Goal: Task Accomplishment & Management: Complete application form

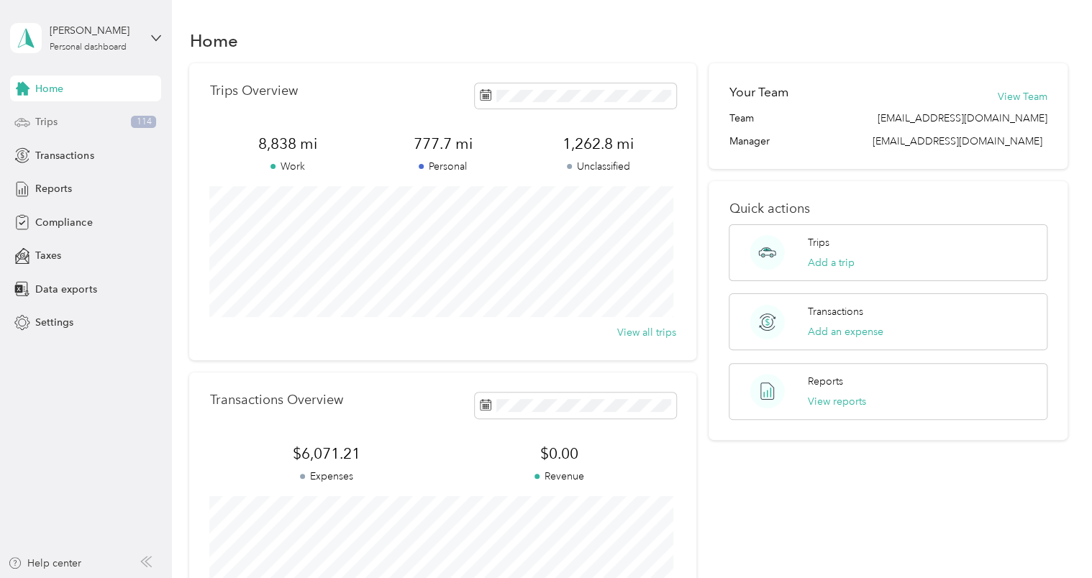
click at [94, 128] on div "Trips 114" at bounding box center [85, 122] width 151 height 26
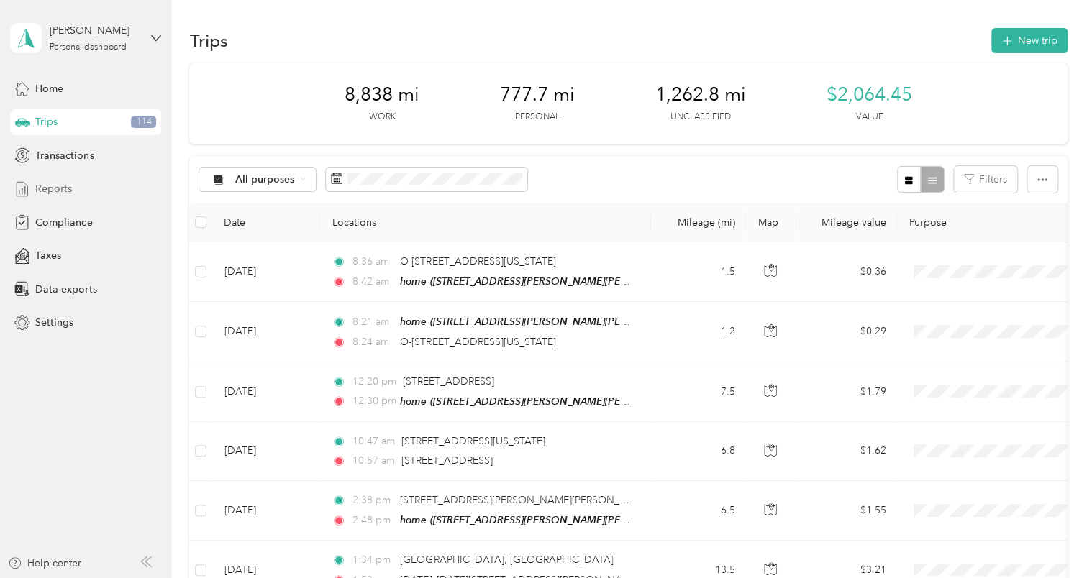
click at [73, 185] on div "Reports" at bounding box center [85, 189] width 151 height 26
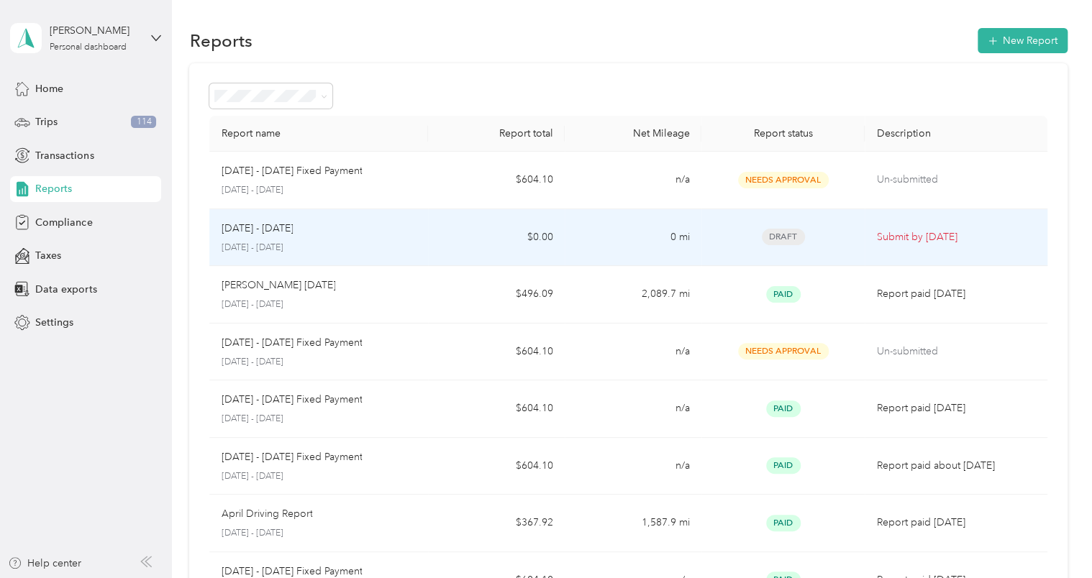
click at [395, 244] on p "[DATE] - [DATE]" at bounding box center [319, 248] width 196 height 13
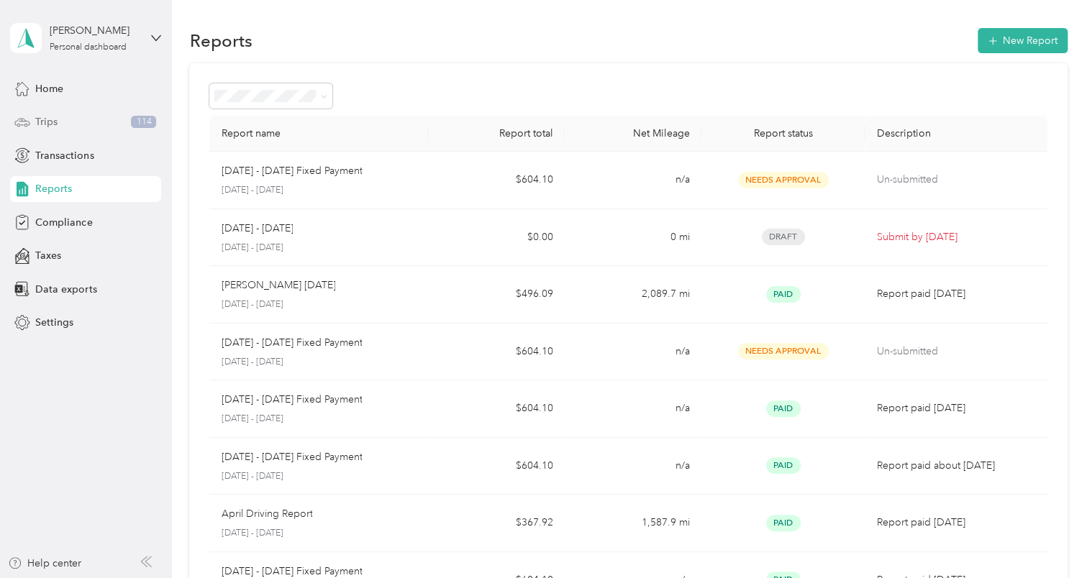
click at [78, 114] on div "Trips 114" at bounding box center [85, 122] width 151 height 26
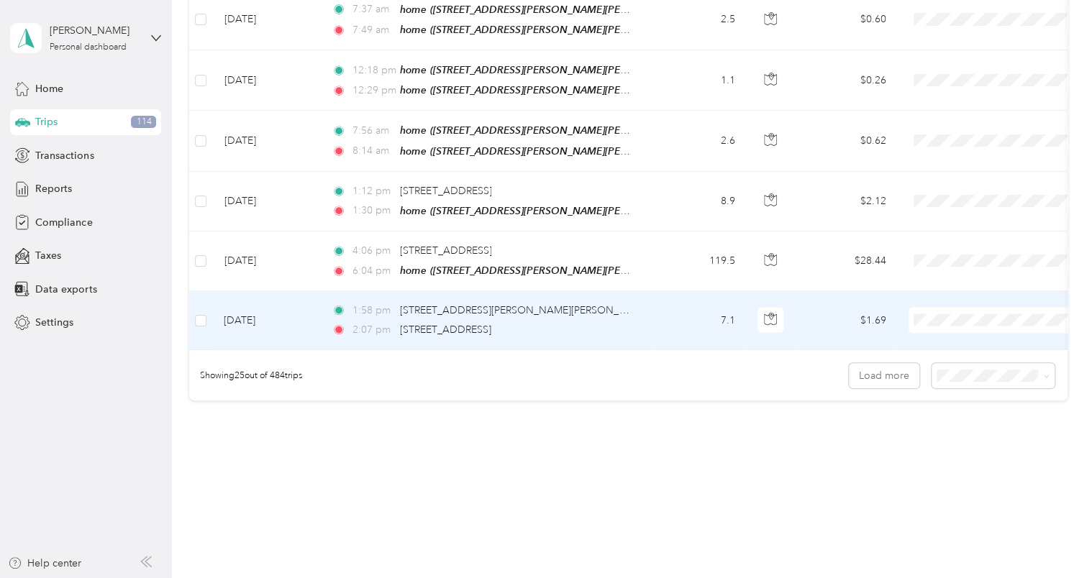
scroll to position [1399, 0]
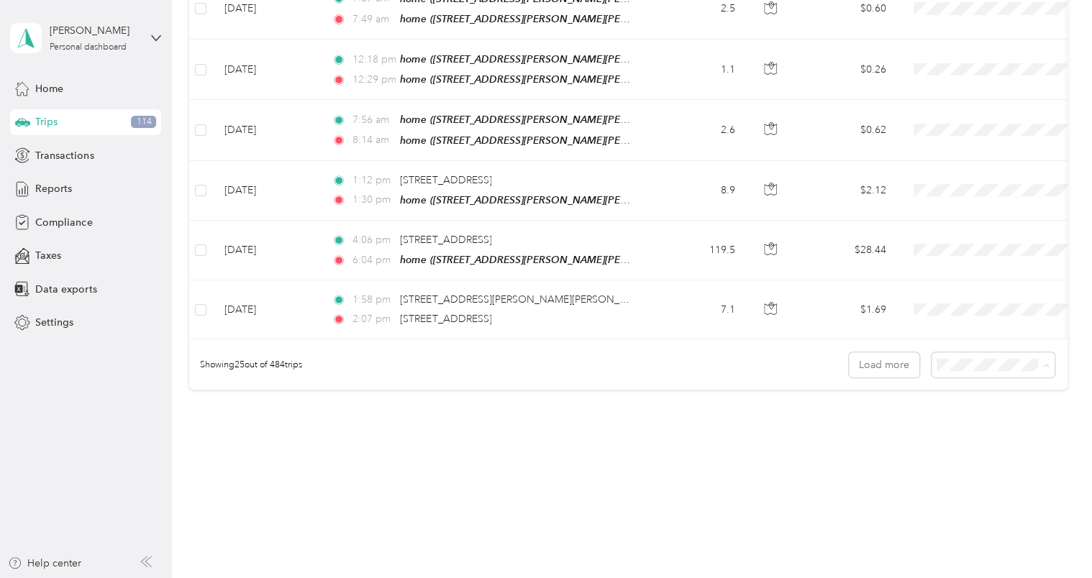
click at [671, 338] on span "100 per load" at bounding box center [967, 431] width 59 height 12
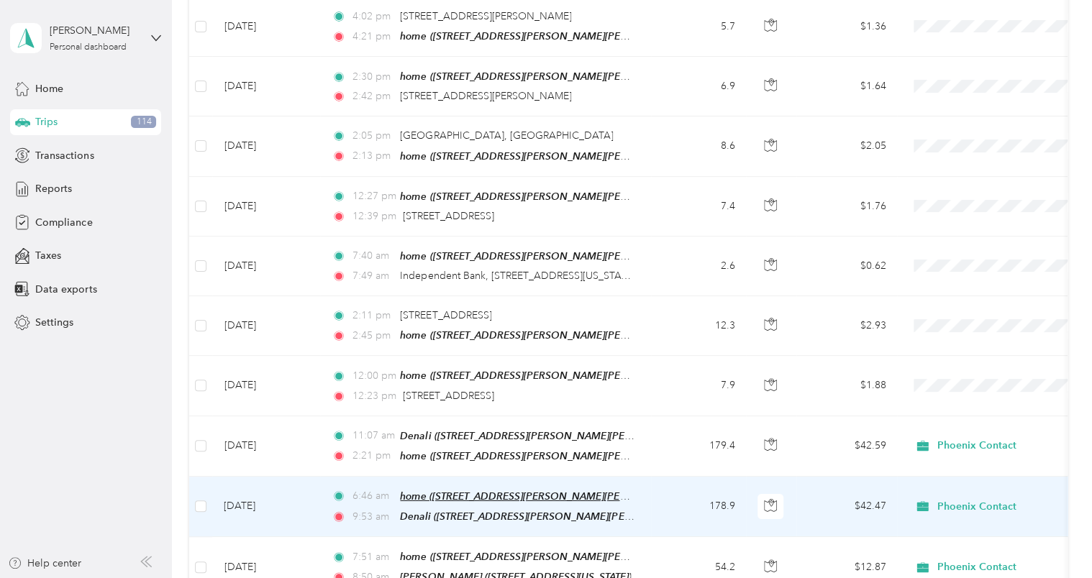
scroll to position [4997, 0]
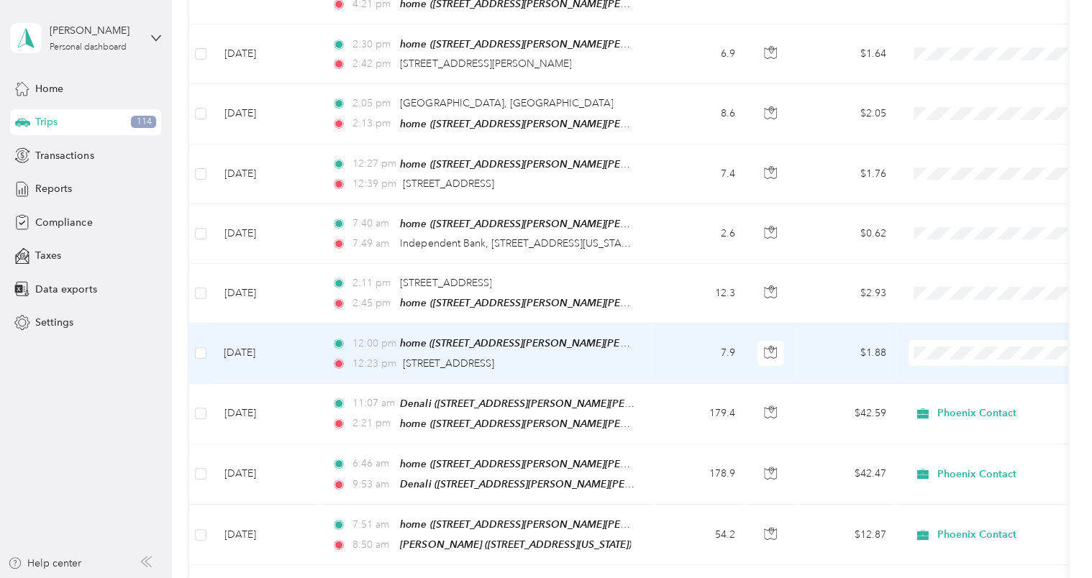
click at [671, 338] on span "Personal" at bounding box center [1011, 344] width 133 height 15
click at [671, 314] on span "Phoenix Contact" at bounding box center [1011, 319] width 133 height 15
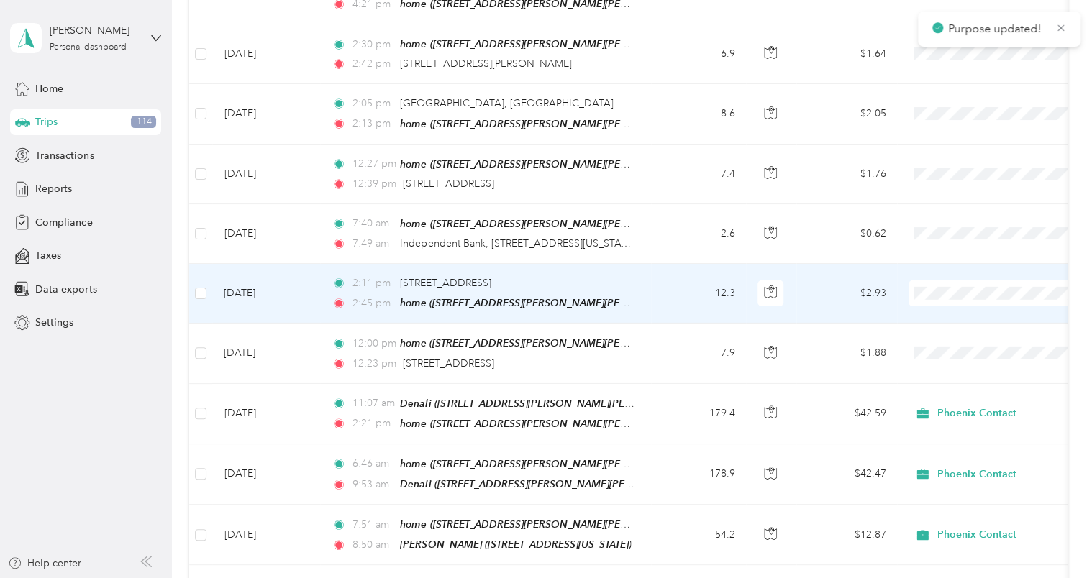
click at [671, 254] on span "Phoenix Contact" at bounding box center [1011, 257] width 133 height 15
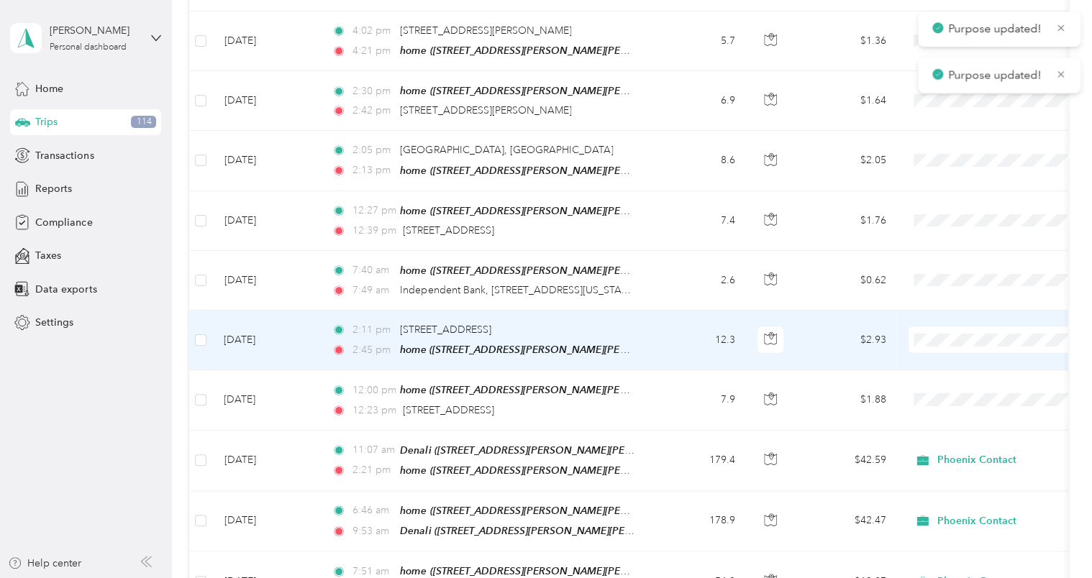
scroll to position [4925, 0]
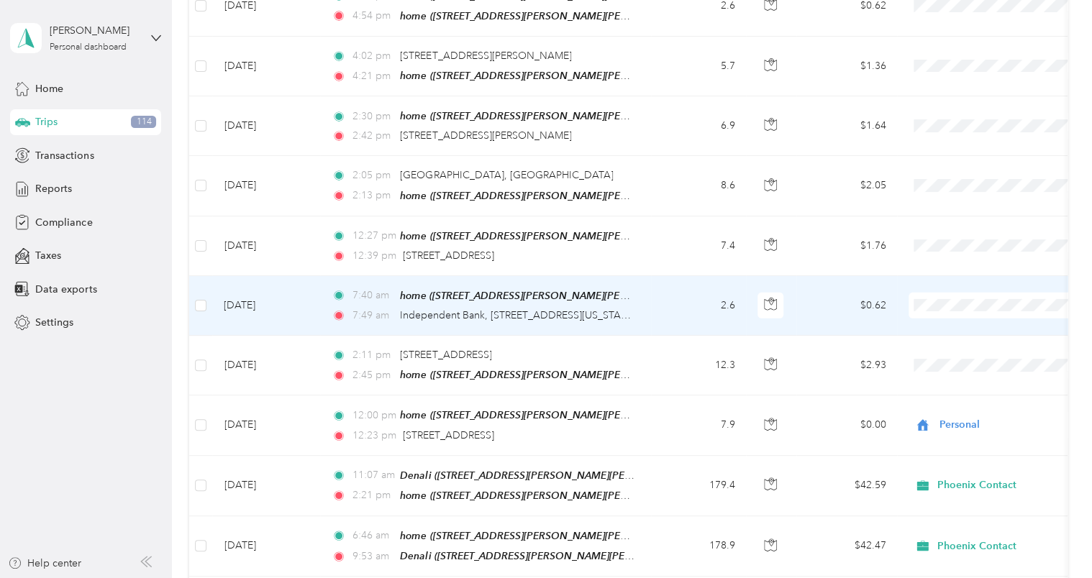
click at [671, 296] on span "Personal" at bounding box center [1011, 296] width 133 height 15
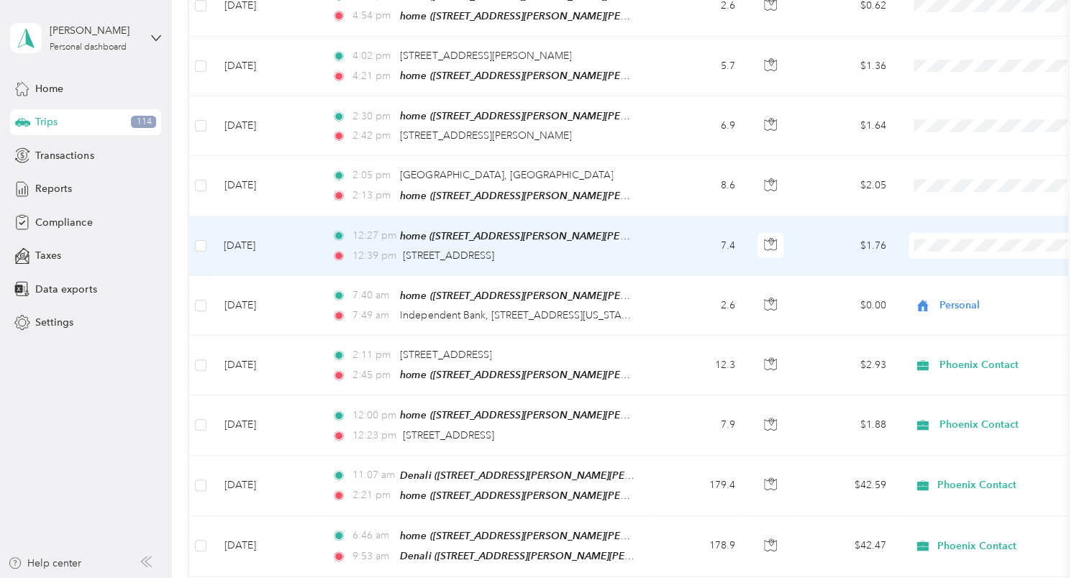
click at [671, 211] on span "Phoenix Contact" at bounding box center [1011, 209] width 133 height 15
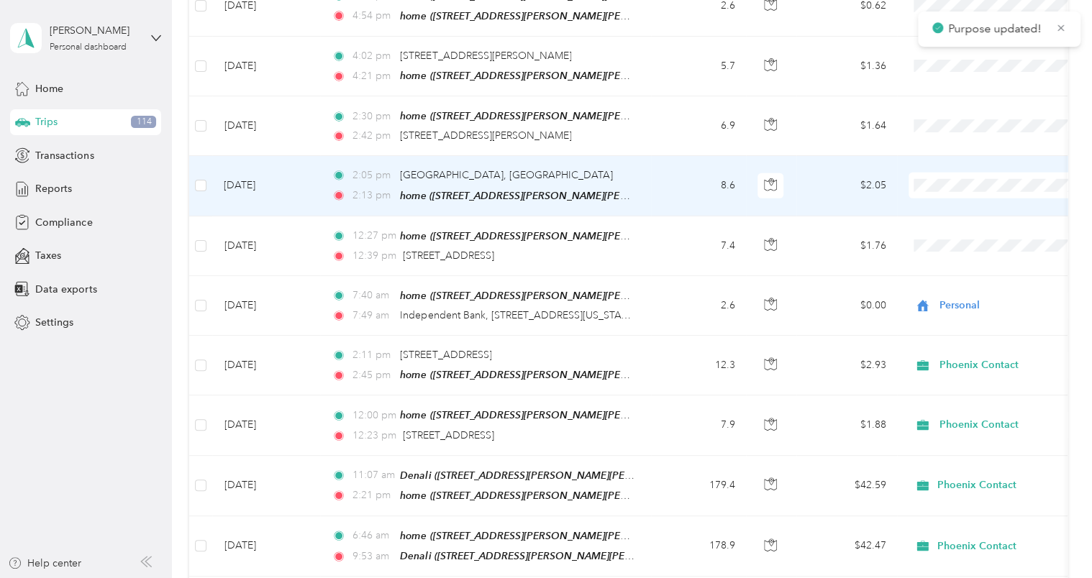
click at [671, 155] on span "Phoenix Contact" at bounding box center [1011, 154] width 133 height 15
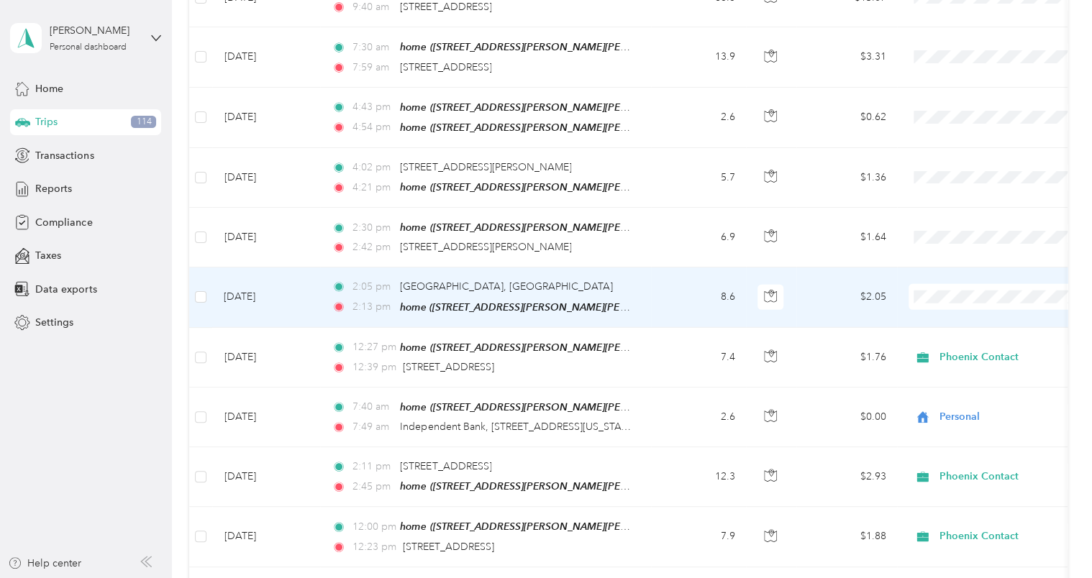
scroll to position [4781, 0]
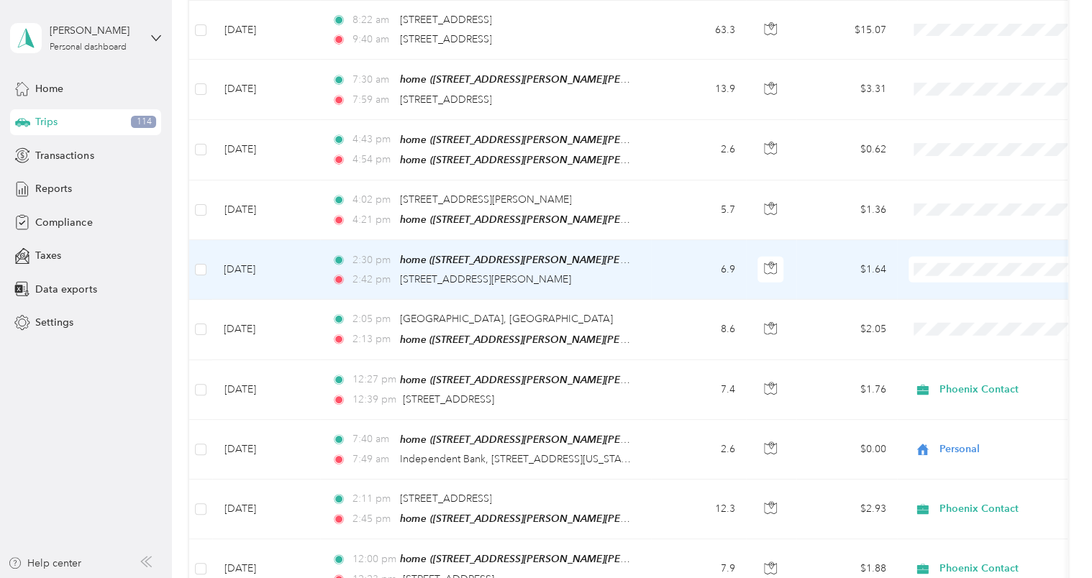
click at [671, 233] on span "Phoenix Contact" at bounding box center [1011, 239] width 133 height 15
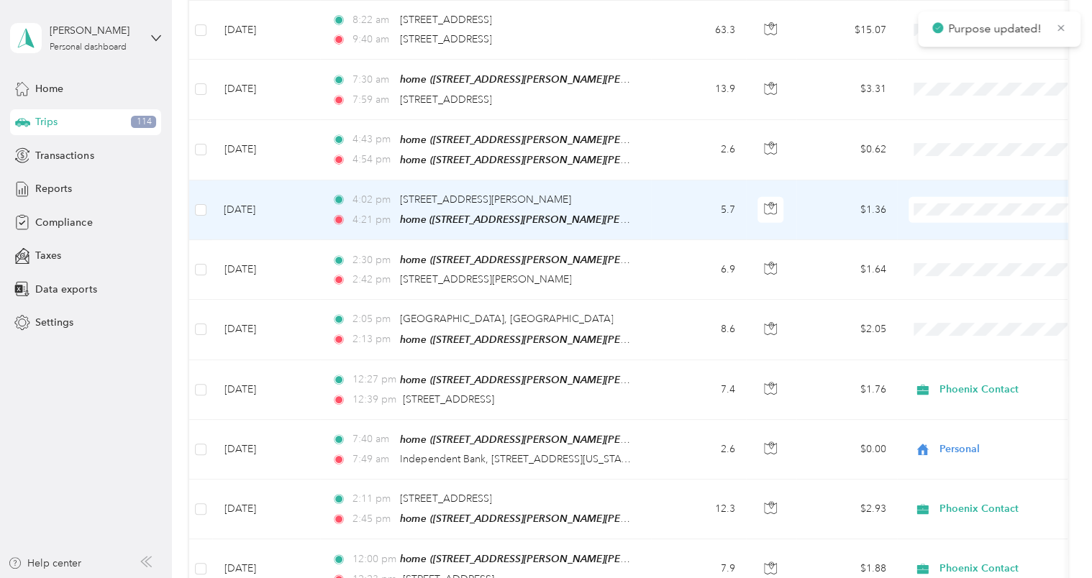
click at [671, 176] on span "Phoenix Contact" at bounding box center [1011, 180] width 133 height 15
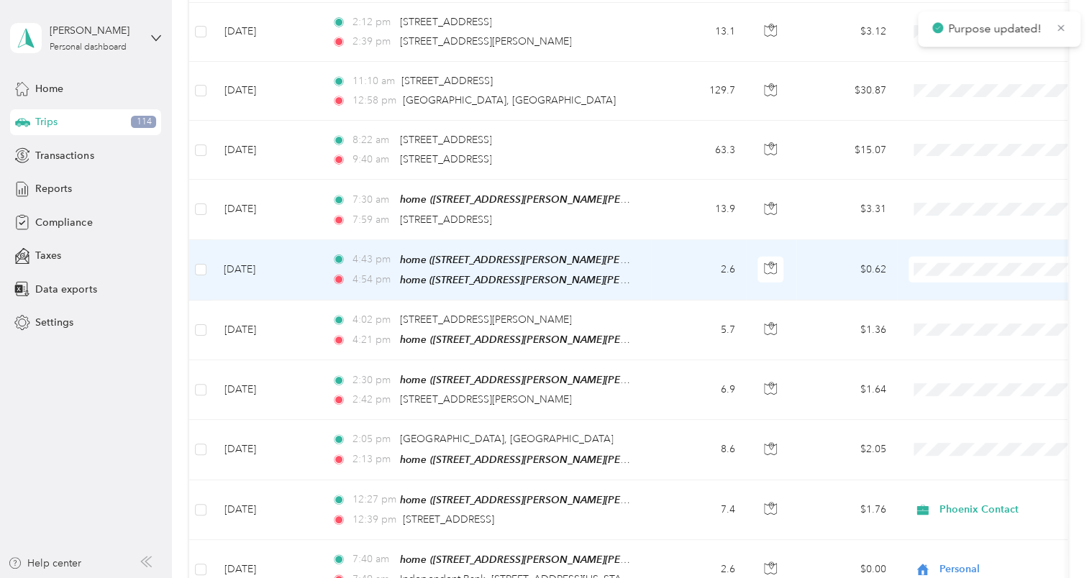
scroll to position [4637, 0]
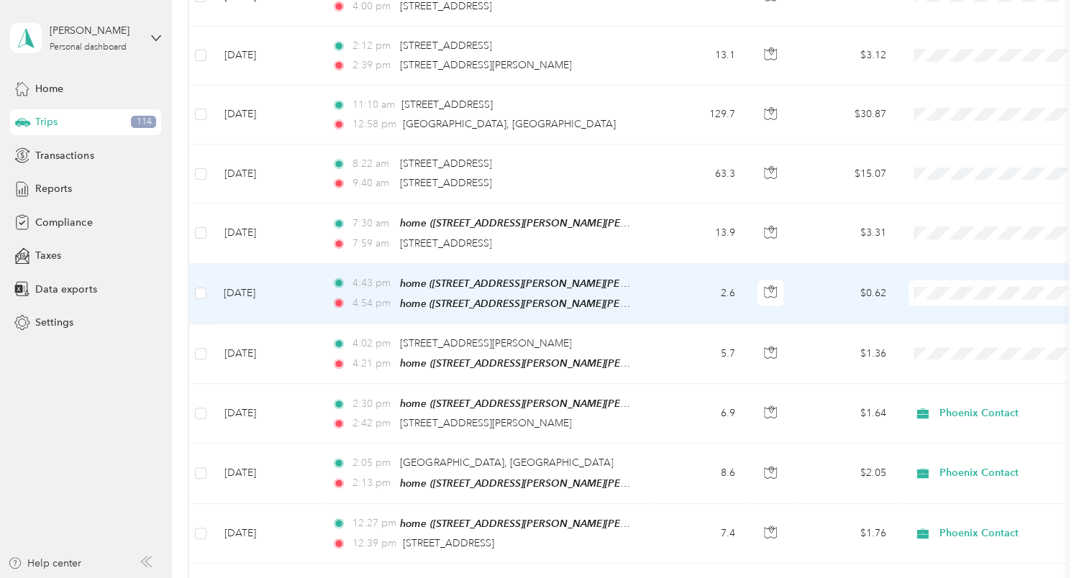
click at [671, 289] on span "Personal" at bounding box center [1011, 288] width 133 height 15
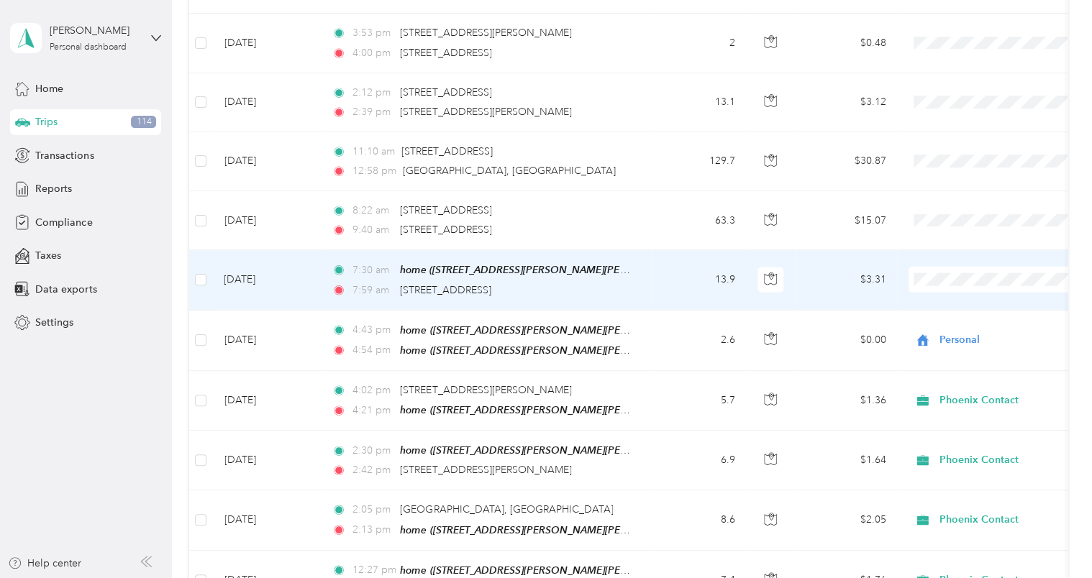
scroll to position [4565, 0]
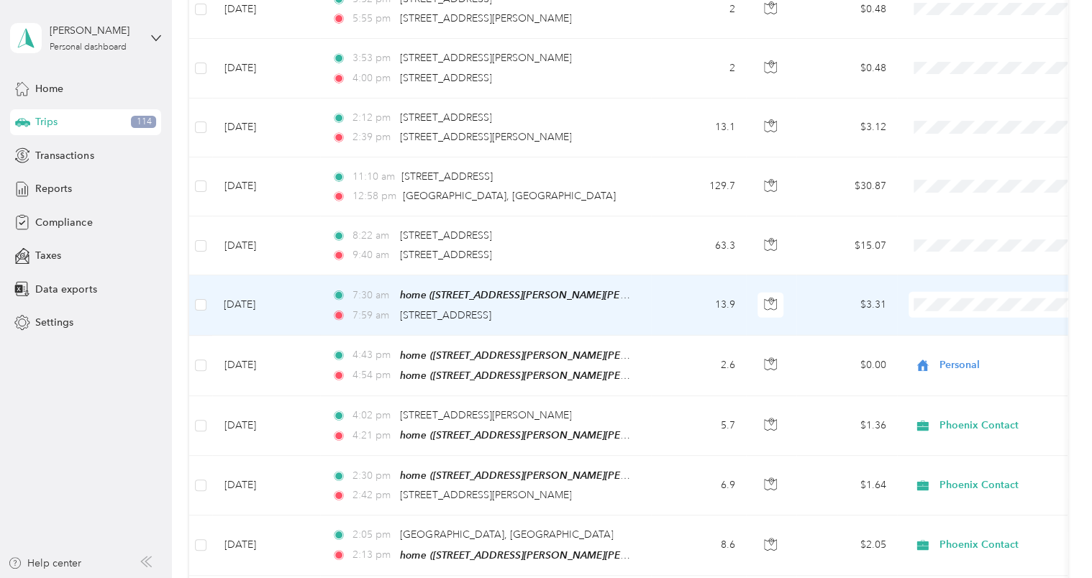
click at [671, 281] on li "Phoenix Contact" at bounding box center [998, 277] width 178 height 25
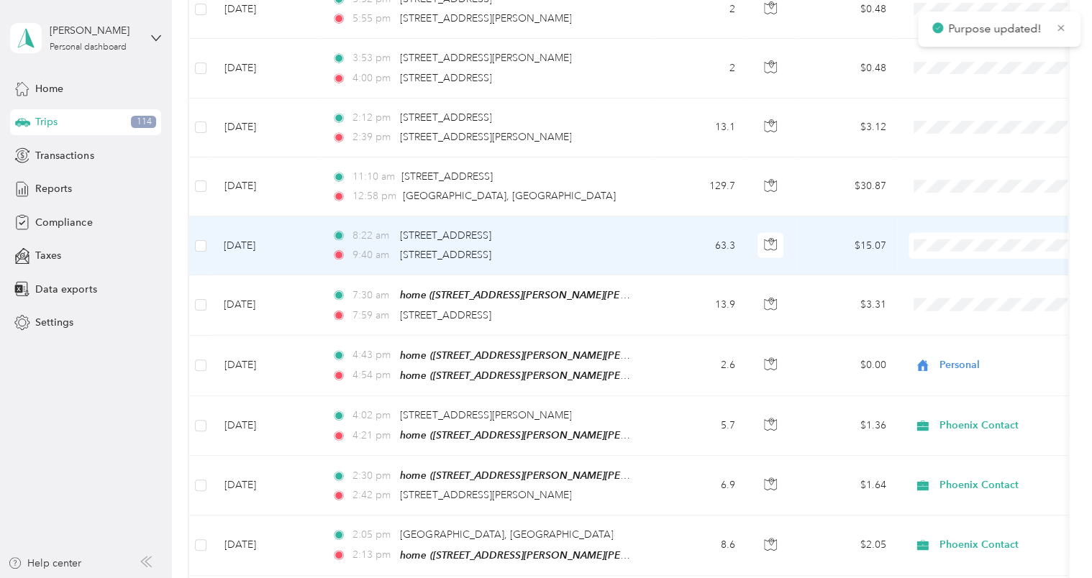
click at [671, 217] on span "Phoenix Contact" at bounding box center [1011, 219] width 133 height 15
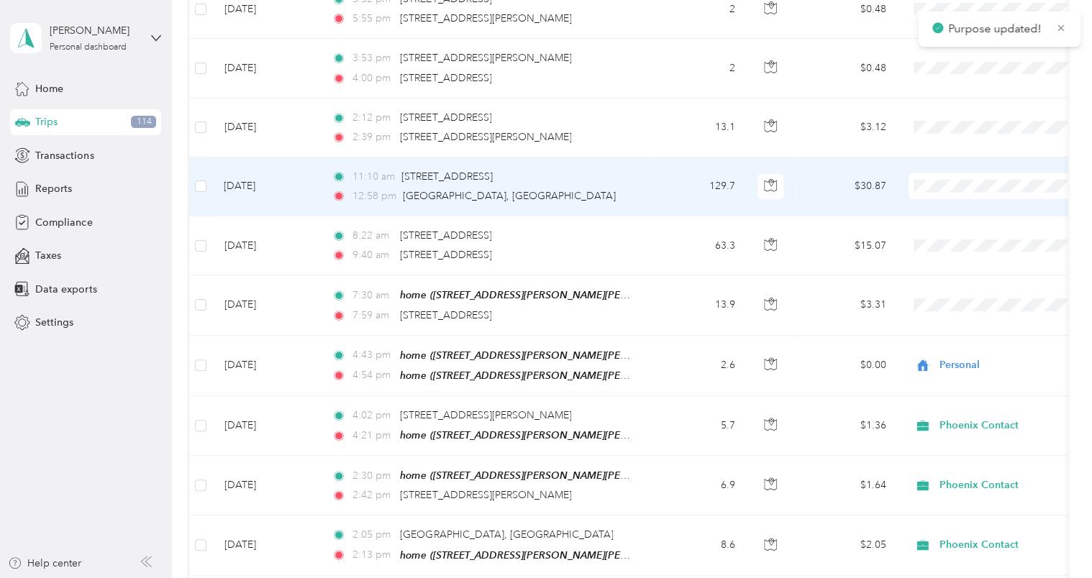
click at [671, 153] on span "Phoenix Contact" at bounding box center [1011, 160] width 133 height 15
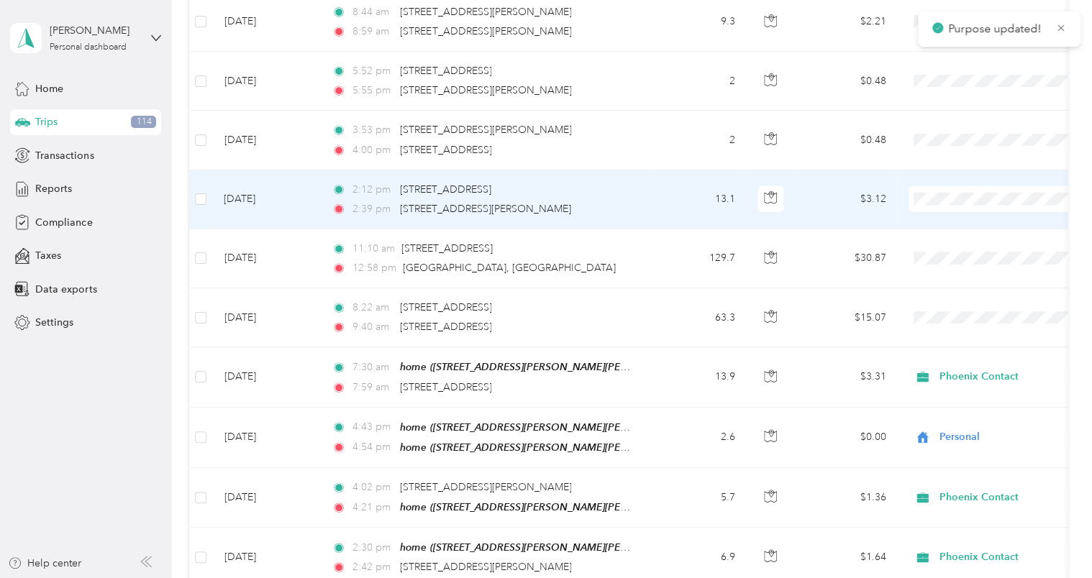
click at [671, 168] on span "Phoenix Contact" at bounding box center [1011, 169] width 133 height 15
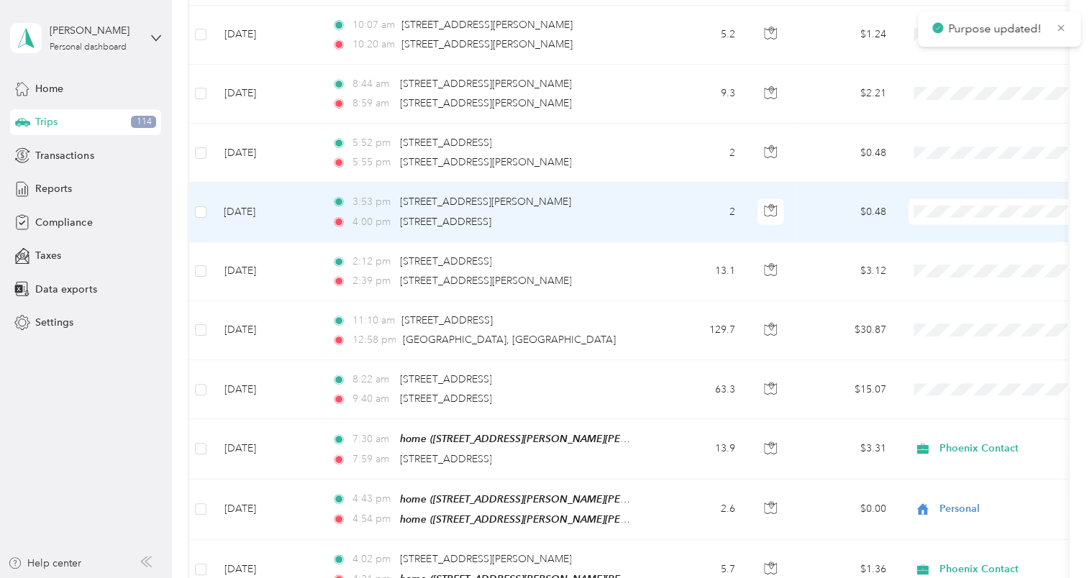
click at [671, 178] on span "Phoenix Contact" at bounding box center [1011, 185] width 133 height 15
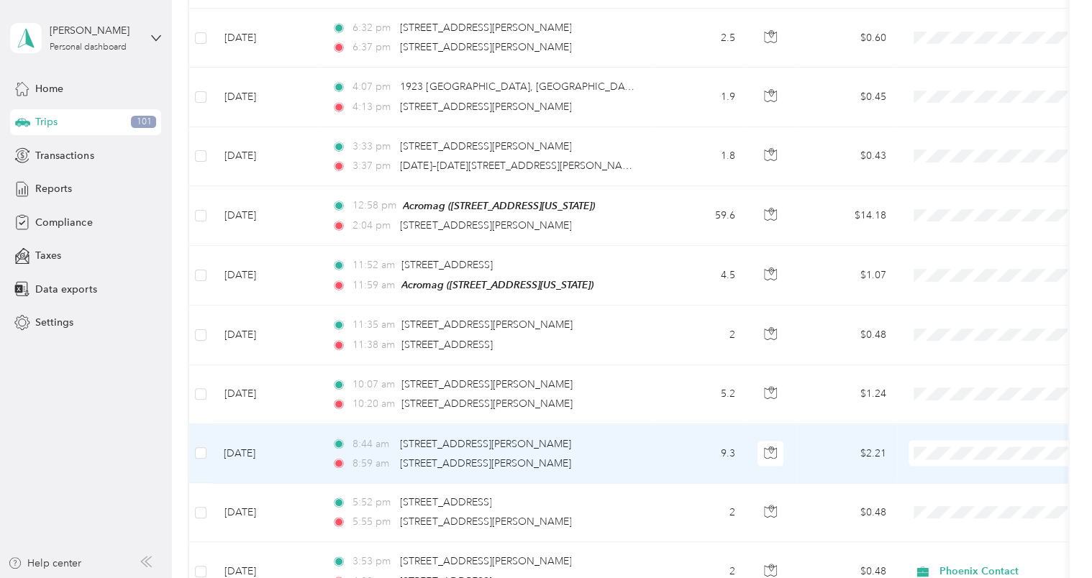
scroll to position [4493, 0]
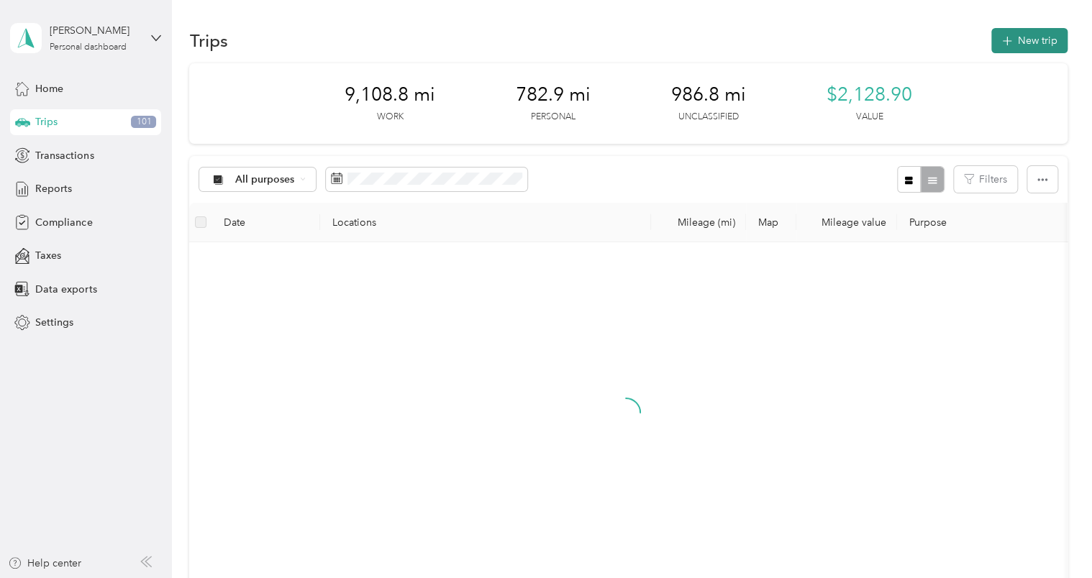
click at [1002, 41] on icon "button" at bounding box center [1006, 41] width 9 height 9
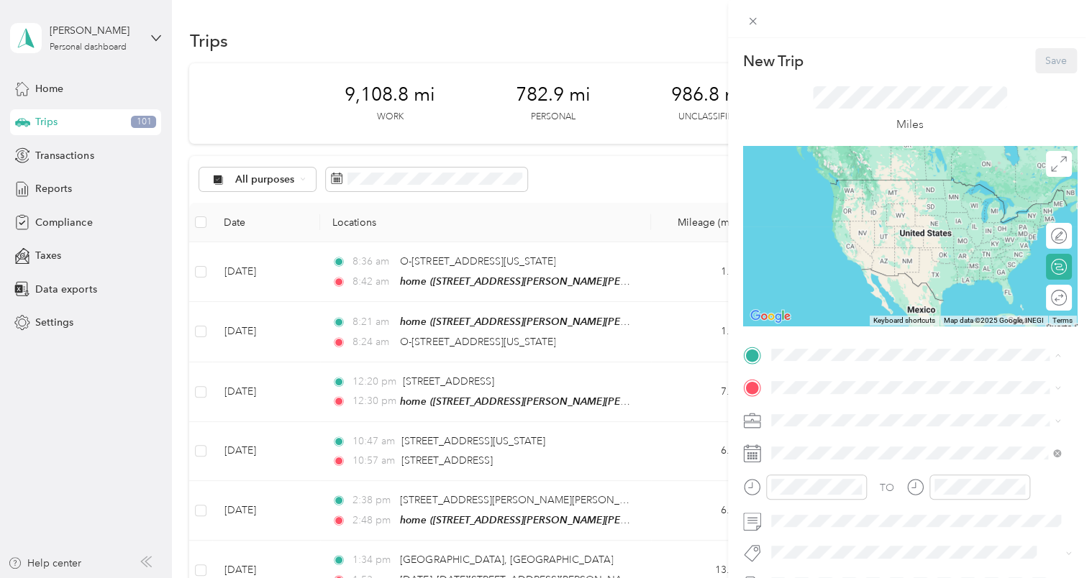
click at [842, 420] on div "home [STREET_ADDRESS][PERSON_NAME][PERSON_NAME][US_STATE]" at bounding box center [927, 428] width 258 height 45
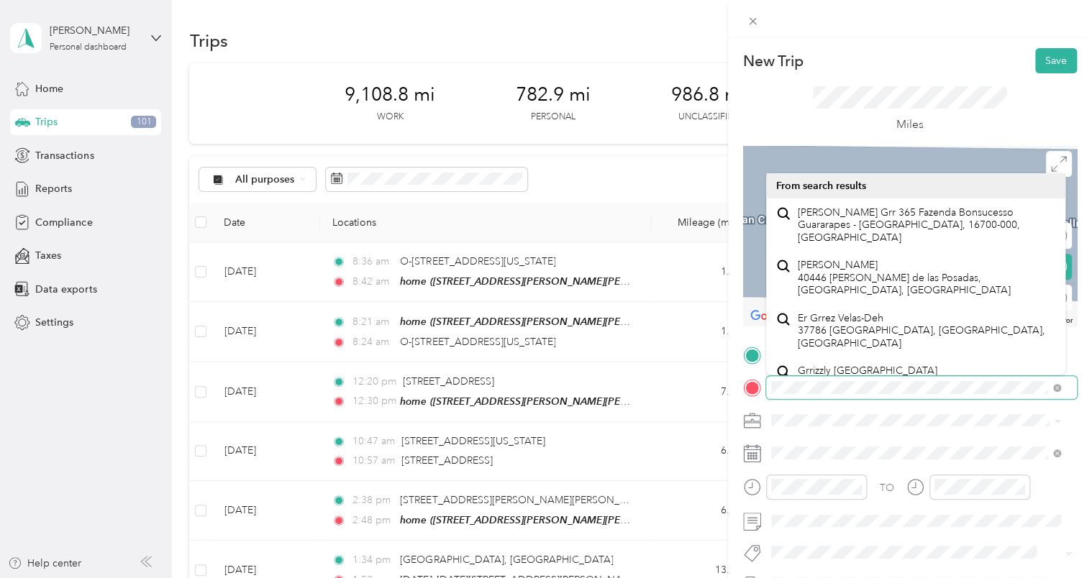
click at [718, 373] on div "New Trip Save This trip cannot be edited because it is either under review, app…" at bounding box center [546, 289] width 1092 height 578
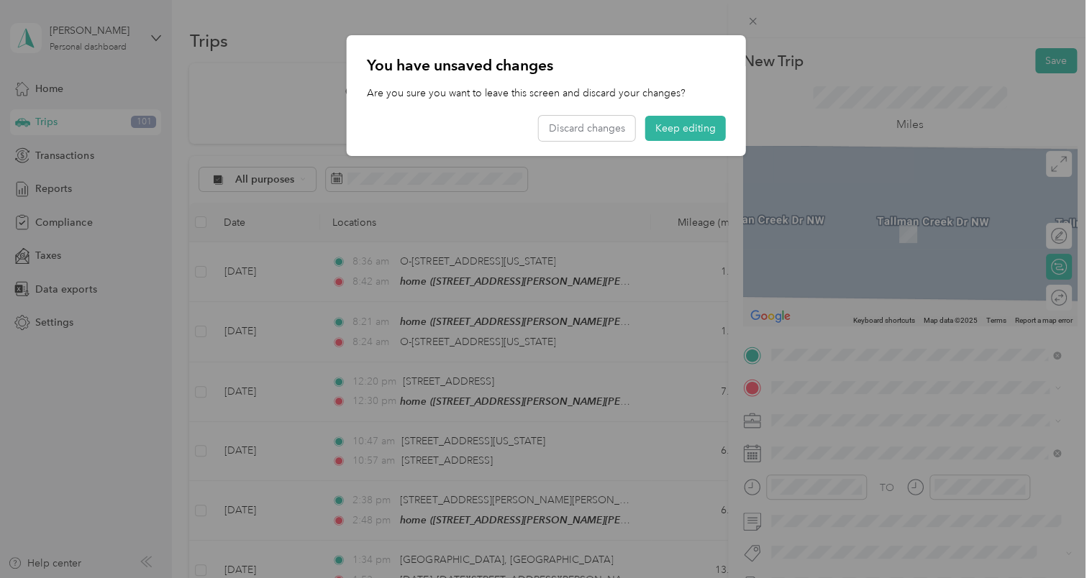
click at [906, 386] on div at bounding box center [546, 289] width 1092 height 578
click at [885, 391] on div at bounding box center [546, 289] width 1092 height 578
click at [705, 130] on button "Keep editing" at bounding box center [685, 128] width 81 height 25
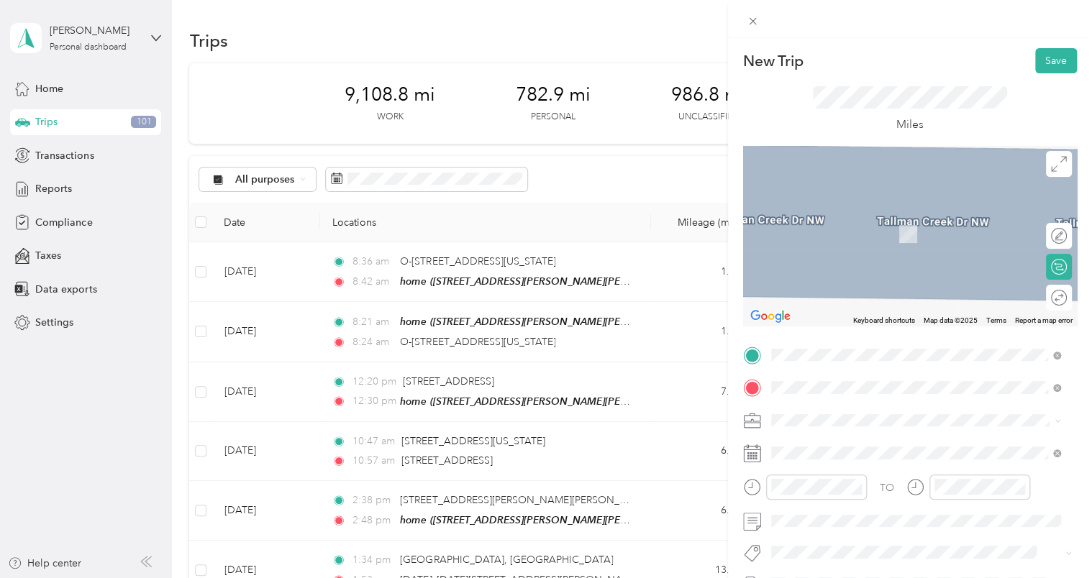
click at [1077, 393] on form "New Trip Save This trip cannot be edited because it is either under review, app…" at bounding box center [910, 369] width 364 height 643
click at [892, 249] on span "[STREET_ADDRESS][US_STATE]" at bounding box center [870, 242] width 144 height 13
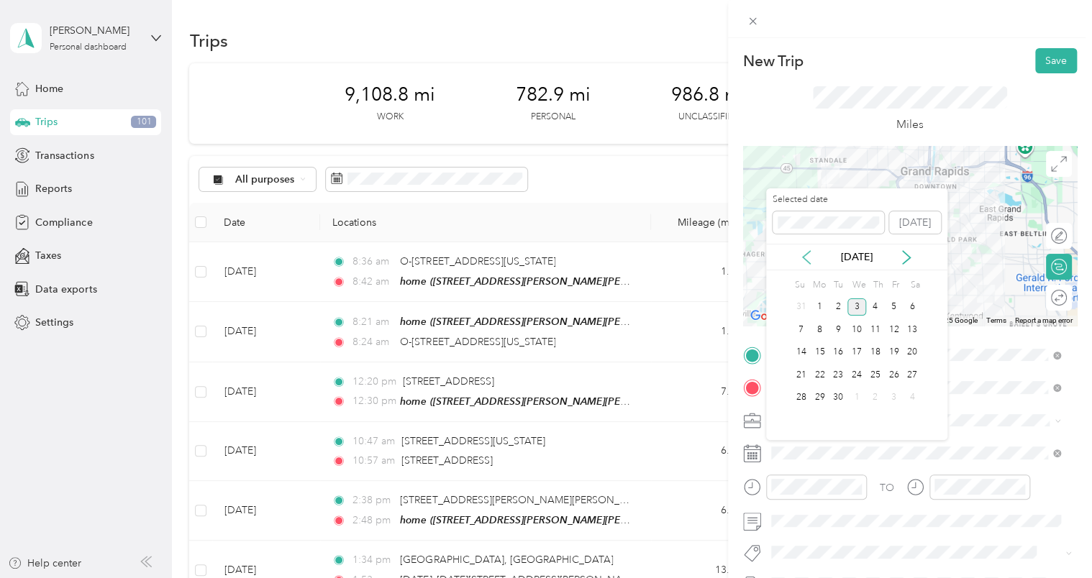
click at [809, 256] on icon at bounding box center [806, 257] width 14 height 14
click at [823, 327] on div "4" at bounding box center [819, 330] width 19 height 18
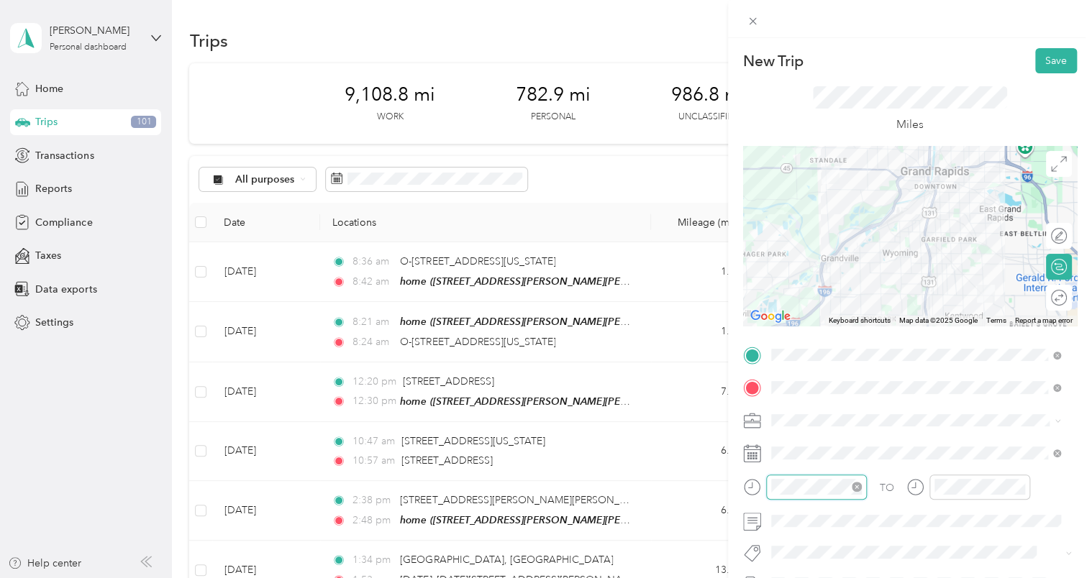
scroll to position [86, 0]
click at [783, 350] on div "07" at bounding box center [786, 350] width 35 height 20
click at [825, 291] on div "02" at bounding box center [827, 293] width 35 height 20
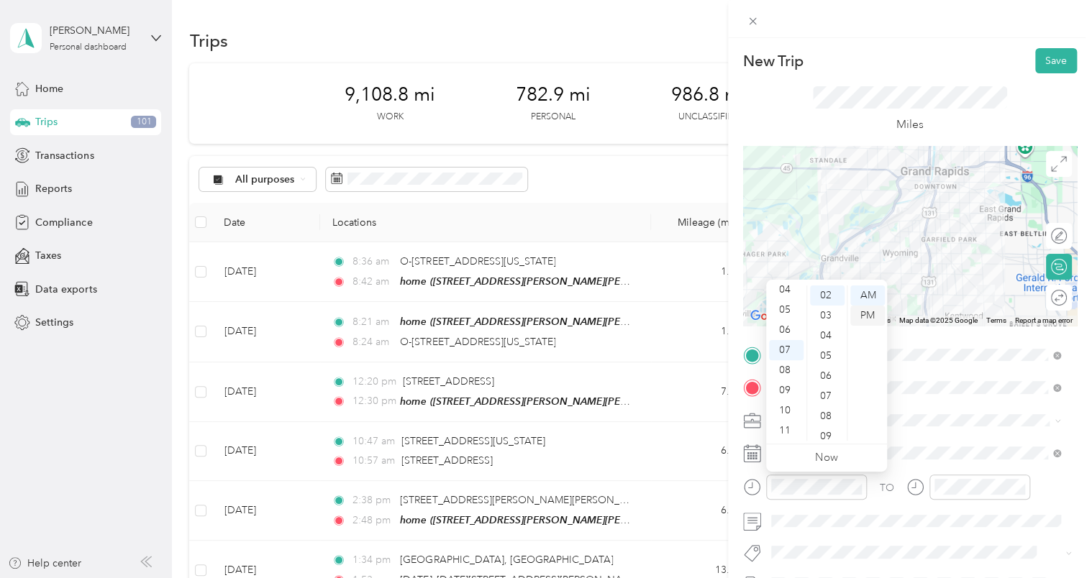
click at [869, 314] on div "PM" at bounding box center [867, 316] width 35 height 20
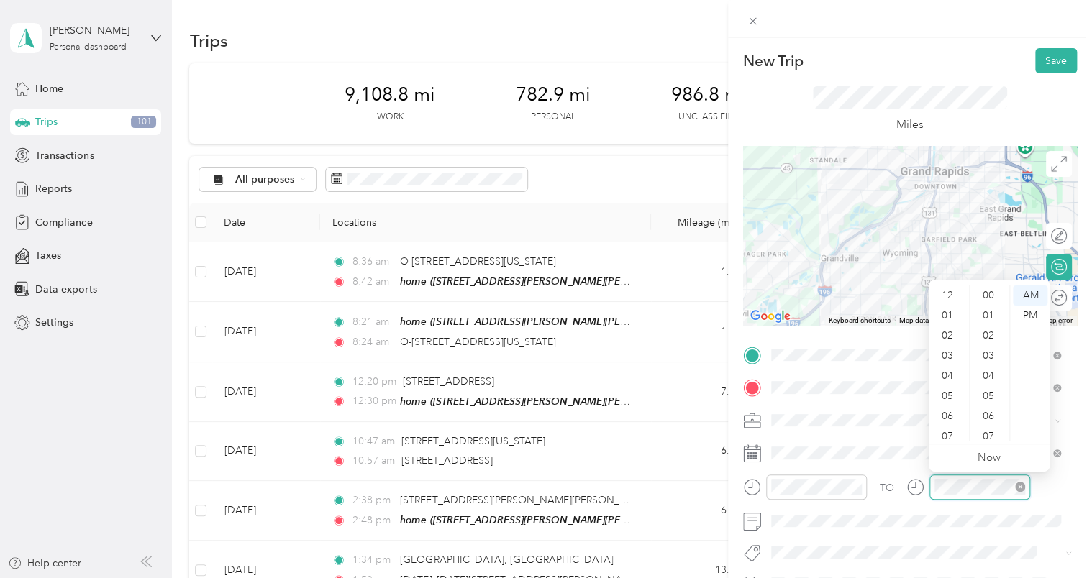
scroll to position [86, 0]
click at [945, 349] on div "07" at bounding box center [949, 350] width 35 height 20
click at [984, 354] on div "30" at bounding box center [990, 353] width 35 height 20
click at [1032, 316] on div "PM" at bounding box center [1030, 316] width 35 height 20
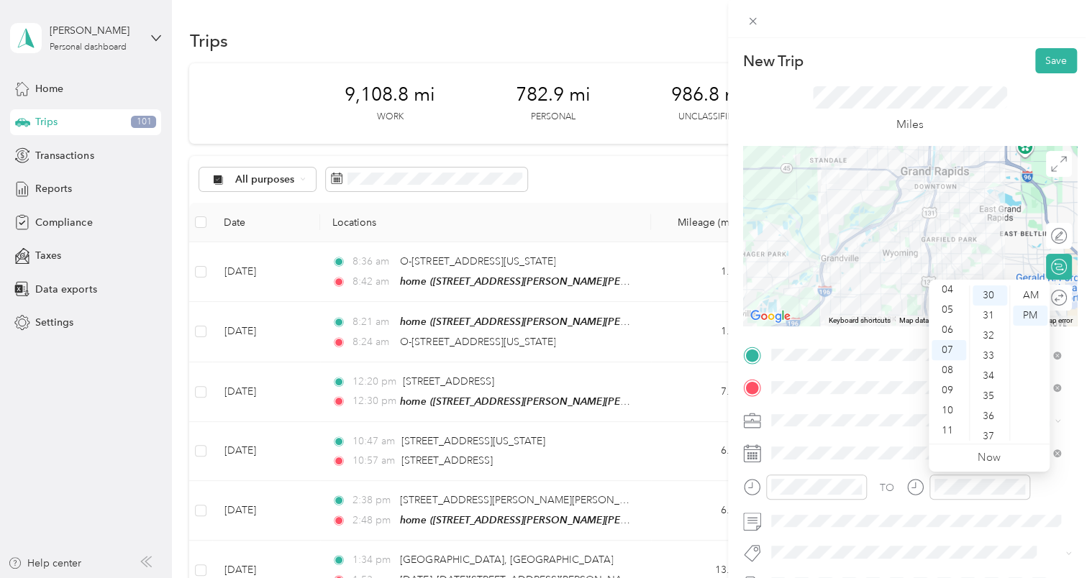
click at [1068, 484] on form "New Trip Save This trip cannot be edited because it is either under review, app…" at bounding box center [910, 369] width 364 height 643
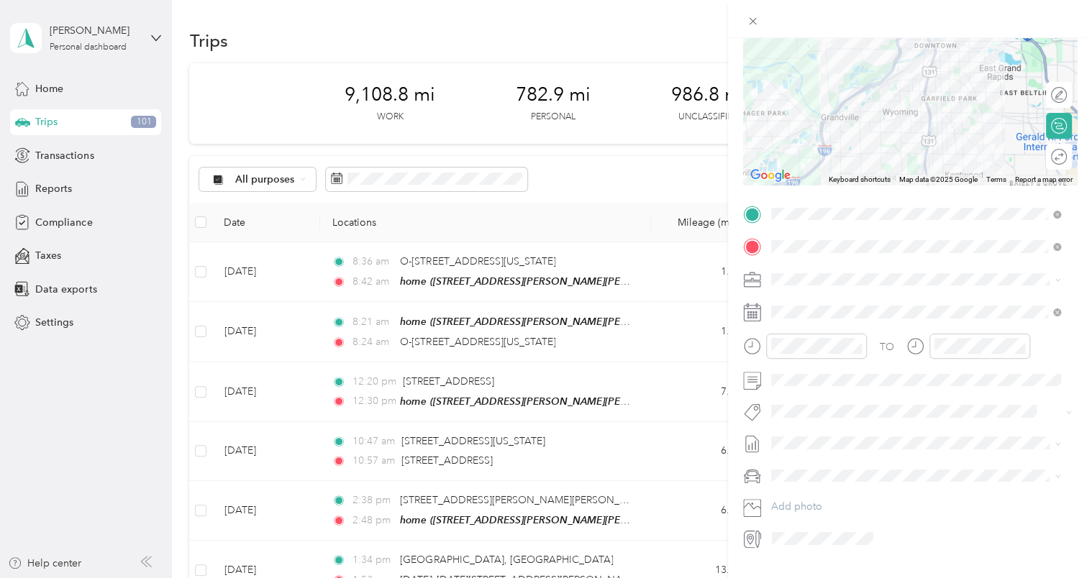
scroll to position [144, 0]
click at [860, 482] on span "[DATE] - [DATE] Draft" at bounding box center [916, 484] width 280 height 13
click at [855, 495] on span "Chevrolet Silverado 1500" at bounding box center [834, 498] width 116 height 12
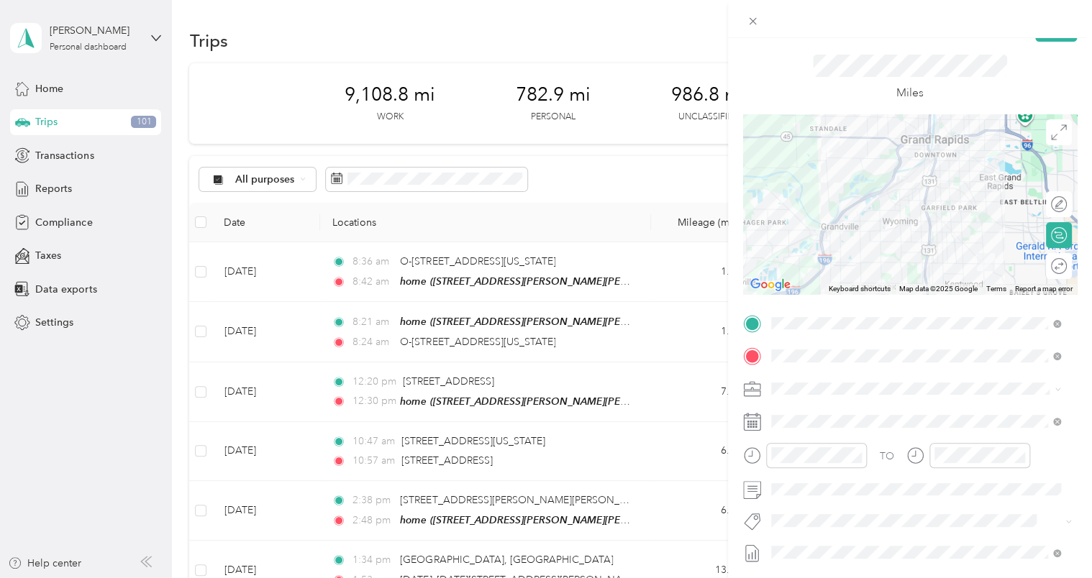
scroll to position [0, 0]
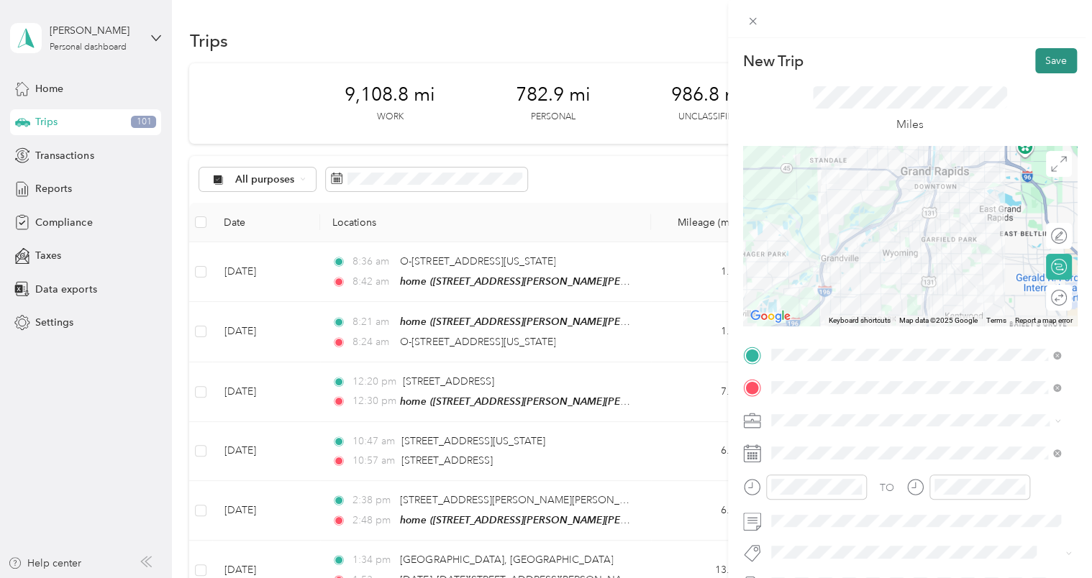
click at [1037, 60] on button "Save" at bounding box center [1056, 60] width 42 height 25
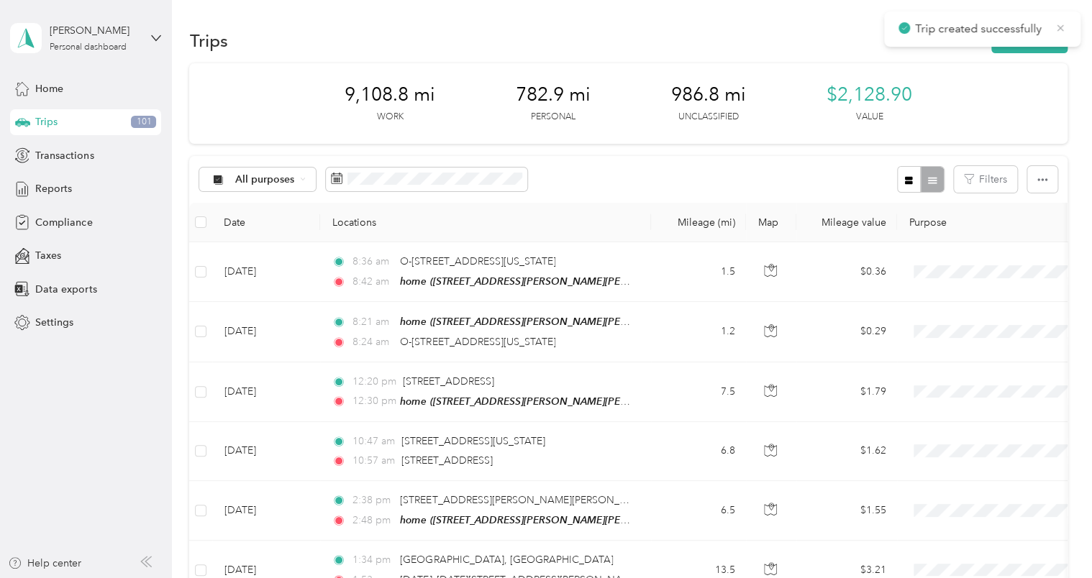
click at [1060, 27] on icon at bounding box center [1061, 27] width 6 height 6
click at [1052, 37] on button "New trip" at bounding box center [1029, 40] width 76 height 25
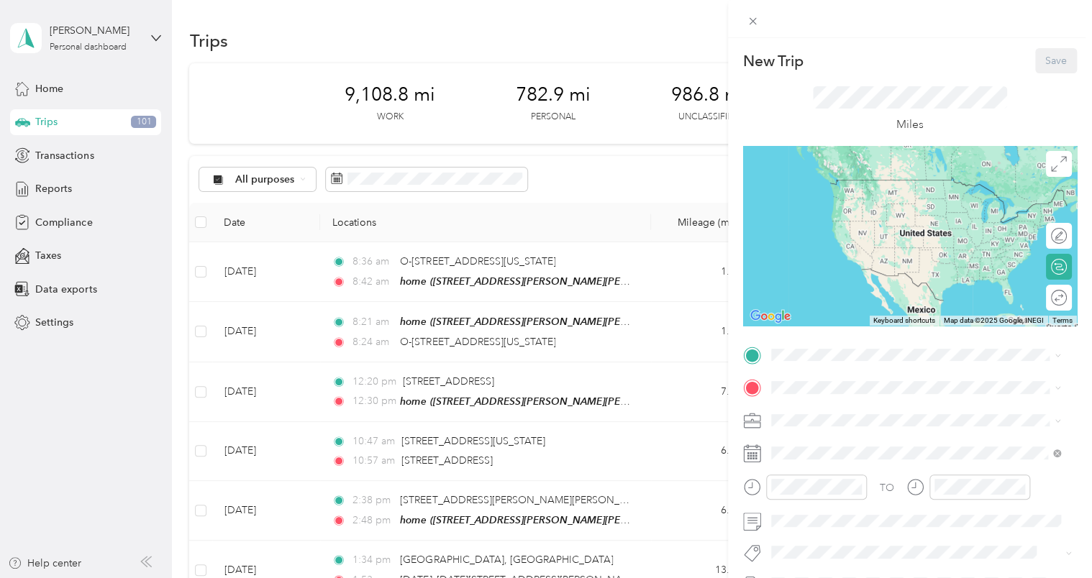
click at [636, 149] on div "New Trip Save This trip cannot be edited because it is either under review, app…" at bounding box center [546, 289] width 1092 height 578
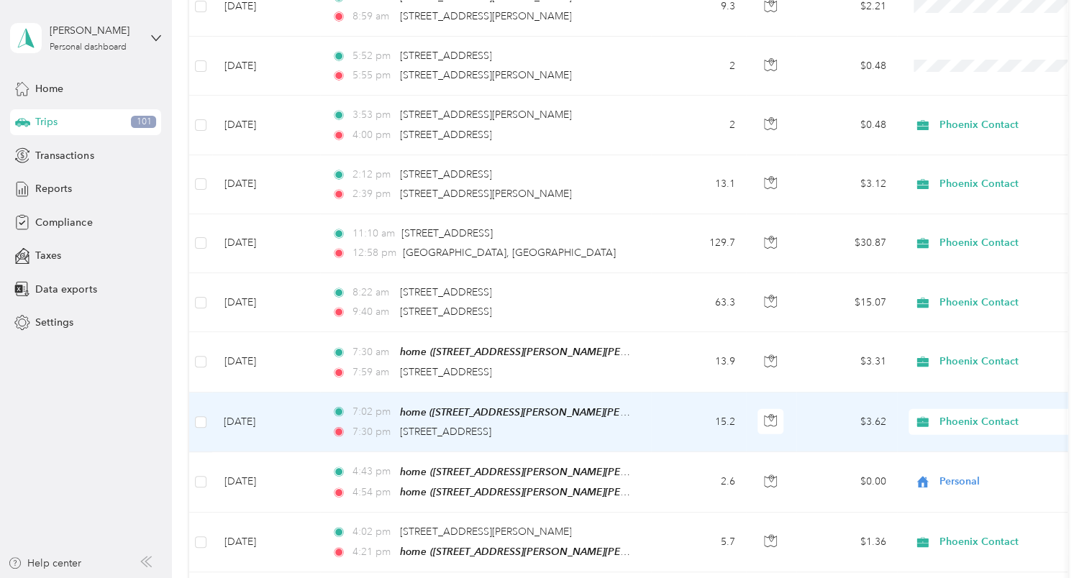
scroll to position [4533, 0]
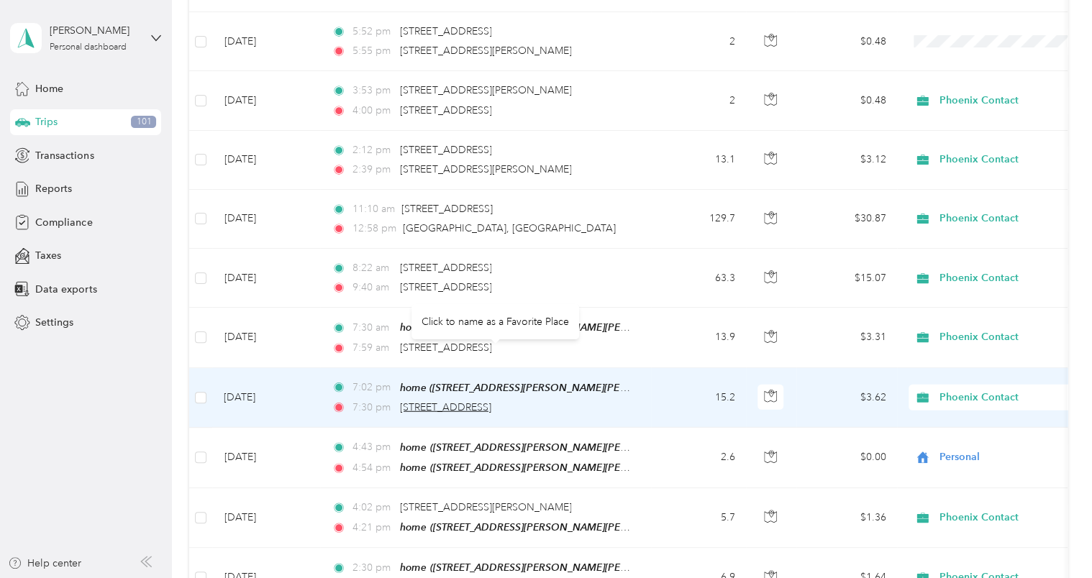
click at [491, 401] on span "[STREET_ADDRESS]" at bounding box center [445, 407] width 91 height 12
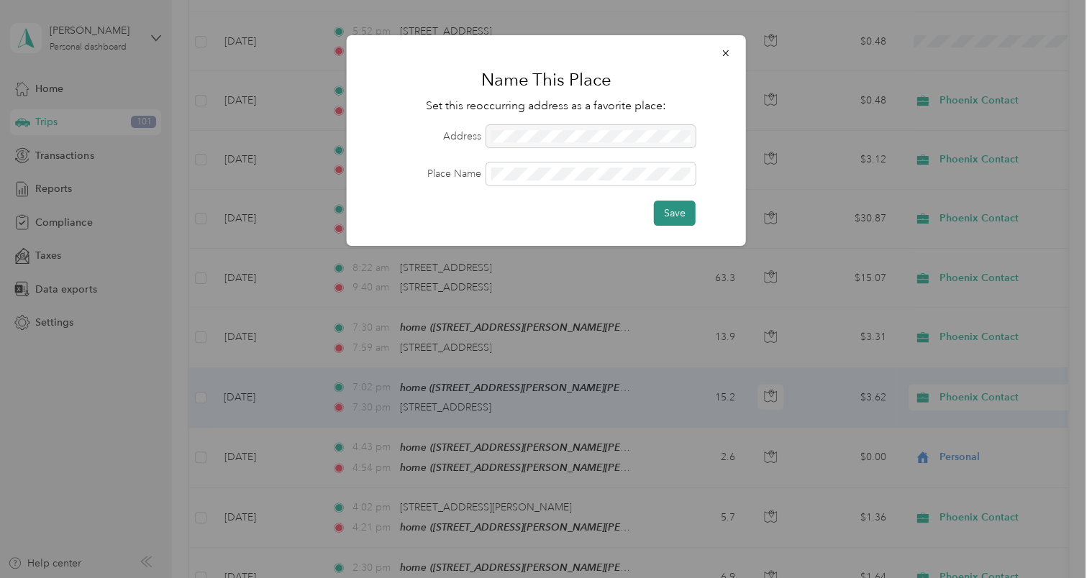
click at [682, 211] on button "Save" at bounding box center [675, 213] width 42 height 25
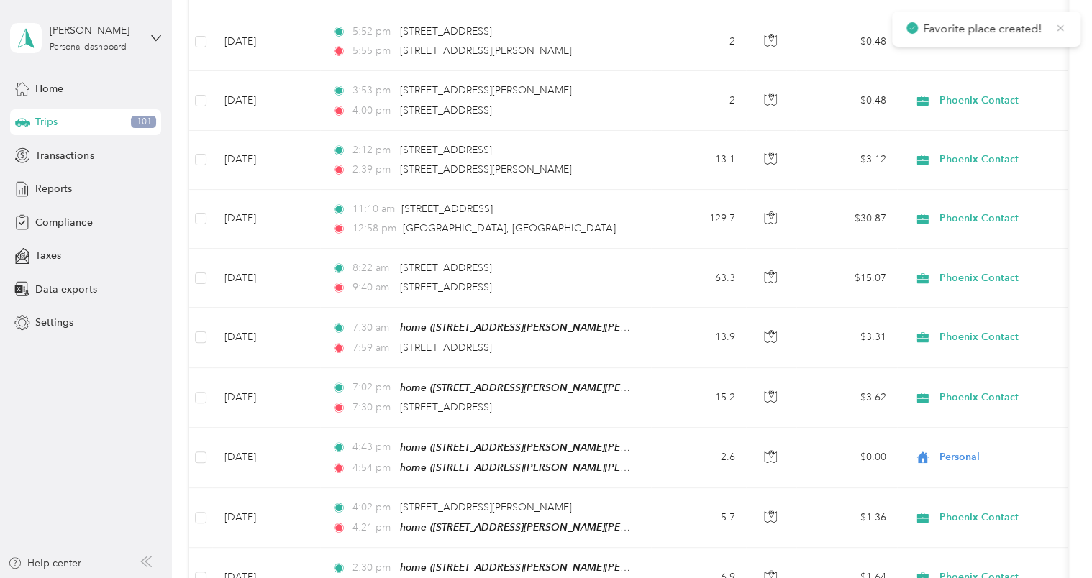
click at [1062, 29] on icon at bounding box center [1061, 27] width 6 height 6
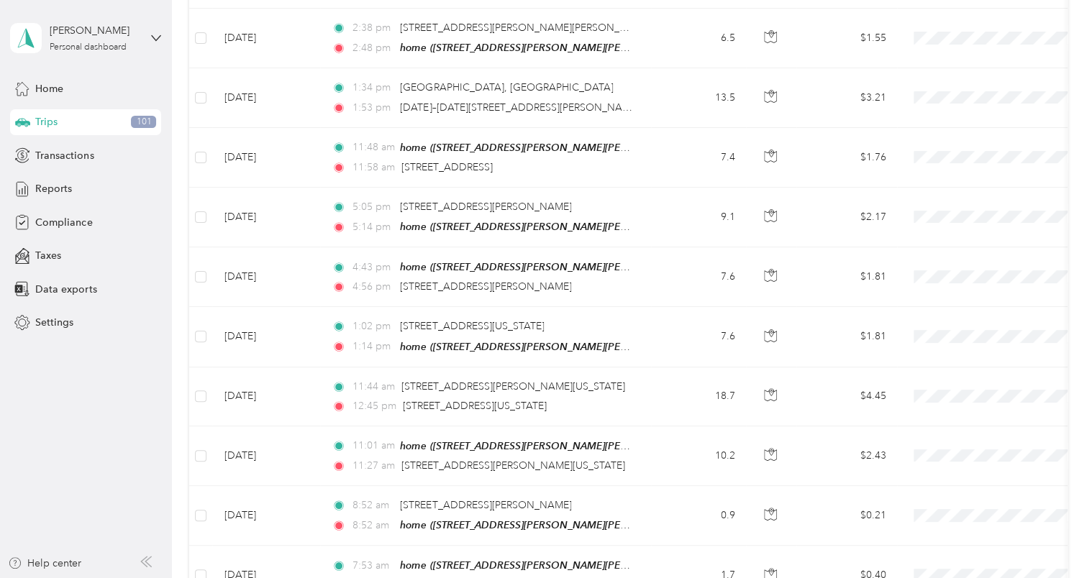
scroll to position [0, 0]
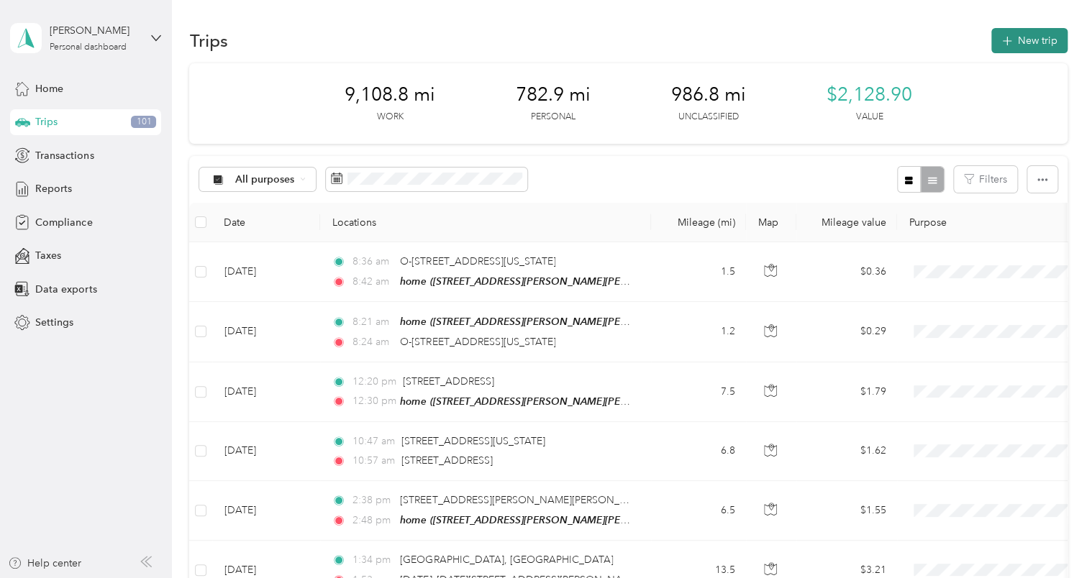
click at [1030, 41] on button "New trip" at bounding box center [1029, 40] width 76 height 25
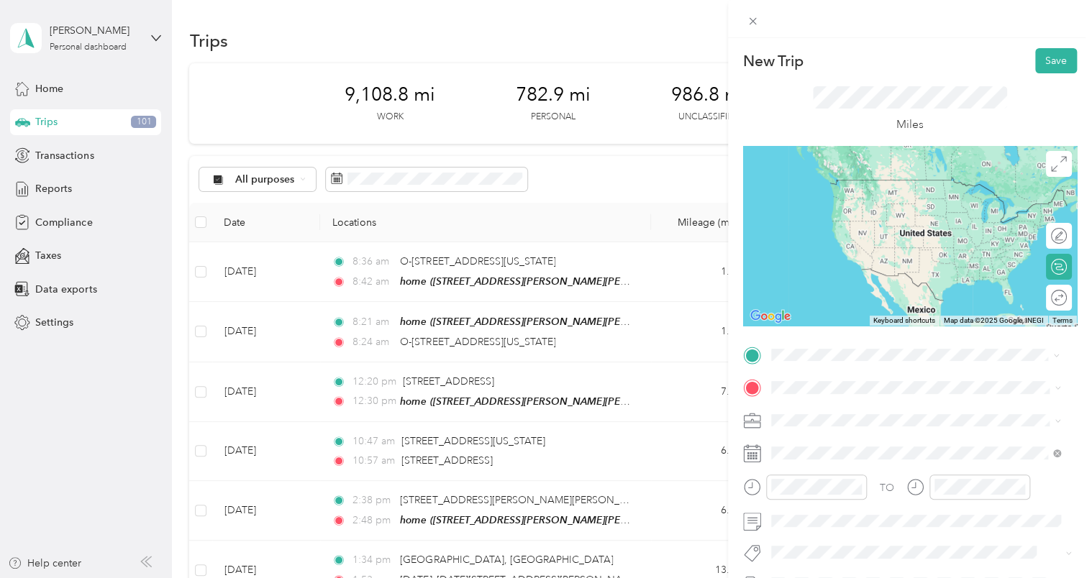
click at [850, 417] on div "[GEOGRAPHIC_DATA] [STREET_ADDRESS][US_STATE]" at bounding box center [870, 421] width 144 height 30
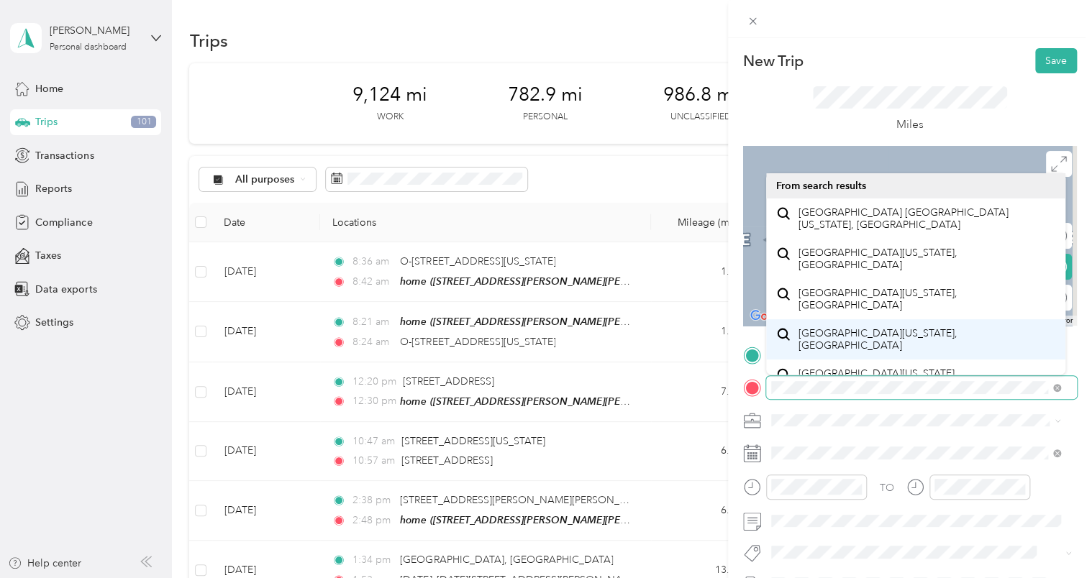
scroll to position [24, 0]
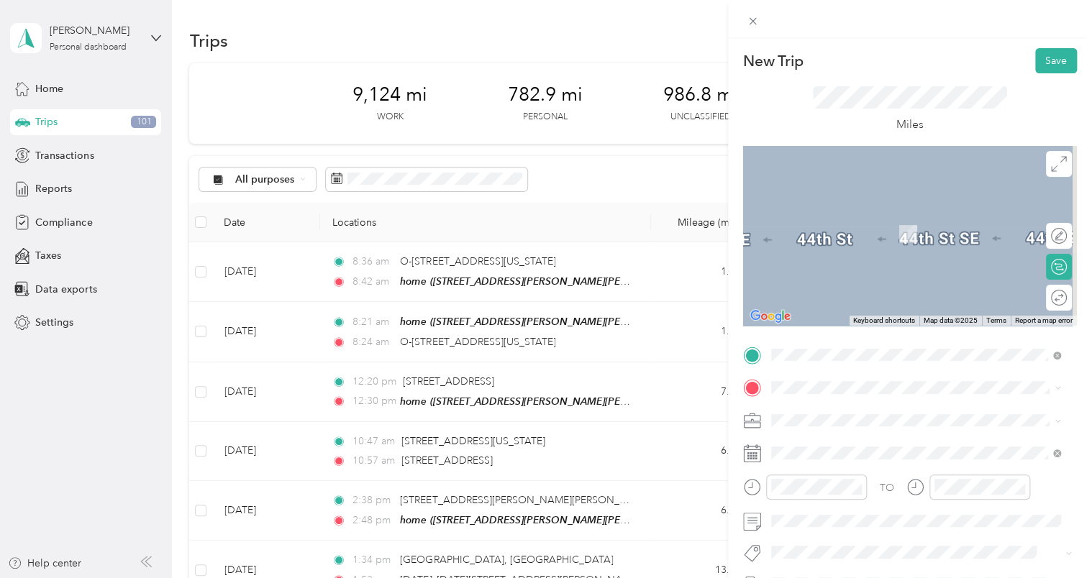
click at [878, 219] on span "[STREET_ADDRESS][US_STATE]" at bounding box center [870, 212] width 144 height 13
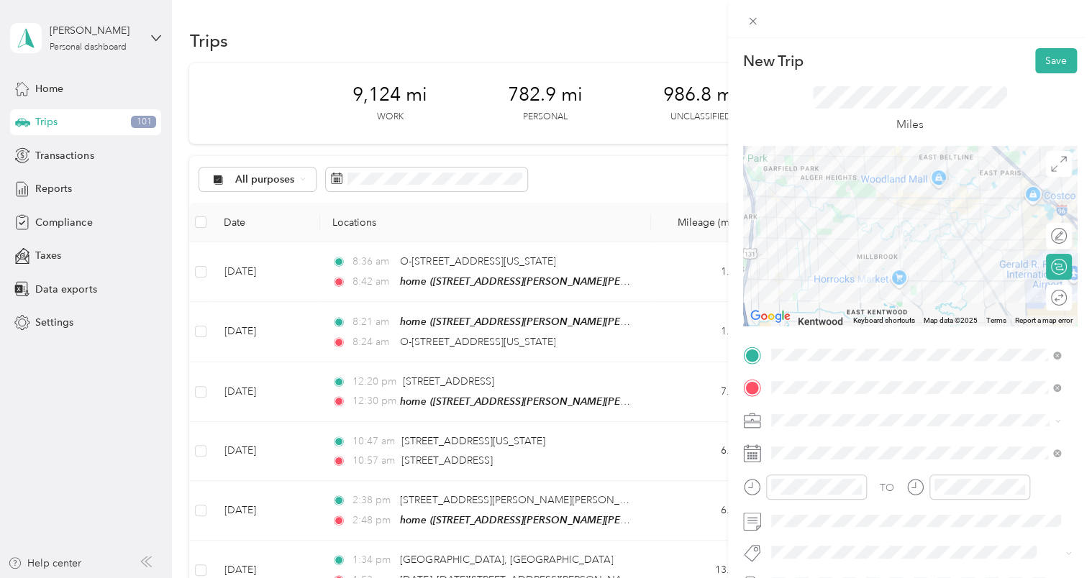
click at [1076, 417] on form "New Trip Save This trip cannot be edited because it is either under review, app…" at bounding box center [910, 369] width 364 height 643
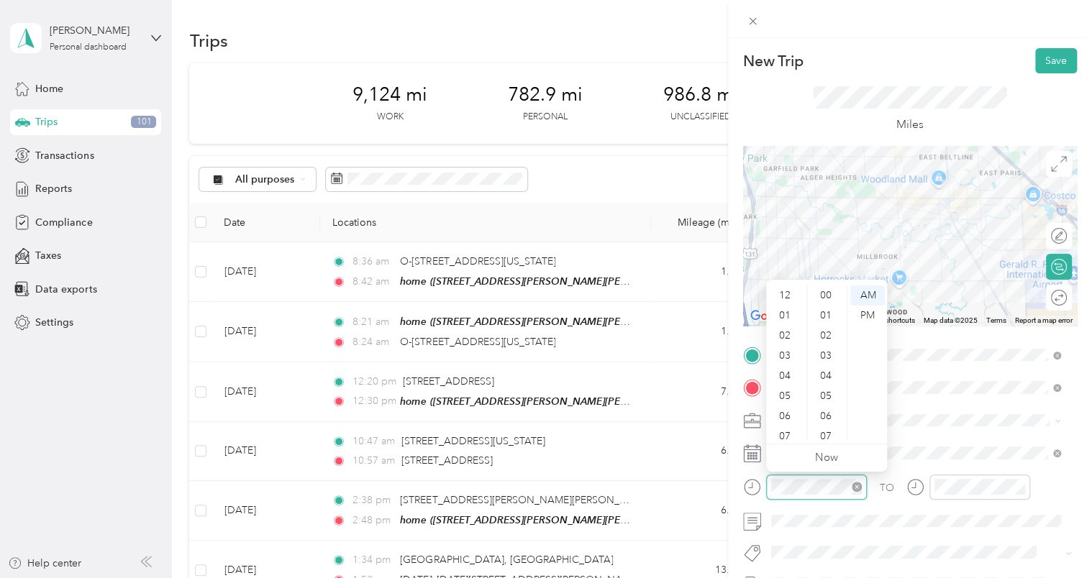
scroll to position [86, 0]
click at [783, 366] on div "08" at bounding box center [786, 370] width 35 height 20
click at [825, 301] on div "08" at bounding box center [827, 301] width 35 height 20
click at [873, 315] on div "PM" at bounding box center [867, 316] width 35 height 20
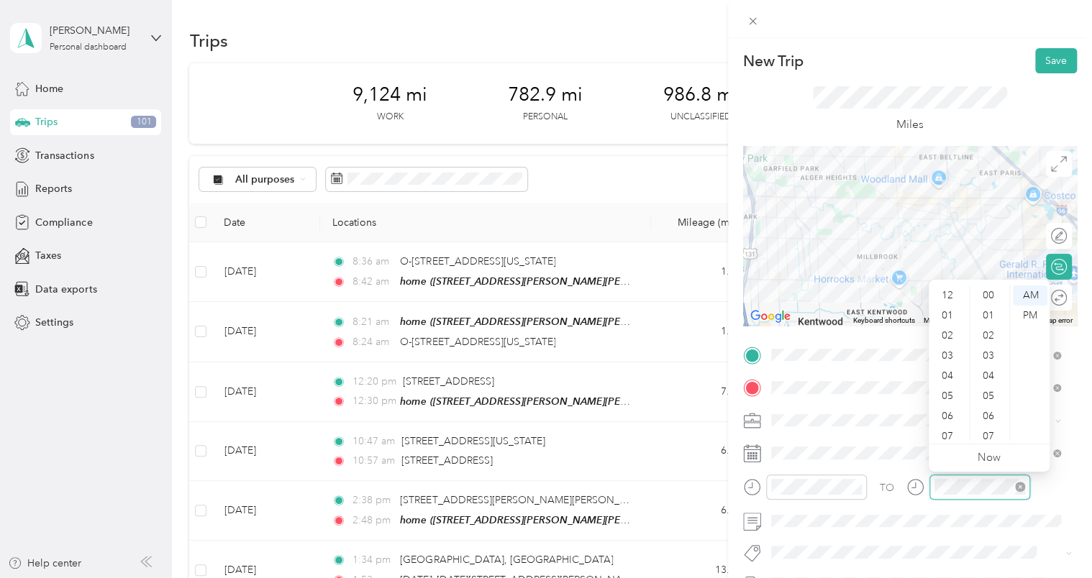
scroll to position [86, 0]
click at [948, 373] on div "08" at bounding box center [949, 370] width 35 height 20
click at [990, 429] on div "29" at bounding box center [990, 437] width 35 height 20
click at [1039, 496] on div "TO" at bounding box center [910, 492] width 334 height 35
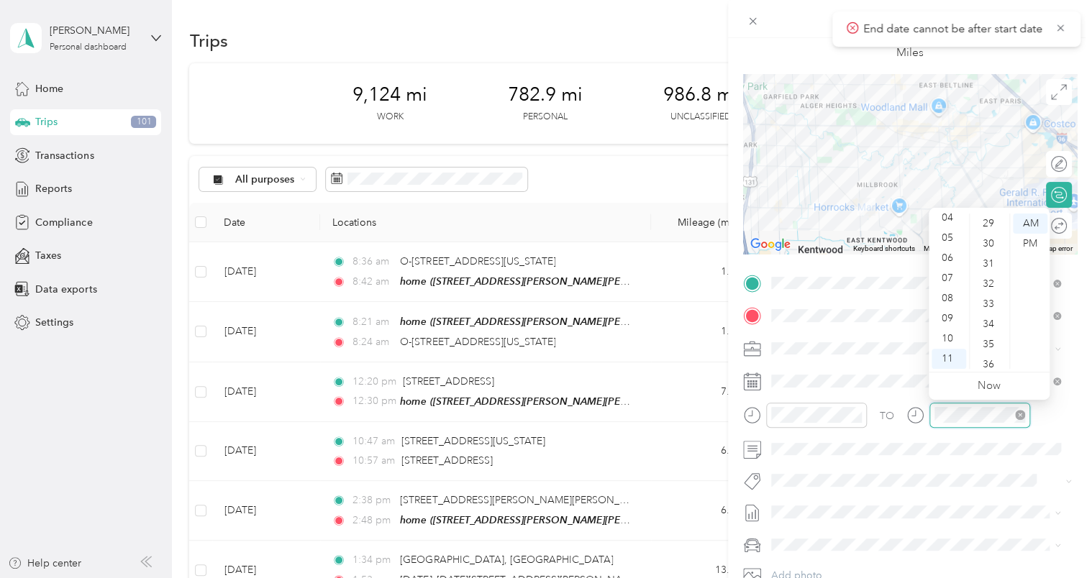
scroll to position [443, 0]
click at [945, 300] on div "08" at bounding box center [949, 299] width 35 height 20
click at [996, 360] on div "29" at bounding box center [990, 365] width 35 height 20
click at [1028, 239] on div "PM" at bounding box center [1030, 244] width 35 height 20
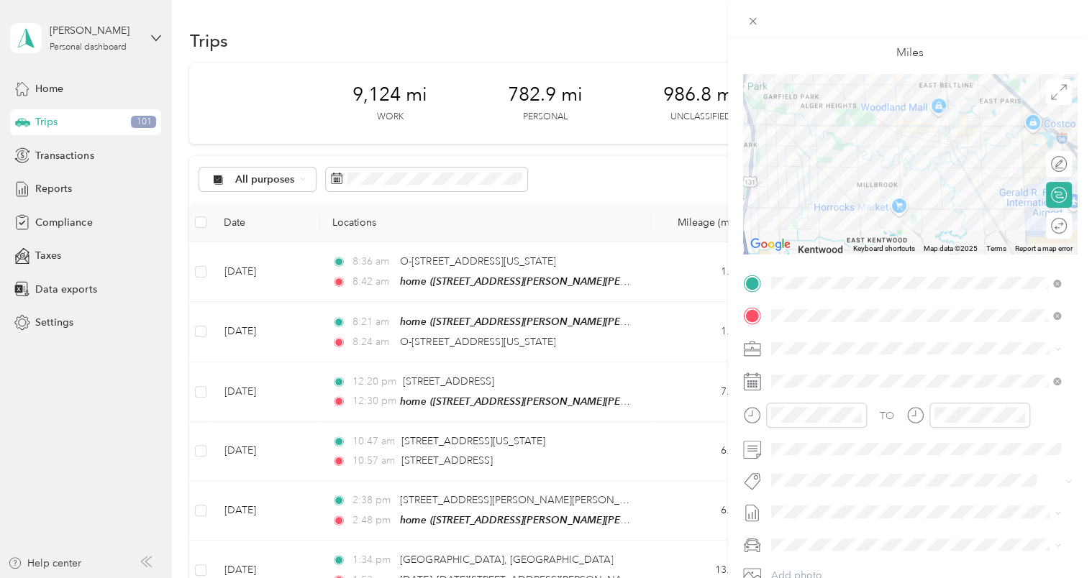
click at [1056, 425] on div "TO" at bounding box center [910, 420] width 334 height 35
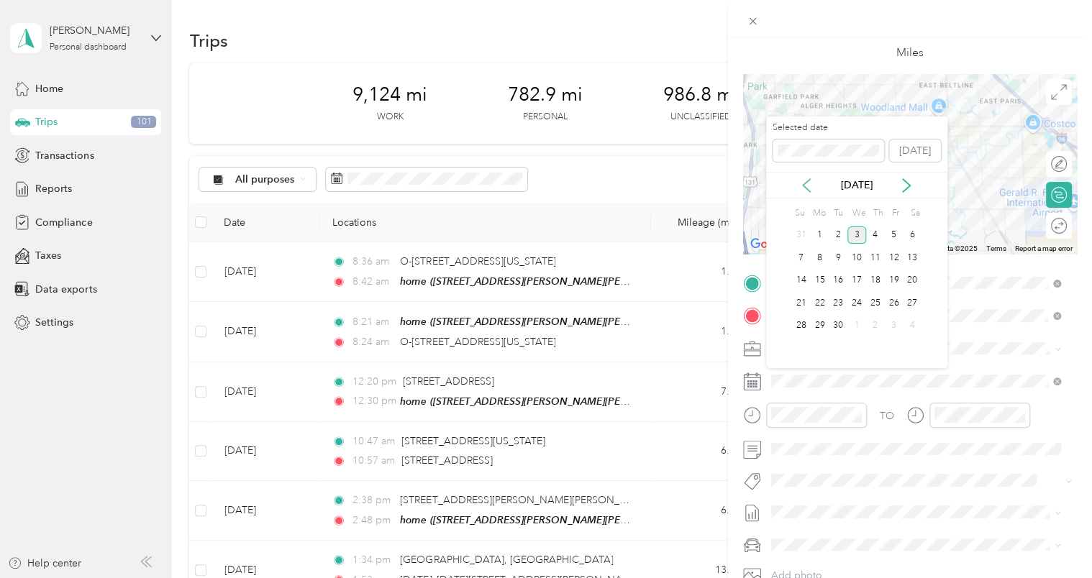
click at [811, 181] on icon at bounding box center [806, 185] width 14 height 14
click at [825, 254] on div "4" at bounding box center [819, 258] width 19 height 18
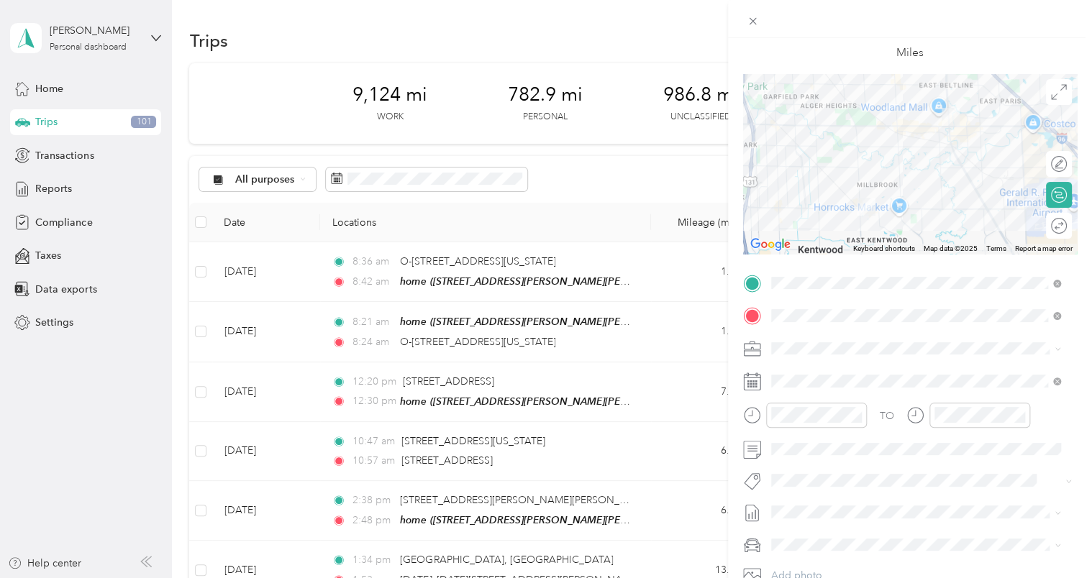
click at [1063, 425] on div "TO" at bounding box center [910, 420] width 334 height 35
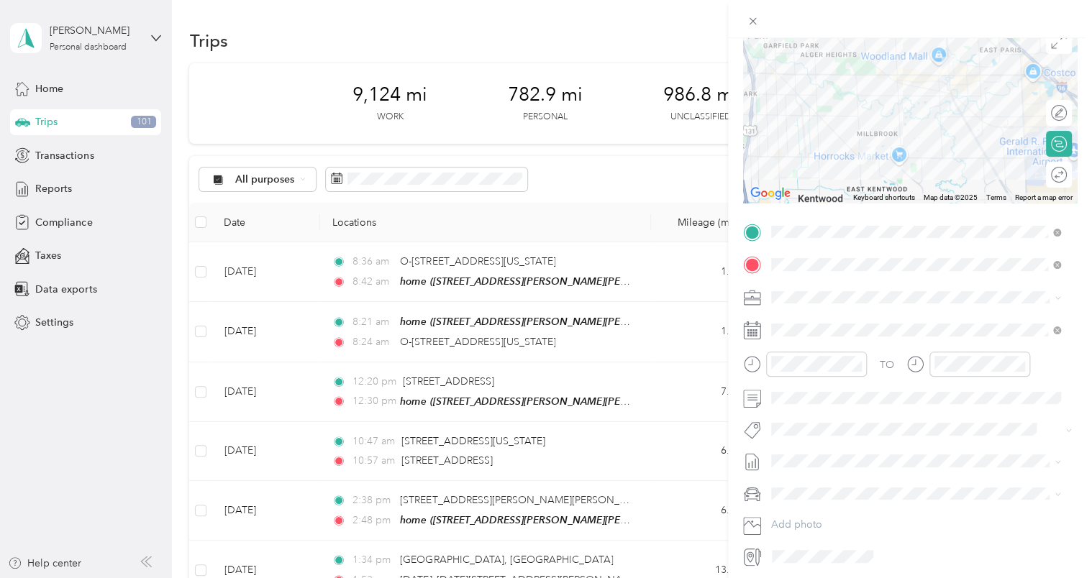
scroll to position [176, 0]
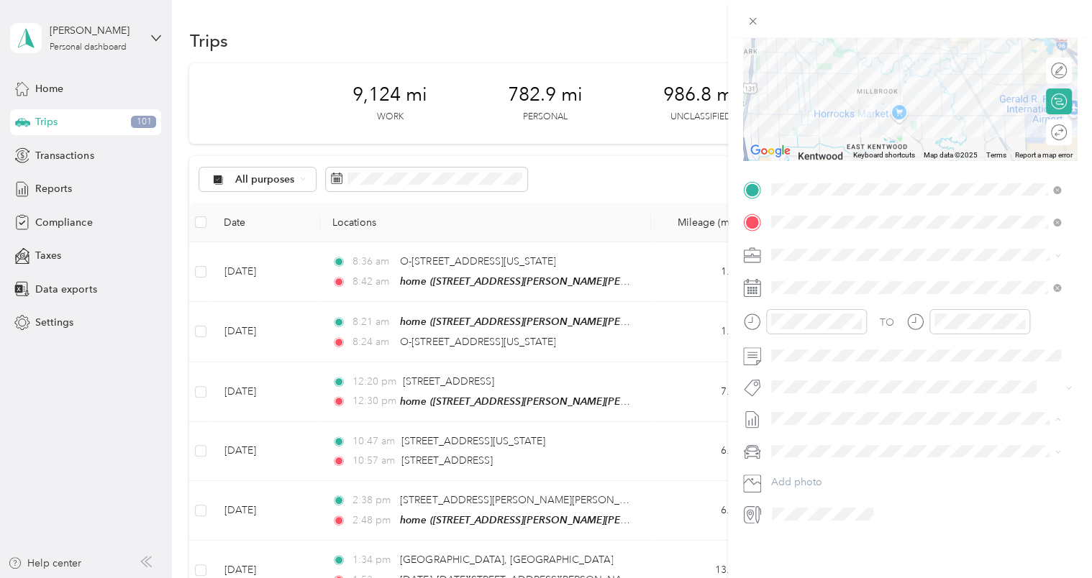
click at [869, 450] on span "[DATE] - [DATE] Draft" at bounding box center [916, 455] width 280 height 13
click at [853, 440] on span at bounding box center [921, 451] width 311 height 23
click at [847, 458] on div "Chevrolet Silverado 1500" at bounding box center [916, 465] width 280 height 15
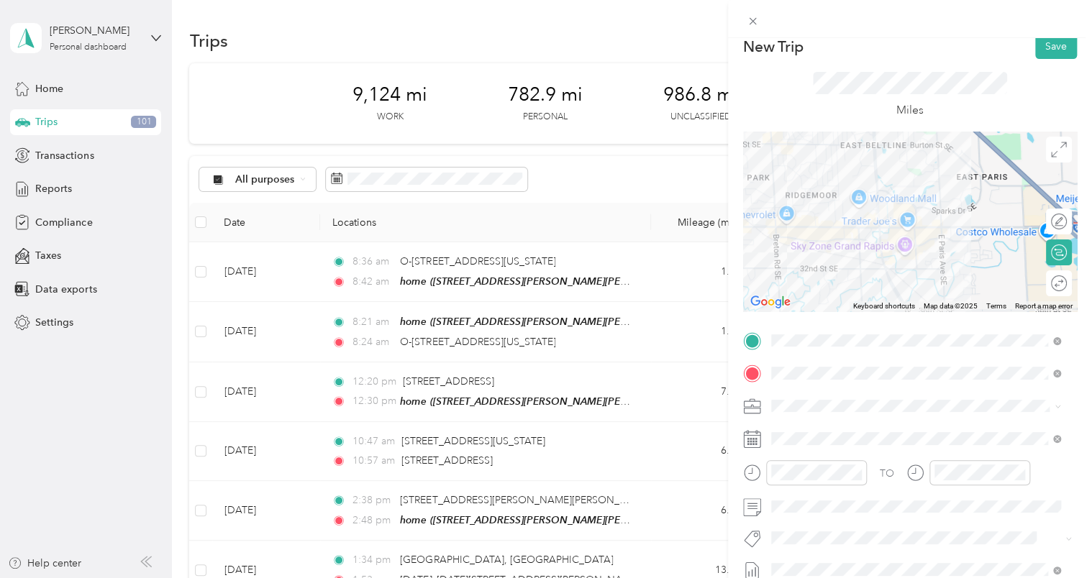
scroll to position [0, 0]
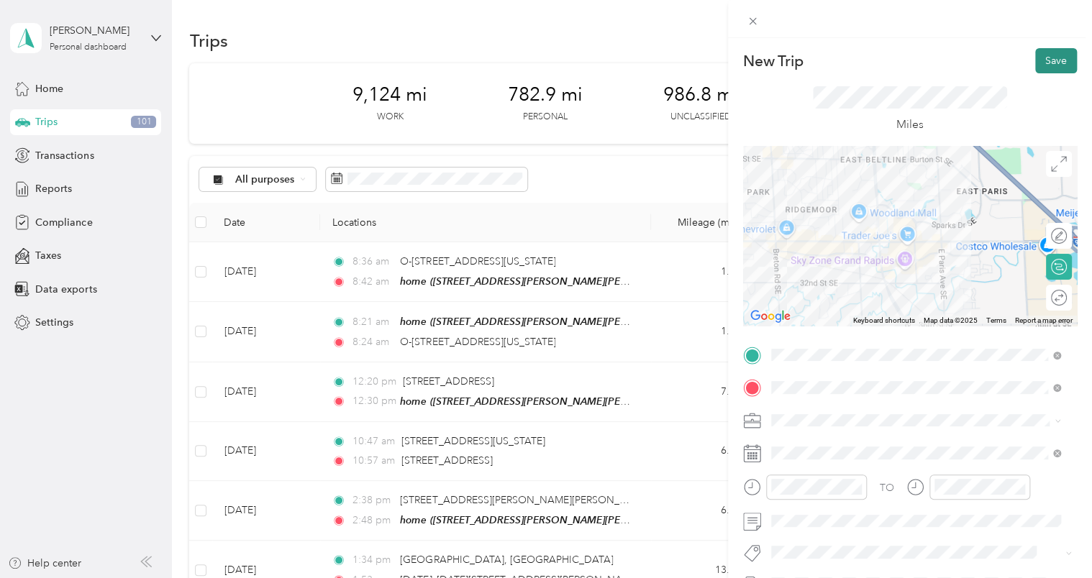
click at [1039, 67] on button "Save" at bounding box center [1056, 60] width 42 height 25
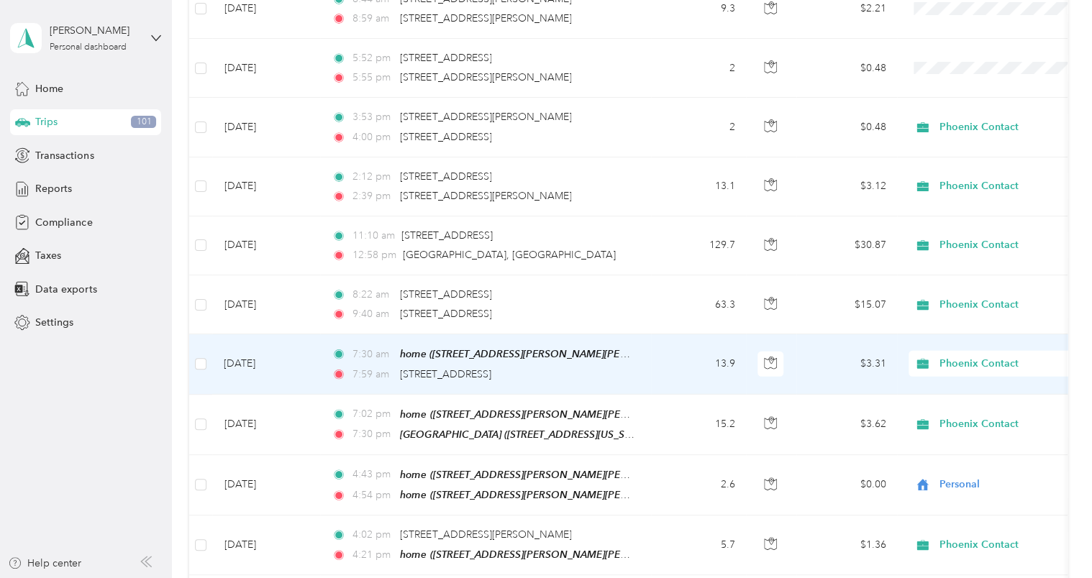
scroll to position [4533, 0]
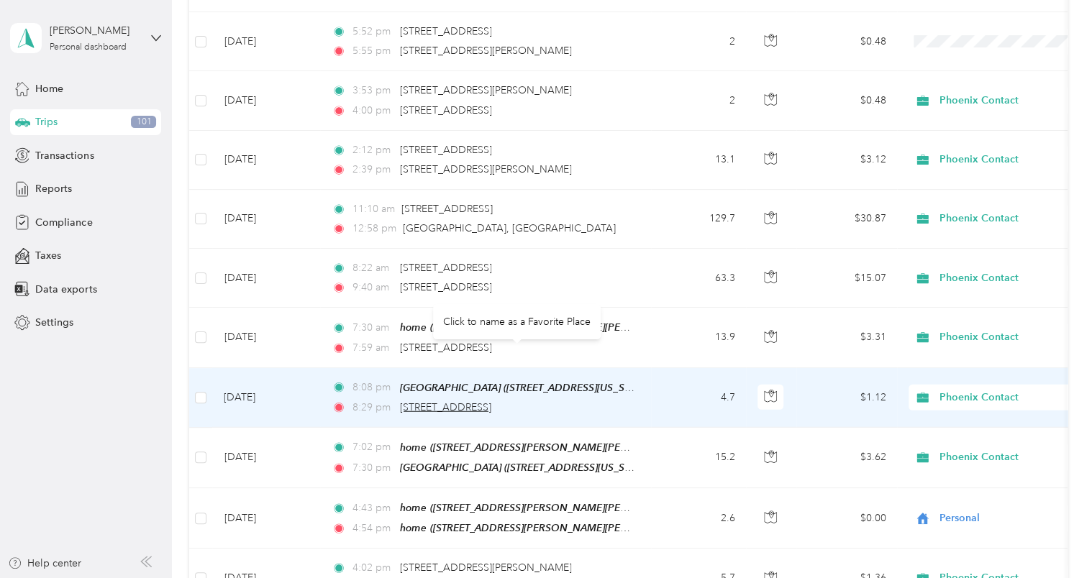
click at [491, 401] on span "[STREET_ADDRESS]" at bounding box center [445, 407] width 91 height 12
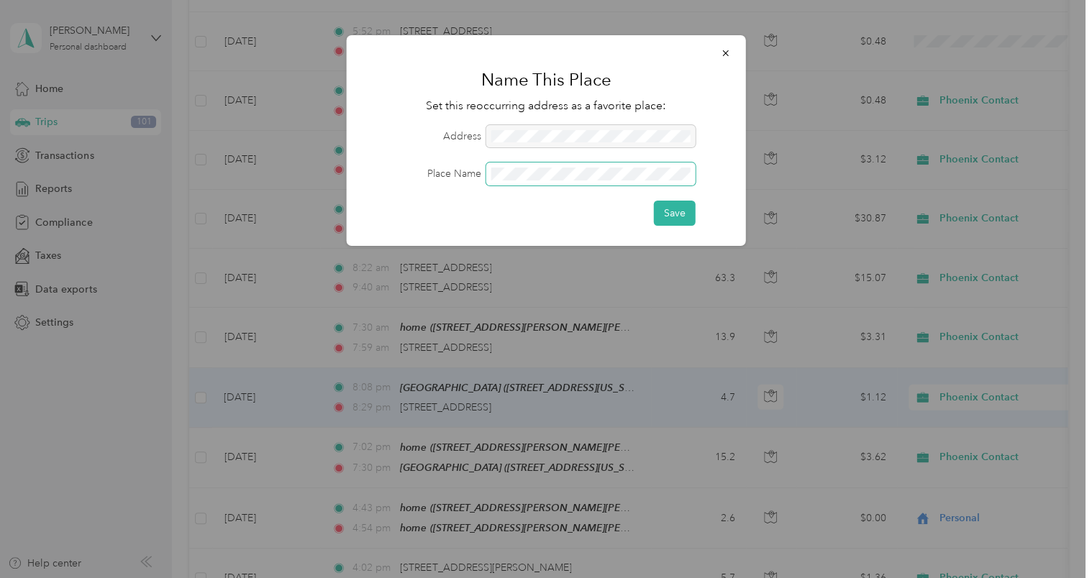
click at [533, 181] on span at bounding box center [590, 174] width 209 height 23
click at [679, 218] on button "Save" at bounding box center [675, 213] width 42 height 25
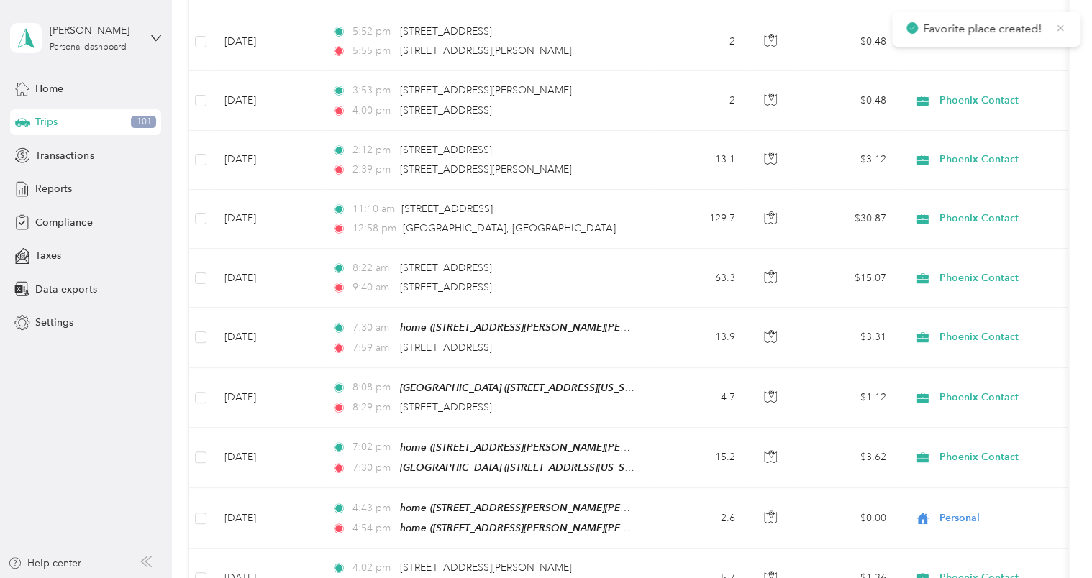
click at [1056, 27] on icon at bounding box center [1061, 28] width 12 height 13
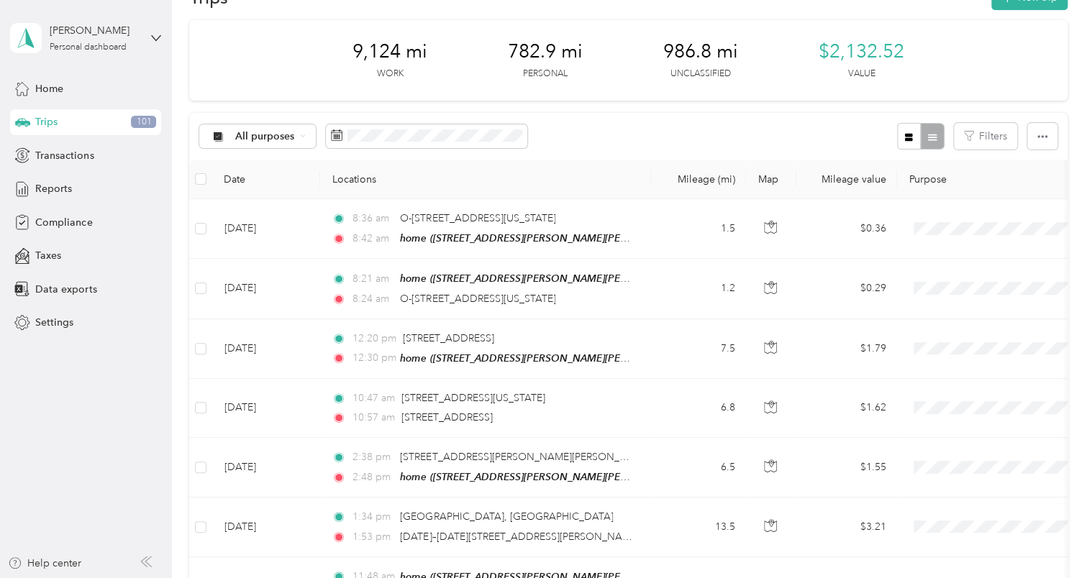
scroll to position [0, 0]
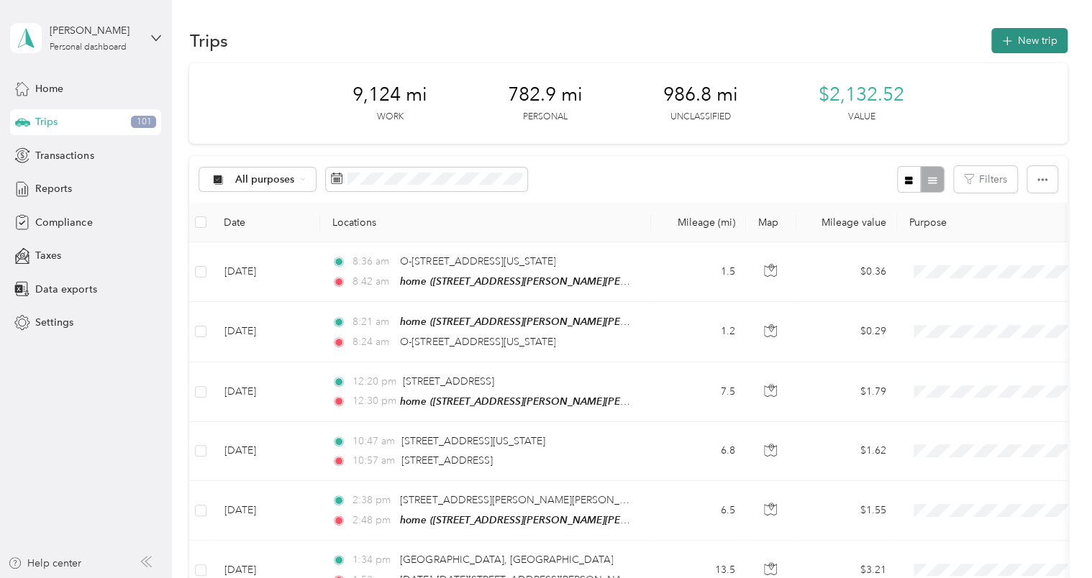
click at [1006, 42] on icon "button" at bounding box center [1007, 41] width 17 height 17
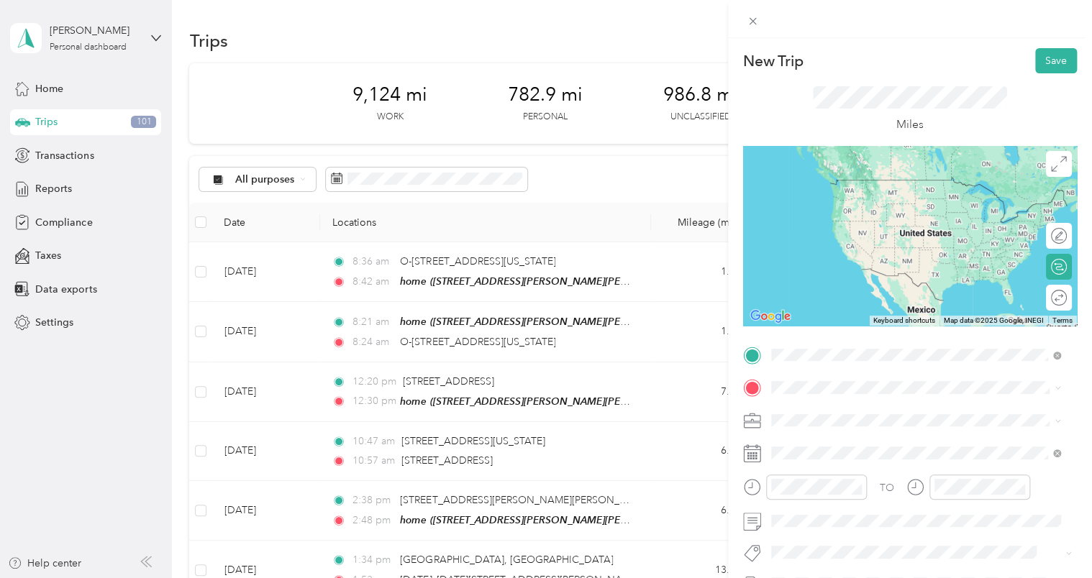
click at [856, 419] on div "beer city bread co [STREET_ADDRESS][US_STATE]" at bounding box center [870, 421] width 144 height 30
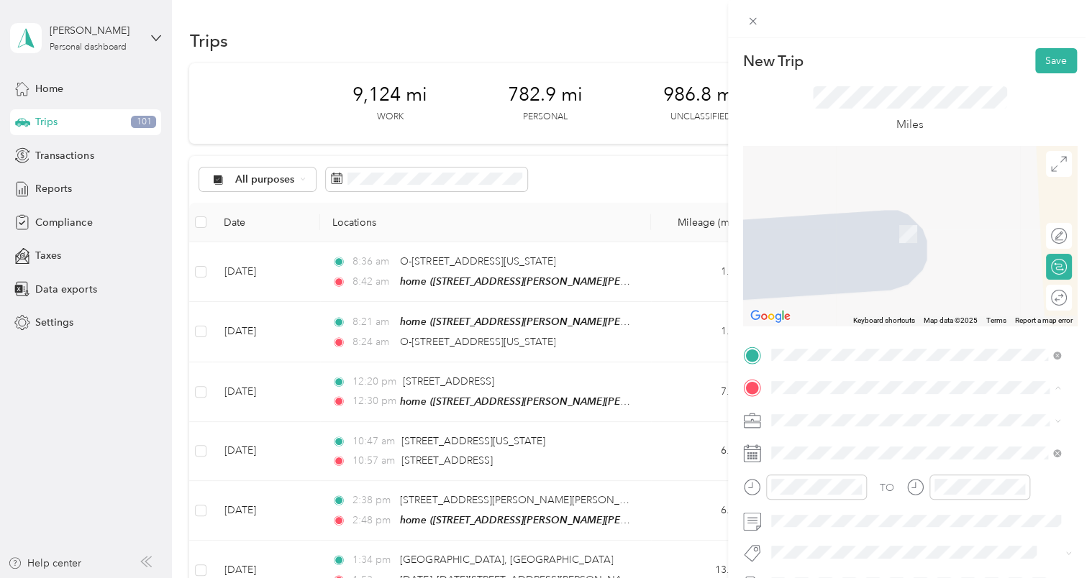
click at [801, 234] on span "[STREET_ADDRESS][PERSON_NAME][PERSON_NAME][US_STATE]" at bounding box center [923, 241] width 251 height 27
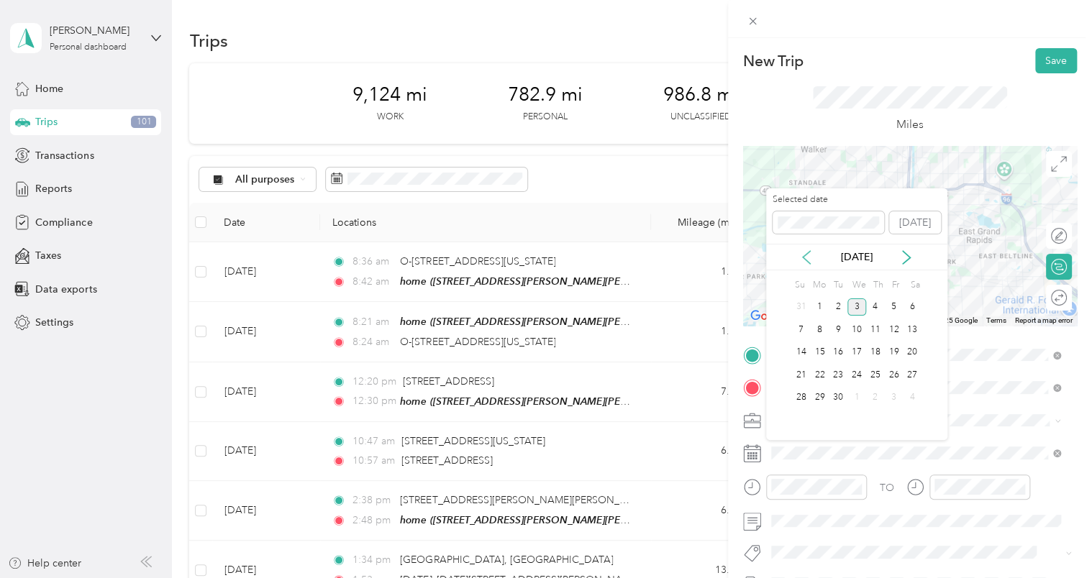
click at [804, 253] on icon at bounding box center [806, 257] width 14 height 14
click at [814, 328] on div "4" at bounding box center [819, 330] width 19 height 18
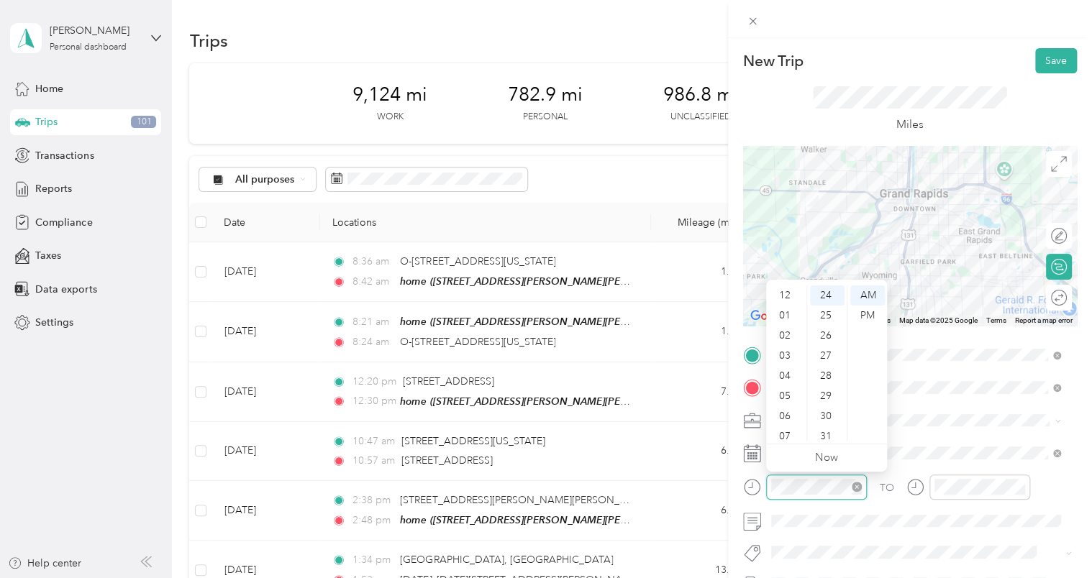
scroll to position [86, 0]
click at [786, 385] on div "09" at bounding box center [786, 391] width 35 height 20
click at [822, 311] on div "21" at bounding box center [827, 307] width 35 height 20
click at [859, 315] on div "PM" at bounding box center [867, 316] width 35 height 20
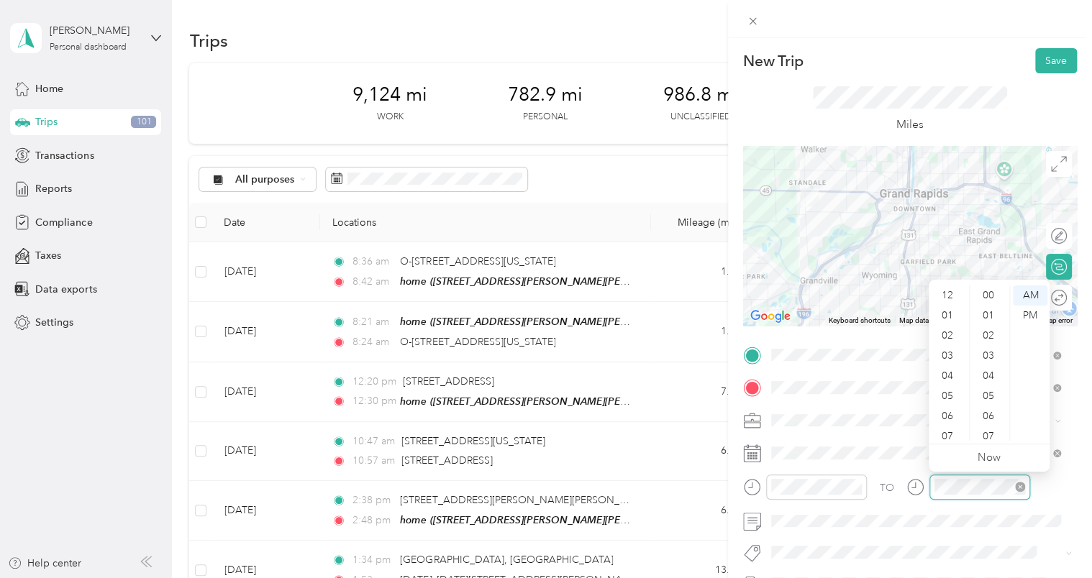
scroll to position [86, 0]
click at [953, 385] on div "09" at bounding box center [949, 391] width 35 height 20
click at [983, 386] on div "46" at bounding box center [990, 379] width 35 height 20
click at [1030, 314] on div "PM" at bounding box center [1030, 316] width 35 height 20
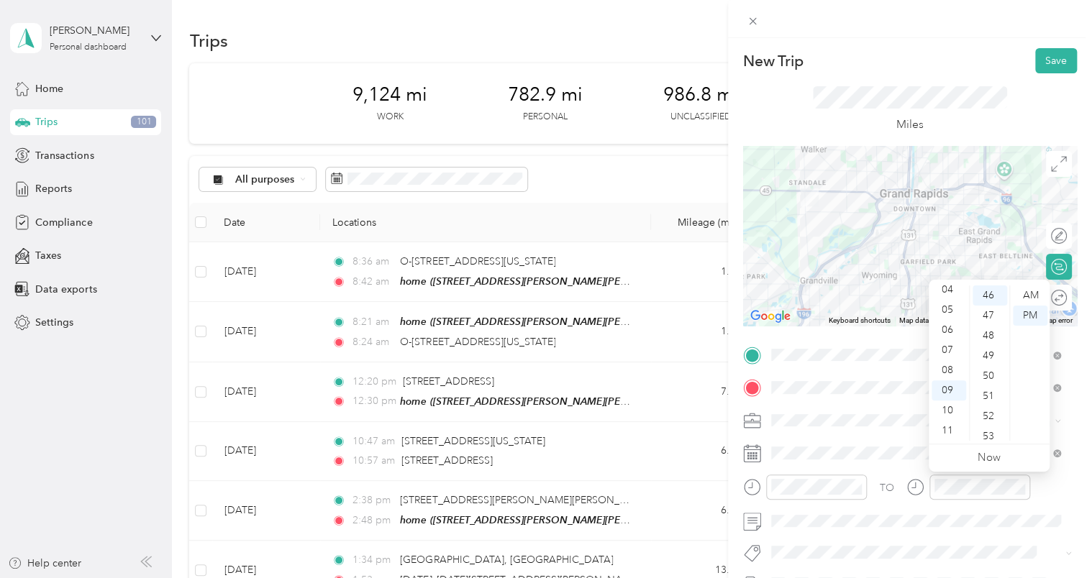
click at [1063, 481] on div "TO" at bounding box center [910, 492] width 334 height 35
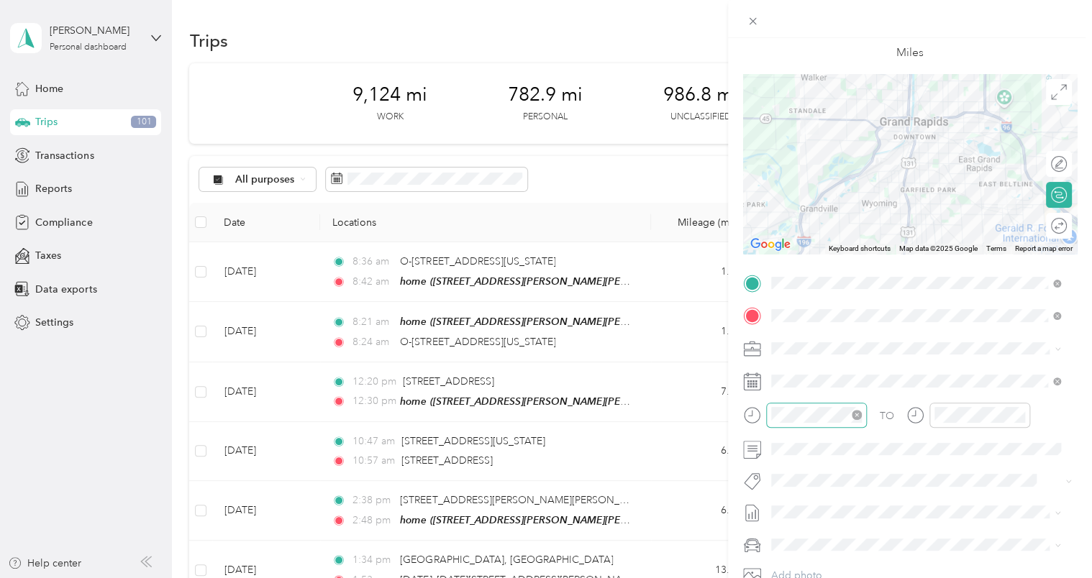
scroll to position [144, 0]
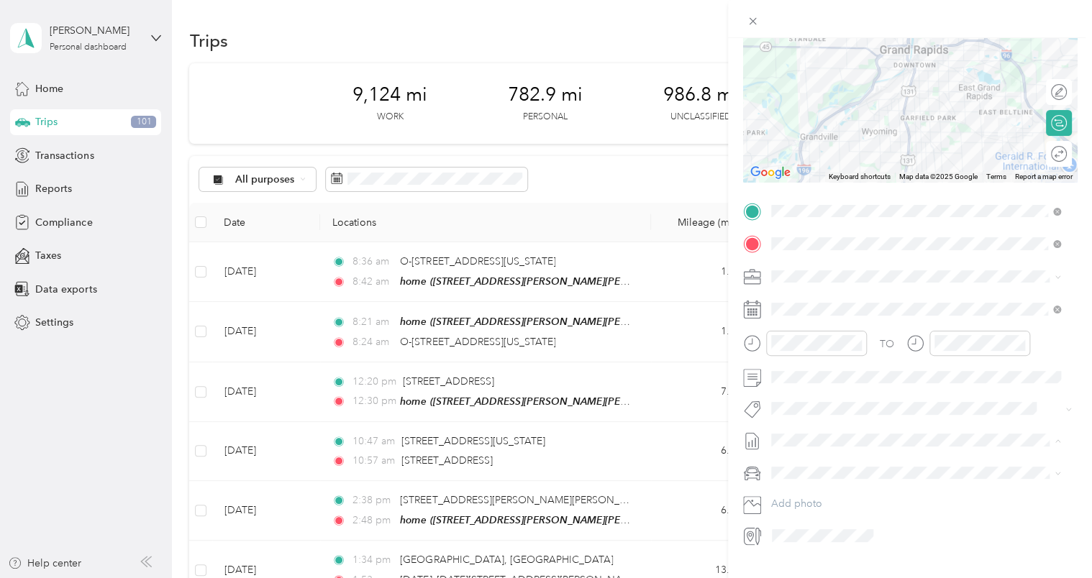
click at [854, 481] on li "[DATE] - [DATE] Draft" at bounding box center [916, 487] width 300 height 23
click at [852, 492] on span "Chevrolet Silverado 1500" at bounding box center [834, 496] width 116 height 12
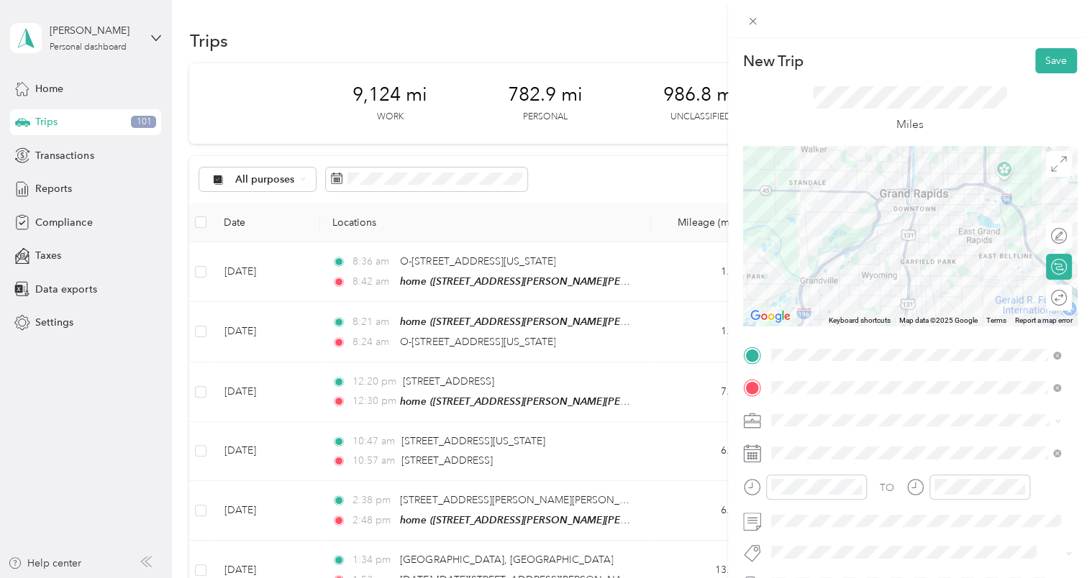
scroll to position [0, 0]
click at [1035, 59] on button "Save" at bounding box center [1056, 60] width 42 height 25
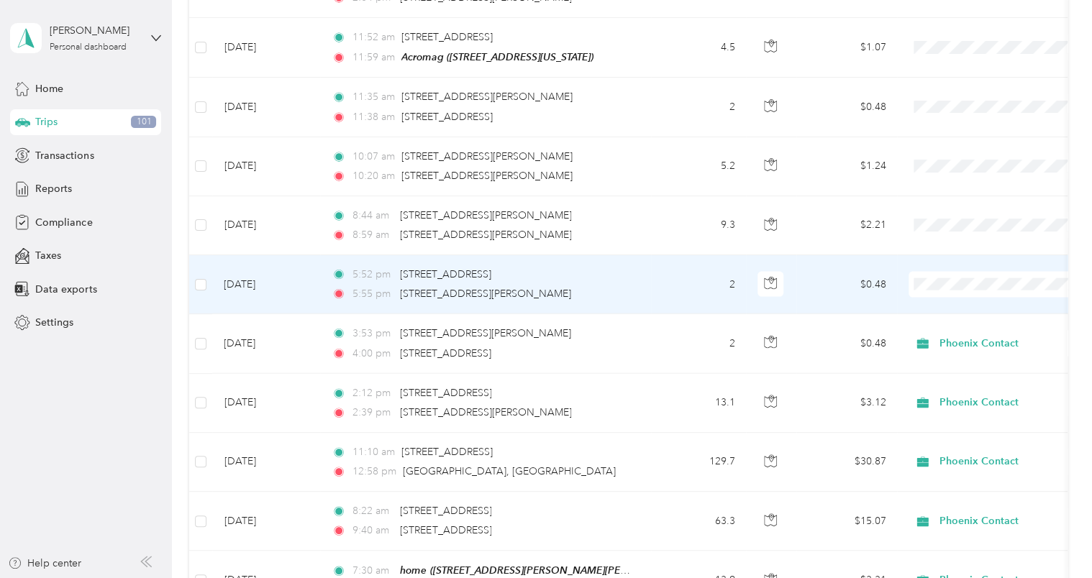
scroll to position [4245, 0]
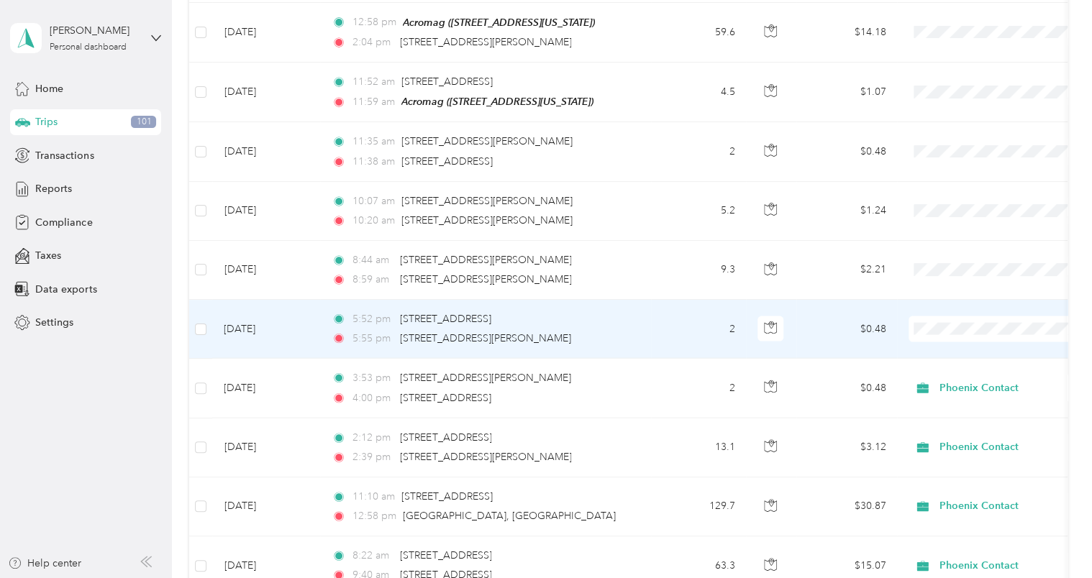
click at [973, 301] on span "Phoenix Contact" at bounding box center [1011, 303] width 133 height 15
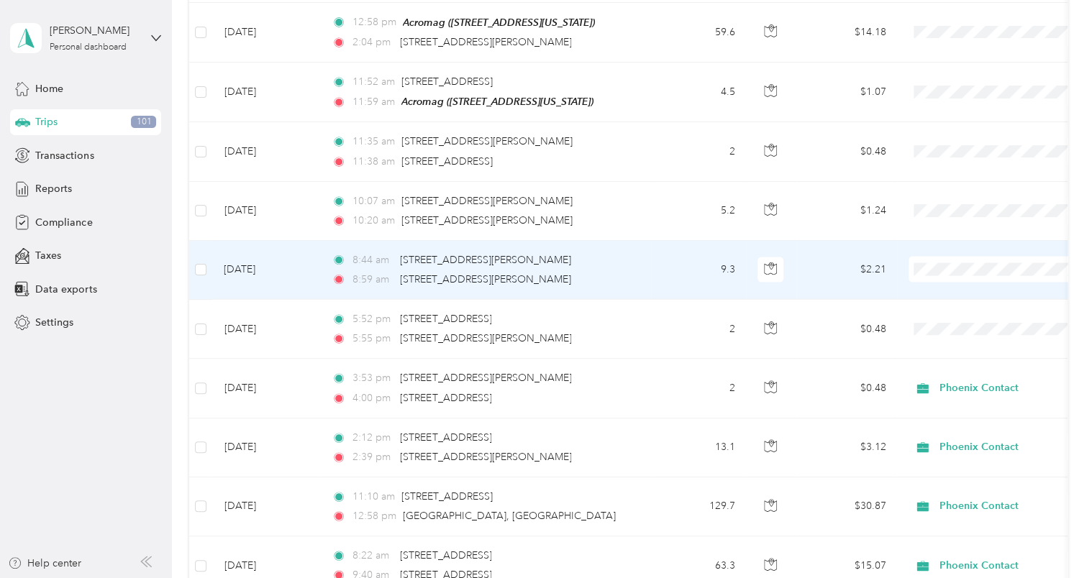
click at [964, 245] on span "Phoenix Contact" at bounding box center [1011, 244] width 133 height 15
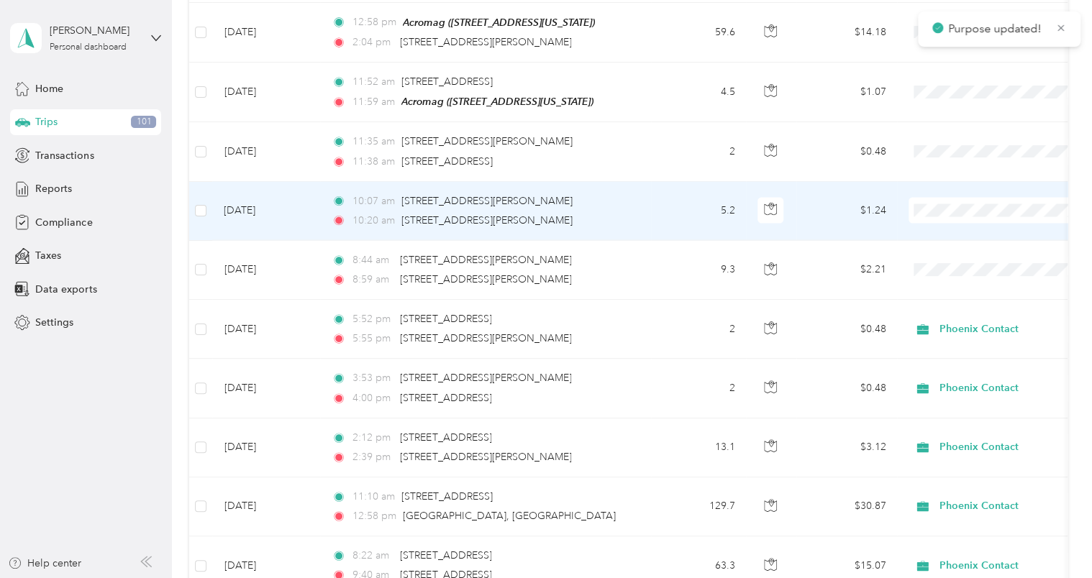
click at [959, 181] on span "Phoenix Contact" at bounding box center [1011, 185] width 133 height 15
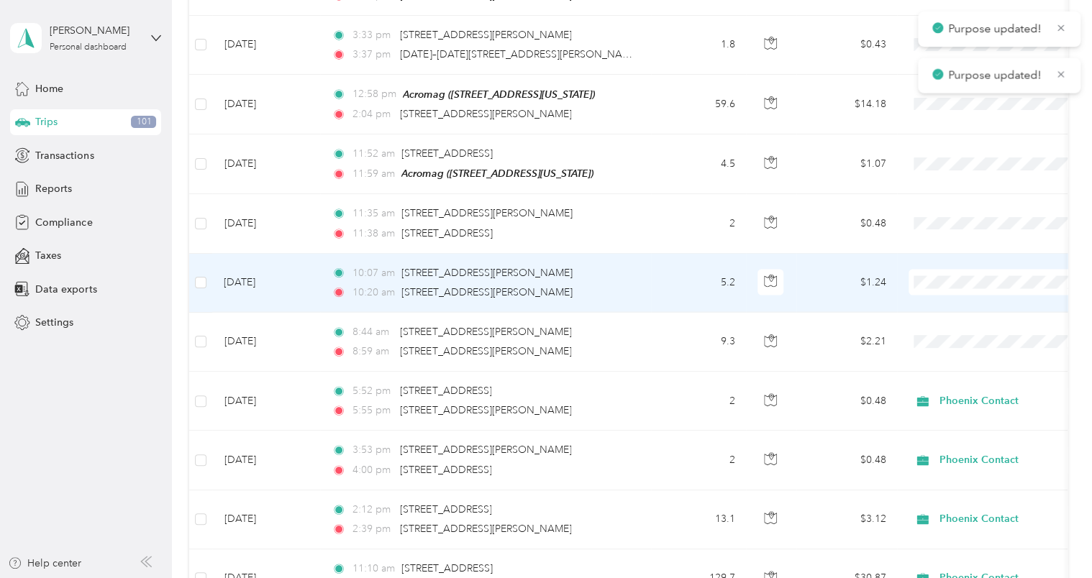
scroll to position [4173, 0]
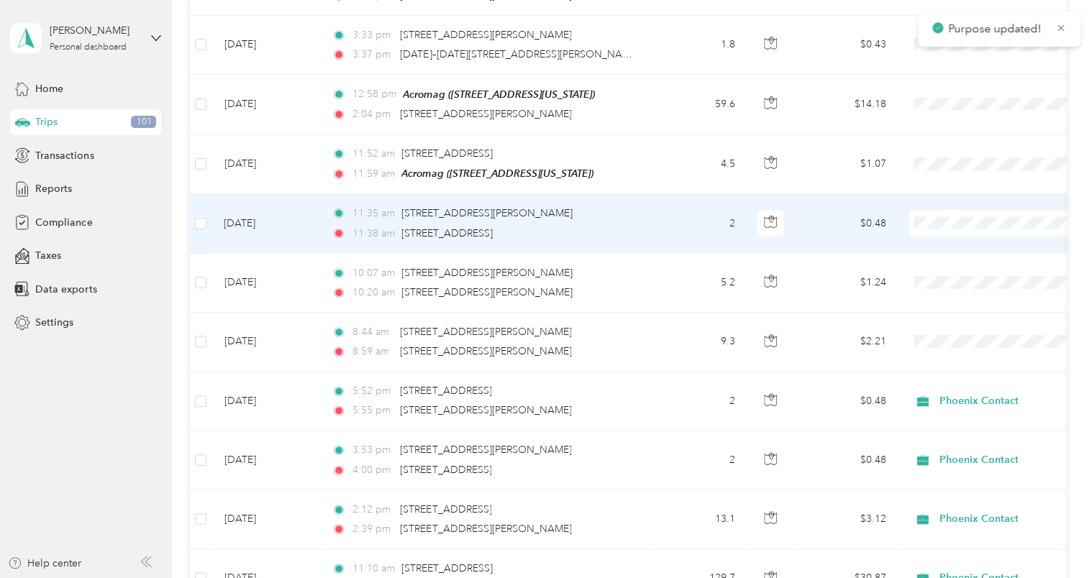
click at [958, 187] on li "Phoenix Contact" at bounding box center [998, 198] width 178 height 25
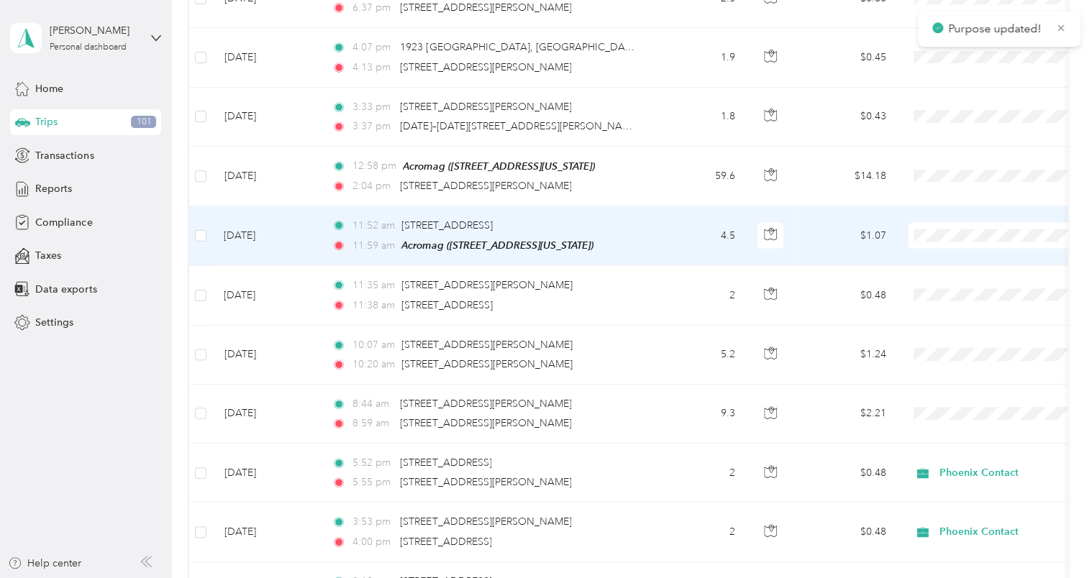
scroll to position [4029, 0]
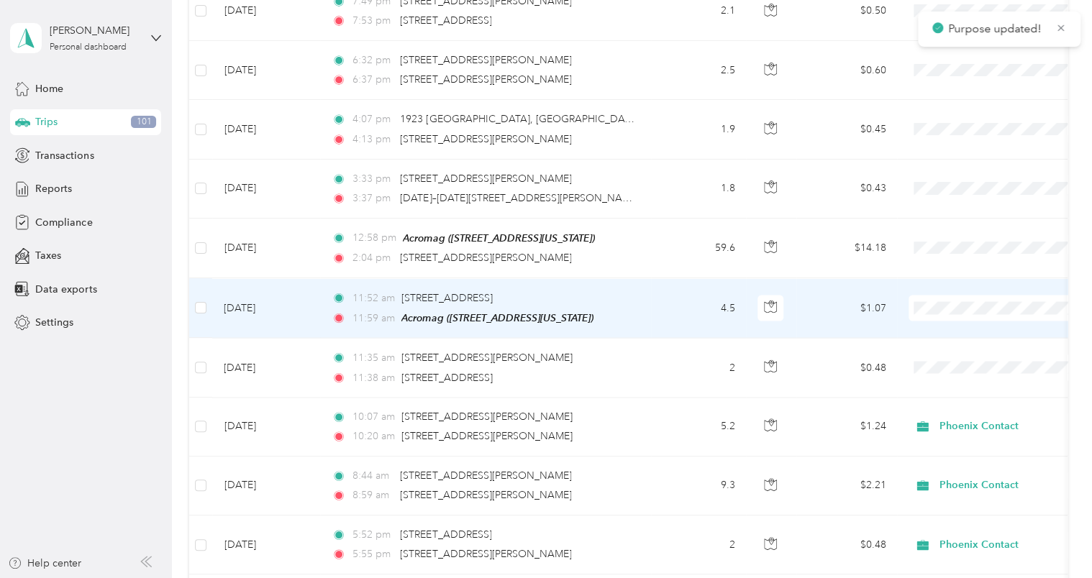
click at [968, 276] on span "Phoenix Contact" at bounding box center [1011, 283] width 133 height 15
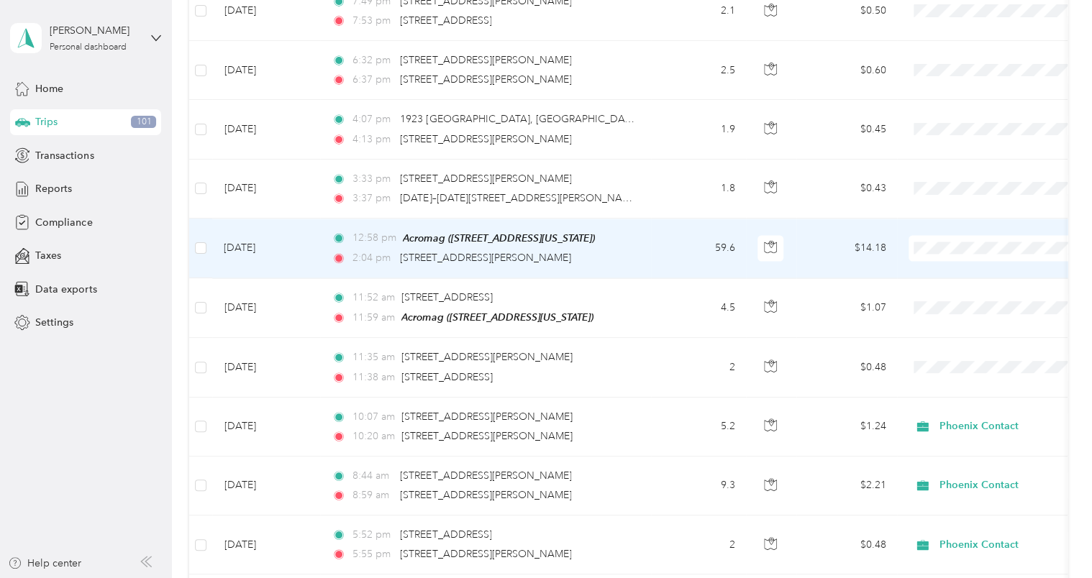
click at [970, 222] on span "Phoenix Contact" at bounding box center [1011, 221] width 133 height 15
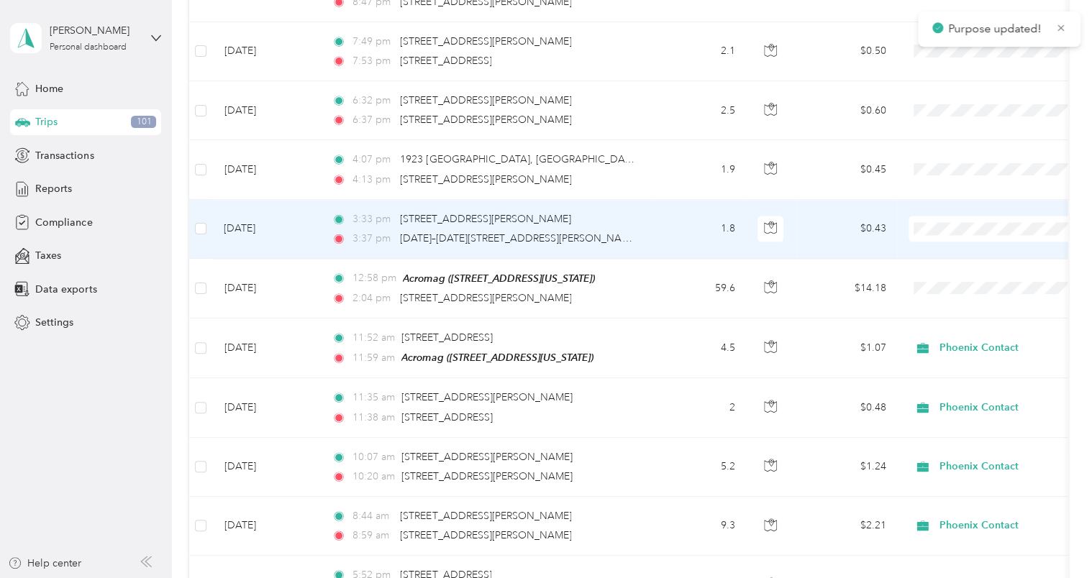
scroll to position [3957, 0]
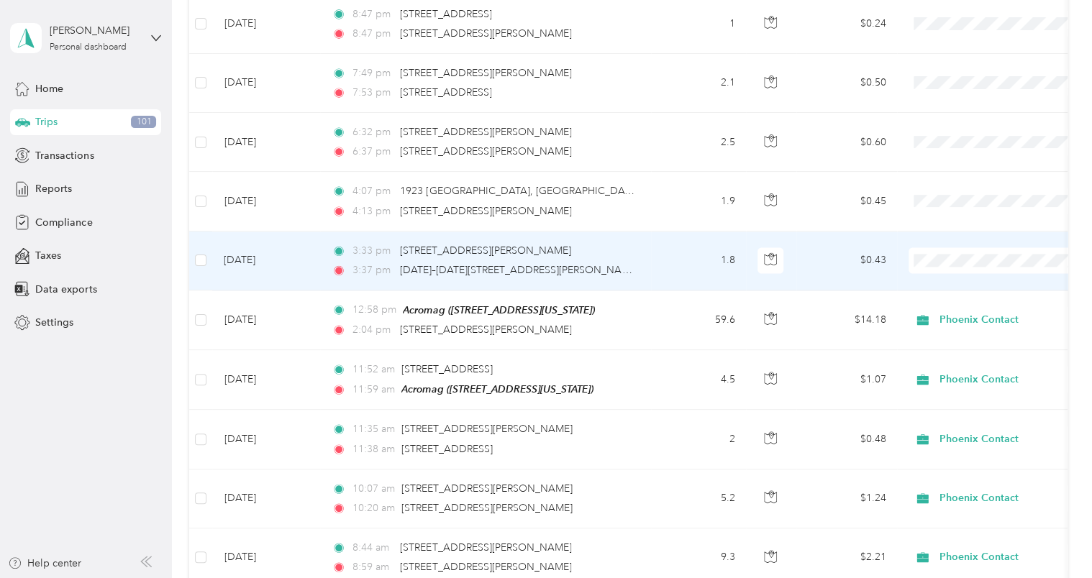
click at [949, 237] on li "Phoenix Contact" at bounding box center [998, 236] width 178 height 25
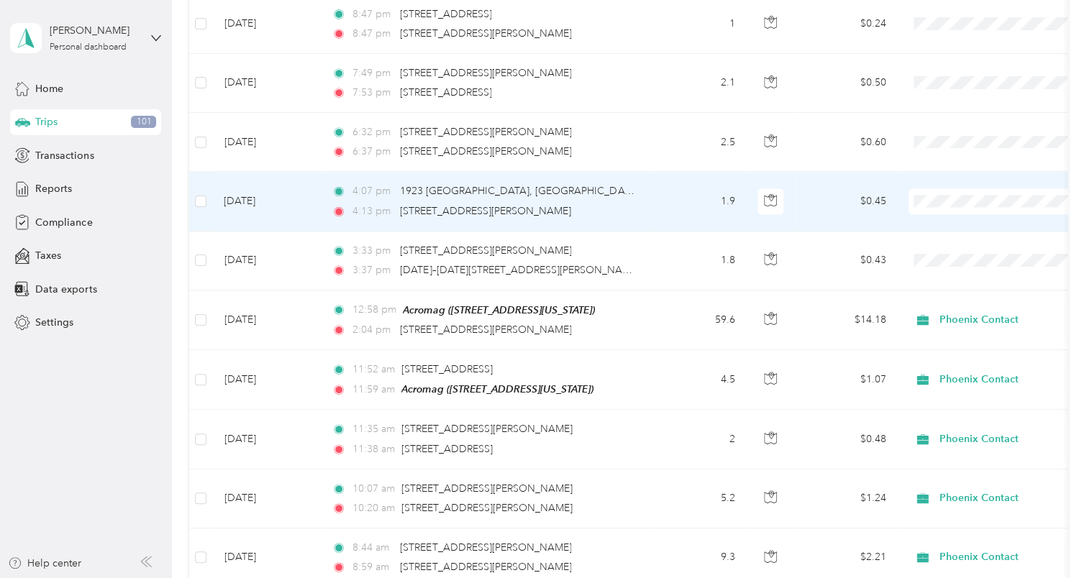
click at [955, 178] on span "Phoenix Contact" at bounding box center [1011, 178] width 133 height 15
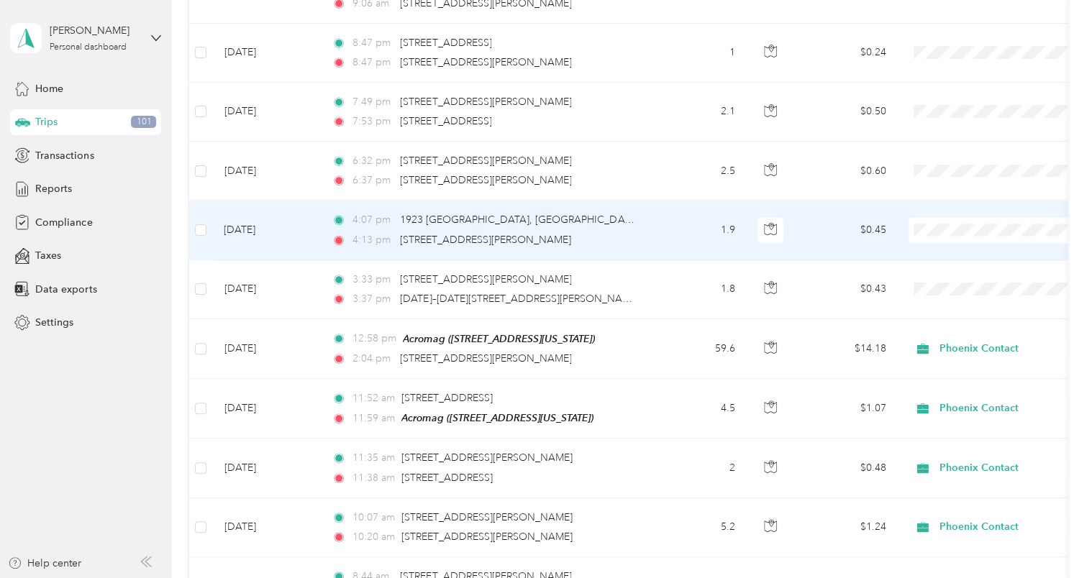
scroll to position [3885, 0]
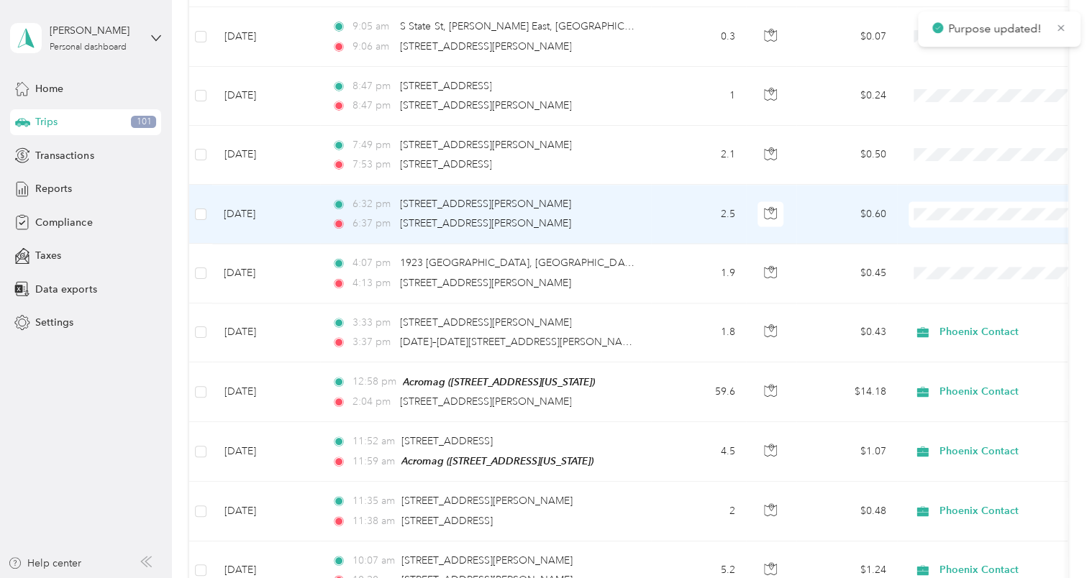
click at [973, 187] on span "Phoenix Contact" at bounding box center [1011, 190] width 133 height 15
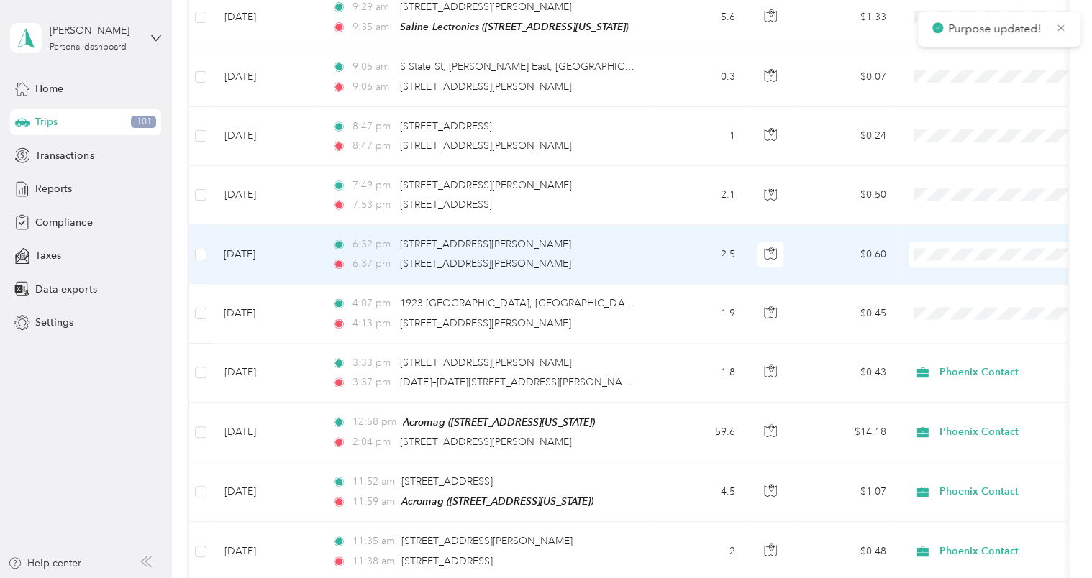
scroll to position [3813, 0]
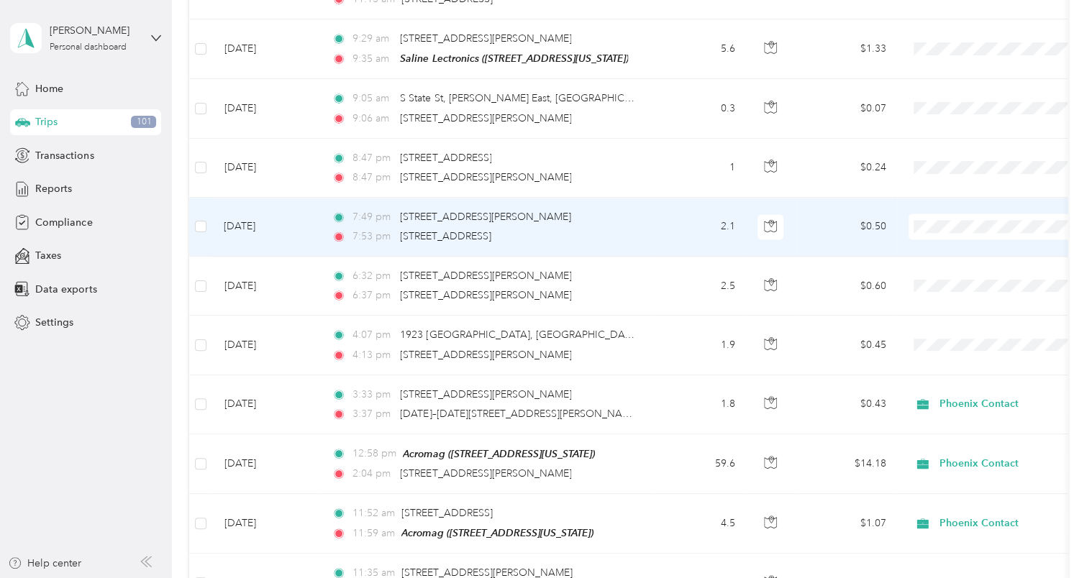
click at [953, 195] on li "Phoenix Contact" at bounding box center [998, 203] width 178 height 25
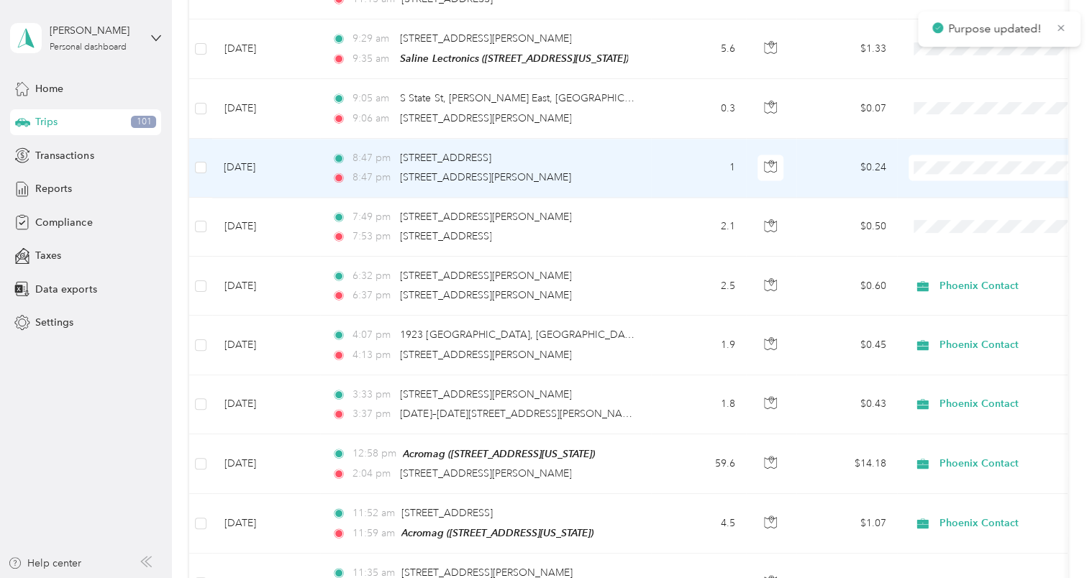
click at [963, 141] on span "Phoenix Contact" at bounding box center [1011, 143] width 133 height 15
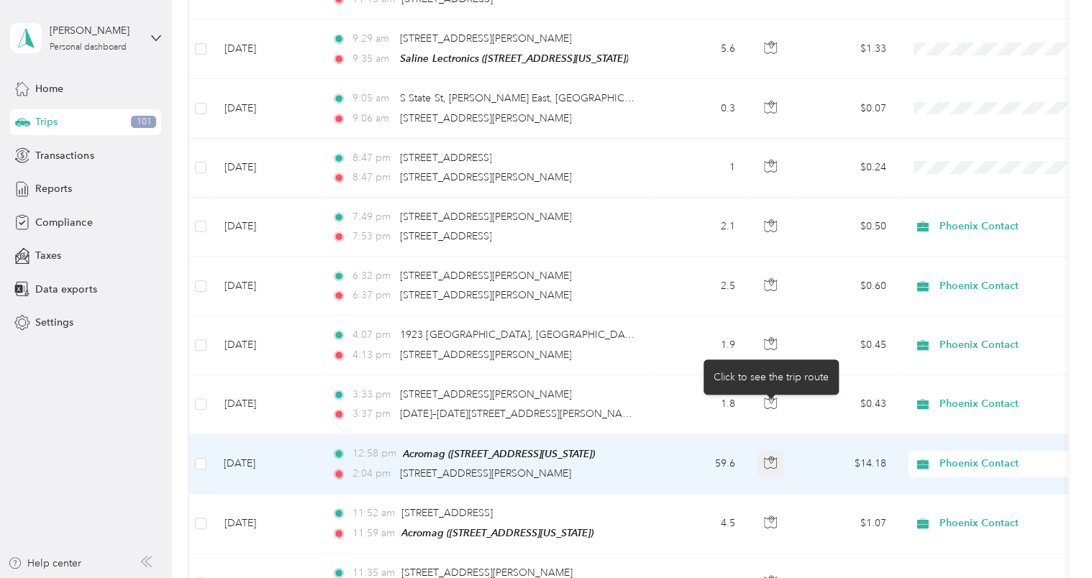
click at [763, 451] on button "button" at bounding box center [771, 464] width 26 height 26
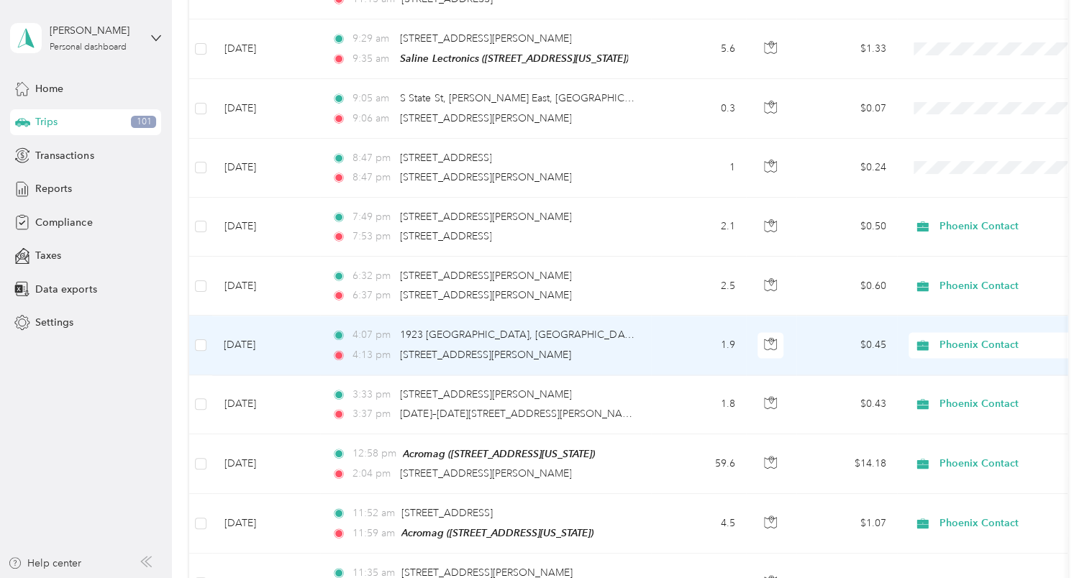
scroll to position [3741, 0]
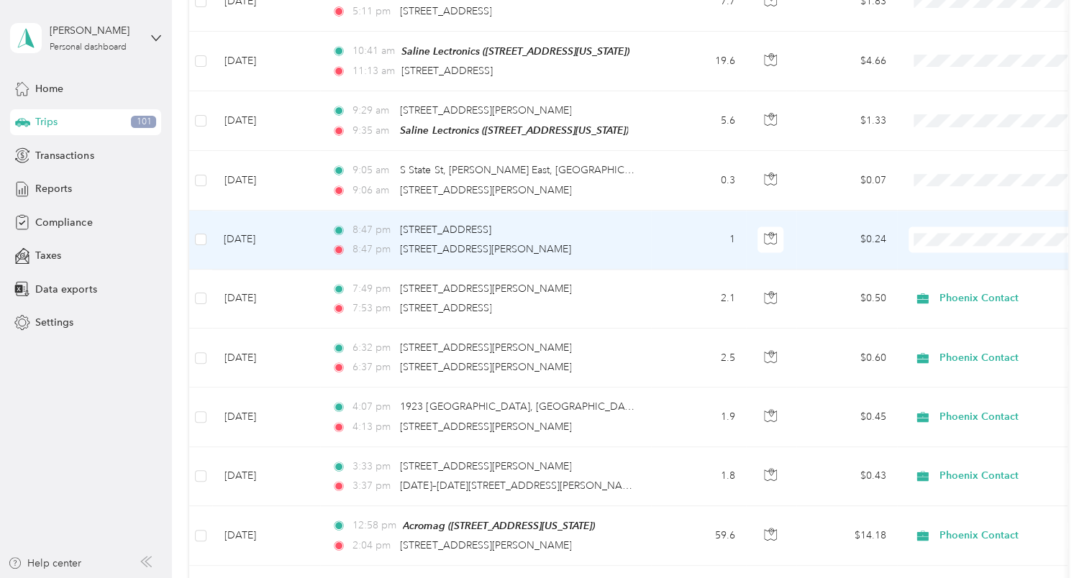
click at [967, 222] on li "Phoenix Contact" at bounding box center [998, 216] width 178 height 25
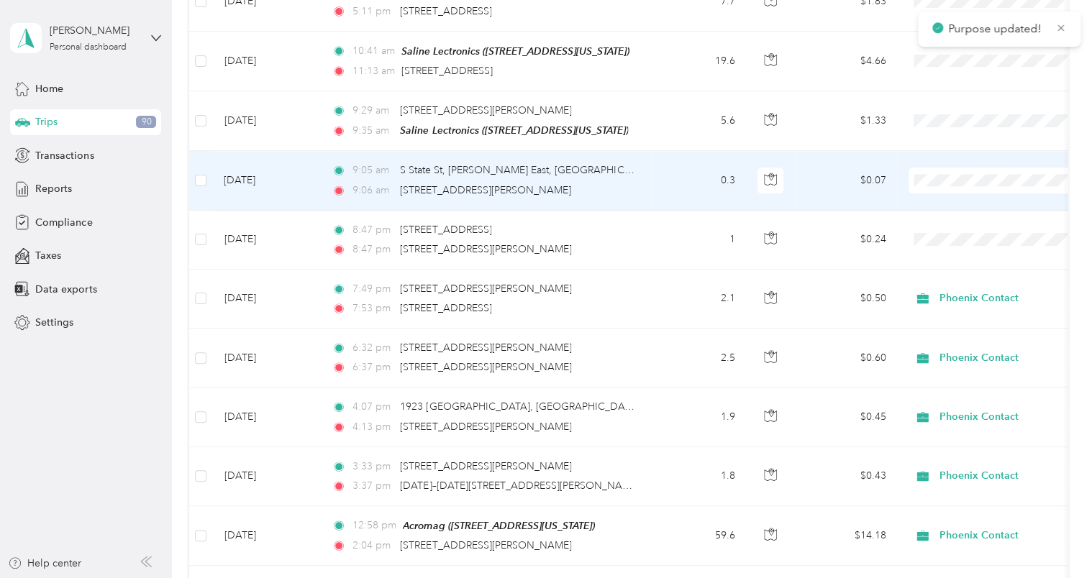
click at [961, 158] on span "Phoenix Contact" at bounding box center [1011, 157] width 133 height 15
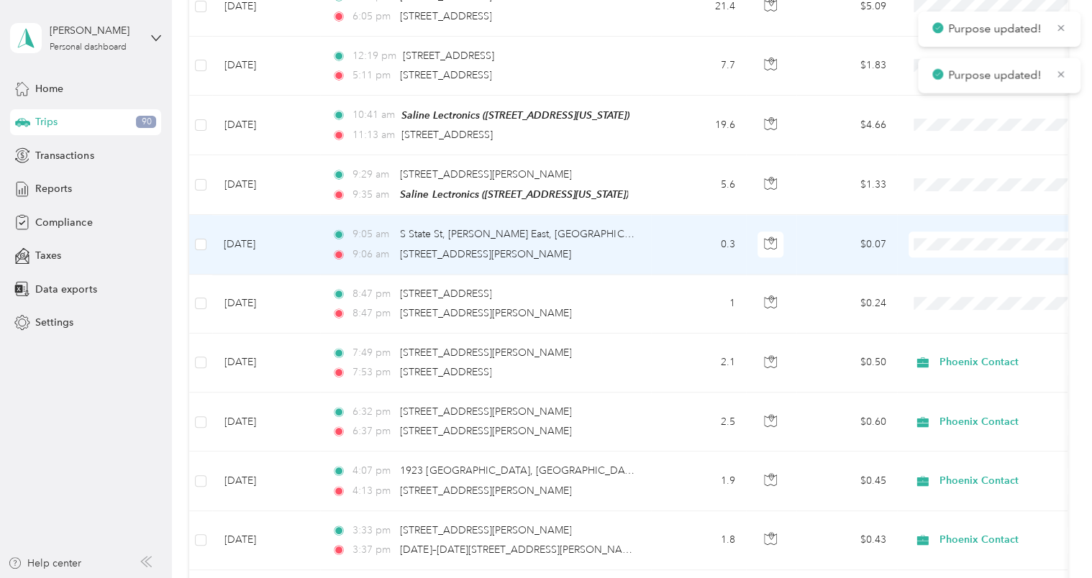
scroll to position [3669, 0]
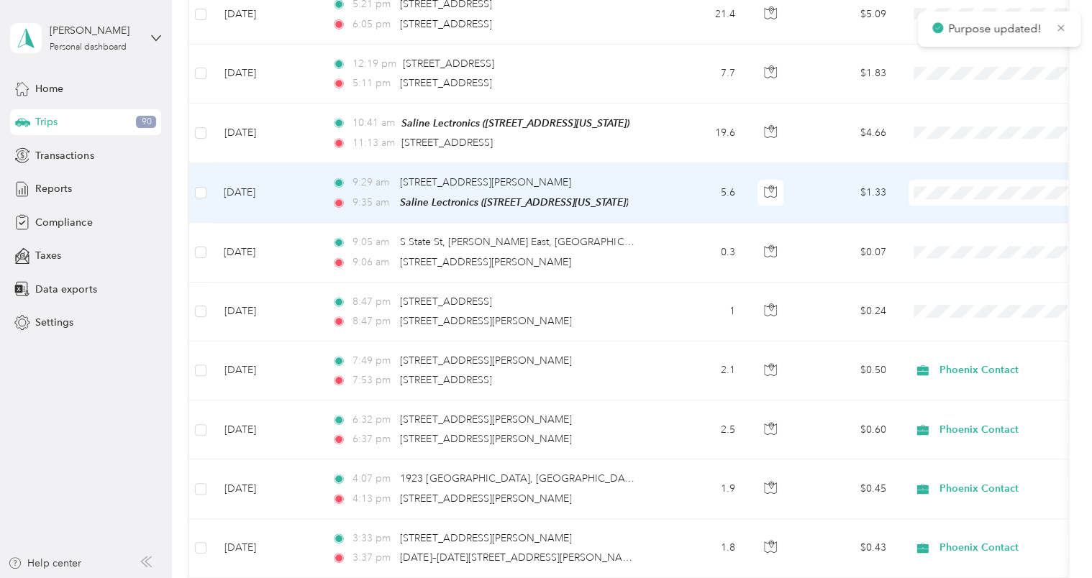
click at [967, 165] on span "Phoenix Contact" at bounding box center [1011, 170] width 133 height 15
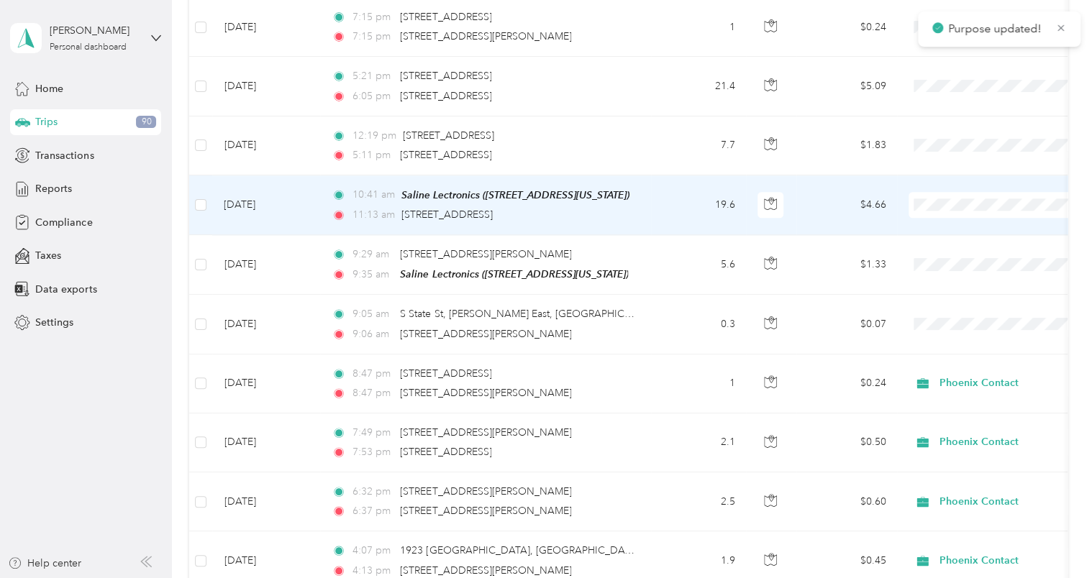
click at [964, 178] on span "Phoenix Contact" at bounding box center [1011, 183] width 133 height 15
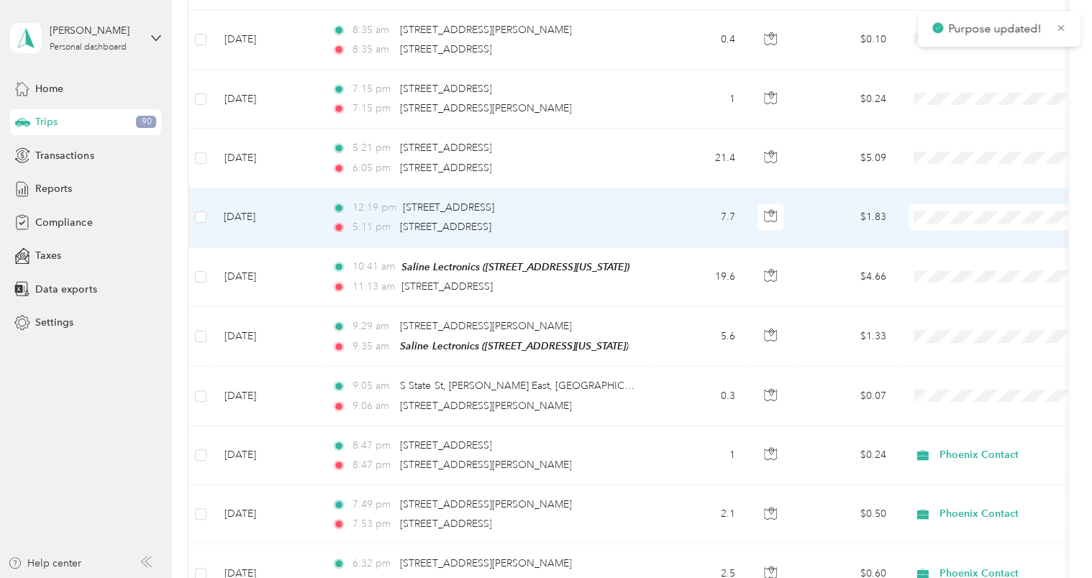
click at [964, 190] on span "Phoenix Contact" at bounding box center [1011, 196] width 133 height 15
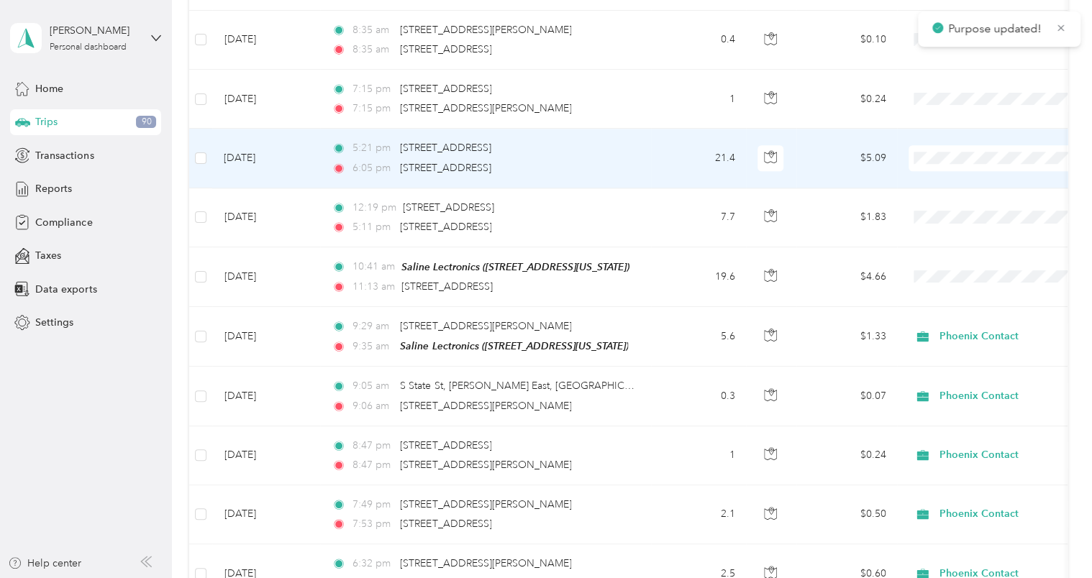
click at [964, 141] on span "Phoenix Contact" at bounding box center [1011, 137] width 133 height 15
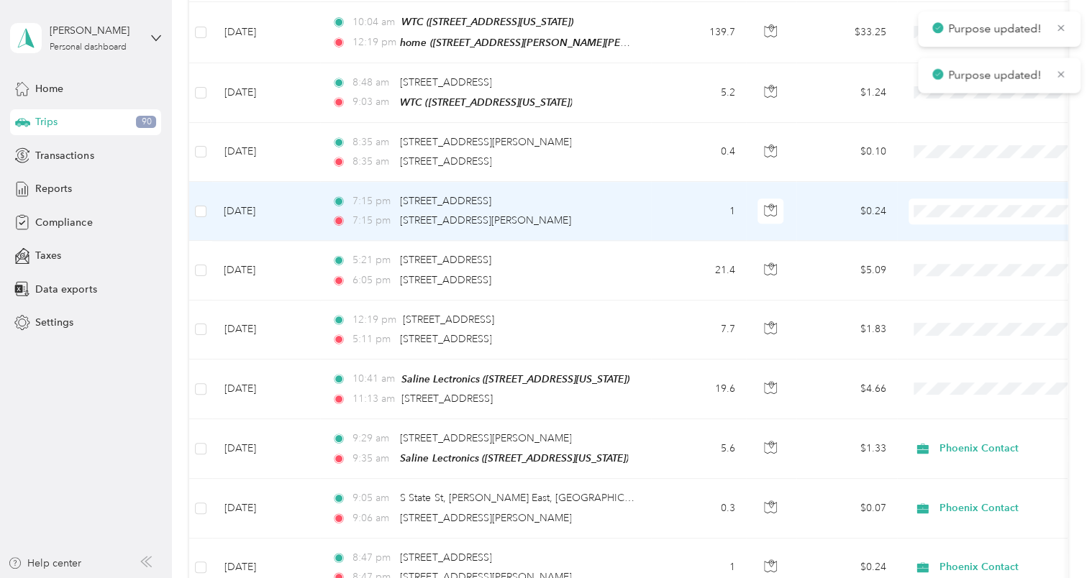
scroll to position [3381, 0]
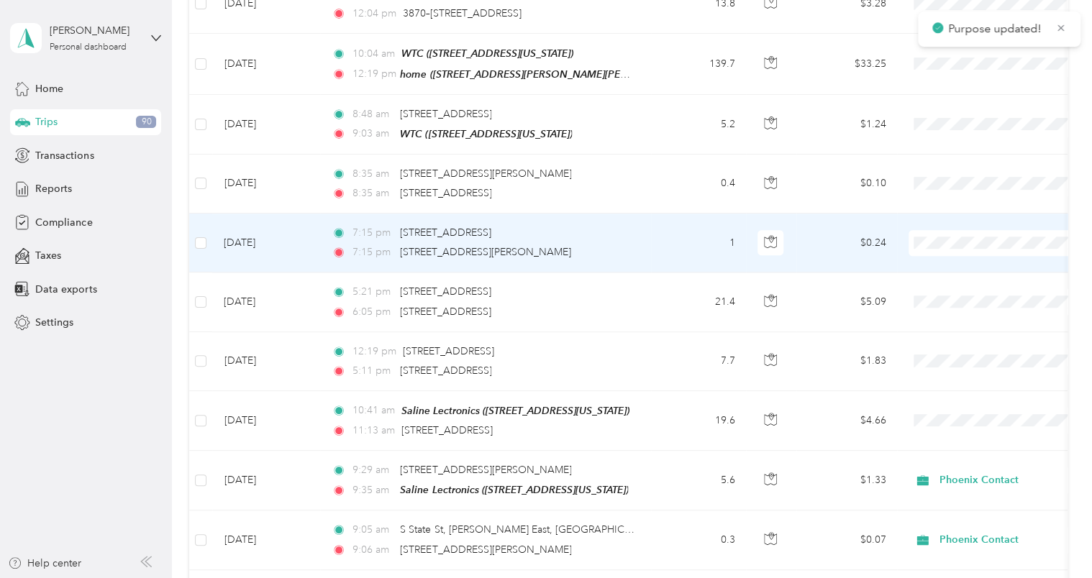
click at [960, 215] on span "Phoenix Contact" at bounding box center [1011, 218] width 133 height 15
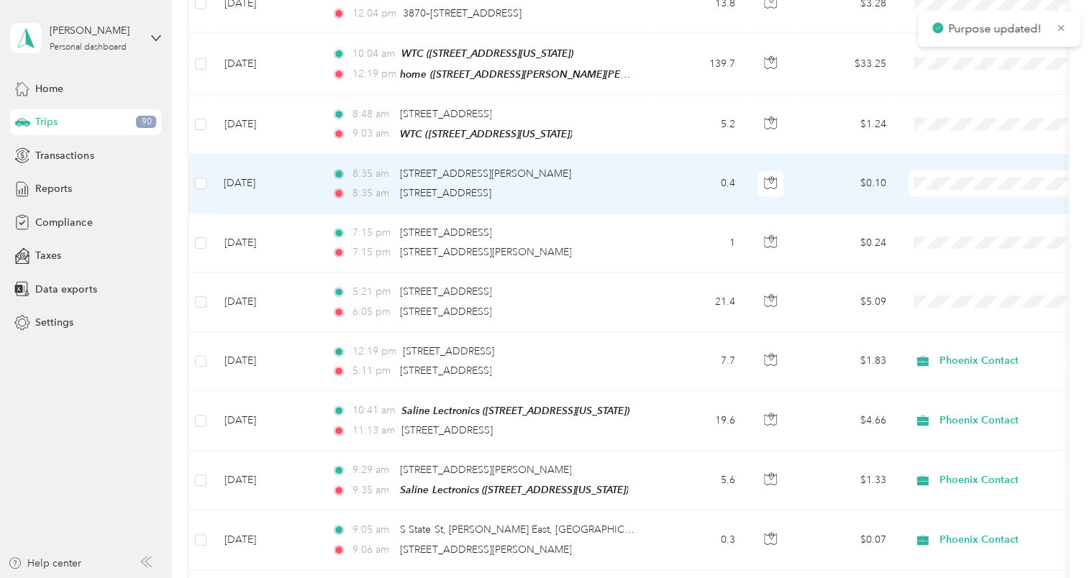
click at [968, 161] on span "Phoenix Contact" at bounding box center [1011, 163] width 133 height 15
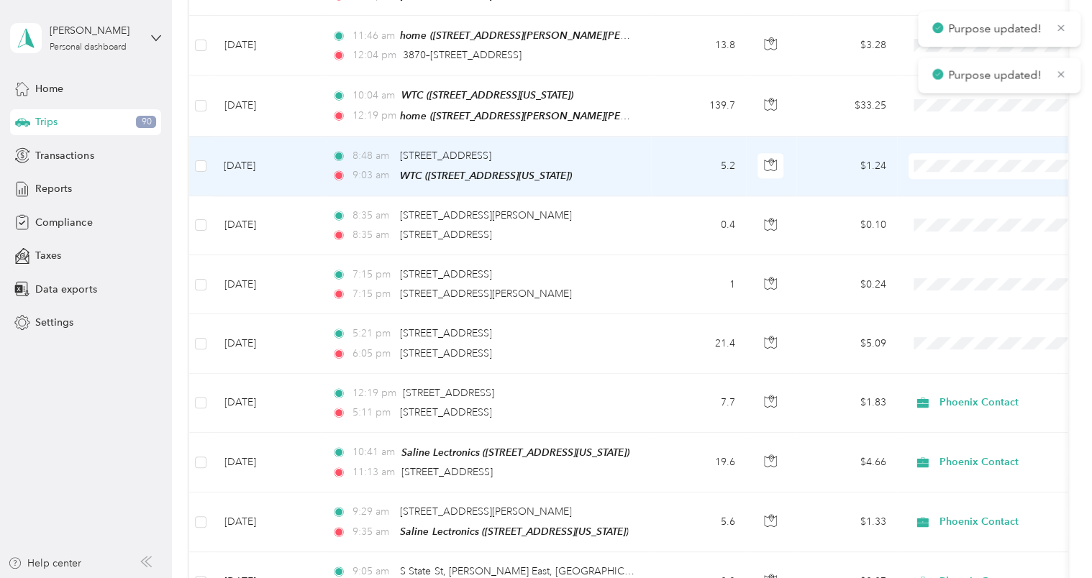
scroll to position [3310, 0]
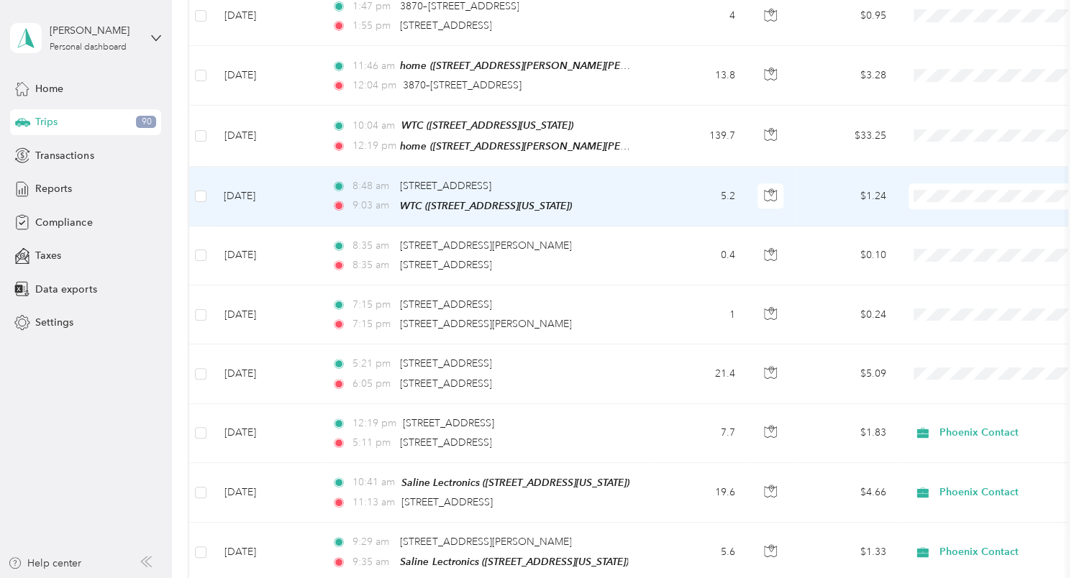
click at [968, 175] on span "Phoenix Contact" at bounding box center [1011, 176] width 133 height 15
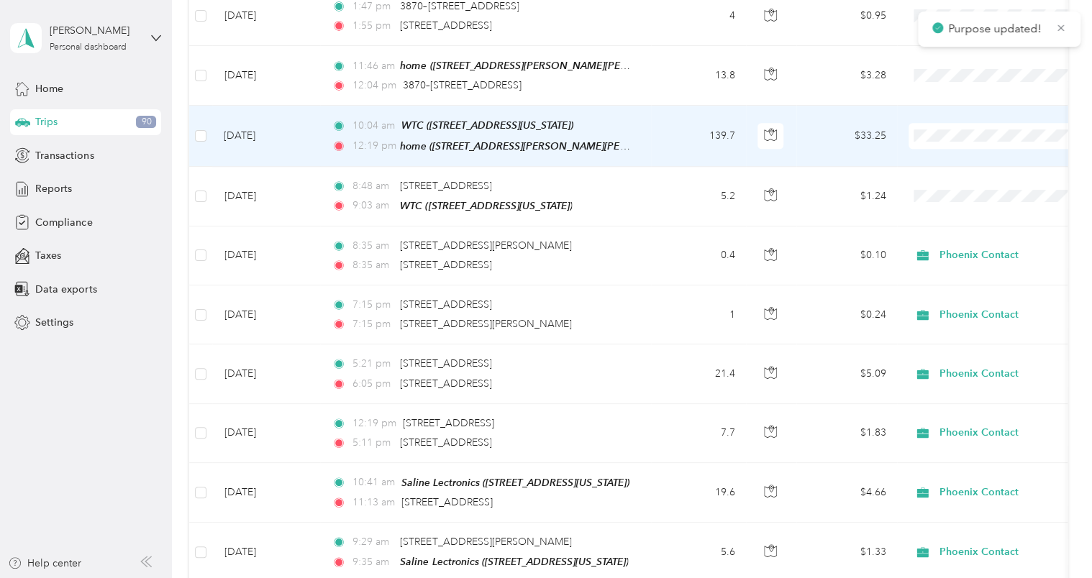
click at [965, 117] on span "Phoenix Contact" at bounding box center [1011, 117] width 133 height 15
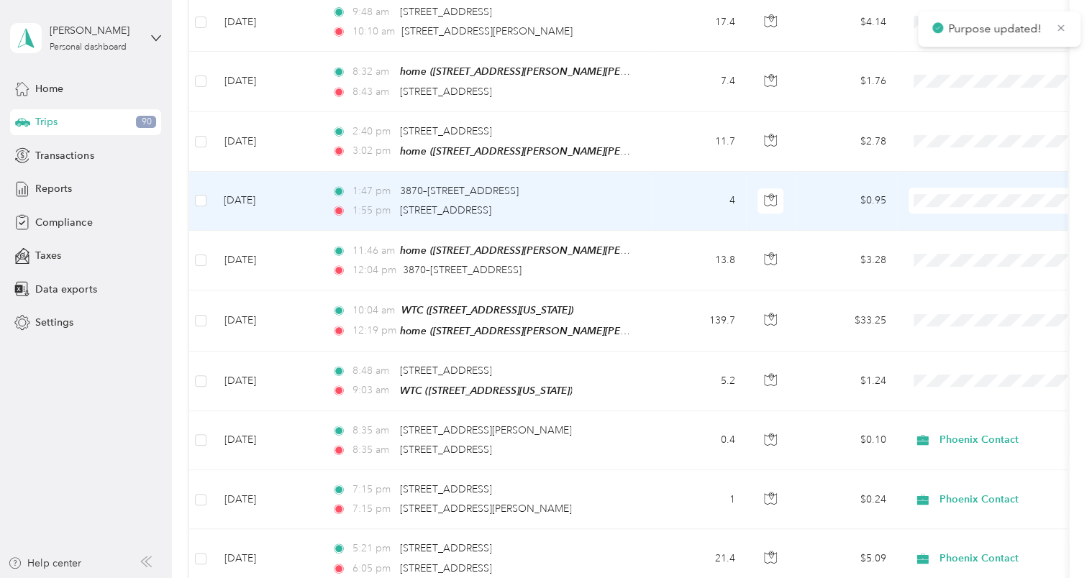
scroll to position [3094, 0]
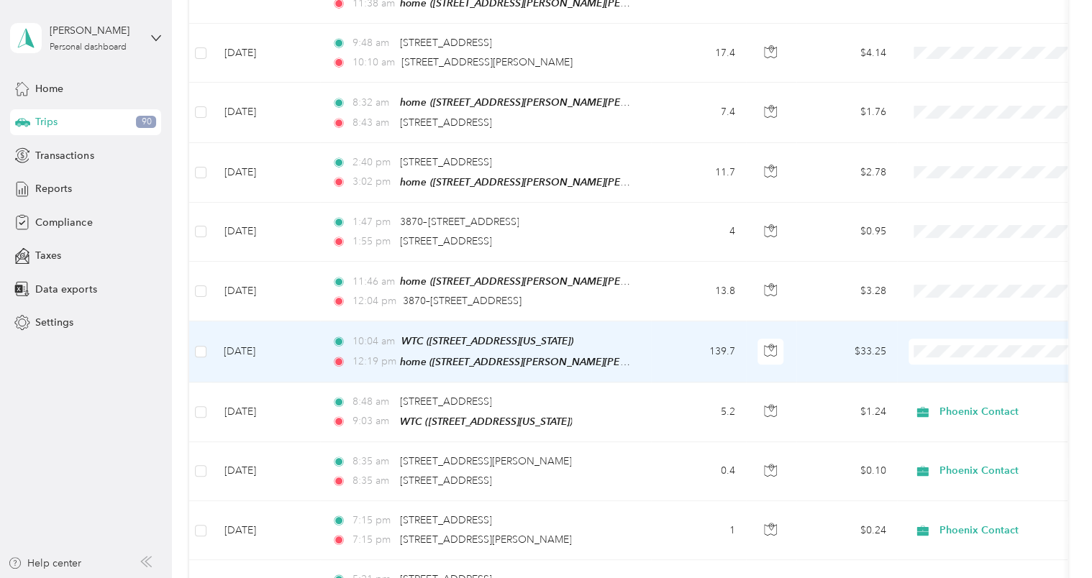
click at [973, 325] on span "Phoenix Contact" at bounding box center [1011, 331] width 133 height 15
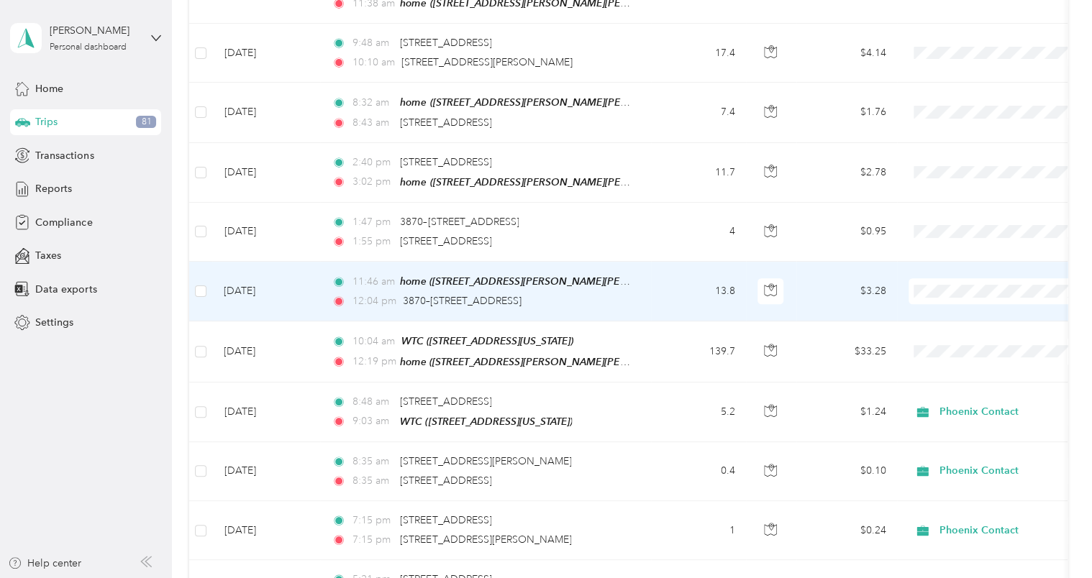
click at [965, 267] on span "Phoenix Contact" at bounding box center [1011, 274] width 133 height 15
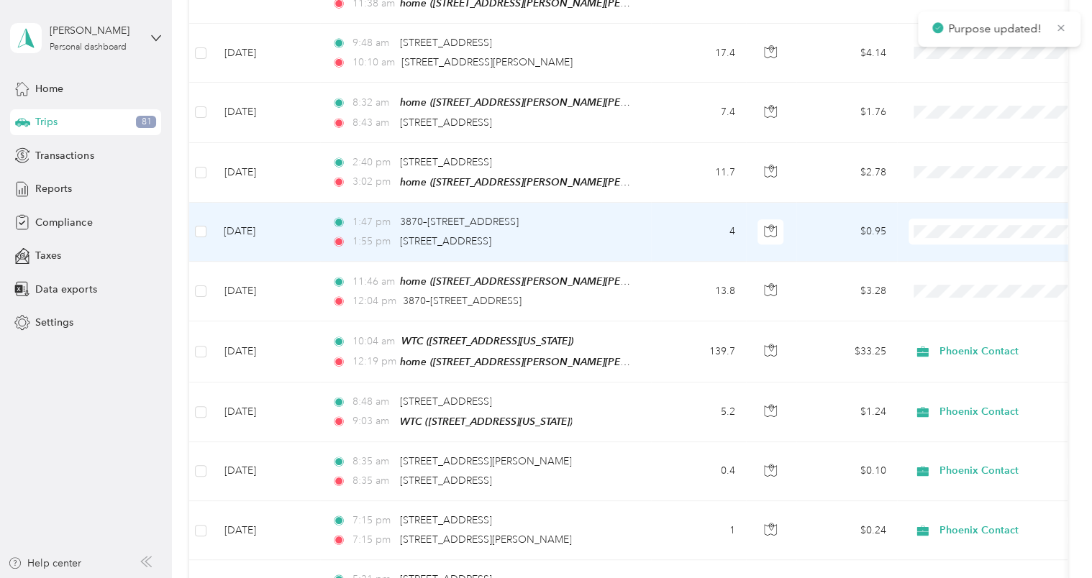
click at [956, 215] on span "Phoenix Contact" at bounding box center [1011, 213] width 133 height 15
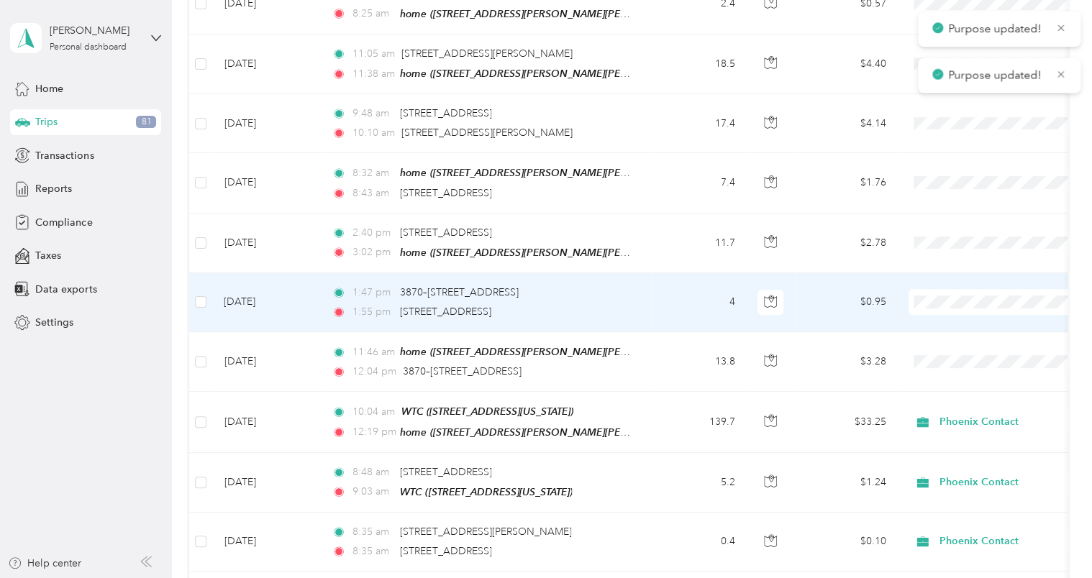
scroll to position [3022, 0]
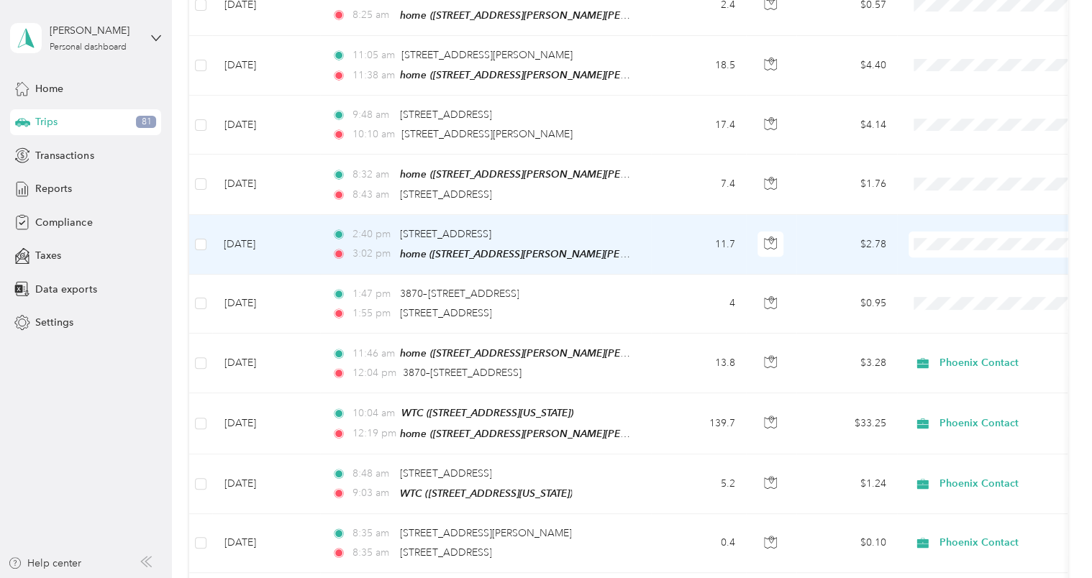
click at [952, 224] on span "Phoenix Contact" at bounding box center [1011, 228] width 133 height 15
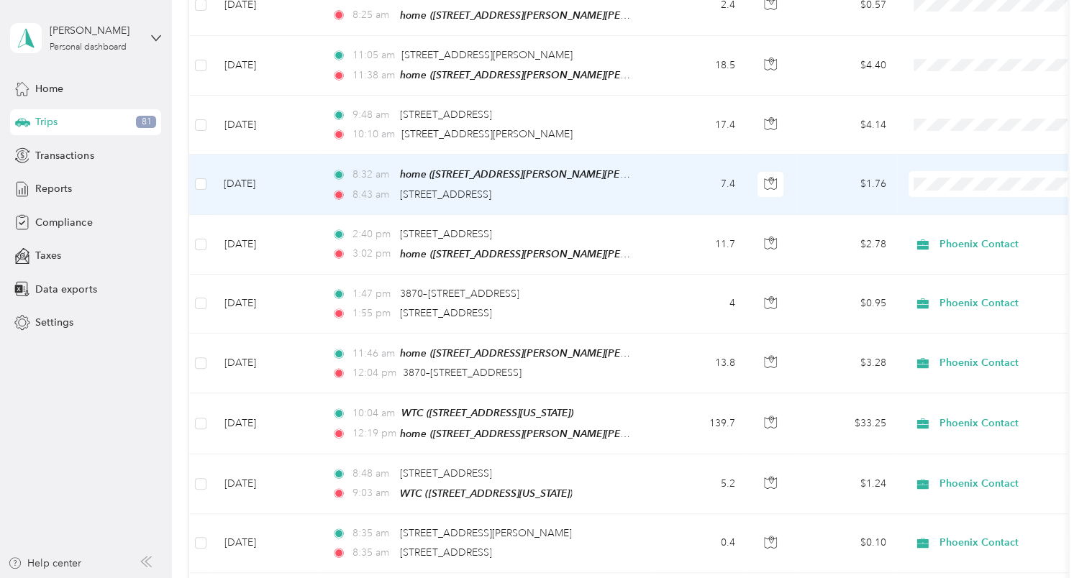
drag, startPoint x: 950, startPoint y: 149, endPoint x: 956, endPoint y: 174, distance: 25.8
click at [956, 174] on li "Phoenix Contact" at bounding box center [998, 168] width 178 height 25
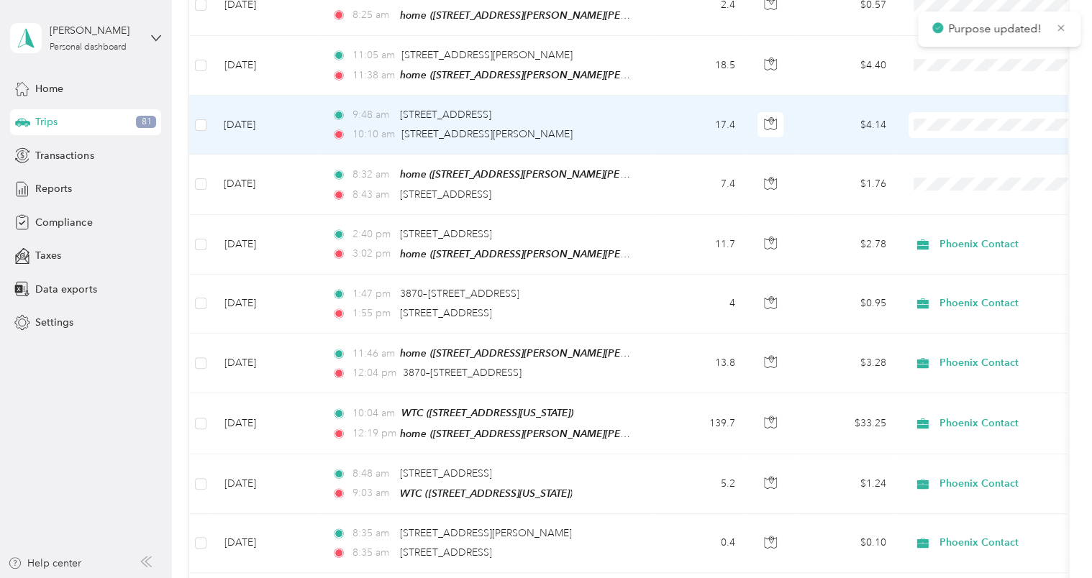
click at [959, 117] on li "Phoenix Contact" at bounding box center [998, 109] width 178 height 25
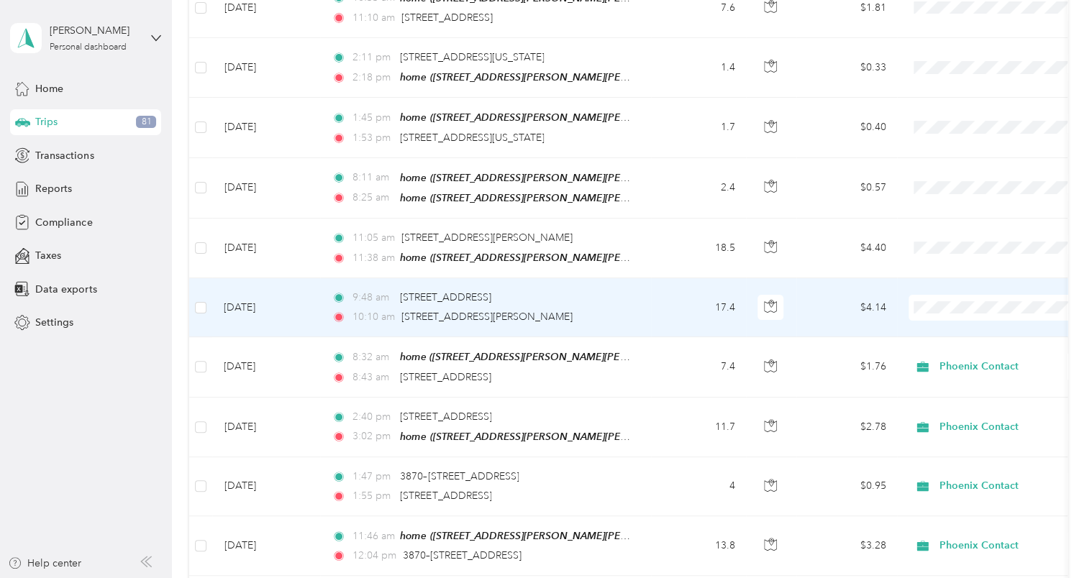
scroll to position [2806, 0]
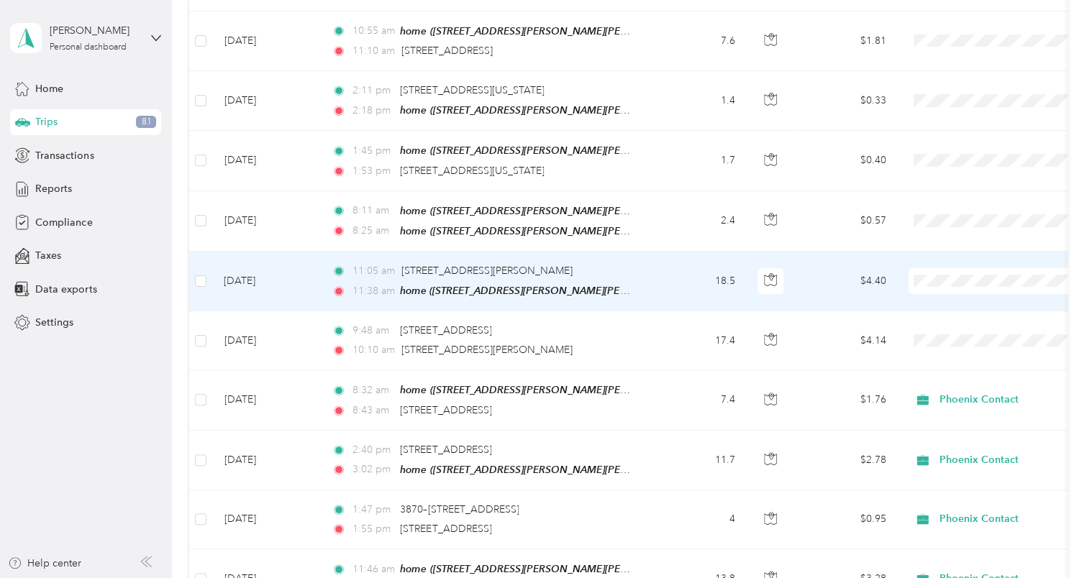
click at [964, 263] on span "Phoenix Contact" at bounding box center [1011, 260] width 133 height 15
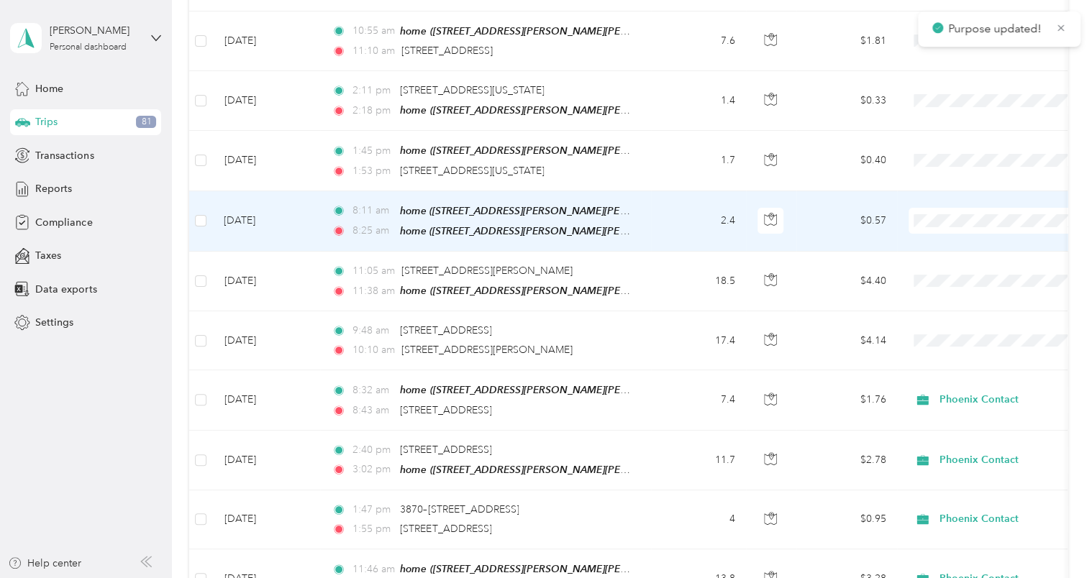
click at [958, 227] on span "Personal" at bounding box center [1011, 230] width 133 height 15
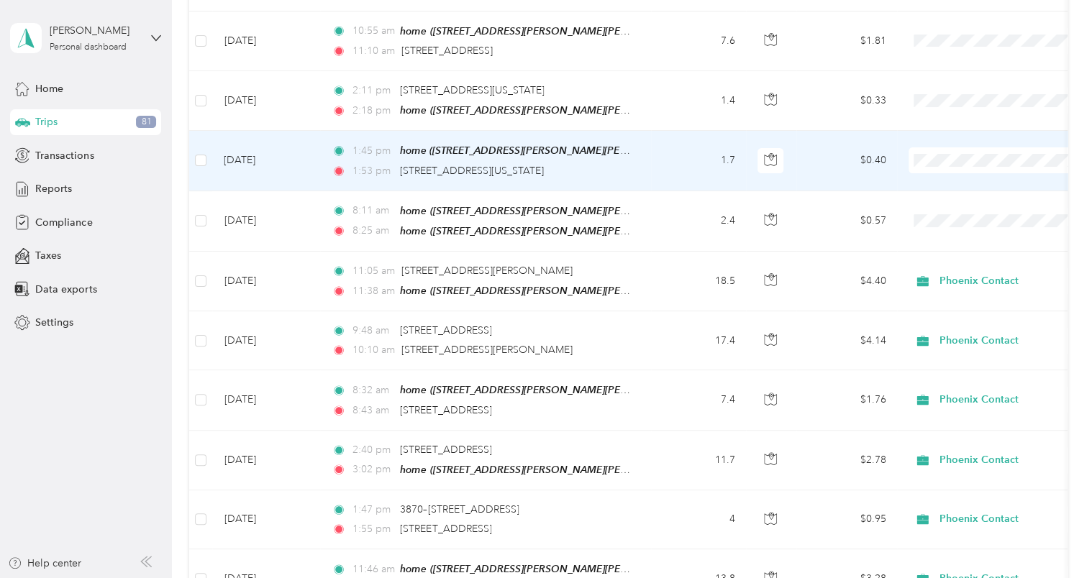
click at [963, 144] on span "Phoenix Contact" at bounding box center [1011, 148] width 133 height 15
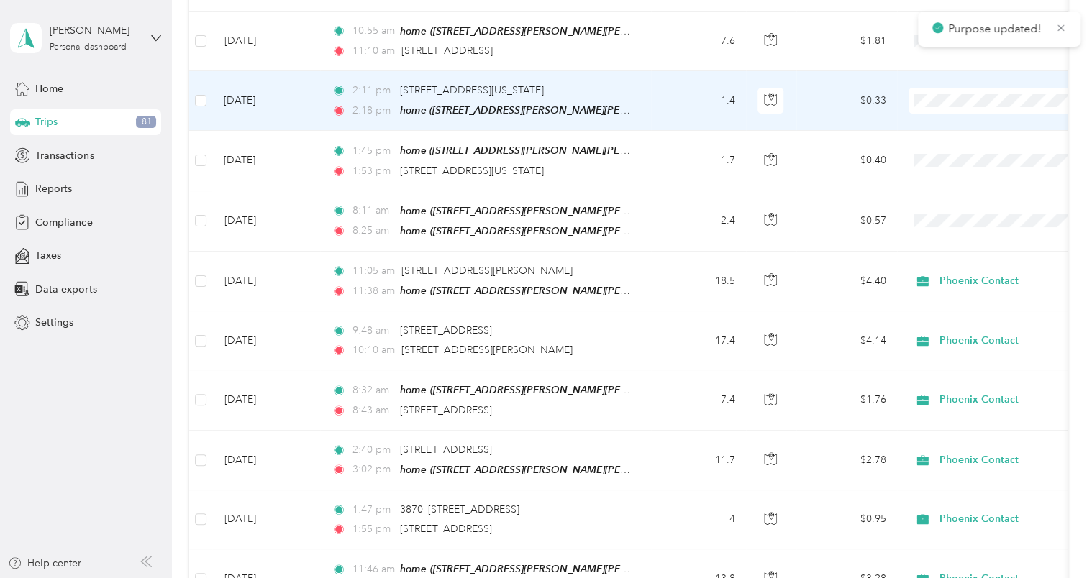
click at [970, 88] on span "Phoenix Contact" at bounding box center [1011, 89] width 133 height 15
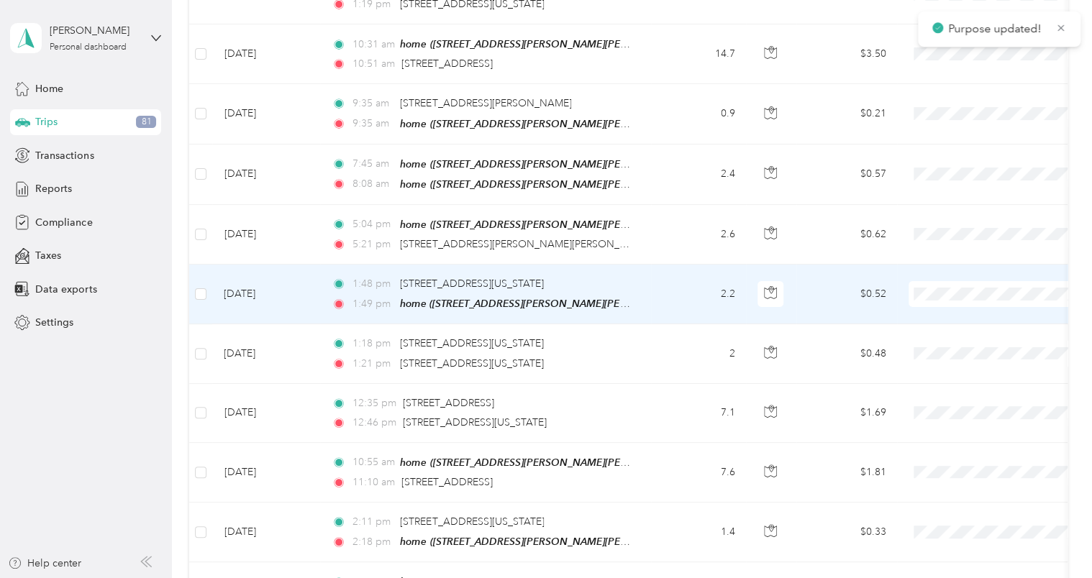
scroll to position [2302, 0]
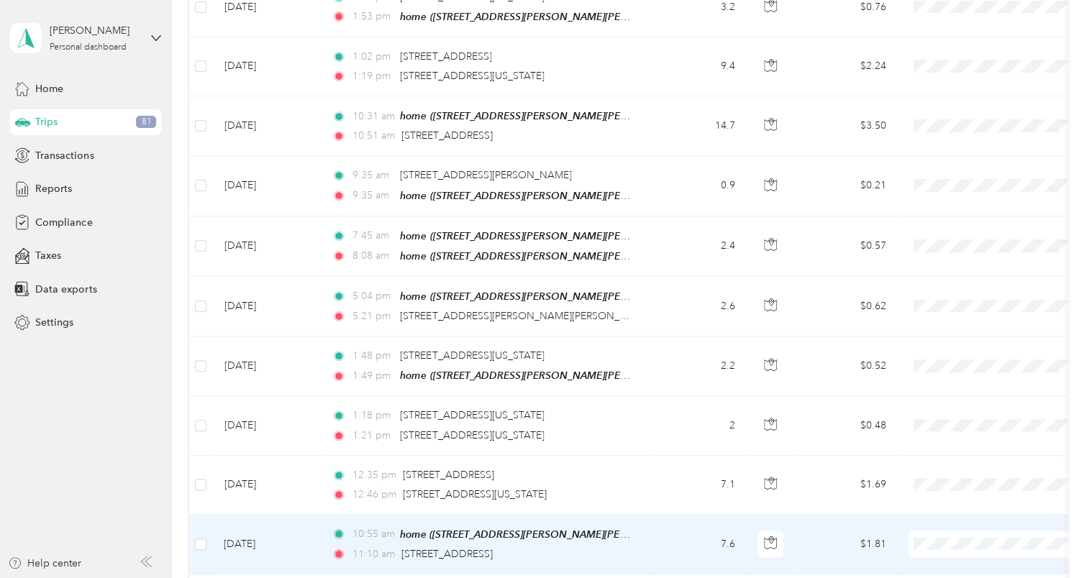
click at [960, 527] on span "Phoenix Contact" at bounding box center [1011, 534] width 133 height 15
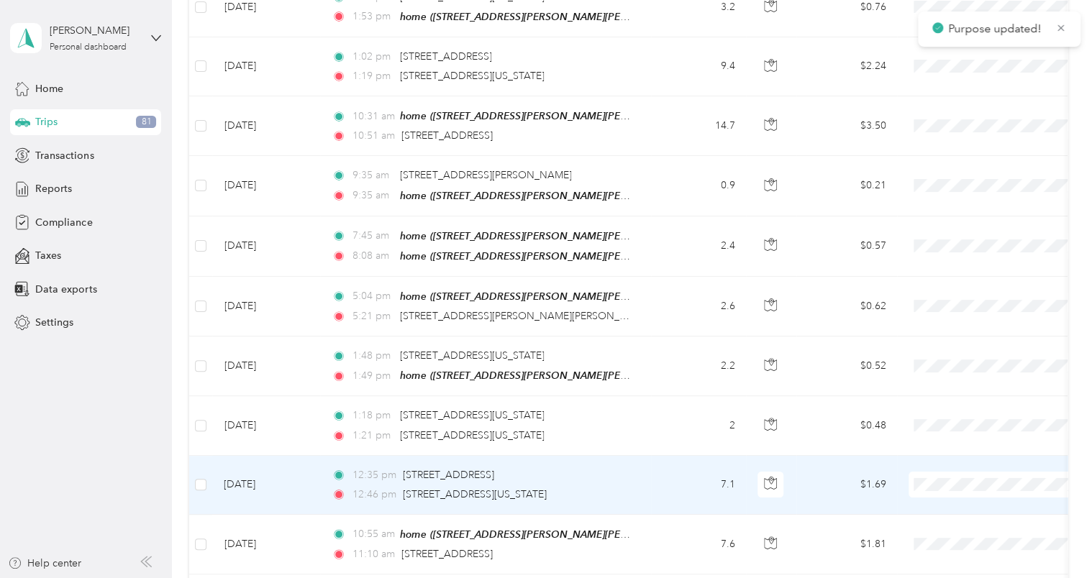
click at [960, 469] on span "Phoenix Contact" at bounding box center [1011, 475] width 133 height 15
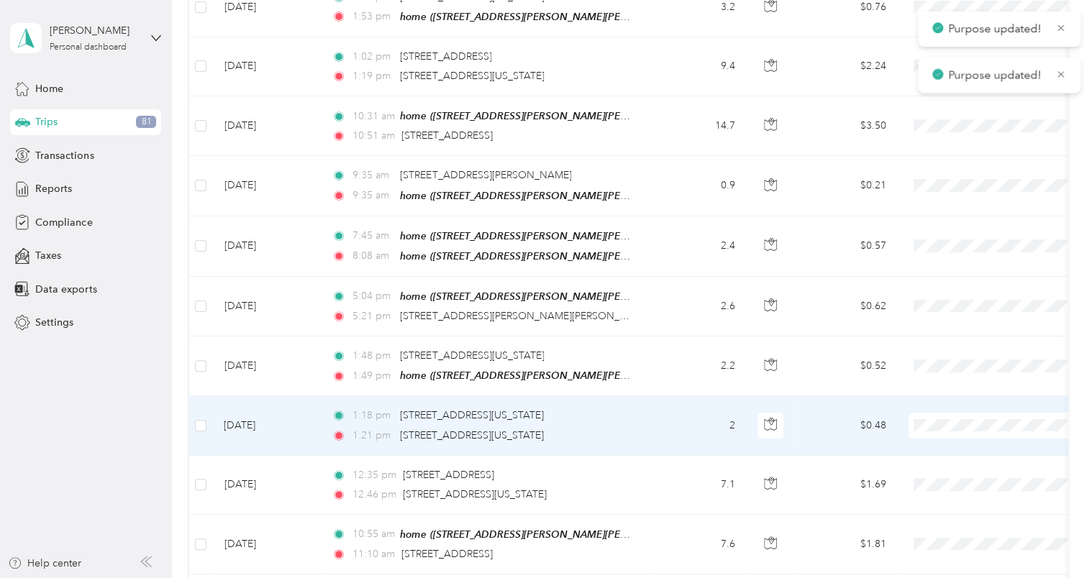
click at [953, 414] on span "Phoenix Contact" at bounding box center [1011, 411] width 133 height 15
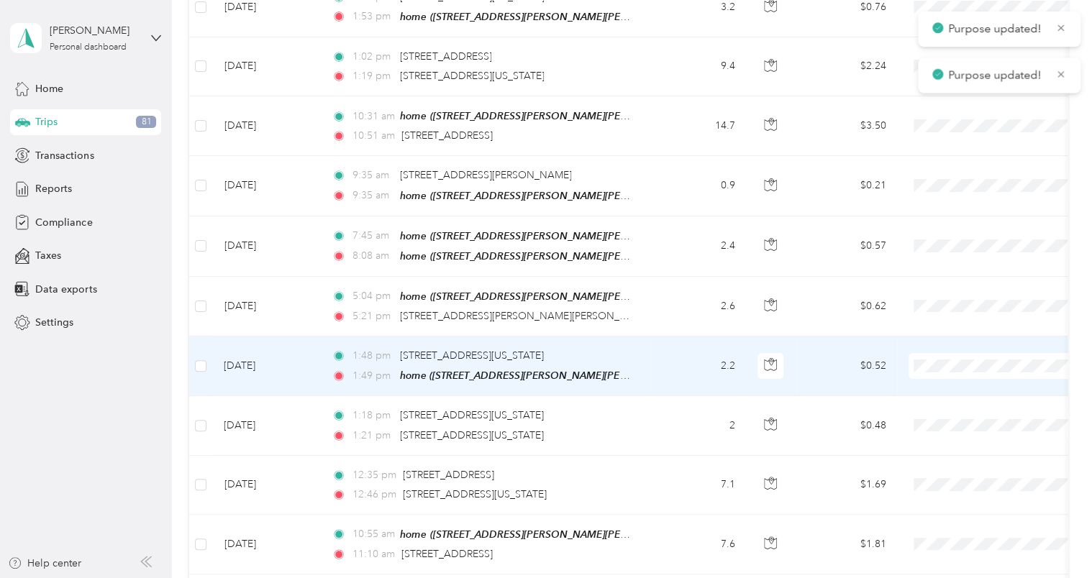
click at [944, 353] on span "Phoenix Contact" at bounding box center [998, 356] width 158 height 15
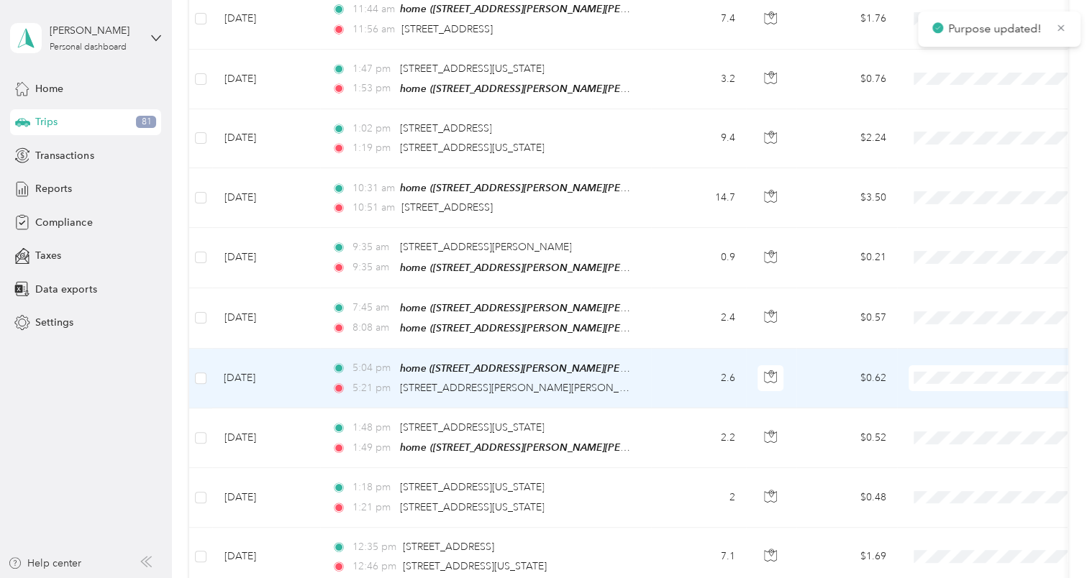
click at [963, 390] on span "Personal" at bounding box center [1011, 395] width 133 height 15
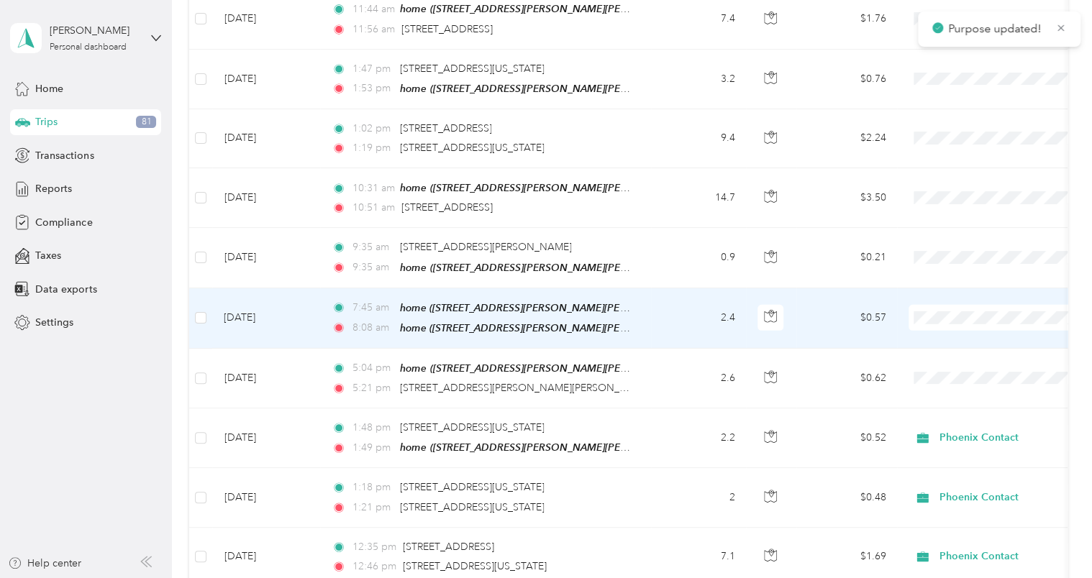
click at [960, 334] on span "Personal" at bounding box center [1011, 336] width 133 height 15
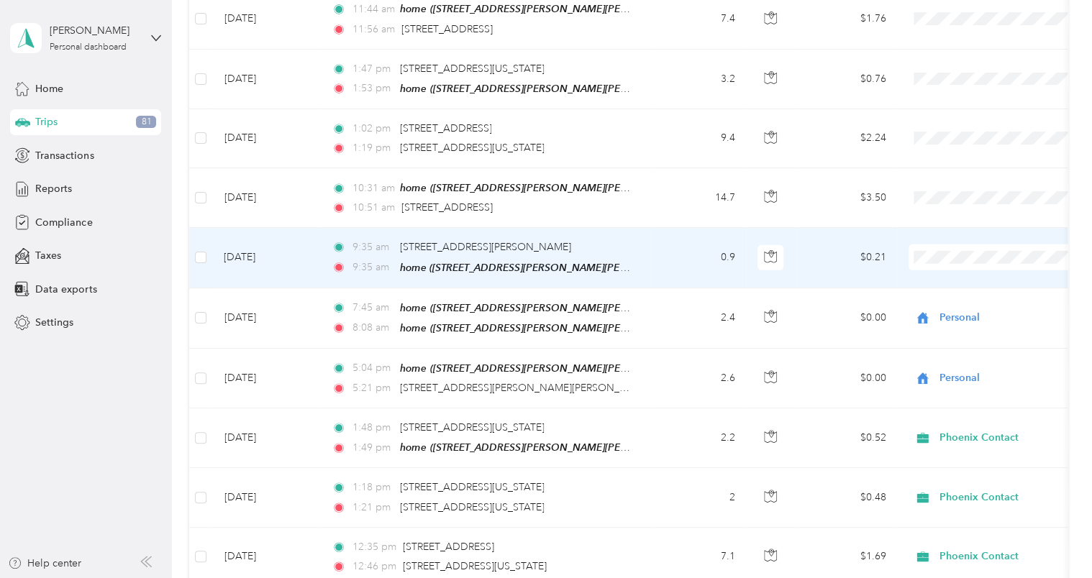
click at [963, 268] on li "Personal" at bounding box center [998, 270] width 178 height 25
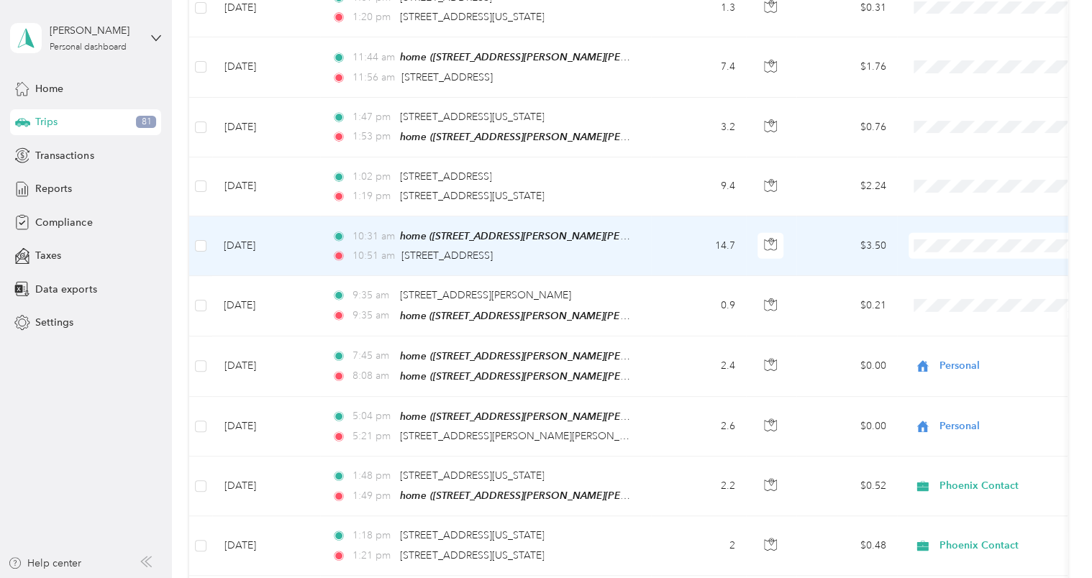
scroll to position [2158, 0]
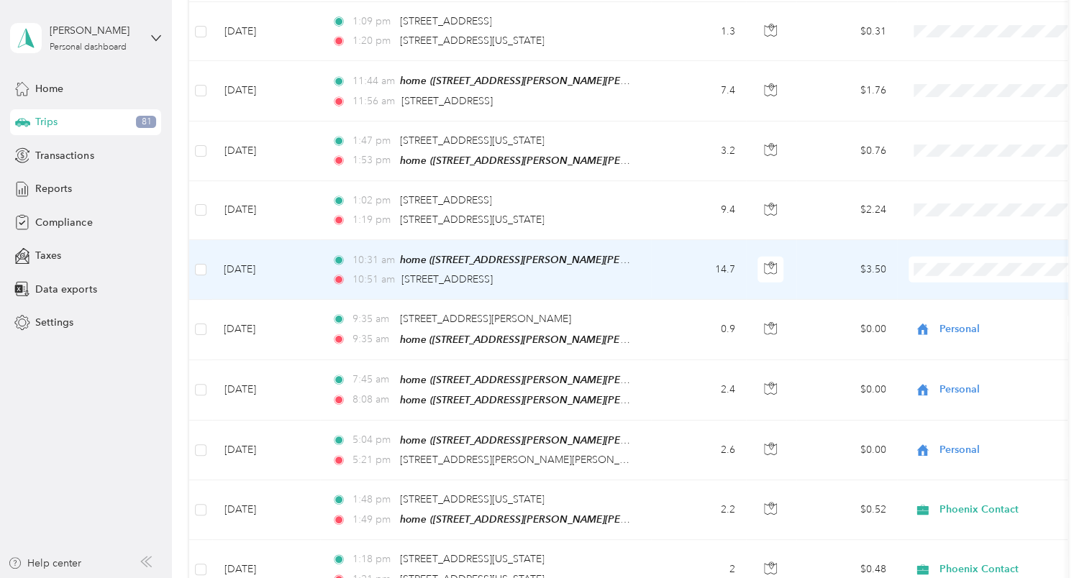
click at [955, 287] on span "Personal" at bounding box center [1011, 290] width 133 height 15
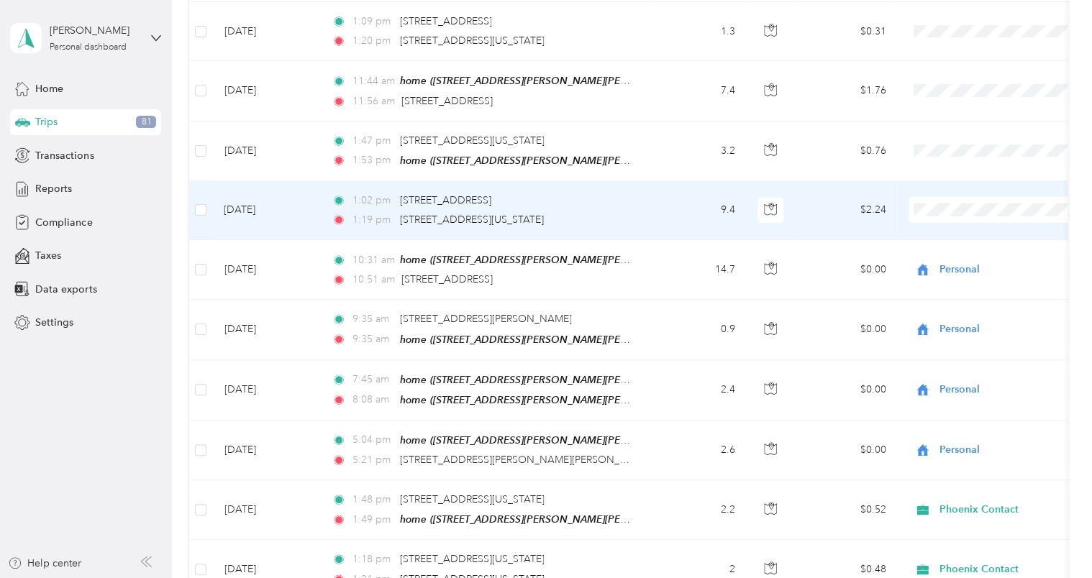
click at [961, 230] on span "Personal" at bounding box center [1011, 223] width 133 height 15
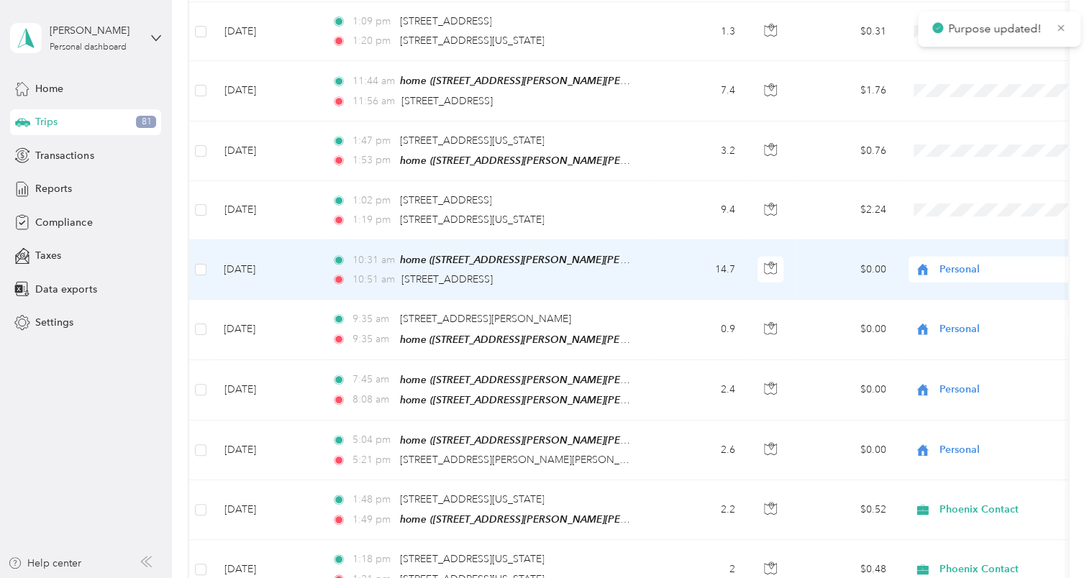
click at [968, 262] on span "Personal" at bounding box center [1006, 270] width 132 height 16
click at [970, 262] on span "Phoenix Contact" at bounding box center [1011, 265] width 133 height 15
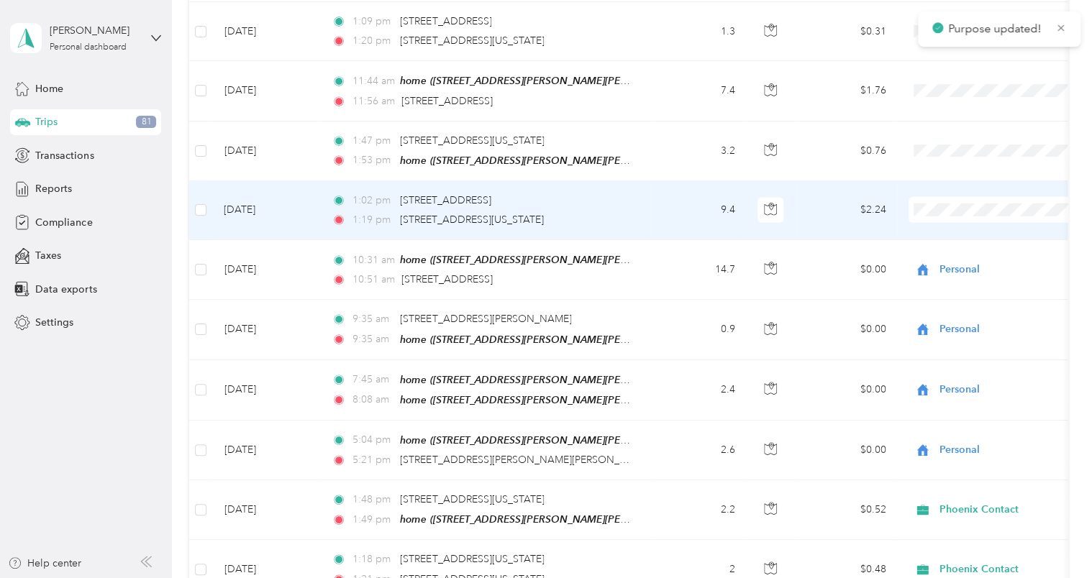
click at [975, 210] on li "Phoenix Contact" at bounding box center [998, 206] width 178 height 25
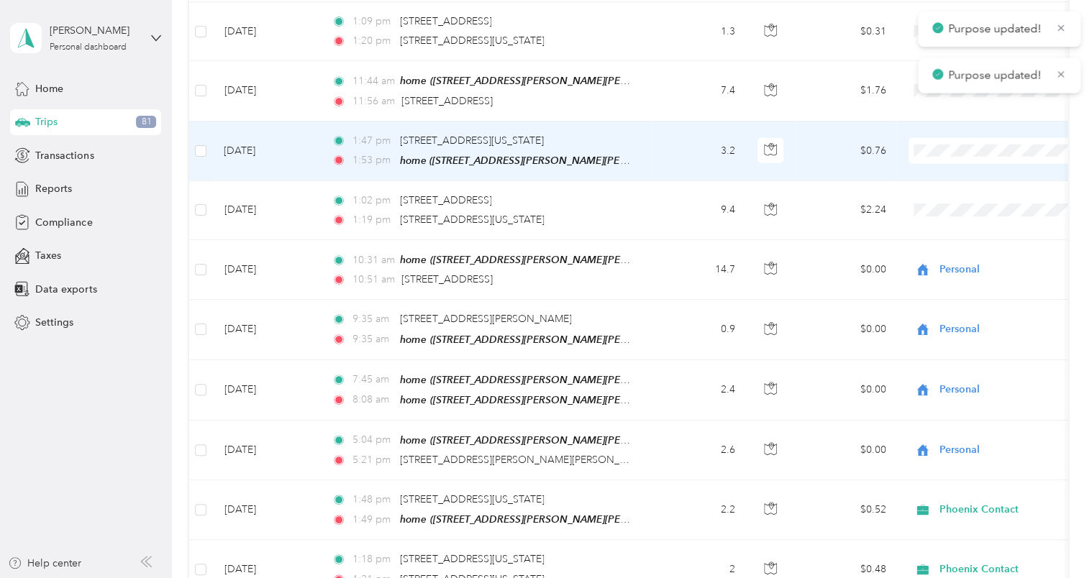
click at [976, 144] on span "Phoenix Contact" at bounding box center [1011, 145] width 133 height 15
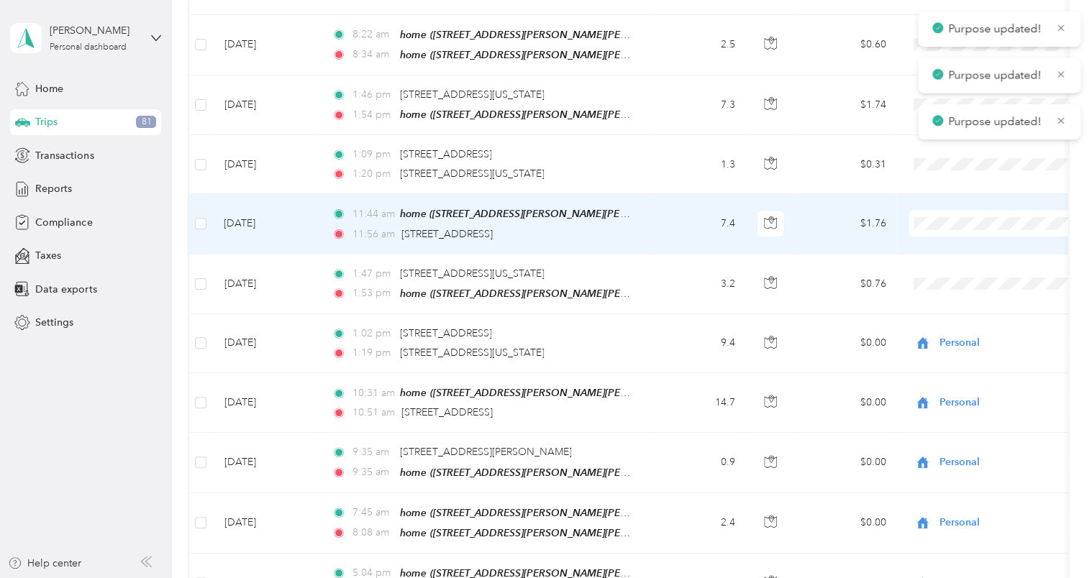
scroll to position [1943, 0]
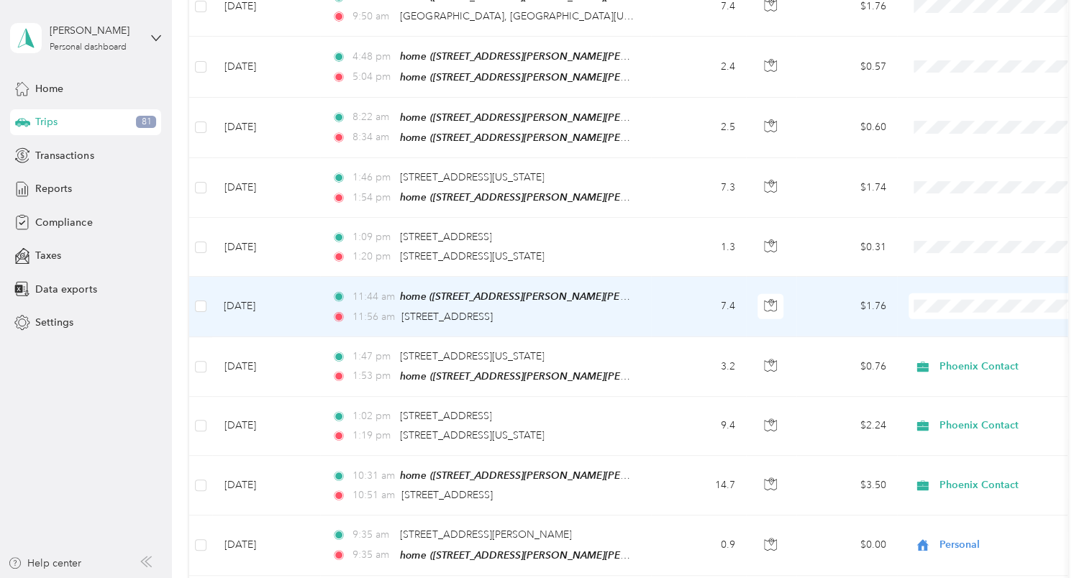
click at [942, 325] on span "Personal" at bounding box center [998, 324] width 158 height 15
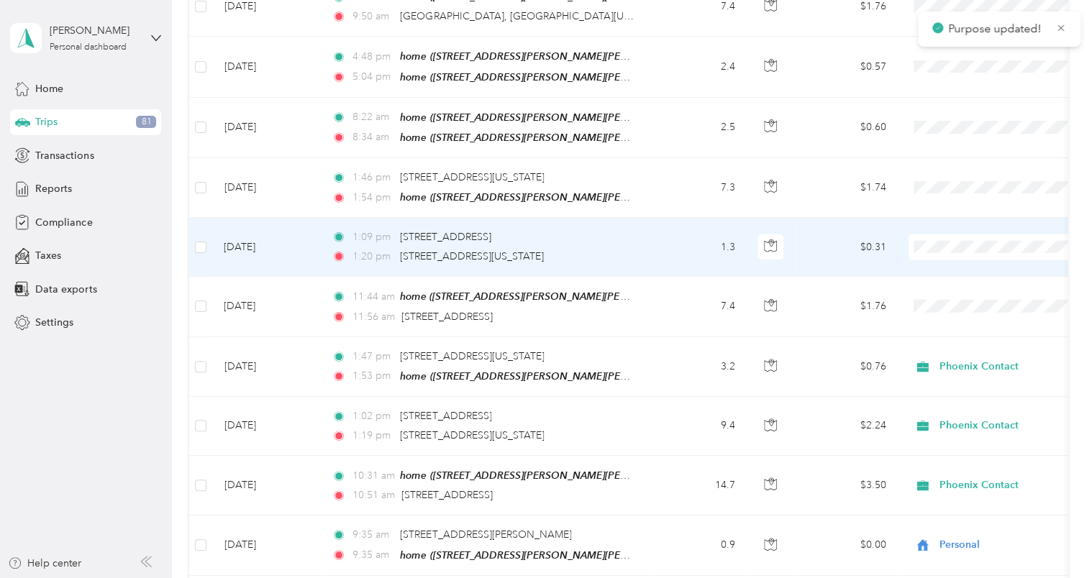
click at [955, 266] on span "Personal" at bounding box center [1011, 270] width 133 height 15
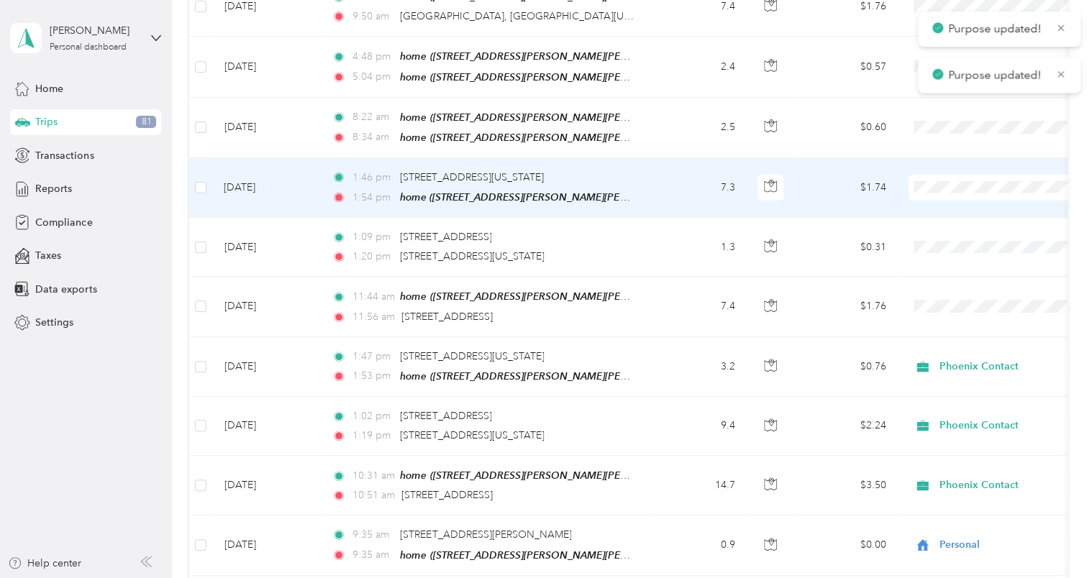
click at [958, 211] on span "Personal" at bounding box center [1011, 211] width 133 height 15
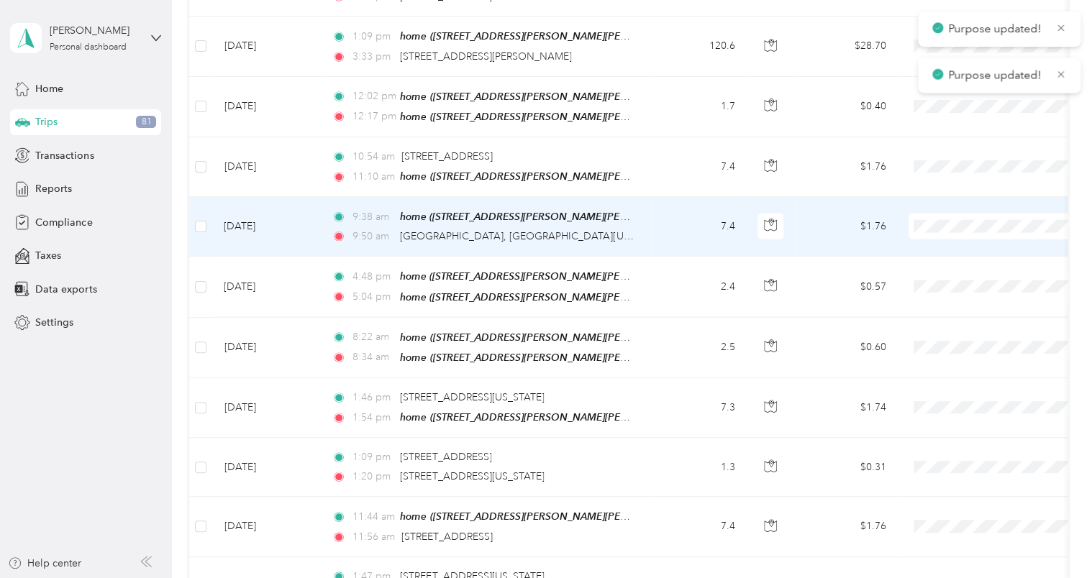
scroll to position [1655, 0]
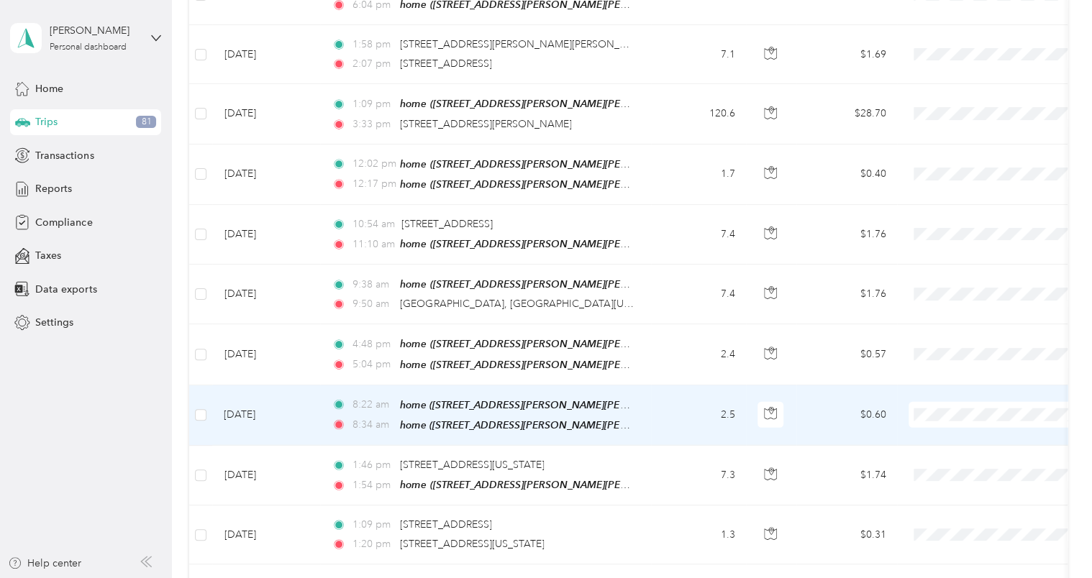
click at [950, 437] on span "Personal" at bounding box center [1011, 439] width 133 height 15
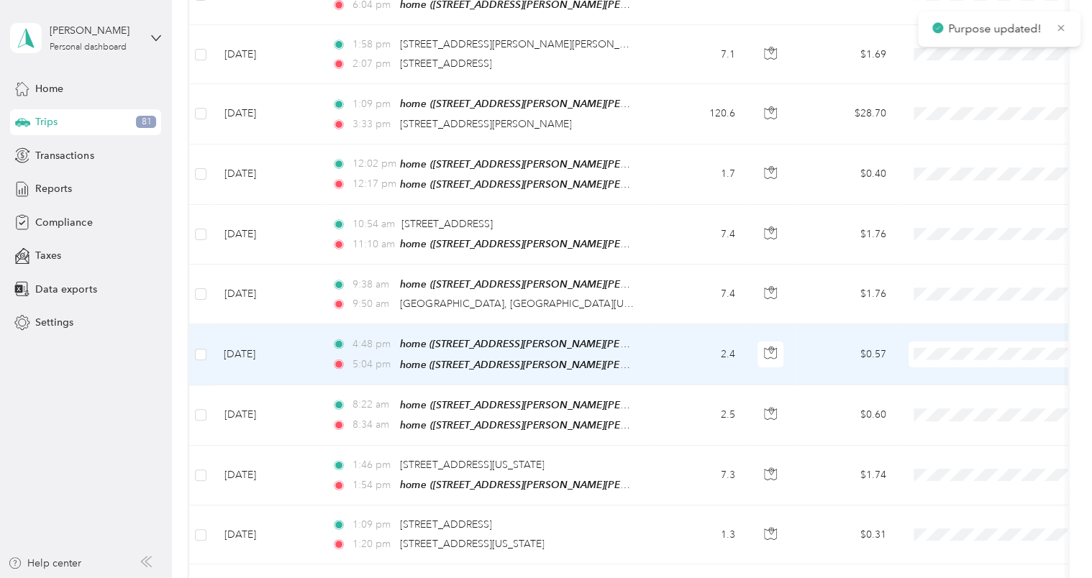
click at [960, 374] on span "Personal" at bounding box center [1011, 377] width 133 height 15
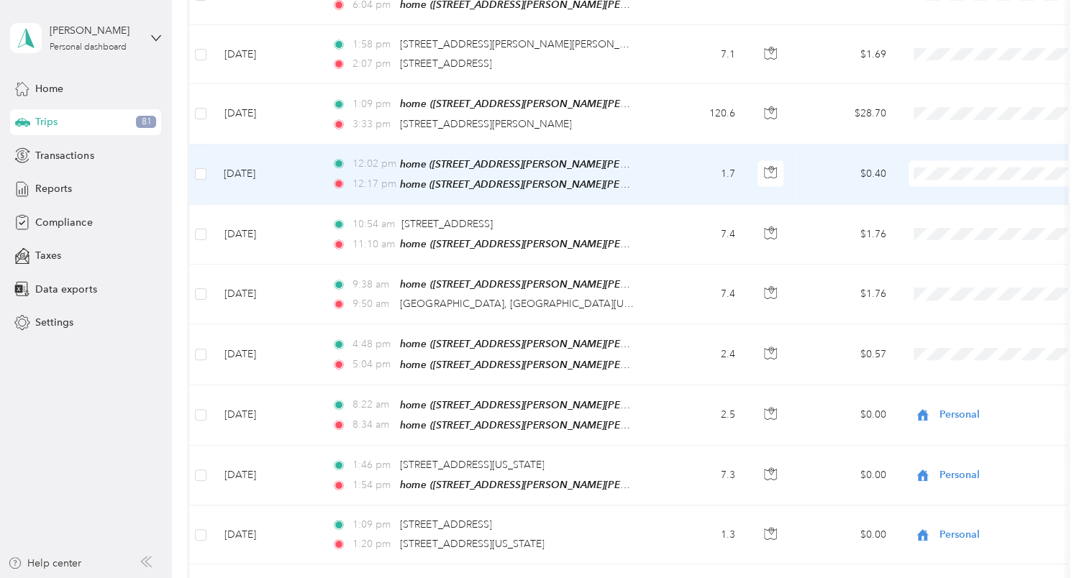
click at [973, 181] on li "Phoenix Contact" at bounding box center [998, 177] width 178 height 25
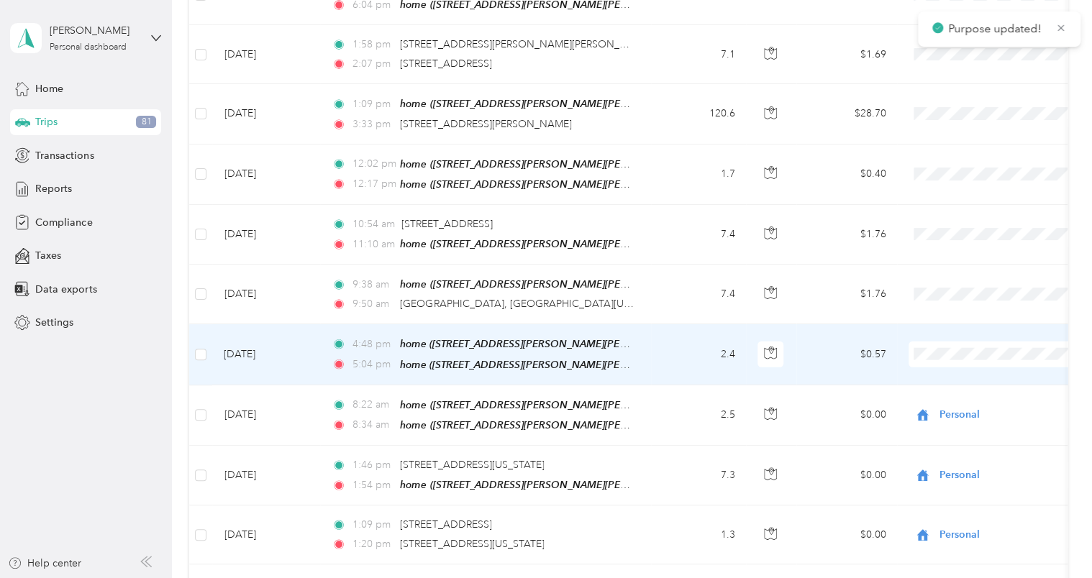
click at [962, 385] on li "Personal" at bounding box center [998, 380] width 178 height 25
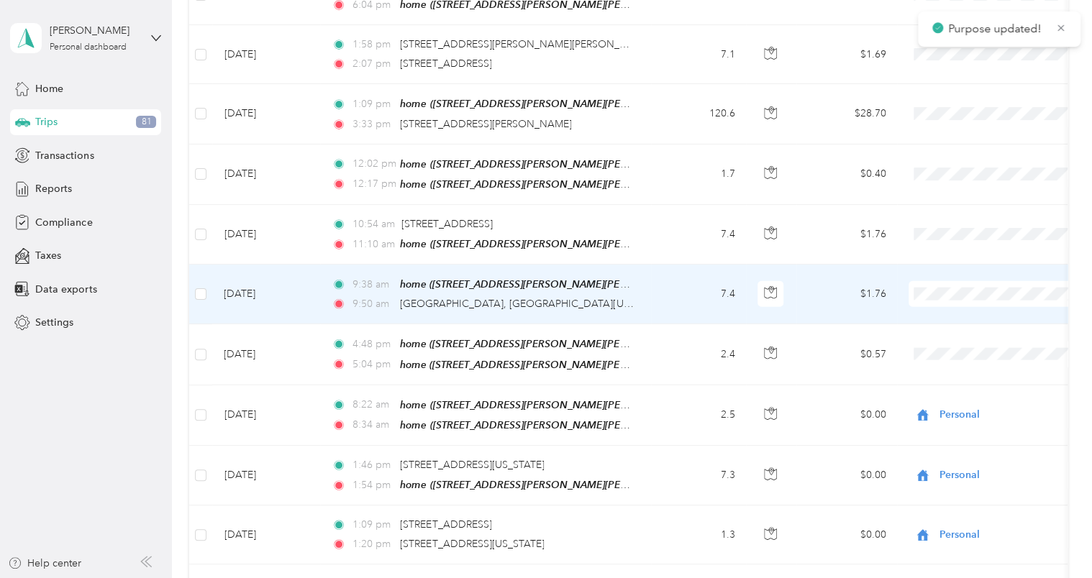
click at [971, 321] on span "Personal" at bounding box center [1011, 321] width 133 height 15
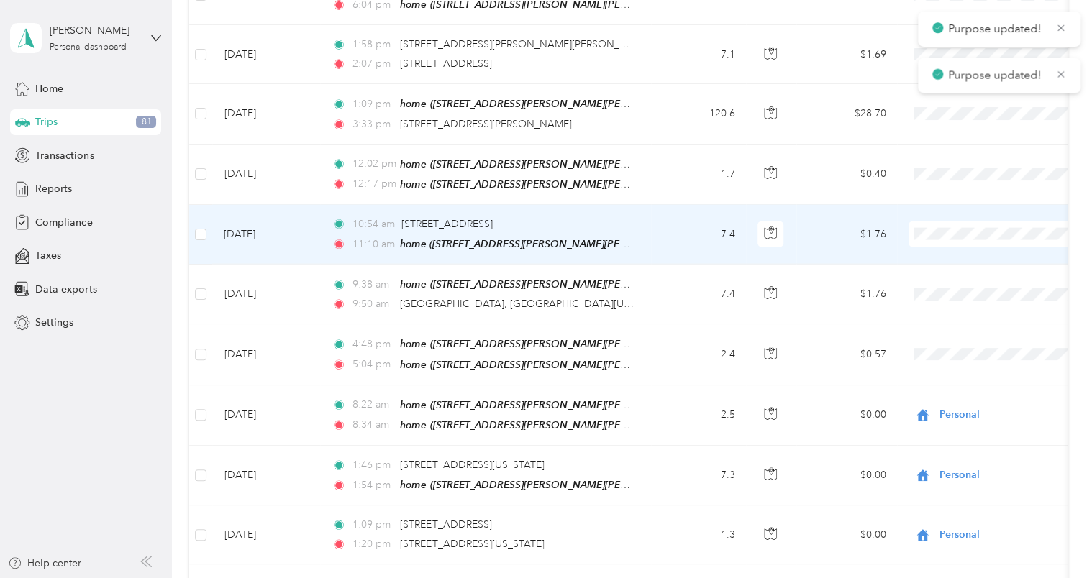
click at [970, 260] on span "Personal" at bounding box center [1011, 262] width 133 height 15
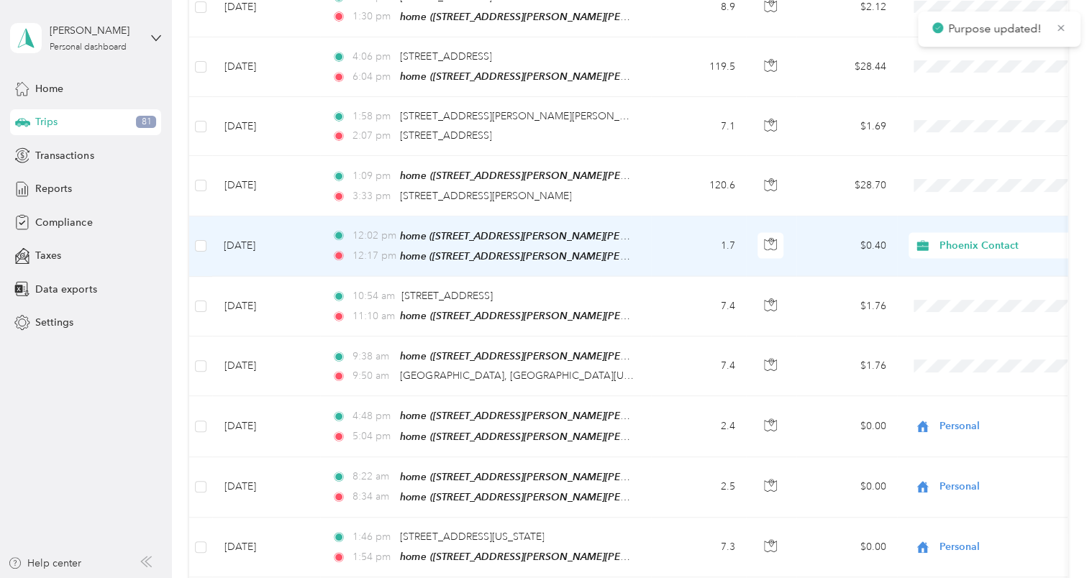
scroll to position [1511, 0]
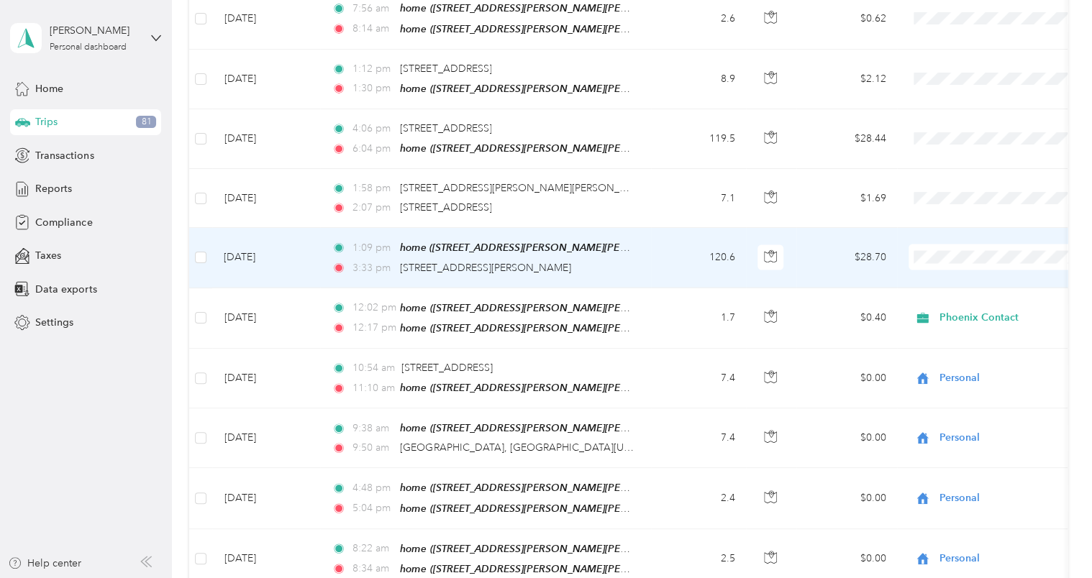
click at [988, 289] on span "Personal" at bounding box center [1011, 288] width 133 height 15
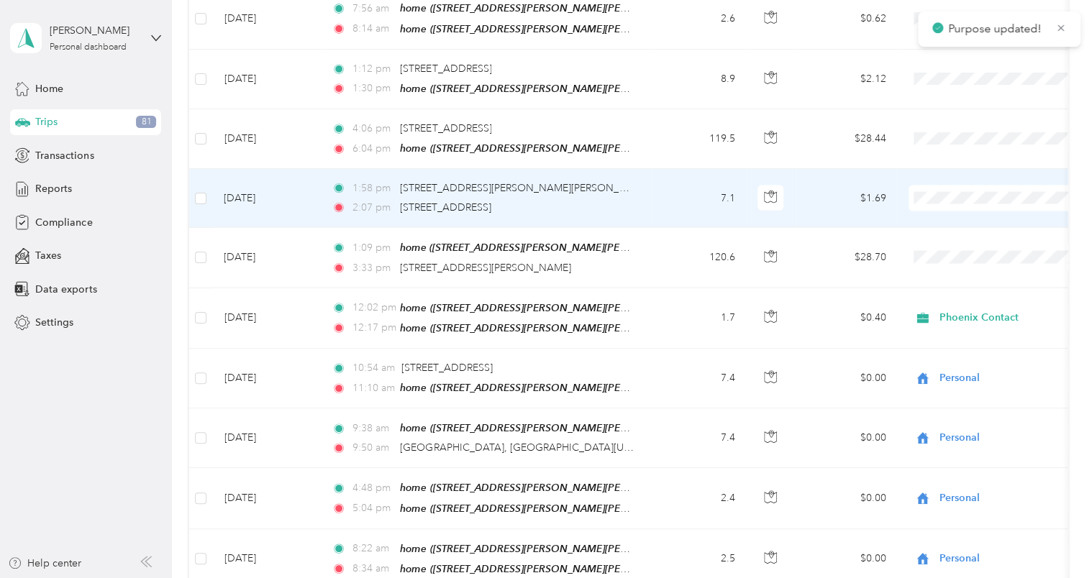
click at [958, 228] on span "Personal" at bounding box center [1011, 229] width 133 height 15
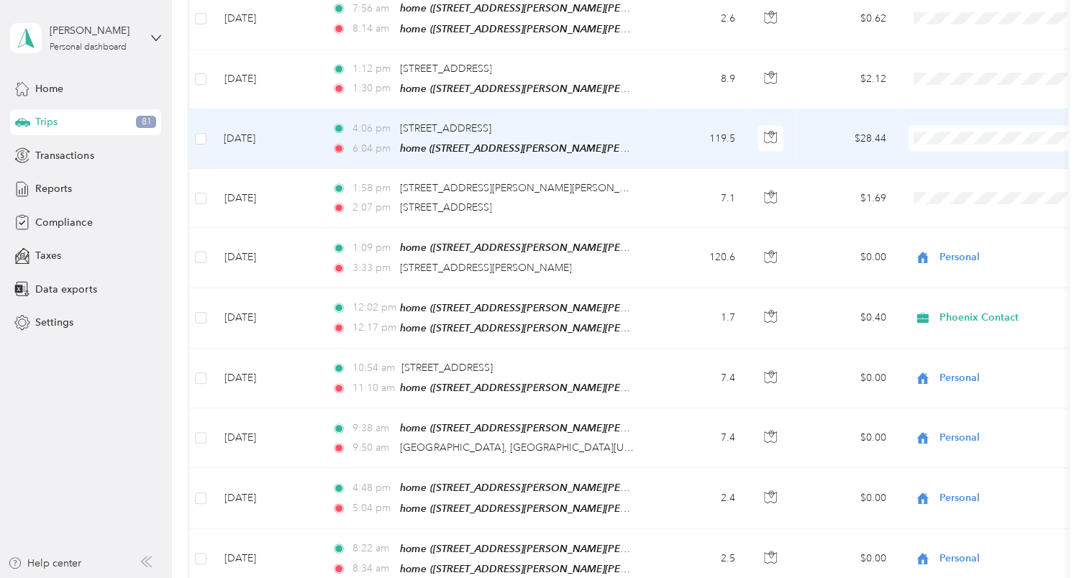
click at [960, 166] on span "Personal" at bounding box center [1011, 170] width 133 height 15
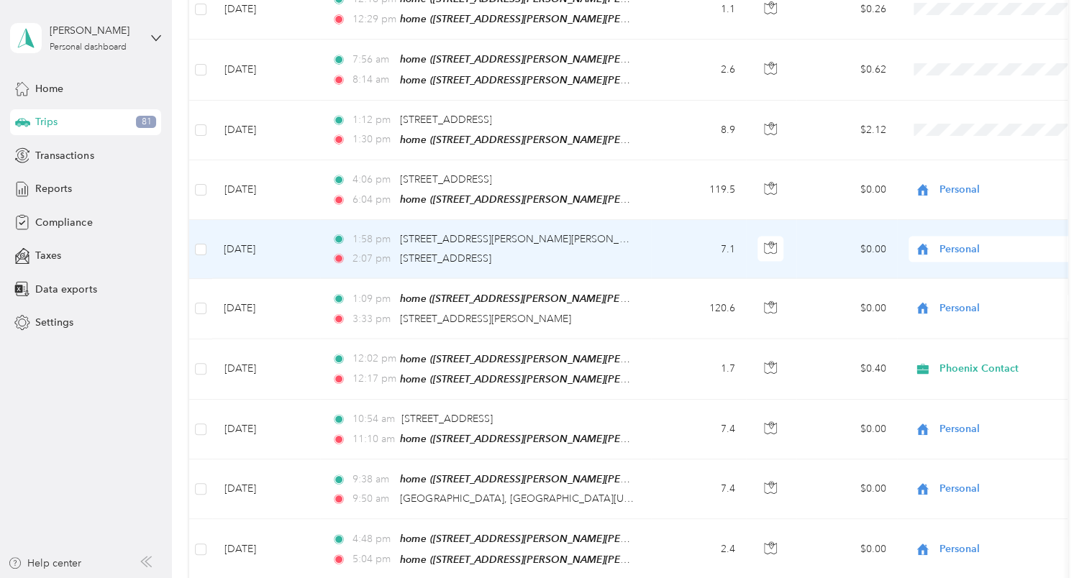
scroll to position [1439, 0]
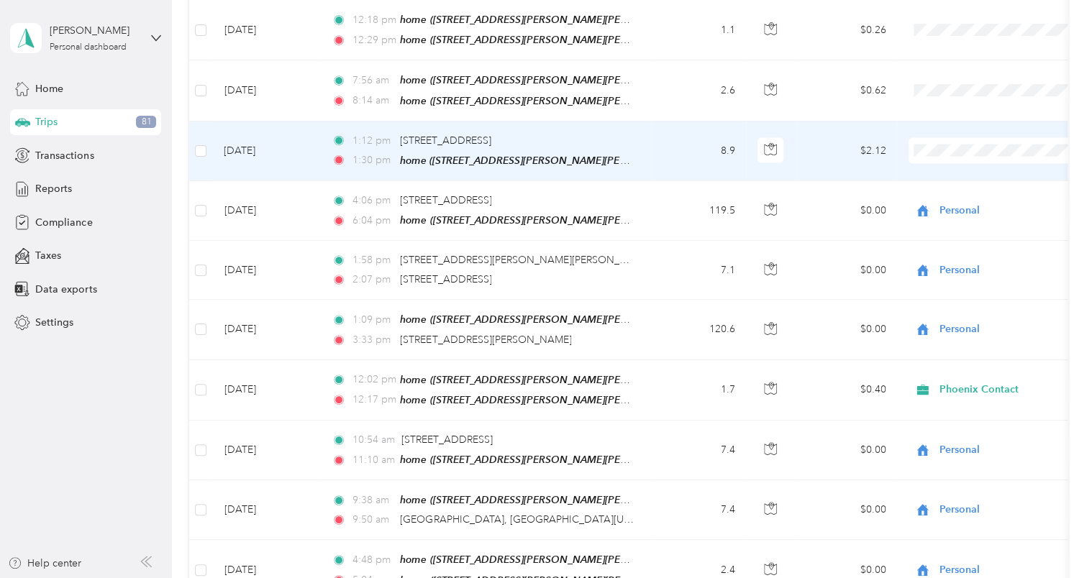
click at [955, 138] on span at bounding box center [998, 151] width 178 height 26
click at [959, 177] on span "Personal" at bounding box center [1011, 183] width 133 height 15
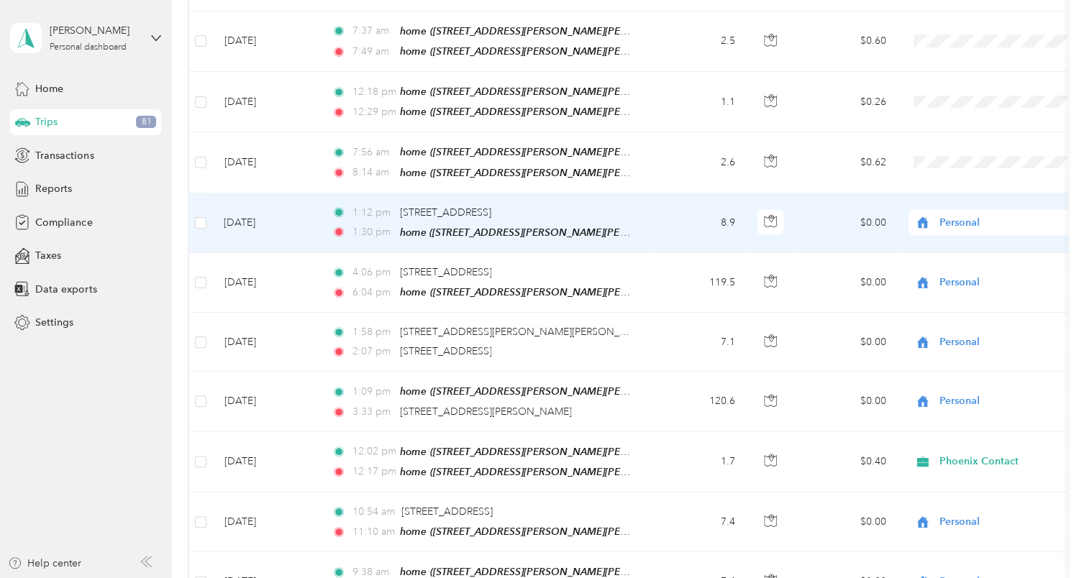
scroll to position [1295, 0]
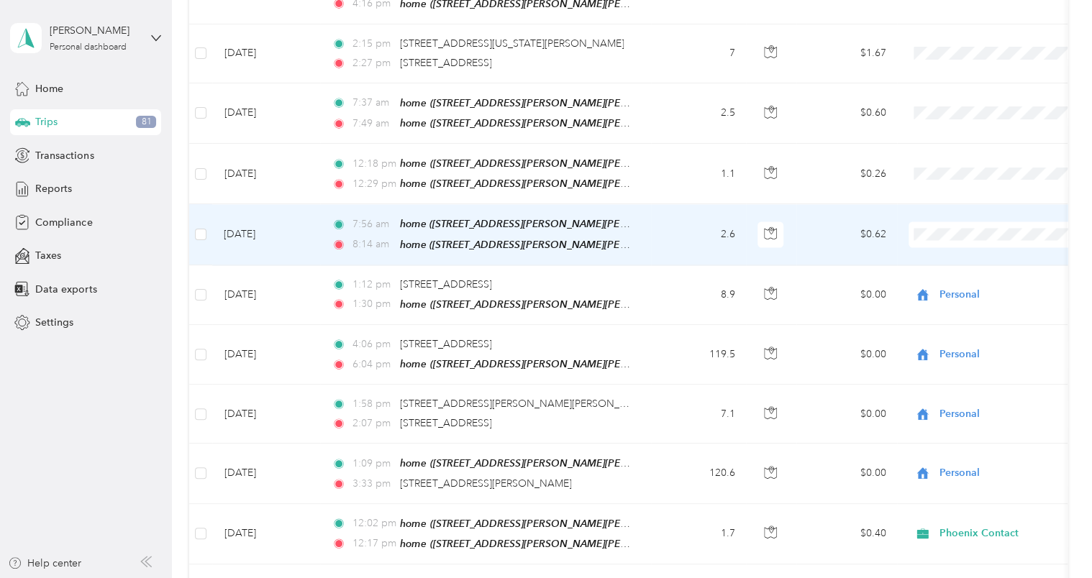
click at [968, 240] on span "Phoenix Contact" at bounding box center [1011, 238] width 133 height 15
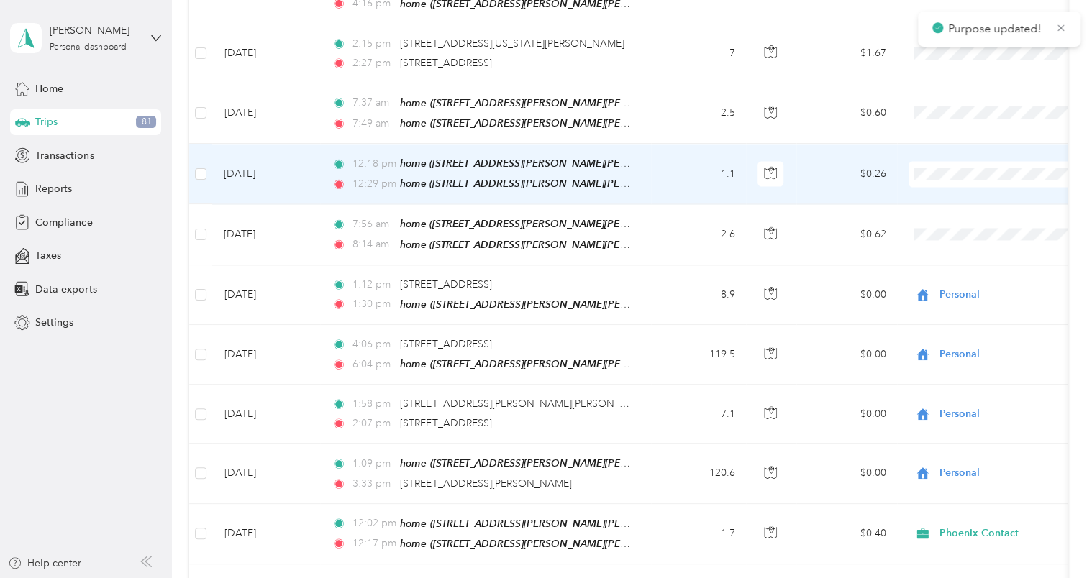
click at [958, 179] on span "Phoenix Contact" at bounding box center [1011, 178] width 133 height 15
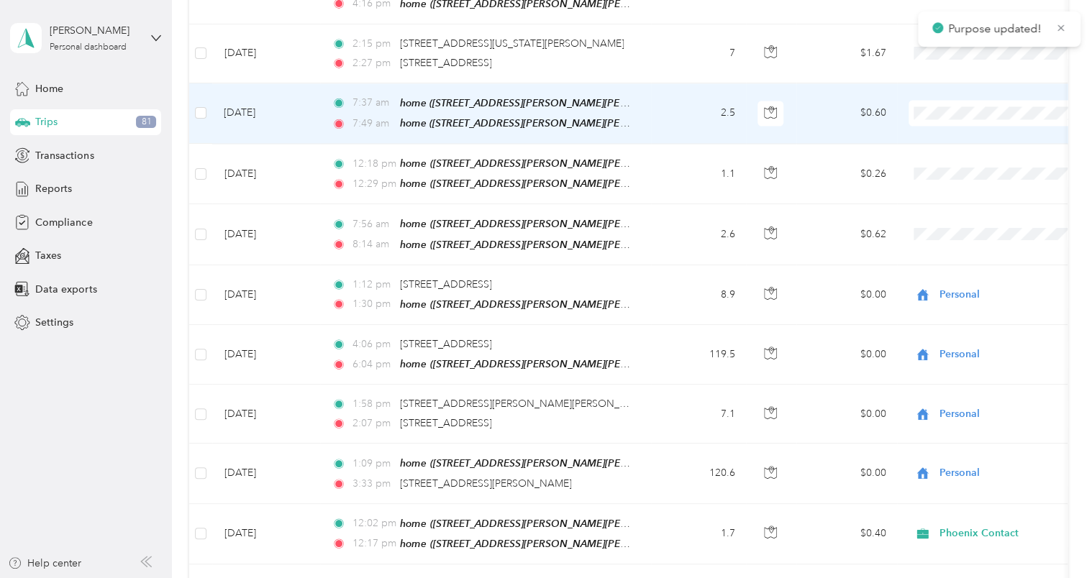
click at [961, 122] on span "Phoenix Contact" at bounding box center [1011, 119] width 133 height 15
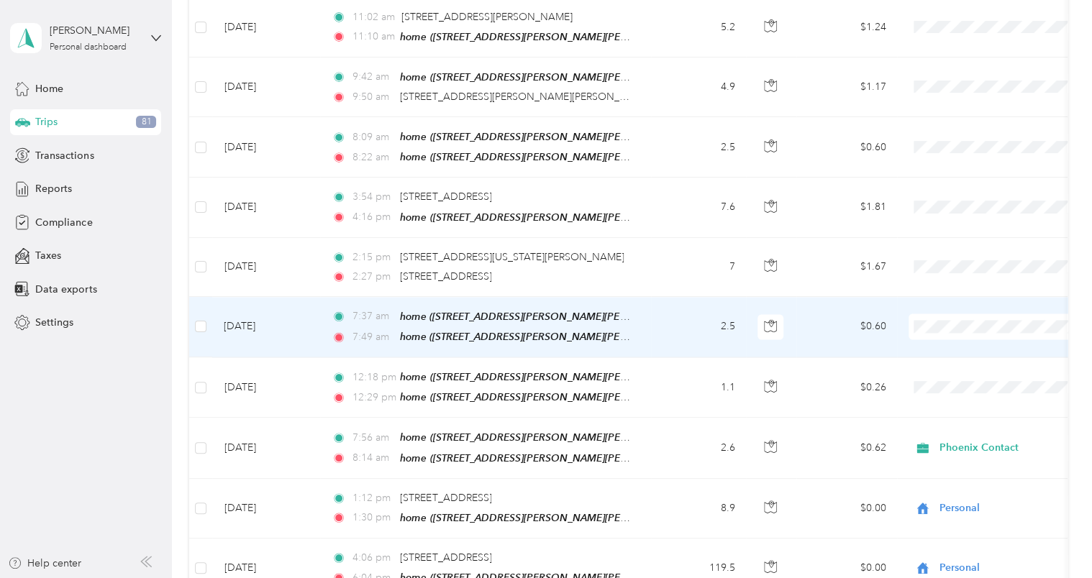
scroll to position [1079, 0]
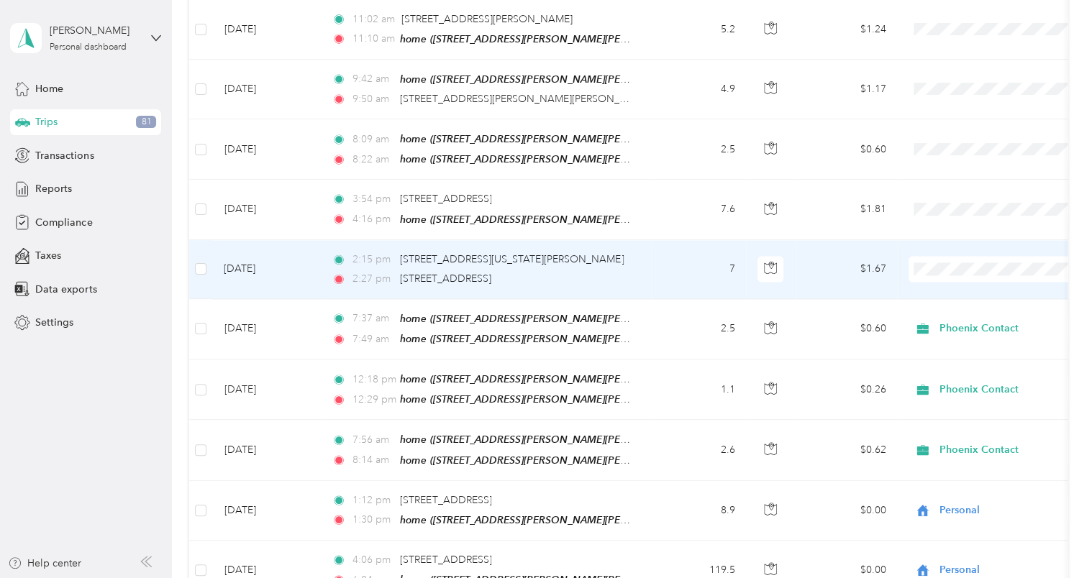
click at [949, 302] on span "Personal" at bounding box center [1011, 306] width 133 height 15
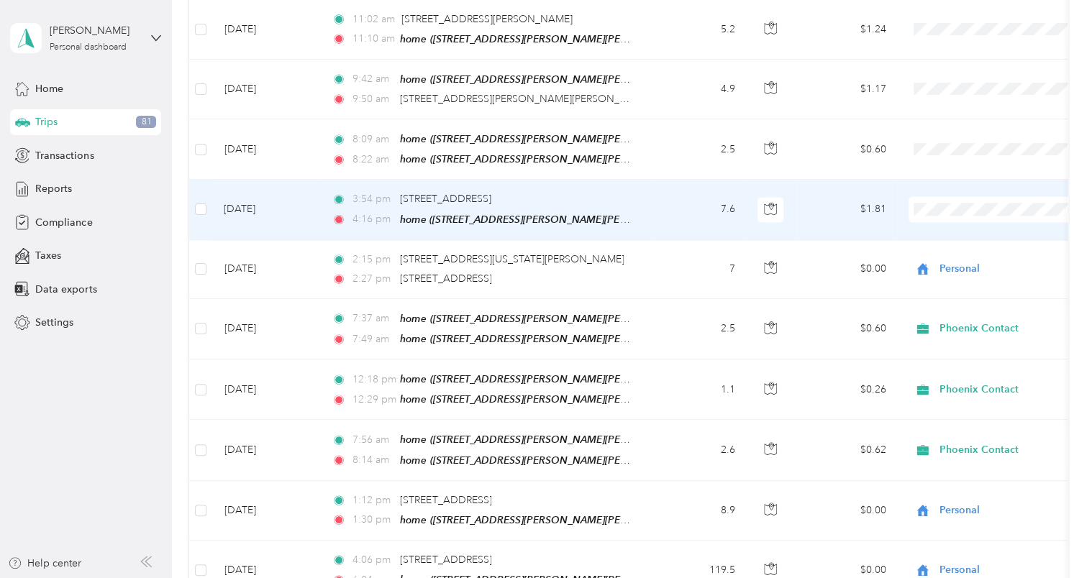
click at [957, 245] on span "Personal" at bounding box center [1011, 247] width 133 height 15
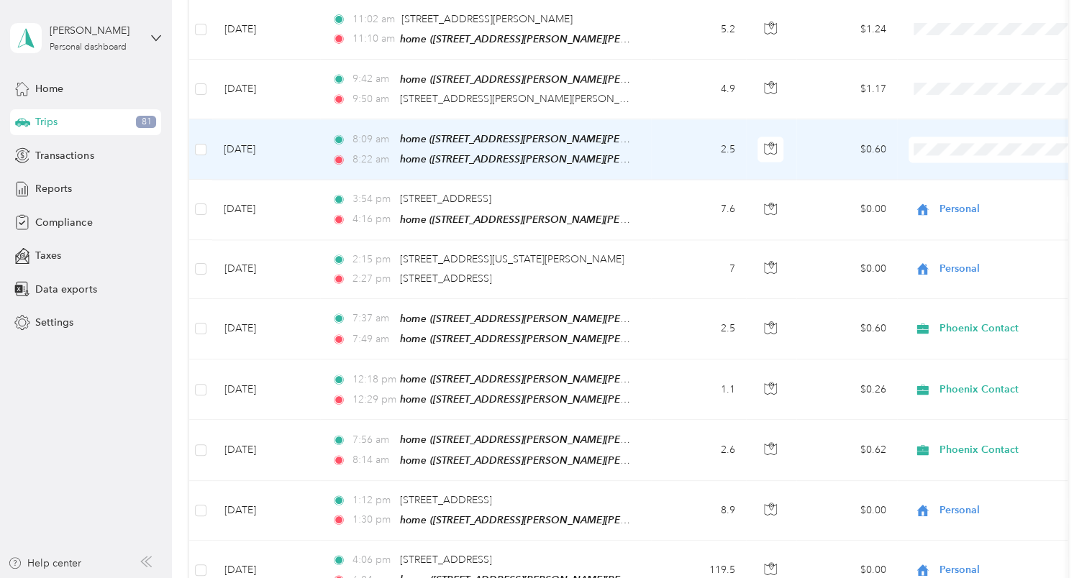
click at [964, 186] on span "Personal" at bounding box center [1011, 188] width 133 height 15
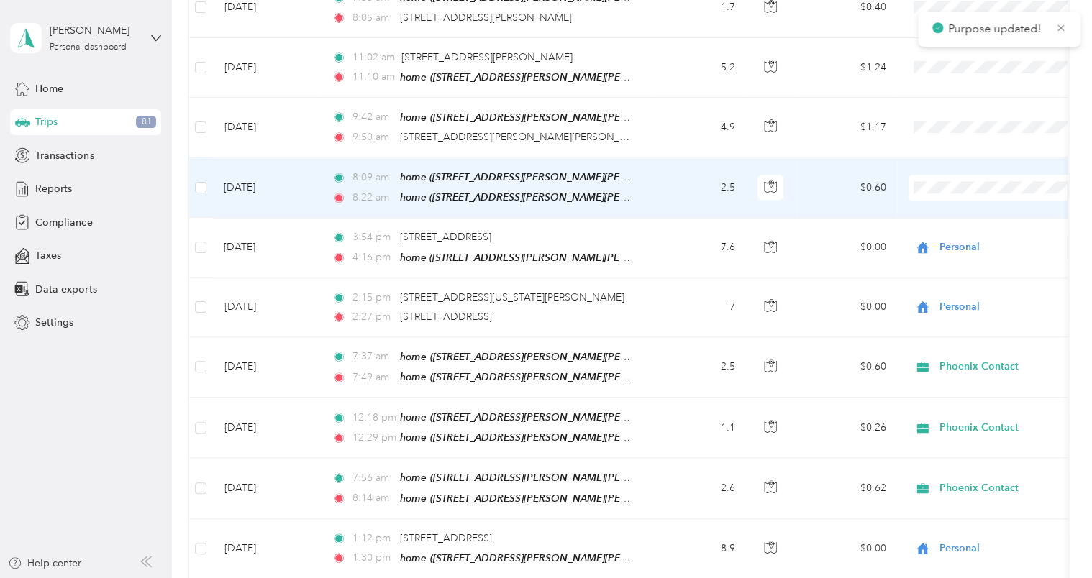
scroll to position [1007, 0]
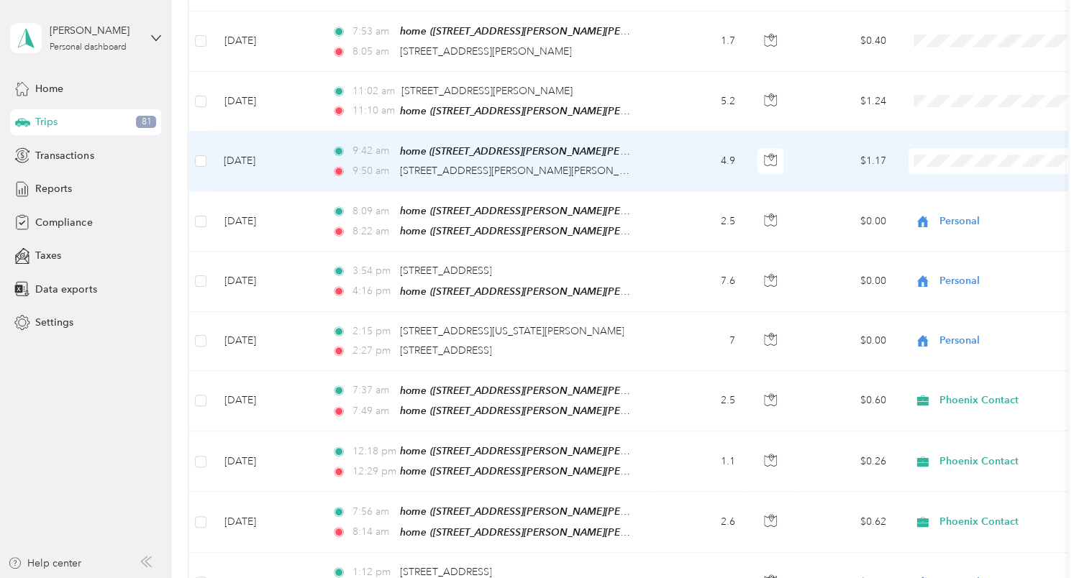
click at [966, 173] on span "Phoenix Contact" at bounding box center [1011, 171] width 133 height 15
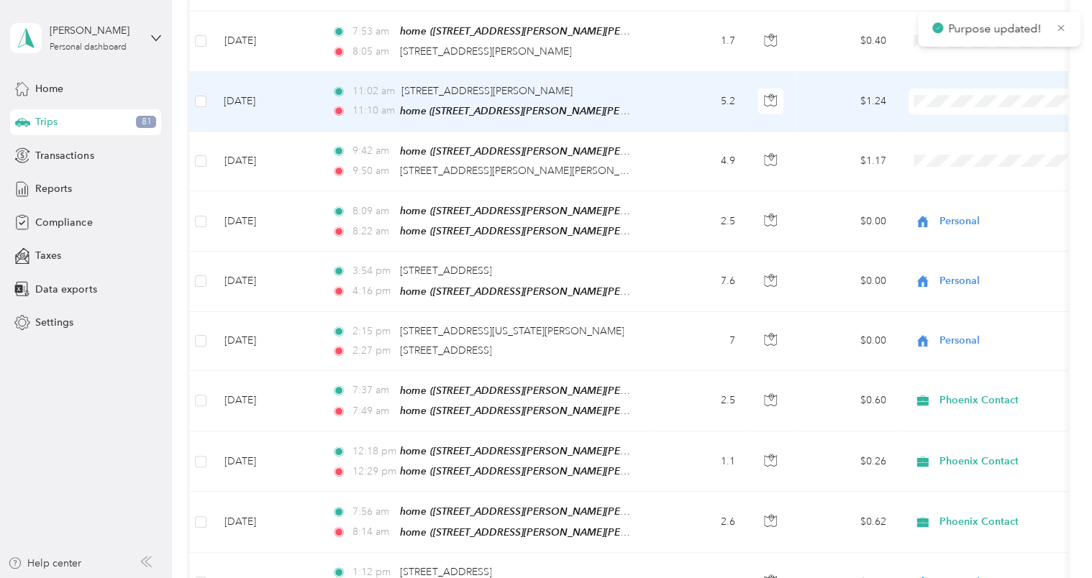
click at [968, 118] on span "Phoenix Contact" at bounding box center [1011, 117] width 133 height 15
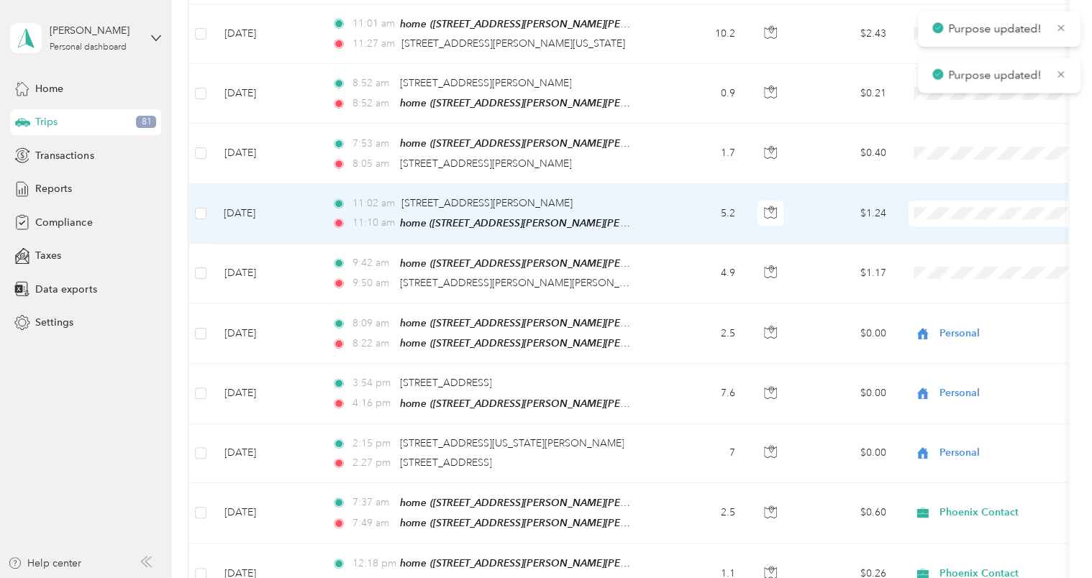
scroll to position [863, 0]
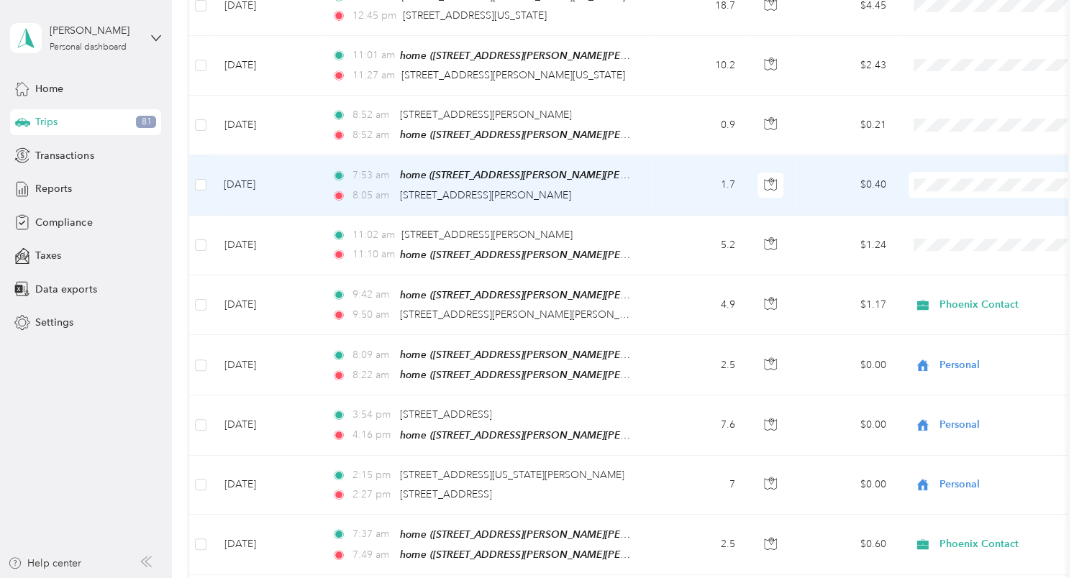
click at [945, 196] on span "Phoenix Contact" at bounding box center [1011, 197] width 133 height 15
click at [946, 224] on span "Personal" at bounding box center [1011, 227] width 133 height 15
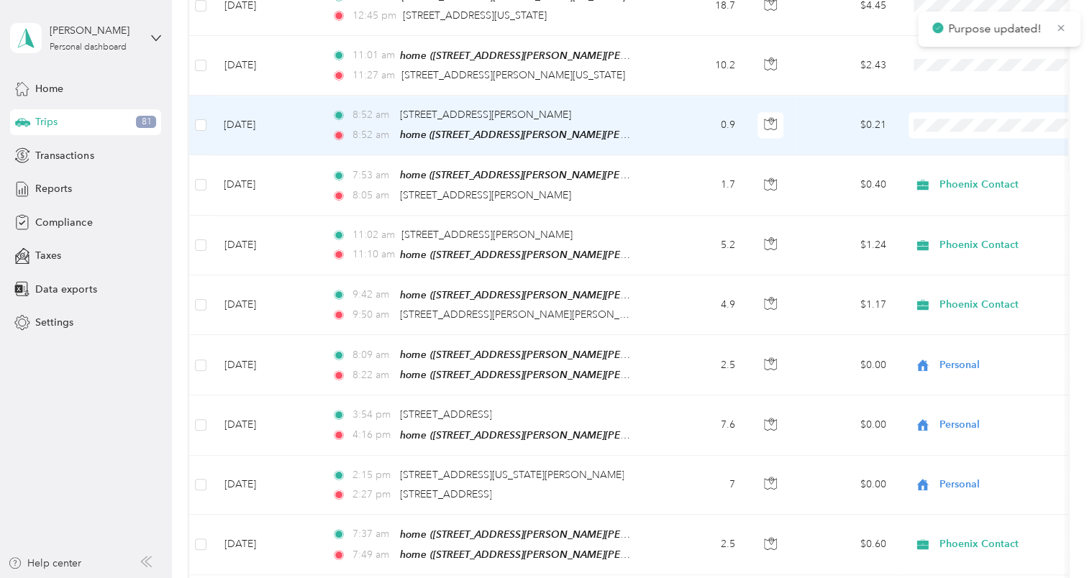
click at [956, 167] on span "Personal" at bounding box center [1011, 167] width 133 height 15
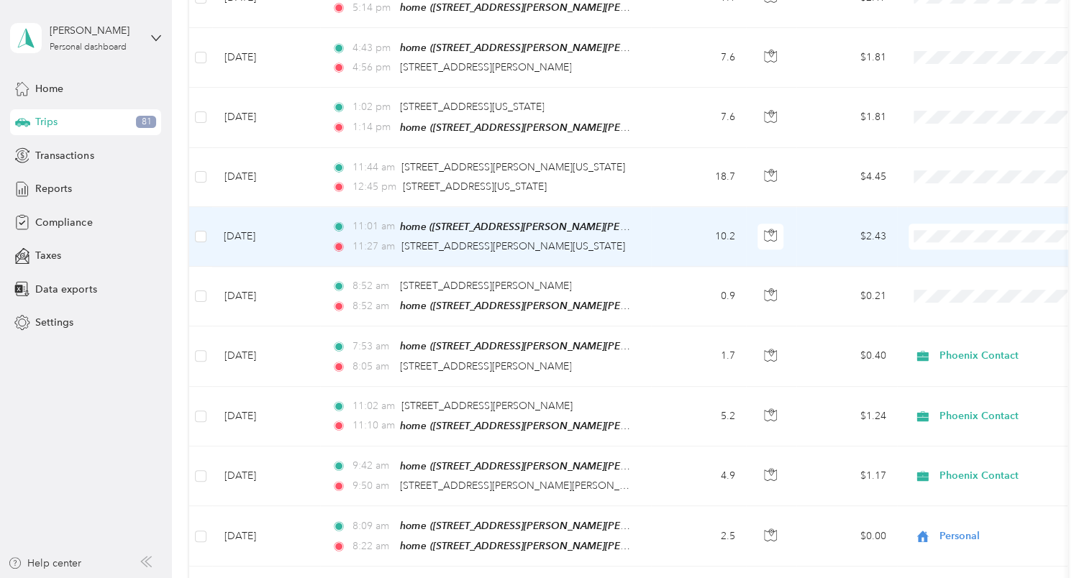
scroll to position [648, 0]
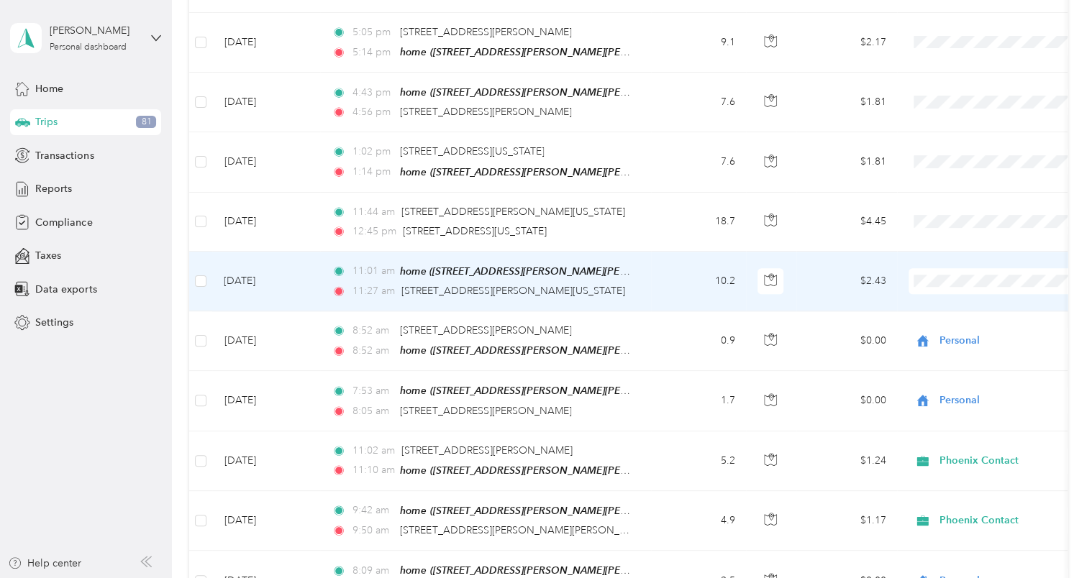
click at [948, 296] on span "Phoenix Contact" at bounding box center [1011, 300] width 133 height 15
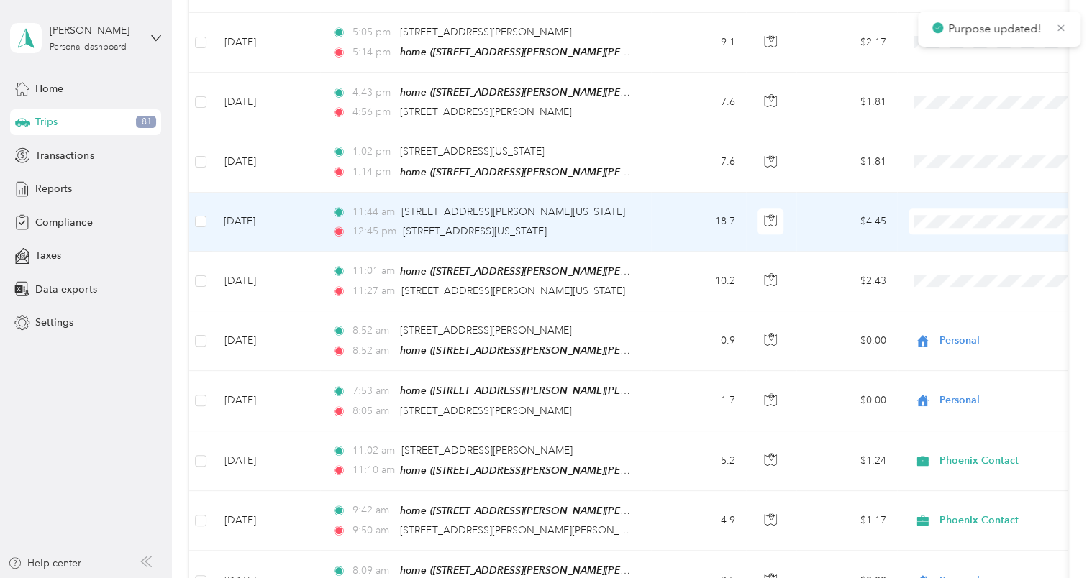
click at [961, 241] on span "Phoenix Contact" at bounding box center [1011, 238] width 133 height 15
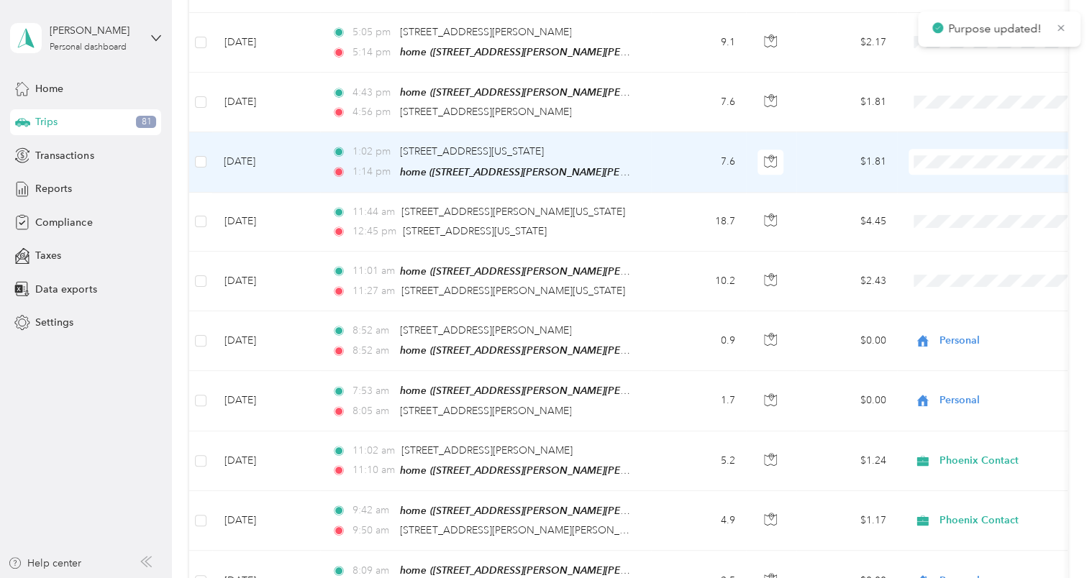
click at [952, 178] on span "Phoenix Contact" at bounding box center [1011, 181] width 133 height 15
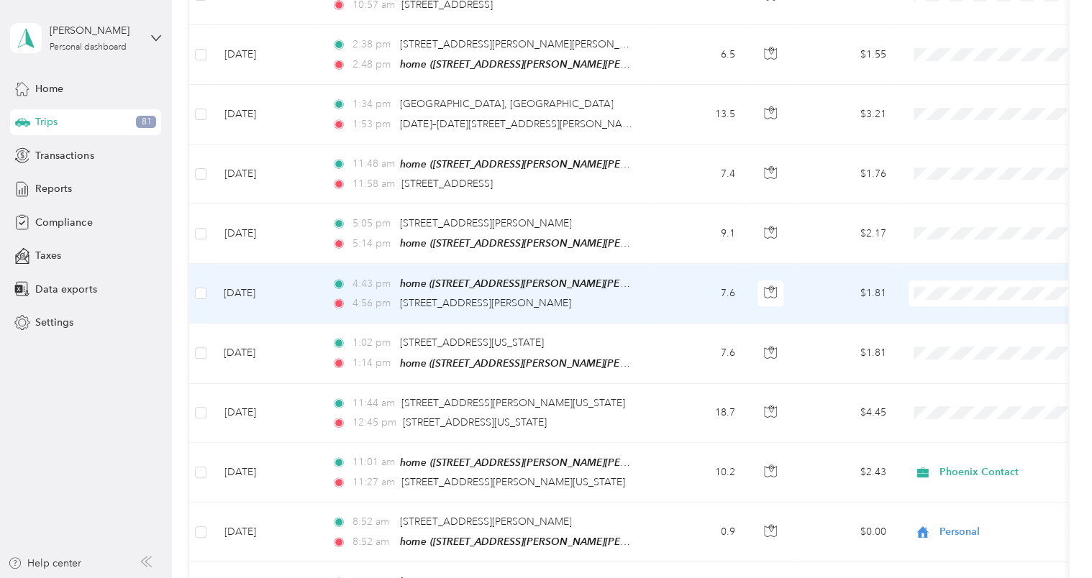
scroll to position [432, 0]
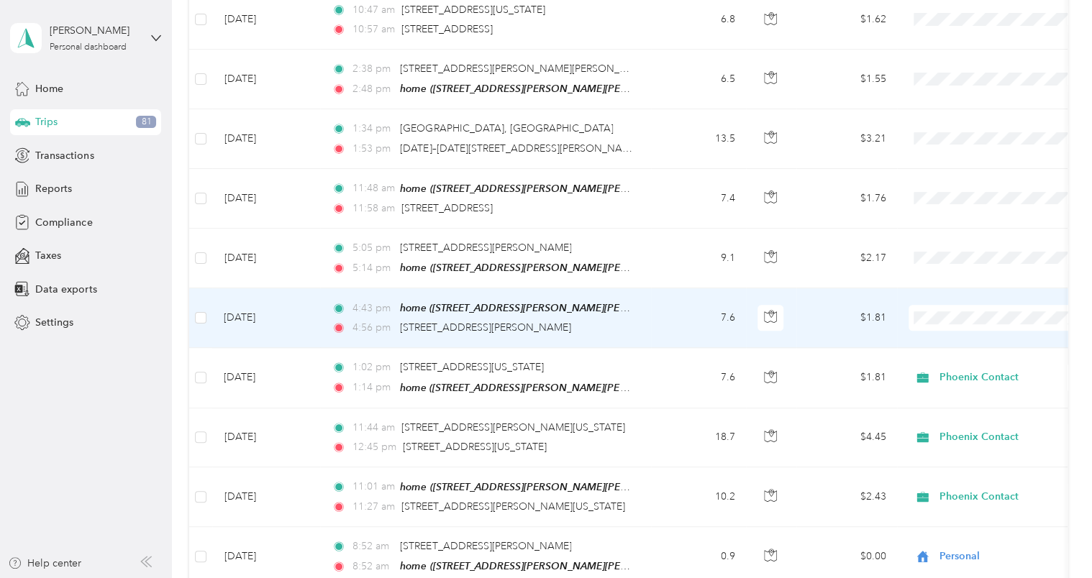
click at [958, 332] on span "Phoenix Contact" at bounding box center [1011, 338] width 133 height 15
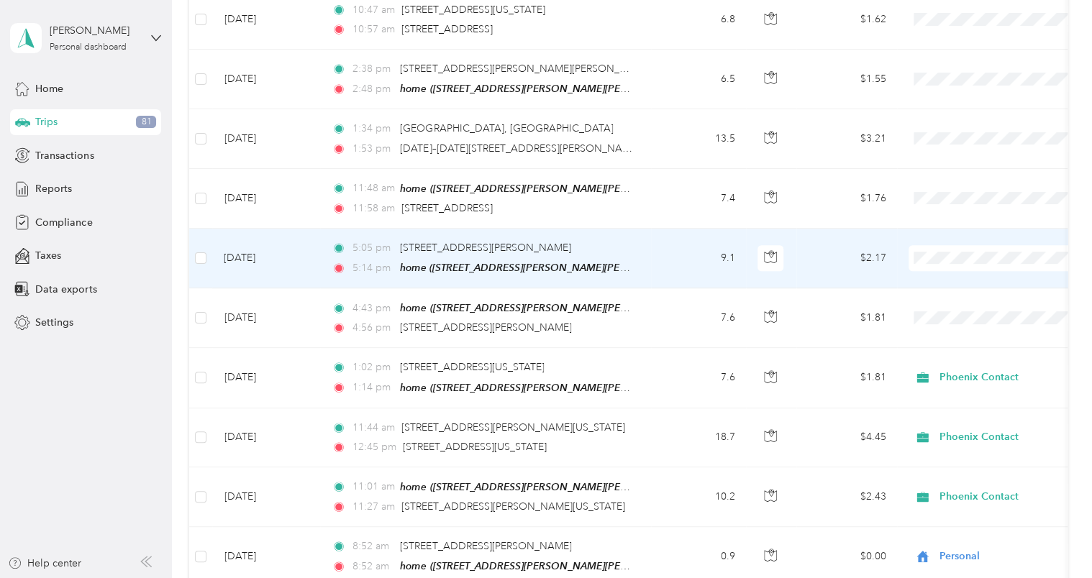
click at [940, 279] on span "Phoenix Contact" at bounding box center [998, 279] width 158 height 15
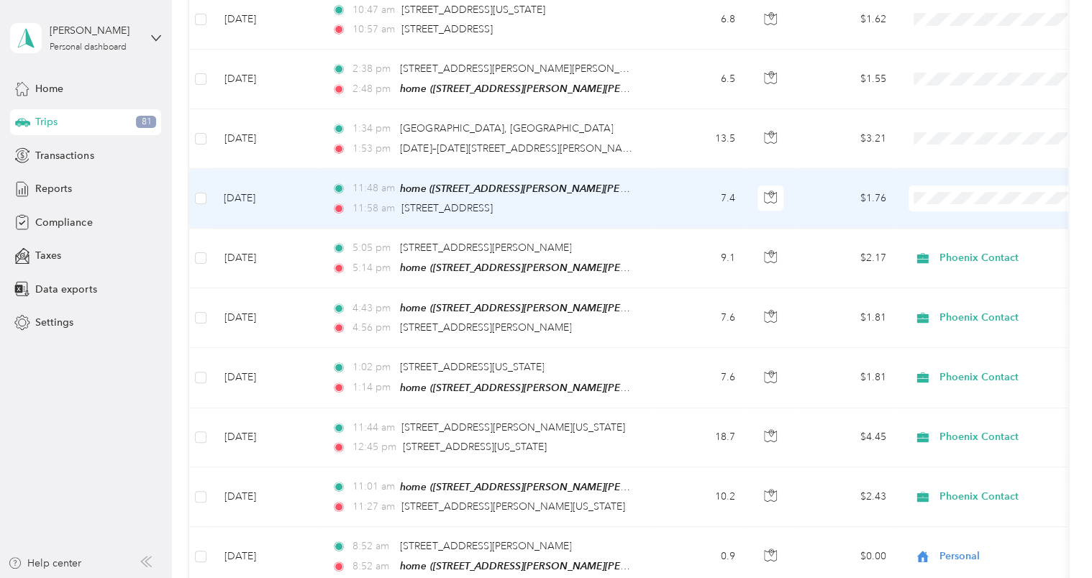
click at [946, 245] on span "Personal" at bounding box center [1011, 245] width 133 height 15
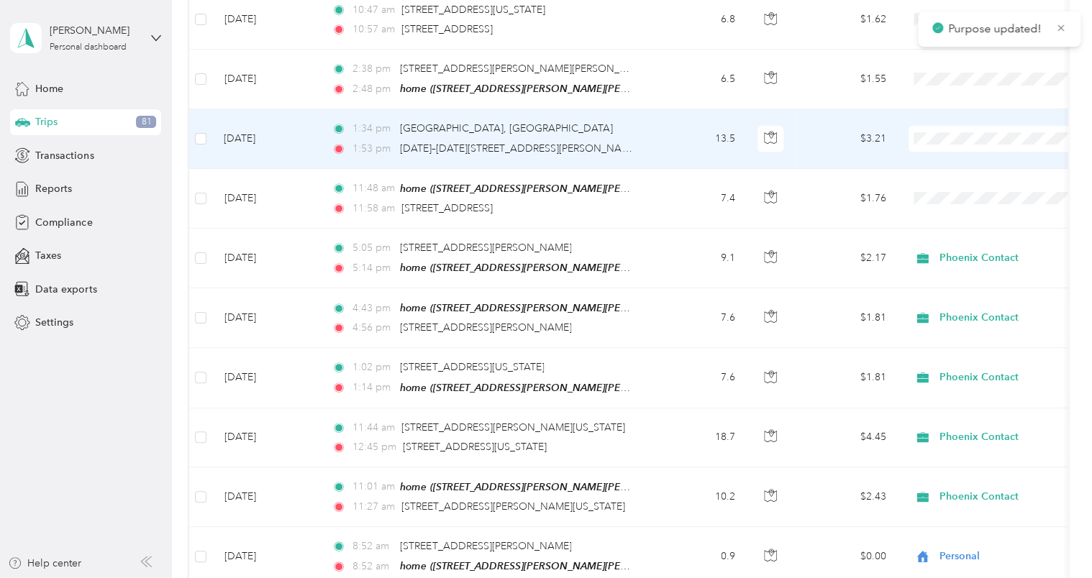
click at [952, 182] on span "Personal" at bounding box center [1011, 185] width 133 height 15
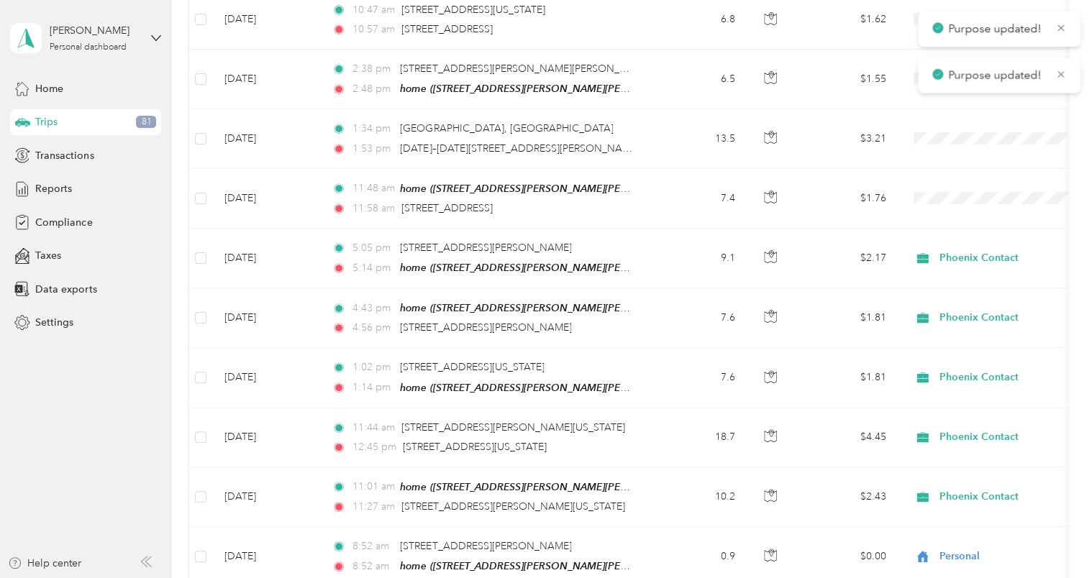
click at [945, 76] on span "Purpose updated!" at bounding box center [988, 76] width 113 height 18
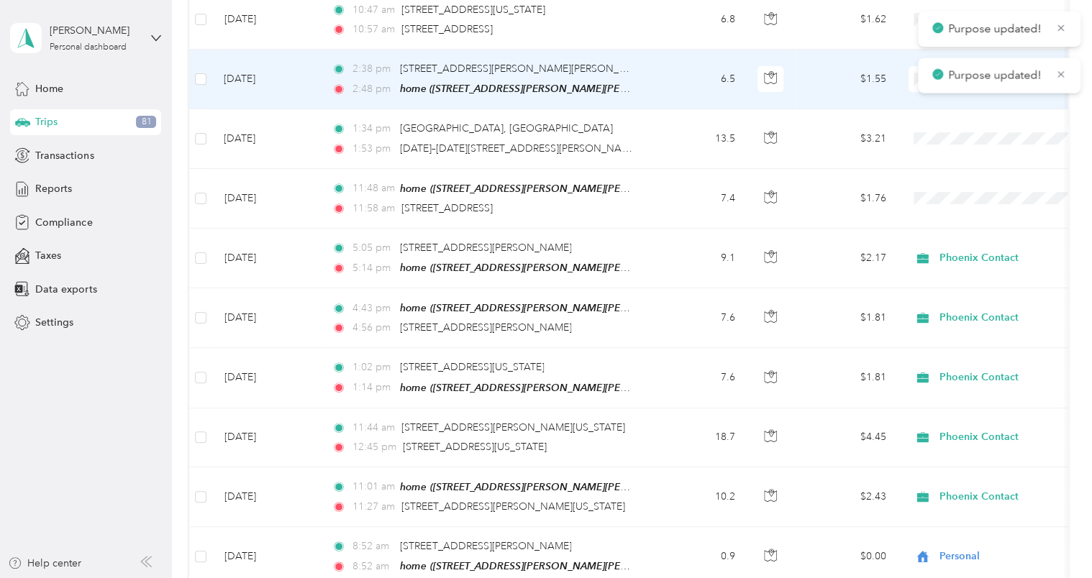
scroll to position [360, 0]
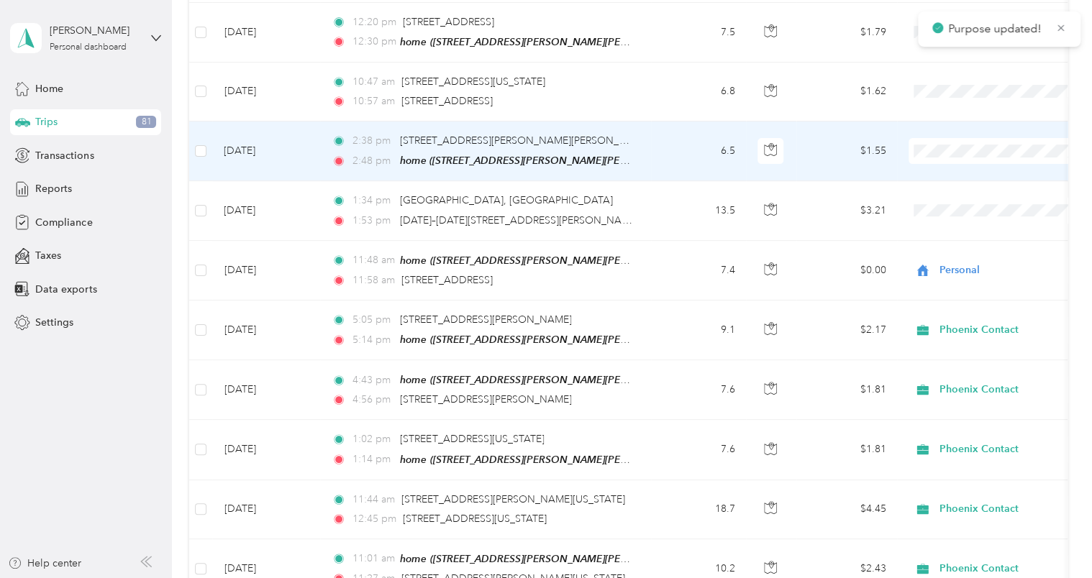
click at [949, 196] on span "Personal" at bounding box center [1011, 199] width 133 height 15
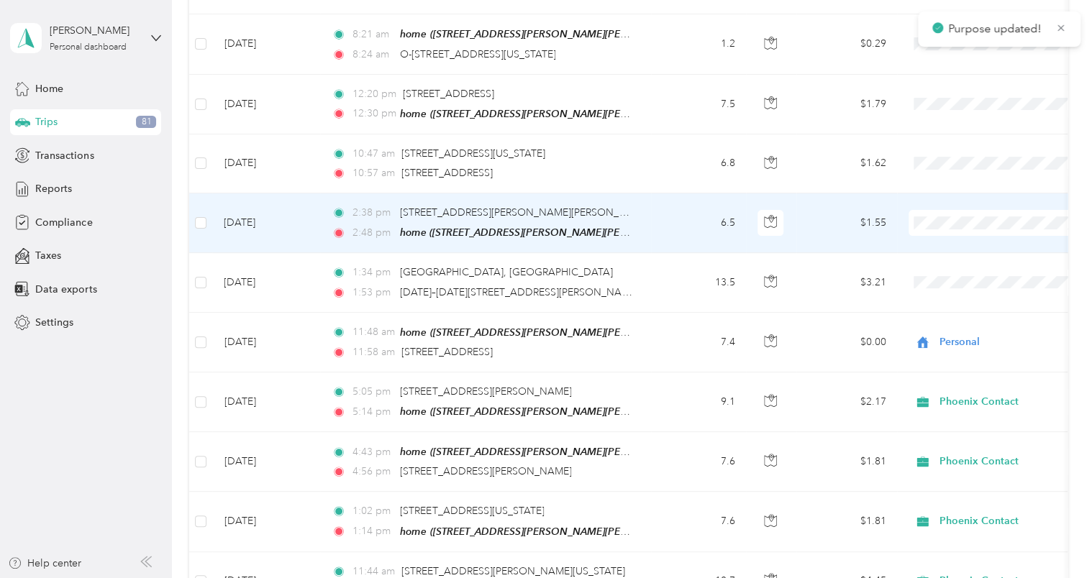
scroll to position [0, 0]
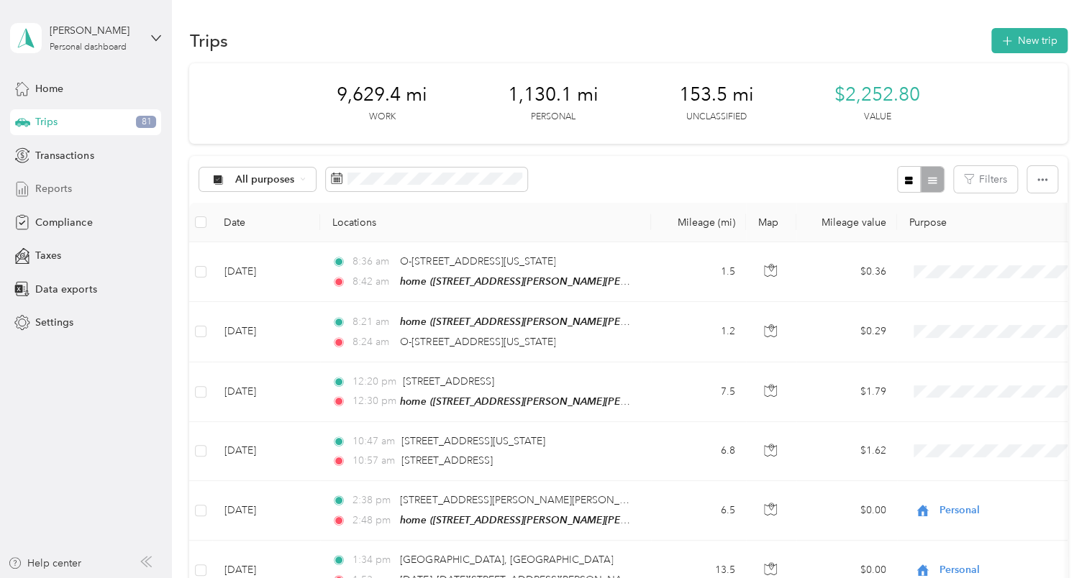
click at [72, 181] on div "Reports" at bounding box center [85, 189] width 151 height 26
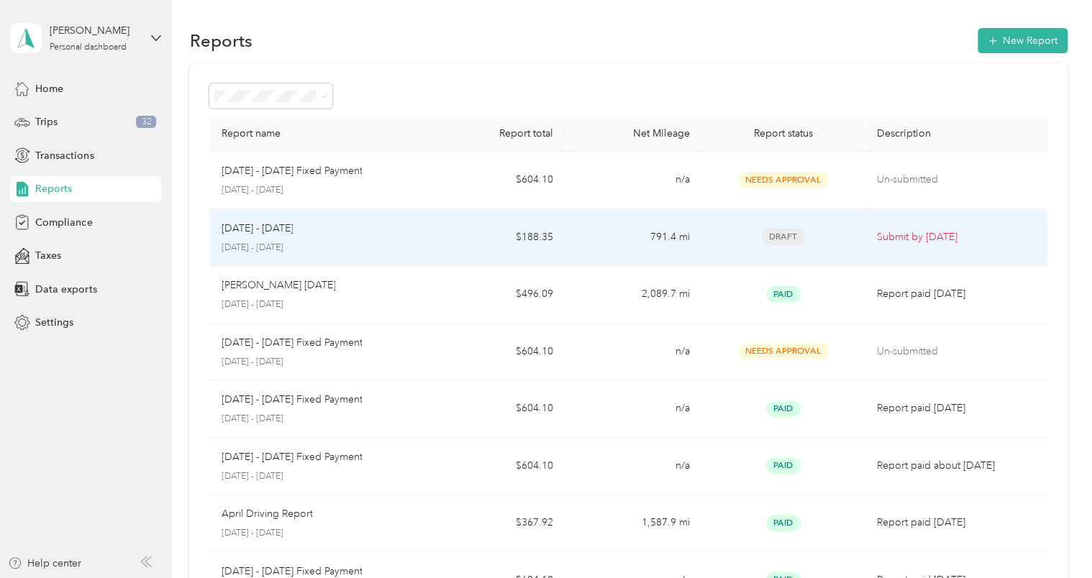
click at [425, 236] on td "[DATE] - [DATE] [DATE] - [DATE]" at bounding box center [318, 238] width 219 height 58
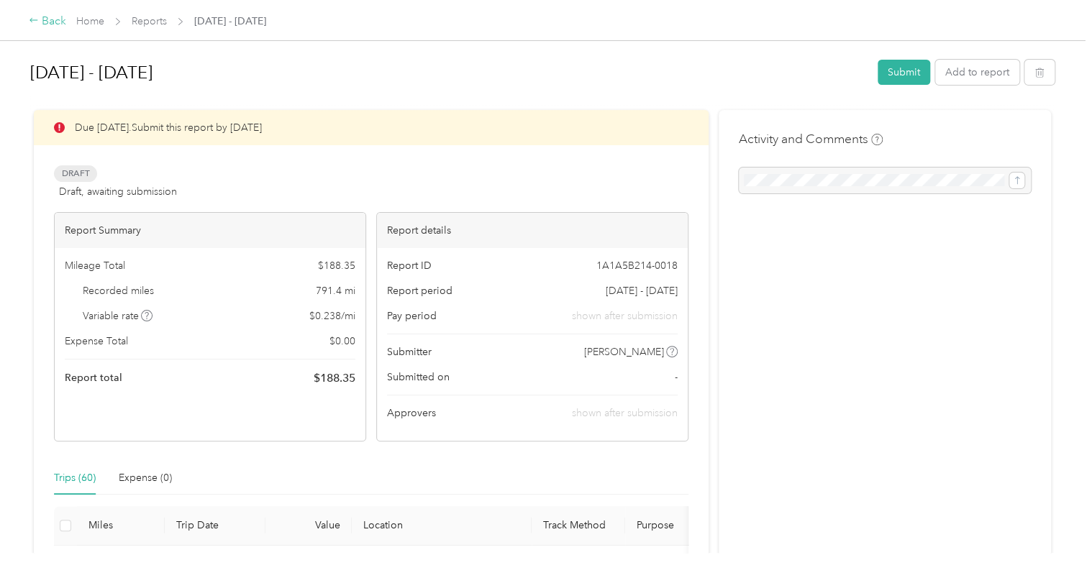
click at [56, 15] on div "Back" at bounding box center [47, 21] width 37 height 17
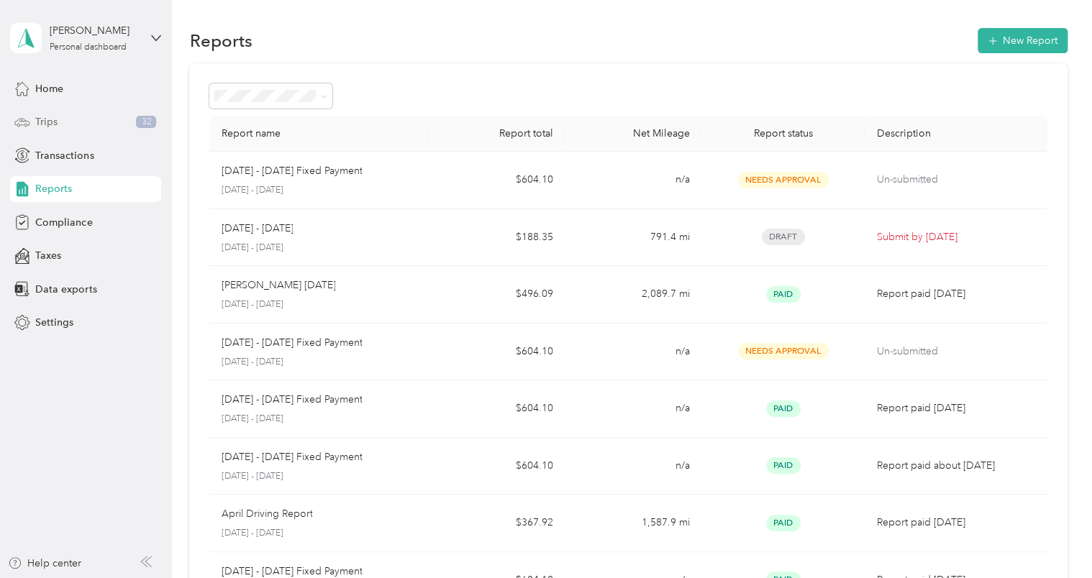
click at [99, 123] on div "Trips 32" at bounding box center [85, 122] width 151 height 26
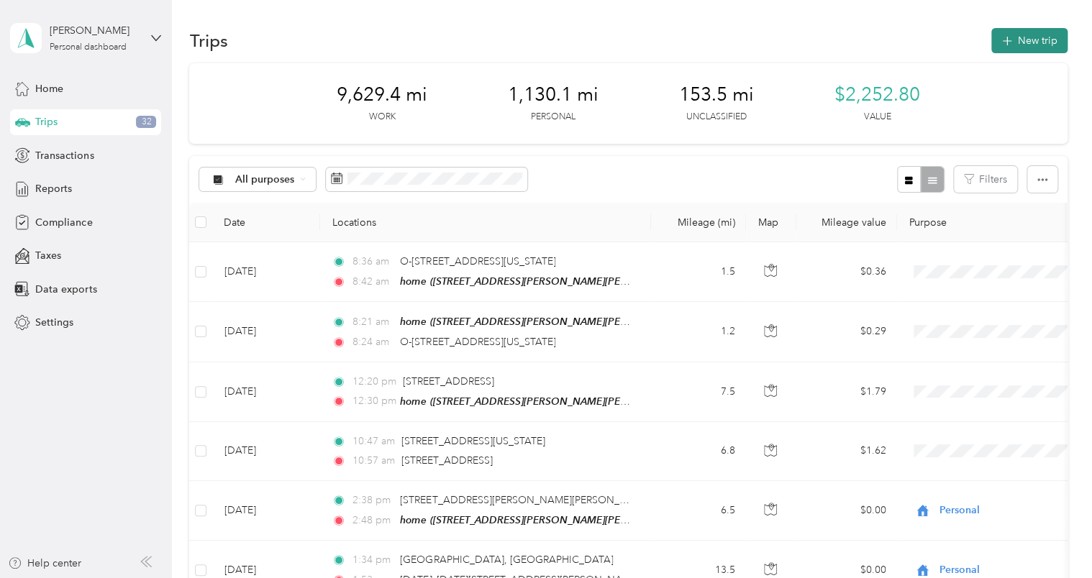
click at [1021, 30] on button "New trip" at bounding box center [1029, 40] width 76 height 25
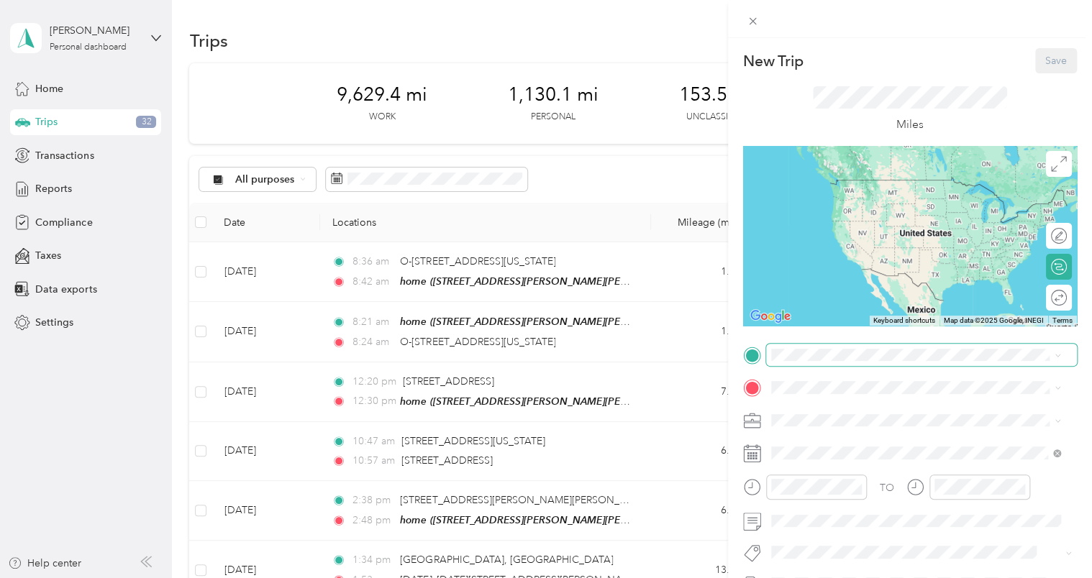
click at [842, 363] on span at bounding box center [921, 355] width 311 height 23
click at [826, 363] on span at bounding box center [921, 355] width 311 height 23
click at [829, 422] on span "[STREET_ADDRESS][PERSON_NAME][PERSON_NAME][US_STATE]" at bounding box center [923, 435] width 251 height 27
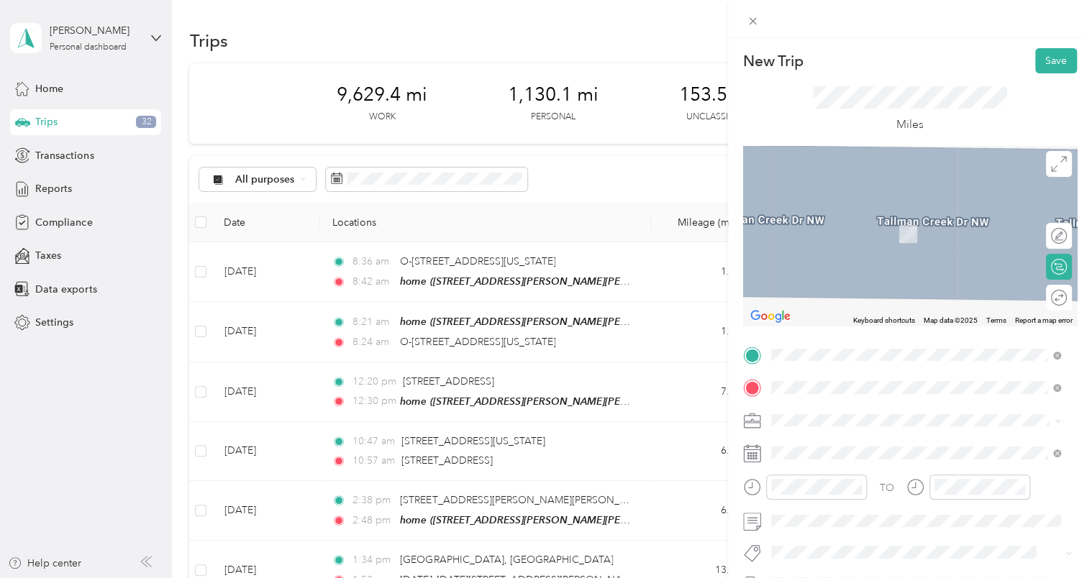
click at [873, 238] on div "[PERSON_NAME] Richland [STREET_ADDRESS][US_STATE]" at bounding box center [870, 227] width 144 height 30
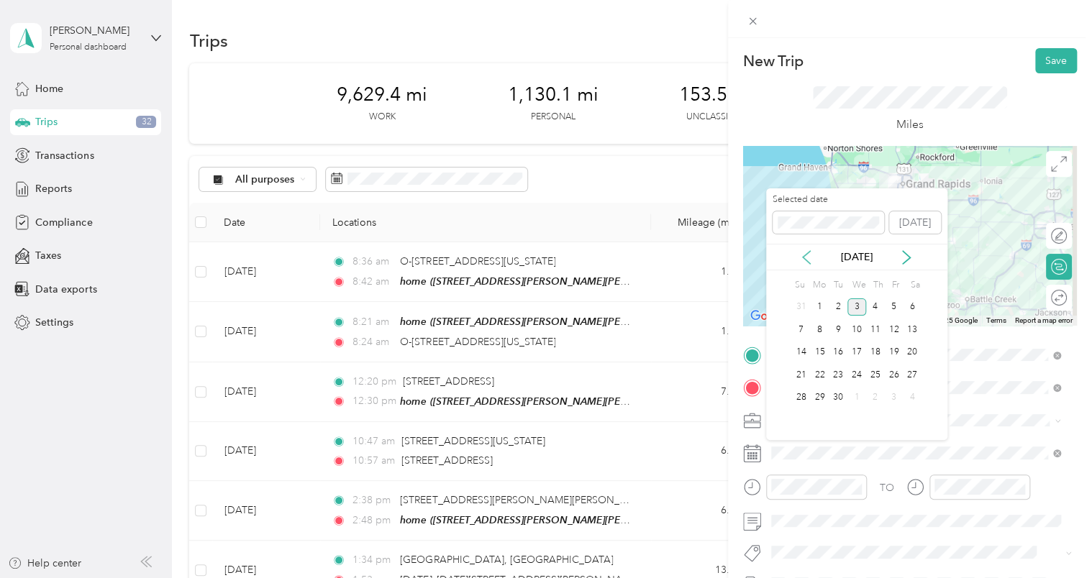
click at [805, 255] on icon at bounding box center [806, 257] width 7 height 13
click at [822, 380] on div "18" at bounding box center [819, 375] width 19 height 18
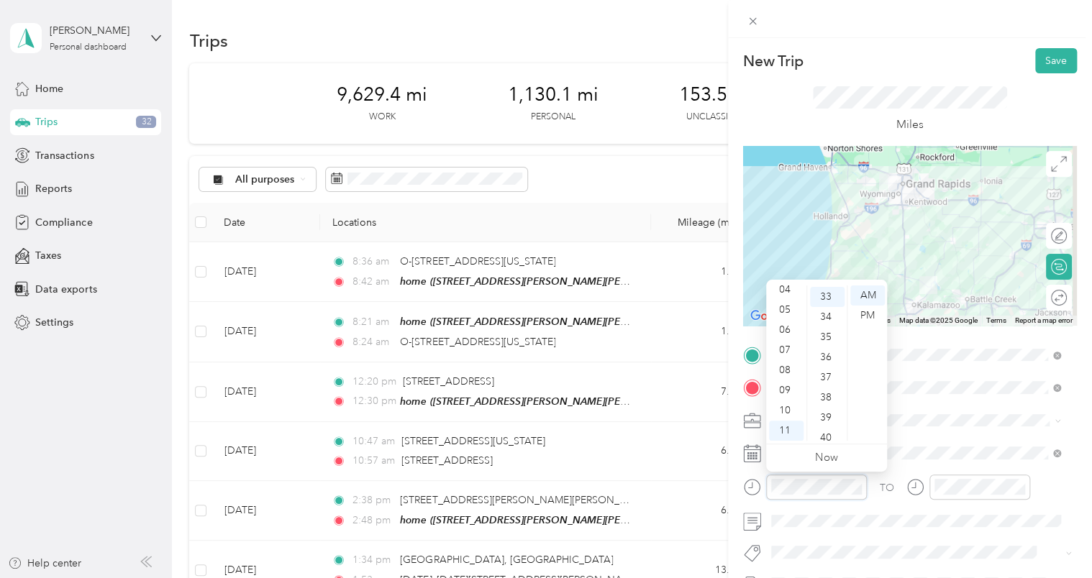
scroll to position [665, 0]
click at [783, 413] on div "10" at bounding box center [786, 411] width 35 height 20
click at [777, 390] on div "09" at bounding box center [786, 391] width 35 height 20
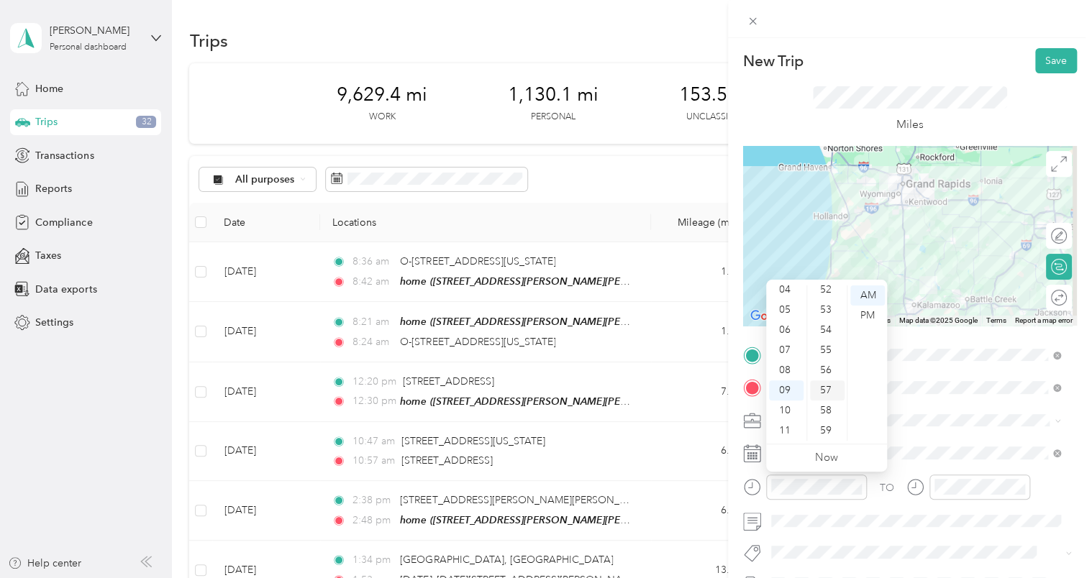
click at [832, 392] on div "57" at bounding box center [827, 391] width 35 height 20
click at [874, 292] on div "AM" at bounding box center [867, 296] width 35 height 20
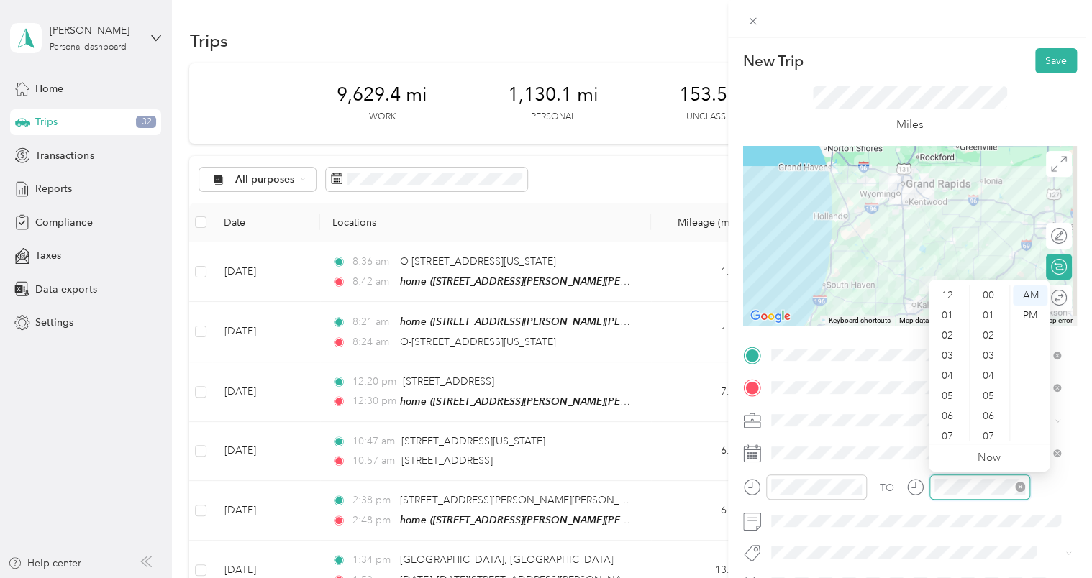
scroll to position [86, 0]
click at [994, 292] on div "33" at bounding box center [990, 296] width 35 height 20
click at [1060, 492] on div "TO" at bounding box center [910, 492] width 334 height 35
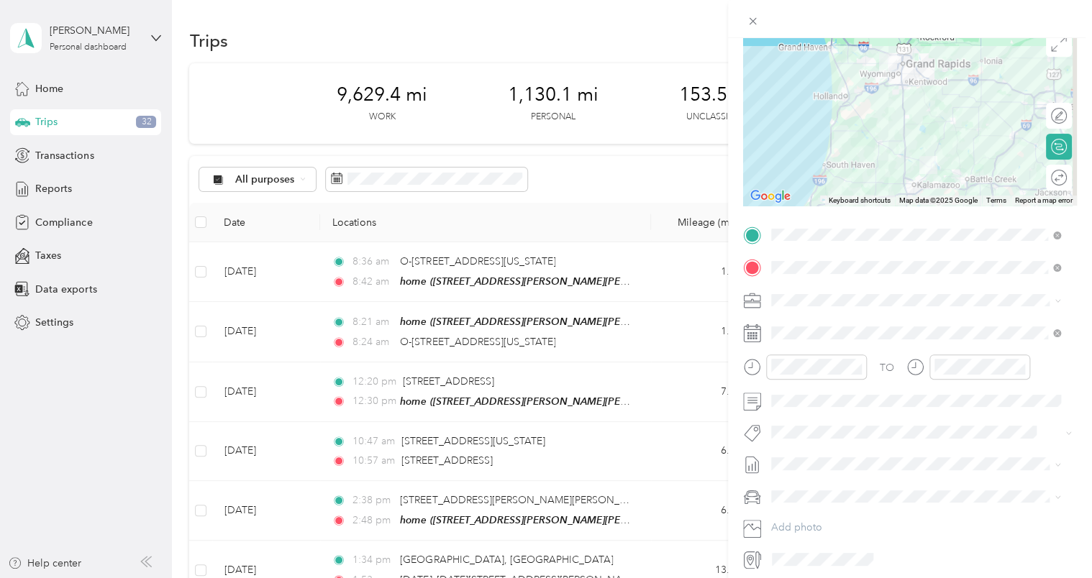
scroll to position [144, 0]
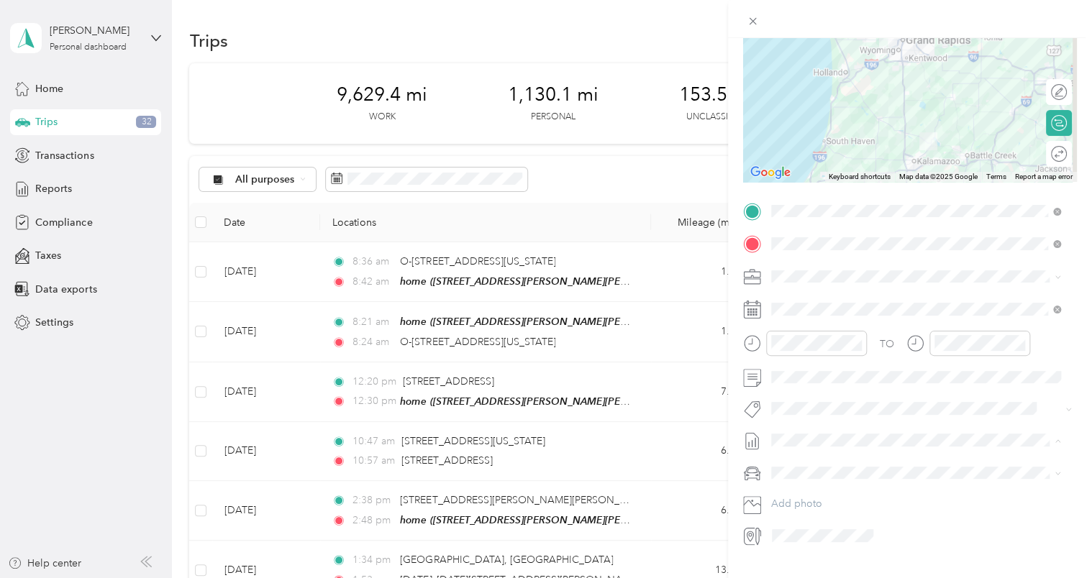
click at [841, 483] on span "[DATE] - [DATE]" at bounding box center [807, 487] width 72 height 15
click at [839, 492] on span "Chevrolet Silverado 1500" at bounding box center [834, 498] width 116 height 12
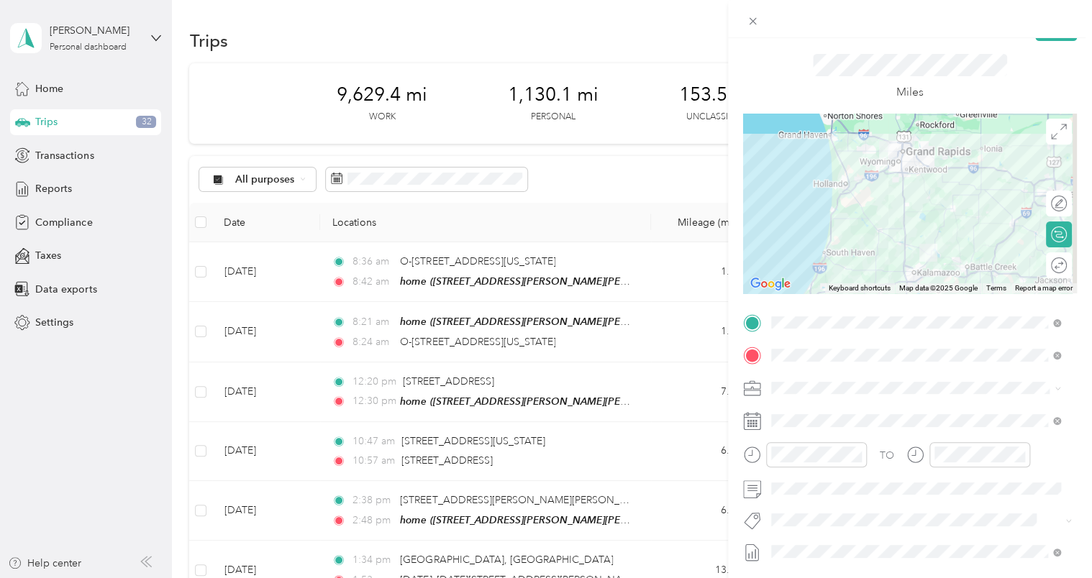
scroll to position [0, 0]
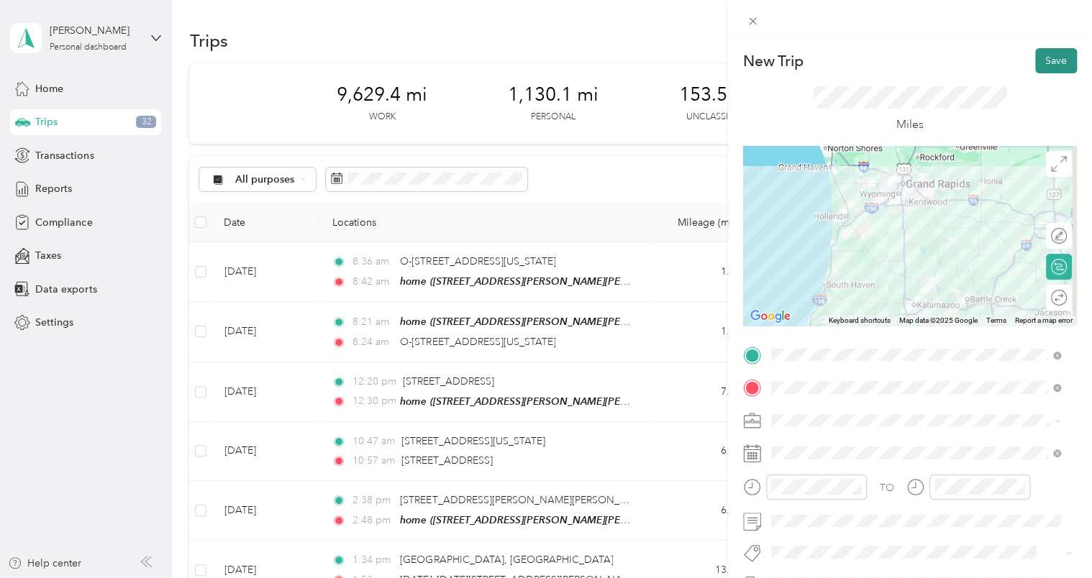
click at [1038, 60] on button "Save" at bounding box center [1056, 60] width 42 height 25
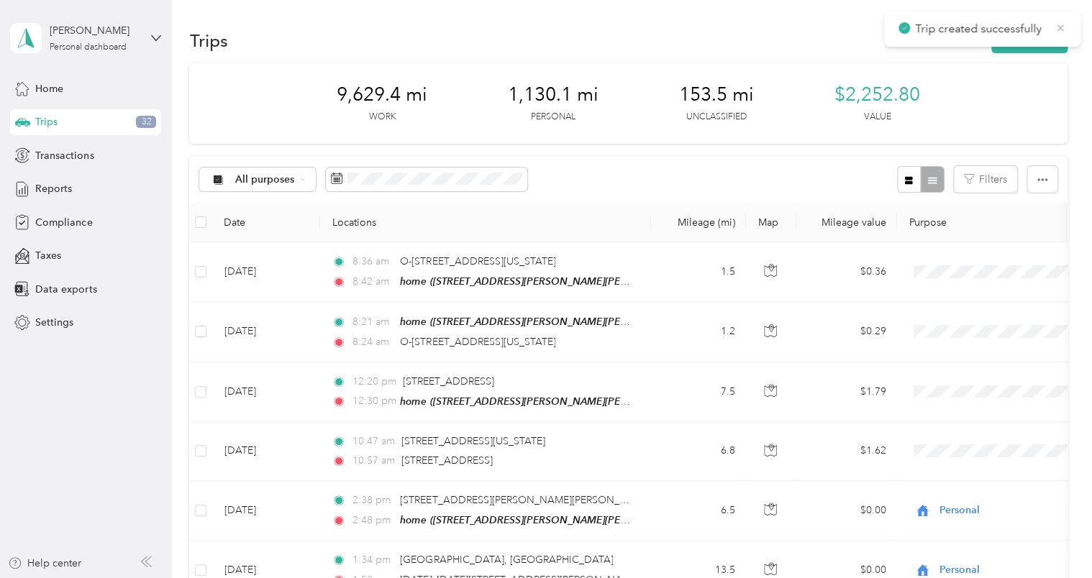
click at [1064, 24] on icon at bounding box center [1061, 28] width 12 height 13
click at [1050, 39] on button "New trip" at bounding box center [1029, 40] width 76 height 25
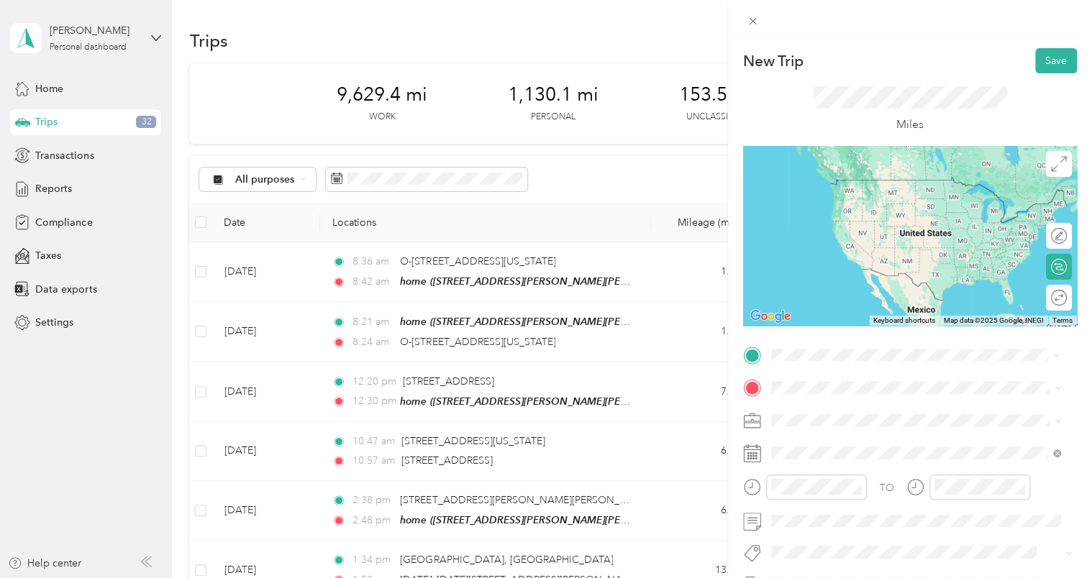
click at [840, 422] on span "[STREET_ADDRESS][US_STATE]" at bounding box center [870, 428] width 144 height 12
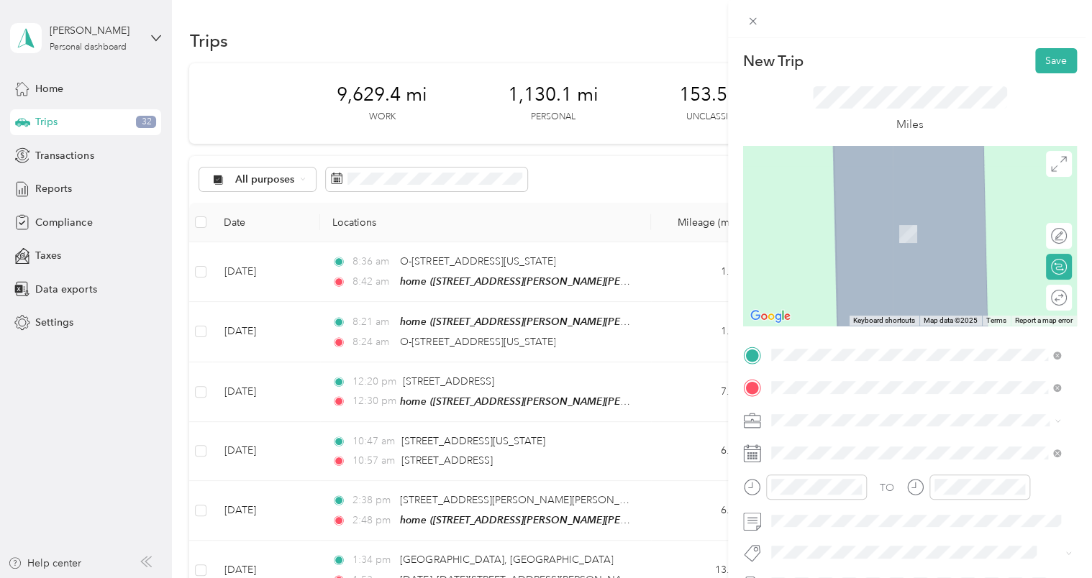
click at [883, 230] on span "[STREET_ADDRESS][US_STATE]" at bounding box center [870, 234] width 144 height 12
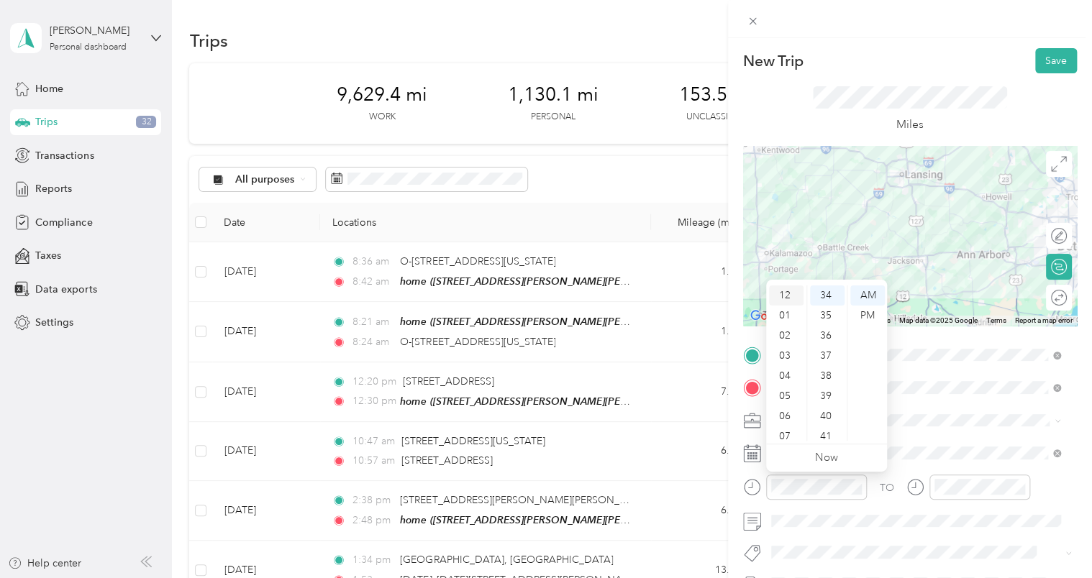
click at [778, 294] on div "12" at bounding box center [786, 296] width 35 height 20
click at [825, 296] on div "00" at bounding box center [827, 296] width 35 height 20
click at [864, 312] on div "PM" at bounding box center [867, 316] width 35 height 20
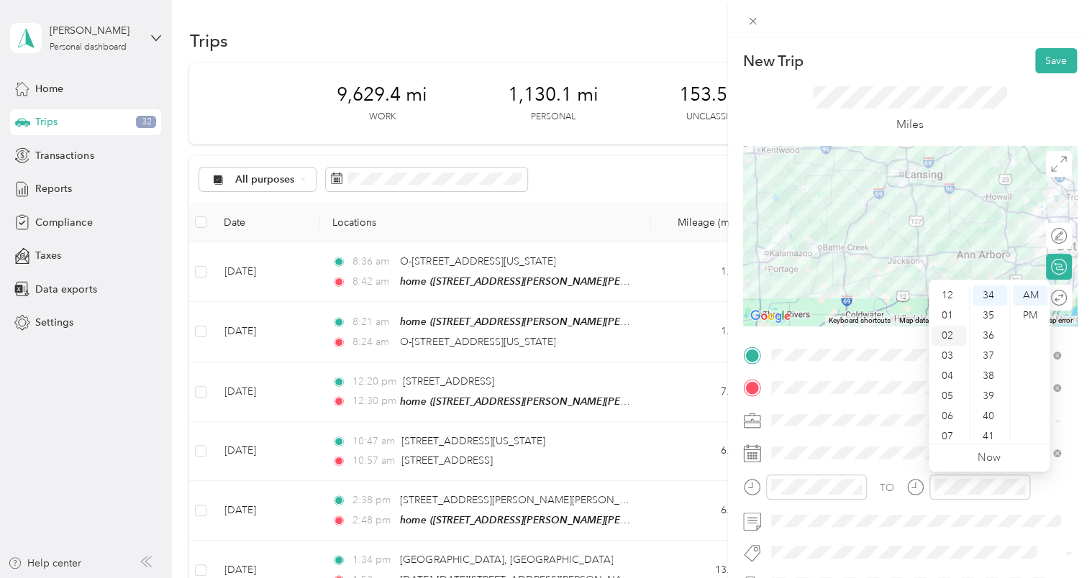
click at [948, 332] on div "02" at bounding box center [949, 336] width 35 height 20
click at [985, 289] on div "30" at bounding box center [990, 287] width 35 height 20
click at [1025, 315] on div "PM" at bounding box center [1030, 316] width 35 height 20
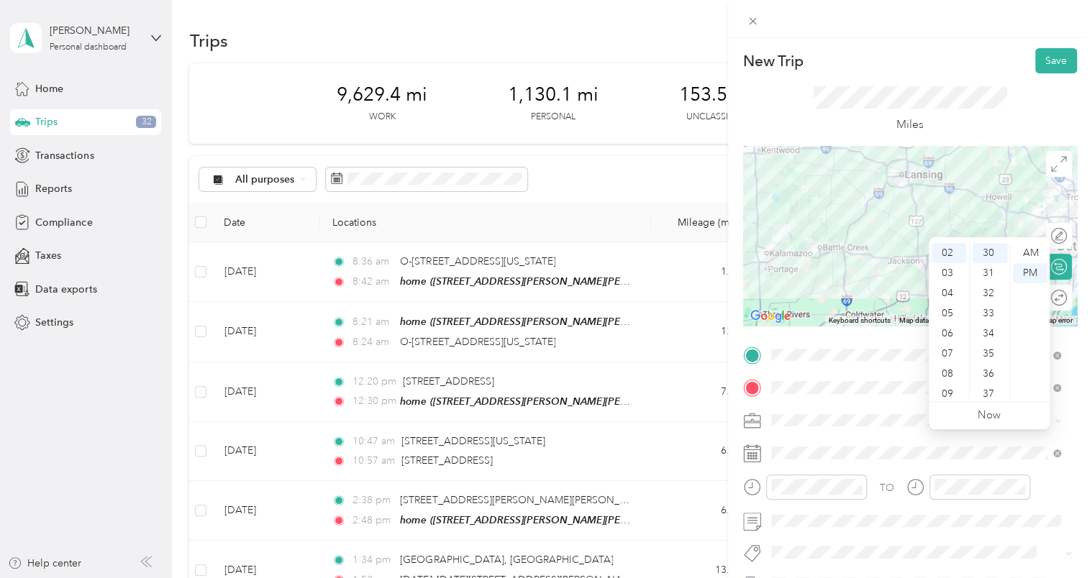
scroll to position [144, 0]
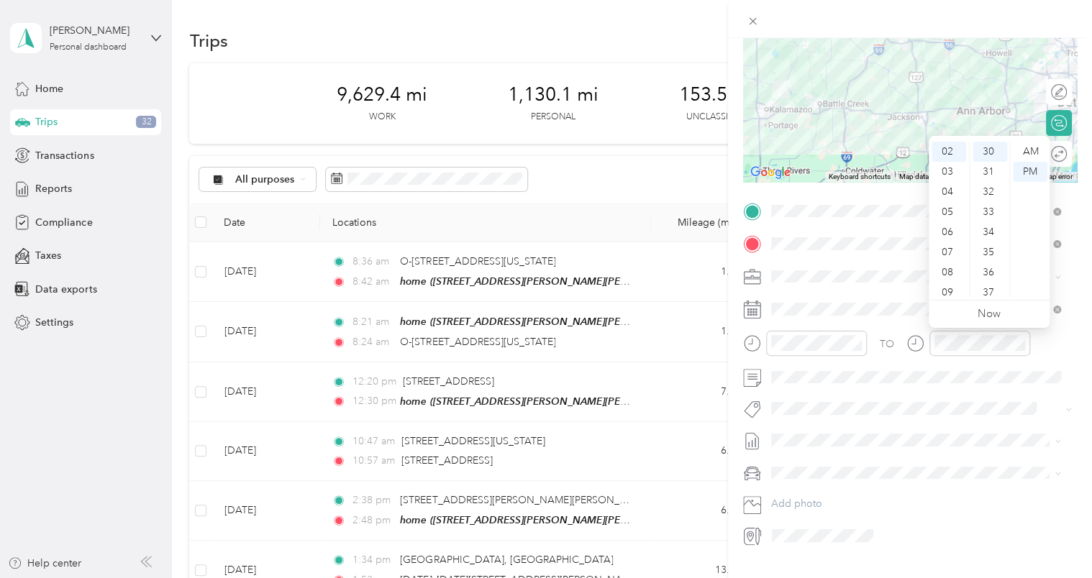
click at [1062, 353] on div "TO" at bounding box center [910, 348] width 334 height 35
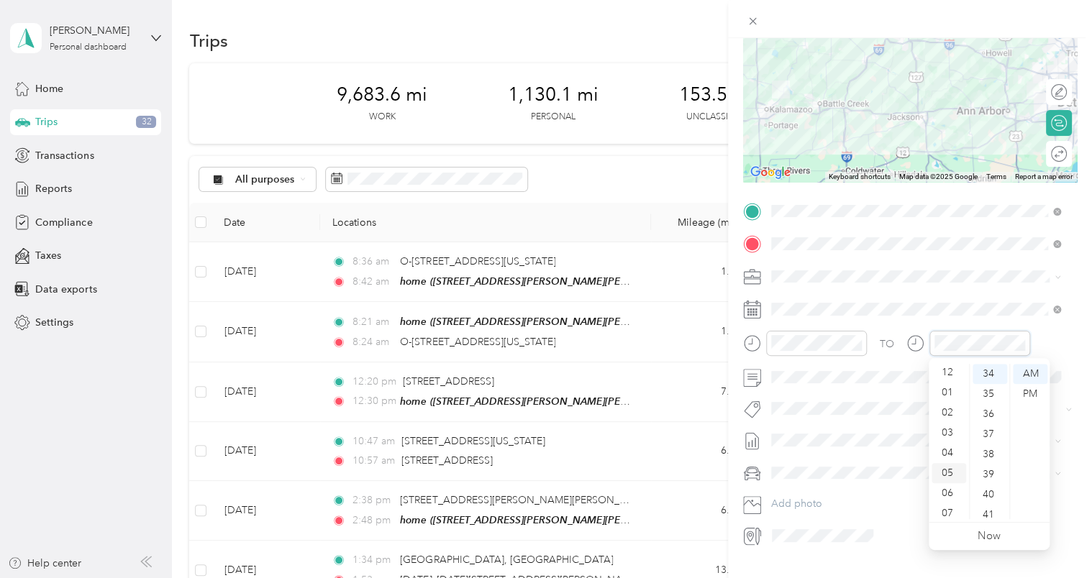
scroll to position [0, 0]
click at [947, 415] on div "02" at bounding box center [949, 414] width 35 height 20
click at [990, 398] on div "32" at bounding box center [990, 406] width 35 height 20
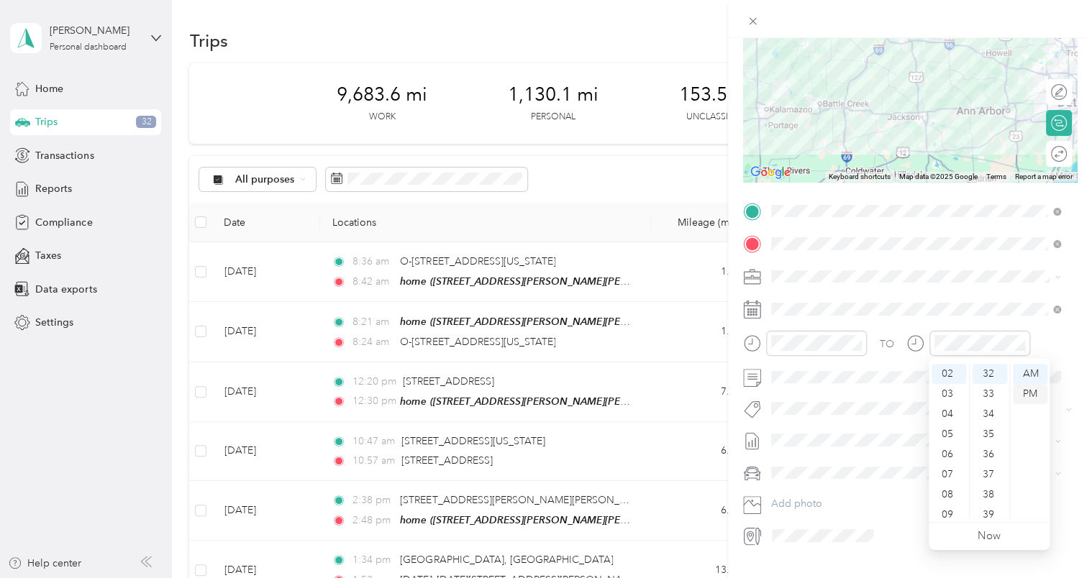
click at [1029, 394] on div "PM" at bounding box center [1030, 394] width 35 height 20
click at [1058, 342] on div "TO" at bounding box center [910, 348] width 334 height 35
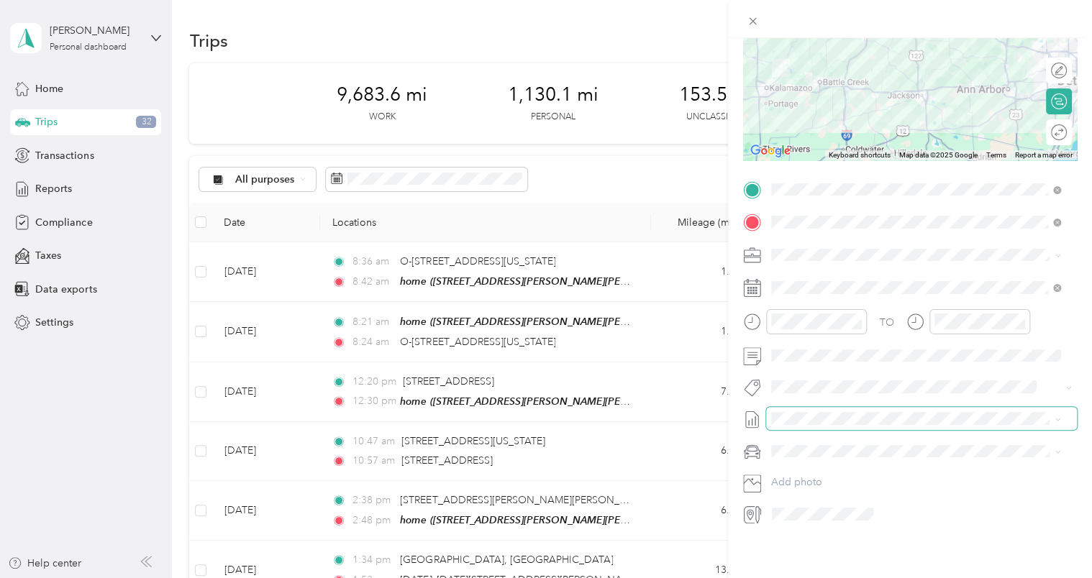
click at [946, 407] on span at bounding box center [921, 418] width 311 height 23
click at [807, 359] on icon at bounding box center [806, 358] width 14 height 14
click at [822, 476] on div "18" at bounding box center [819, 477] width 19 height 18
click at [823, 407] on span at bounding box center [921, 418] width 311 height 23
click at [820, 452] on span "[DATE] - [DATE]" at bounding box center [807, 455] width 72 height 15
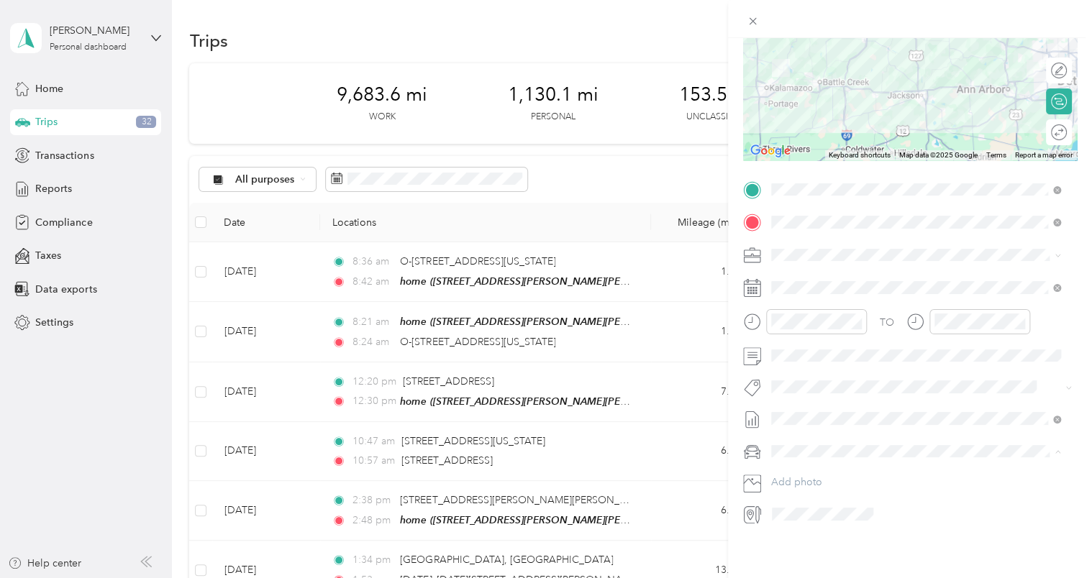
click at [825, 467] on span "Chevrolet Silverado 1500" at bounding box center [834, 466] width 116 height 12
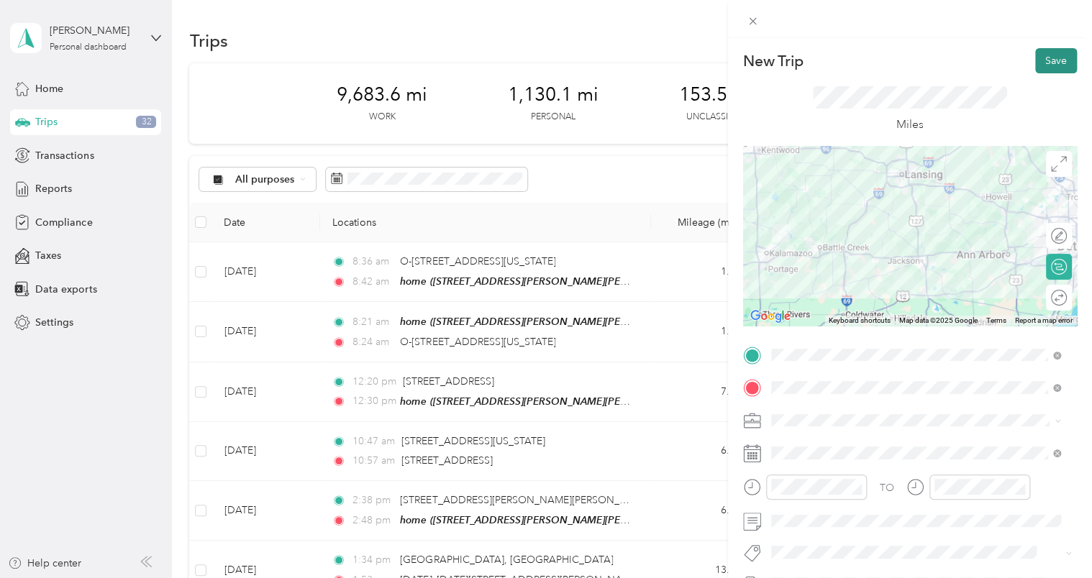
click at [1045, 65] on button "Save" at bounding box center [1056, 60] width 42 height 25
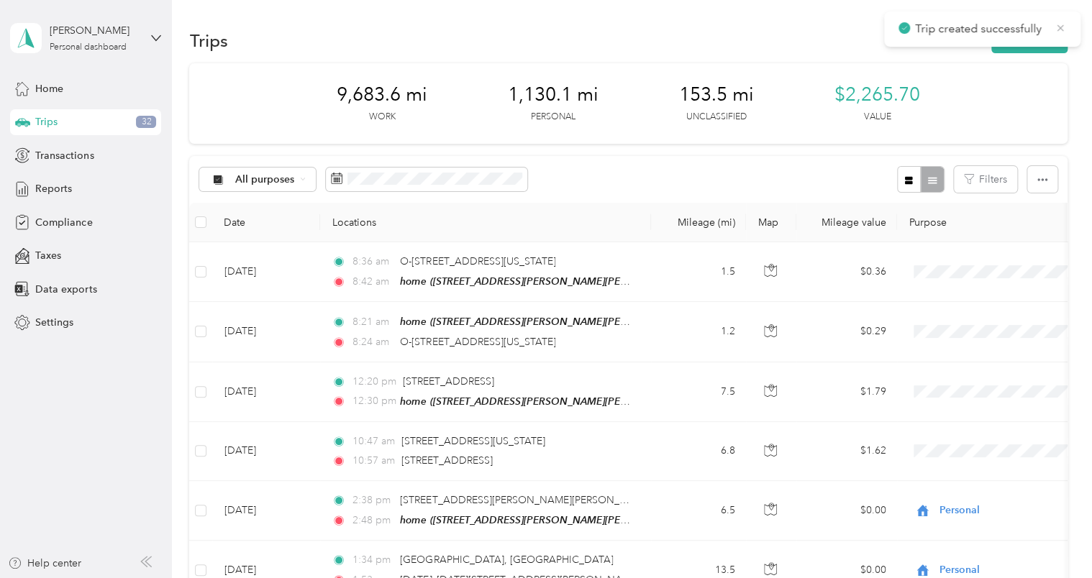
click at [1061, 31] on icon at bounding box center [1061, 28] width 12 height 13
click at [1036, 40] on button "New trip" at bounding box center [1029, 40] width 76 height 25
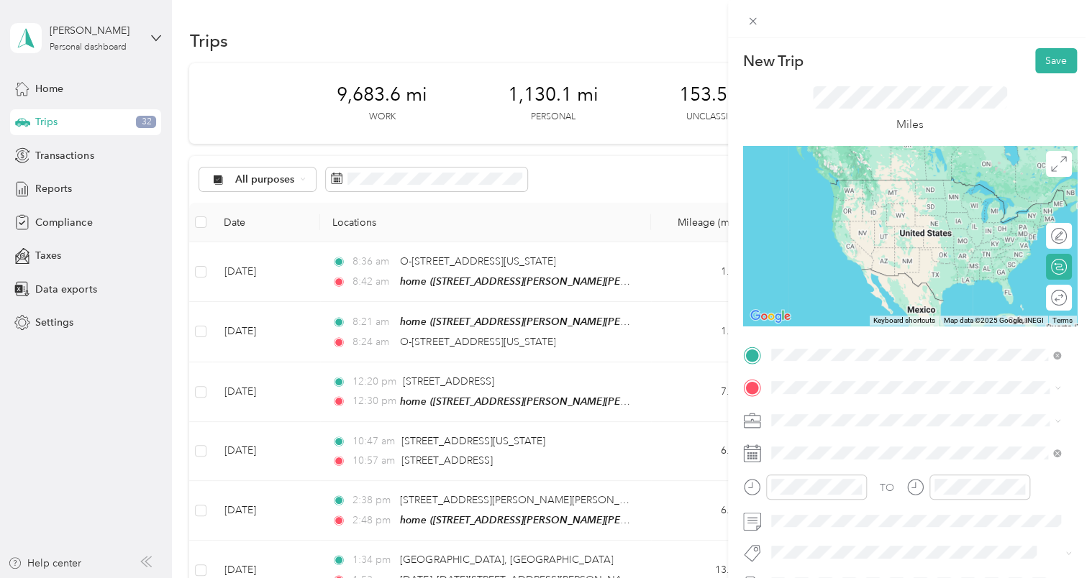
click at [847, 422] on span "[STREET_ADDRESS][US_STATE]" at bounding box center [870, 428] width 144 height 12
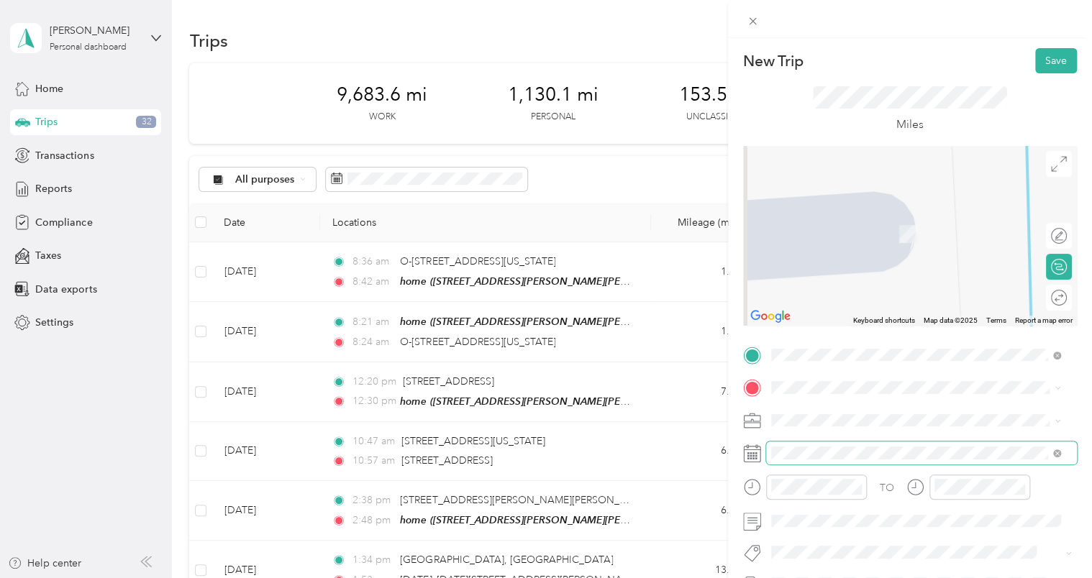
click at [813, 442] on span at bounding box center [921, 453] width 311 height 23
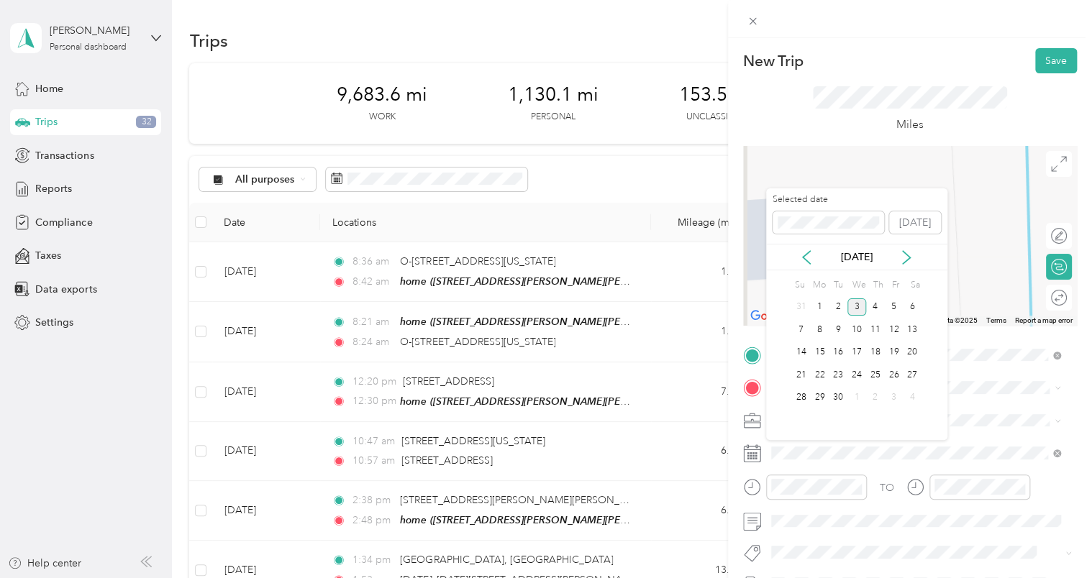
click at [800, 247] on div "[DATE]" at bounding box center [856, 257] width 181 height 27
click at [801, 255] on icon at bounding box center [806, 257] width 14 height 14
click at [823, 371] on div "18" at bounding box center [819, 375] width 19 height 18
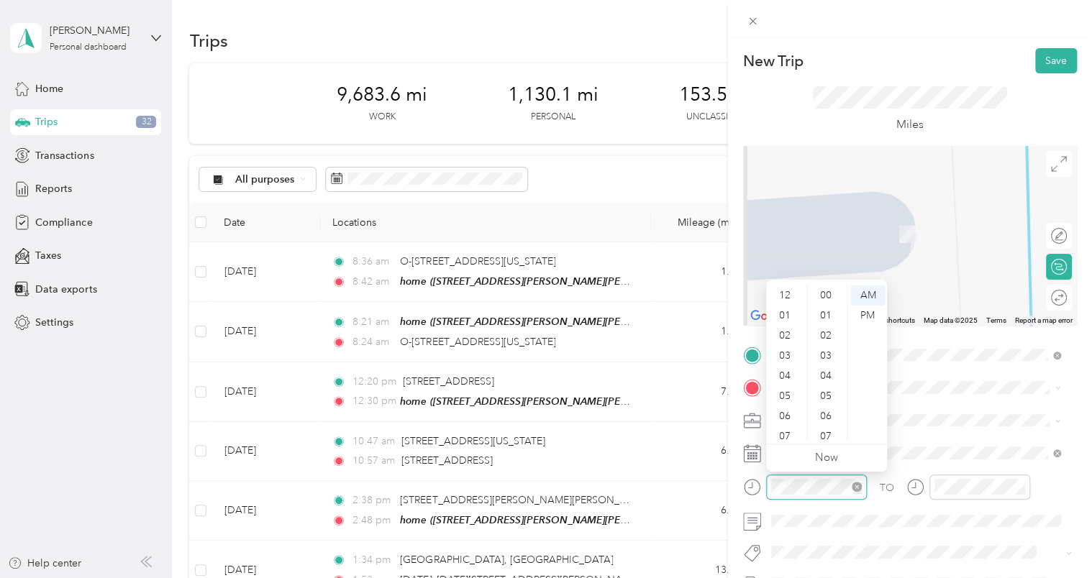
scroll to position [86, 0]
click at [789, 296] on div "03" at bounding box center [786, 299] width 35 height 20
click at [827, 408] on div "41" at bounding box center [827, 416] width 35 height 20
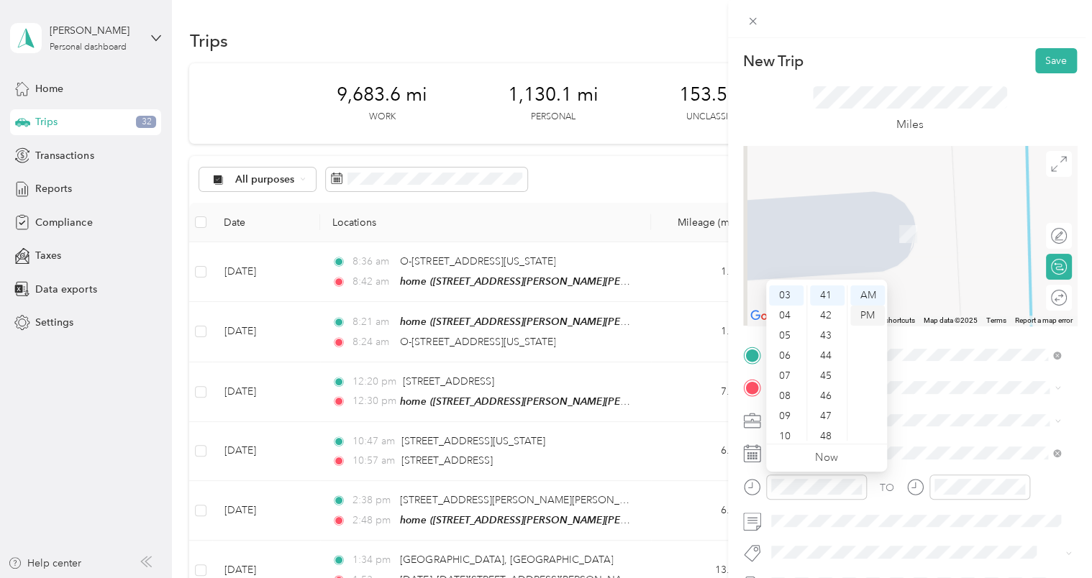
click at [866, 314] on div "PM" at bounding box center [867, 316] width 35 height 20
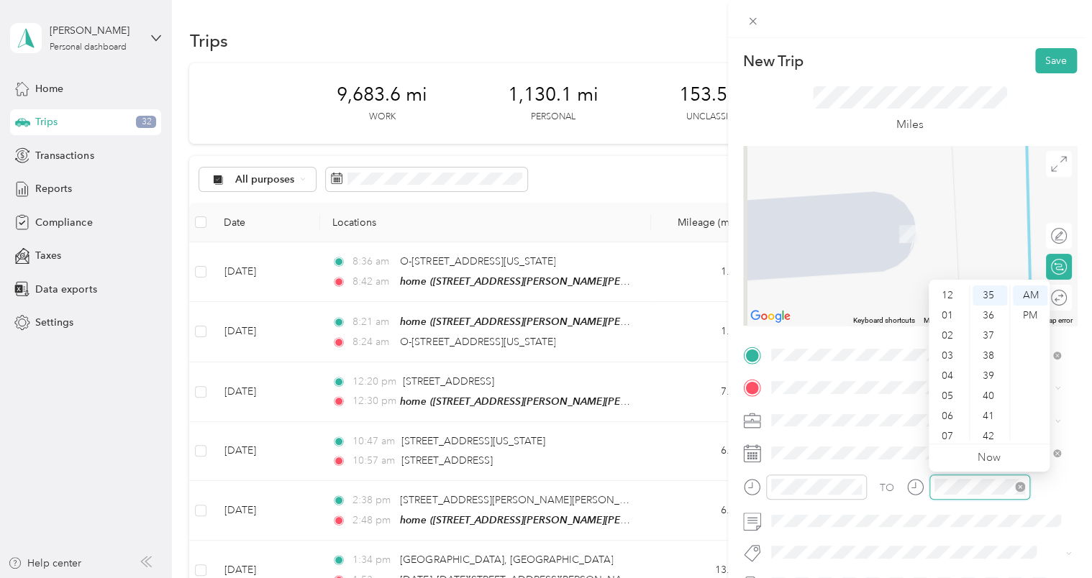
scroll to position [86, 0]
click at [947, 324] on div "06" at bounding box center [949, 330] width 35 height 20
click at [990, 320] on div "11" at bounding box center [990, 316] width 35 height 20
click at [1034, 312] on div "PM" at bounding box center [1030, 316] width 35 height 20
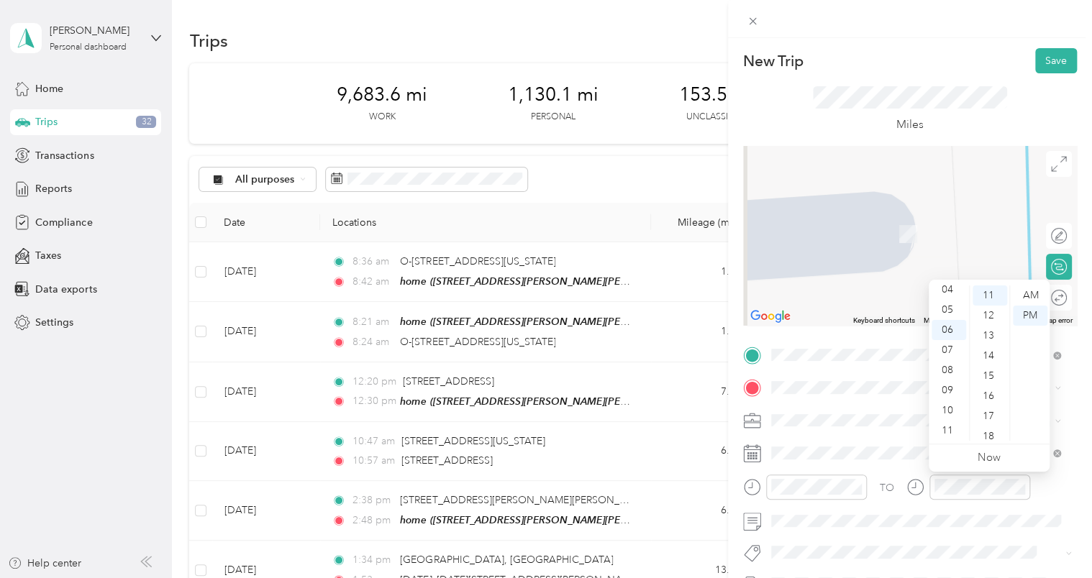
click at [1048, 480] on div "TO" at bounding box center [910, 492] width 334 height 35
click at [835, 245] on span "[STREET_ADDRESS][PERSON_NAME][PERSON_NAME][US_STATE]" at bounding box center [923, 241] width 251 height 27
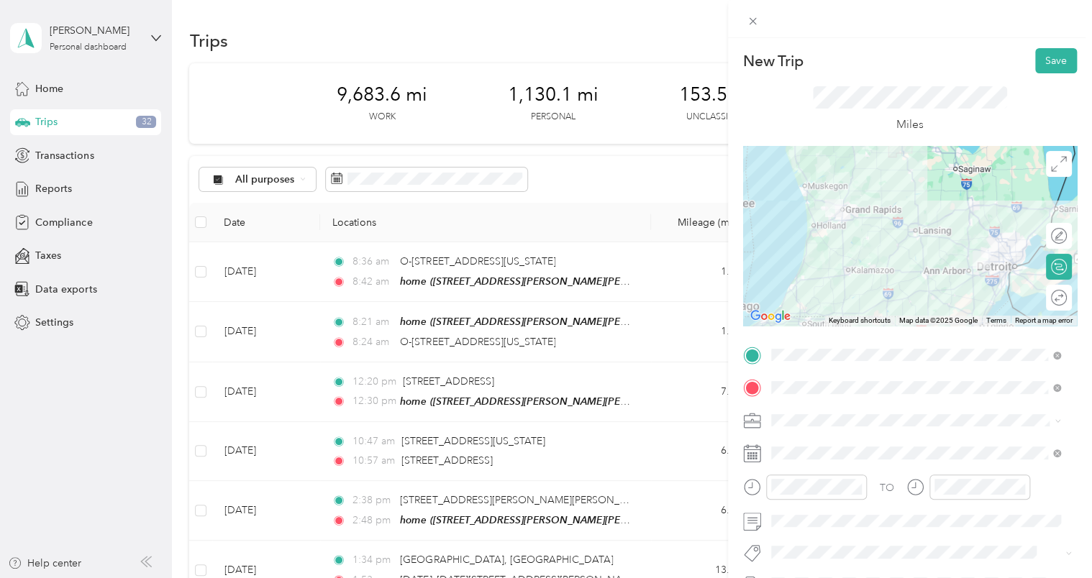
click at [1065, 486] on div "TO" at bounding box center [910, 492] width 334 height 35
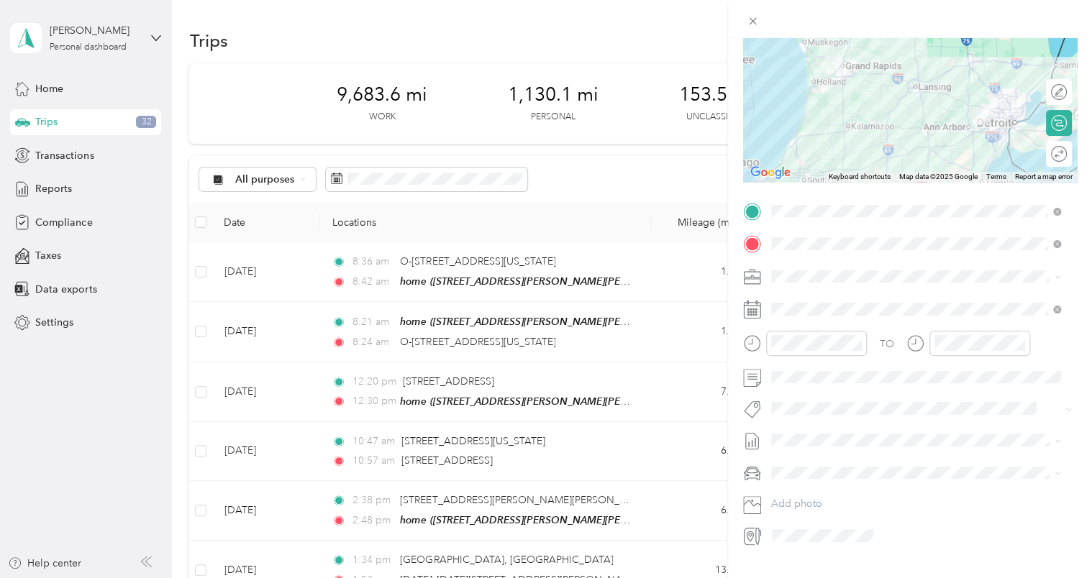
scroll to position [176, 0]
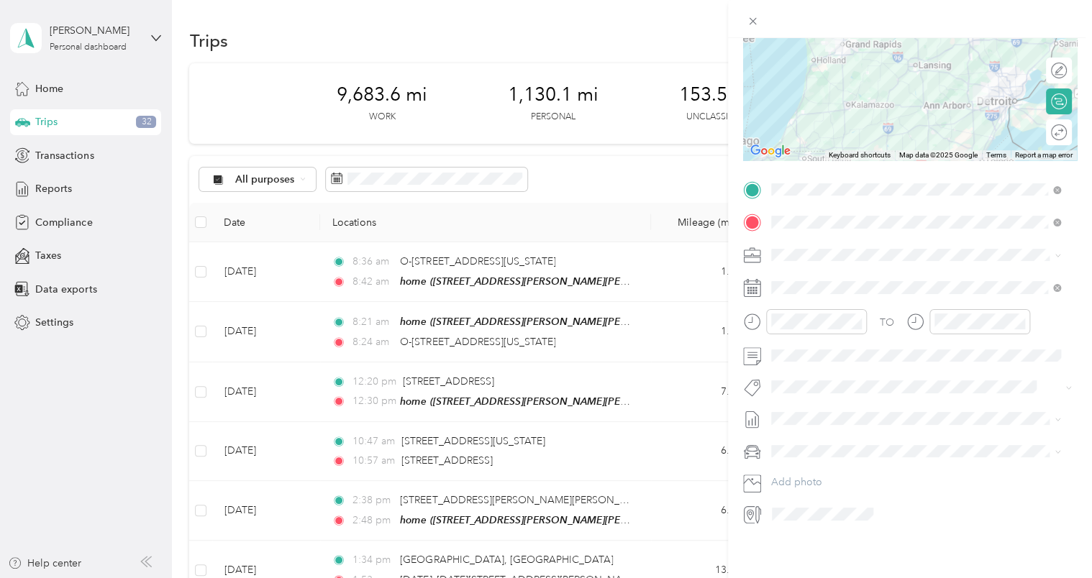
click at [884, 450] on span "[DATE] - [DATE] Draft" at bounding box center [916, 454] width 280 height 13
click at [849, 461] on span "Chevrolet Silverado 1500" at bounding box center [834, 466] width 116 height 12
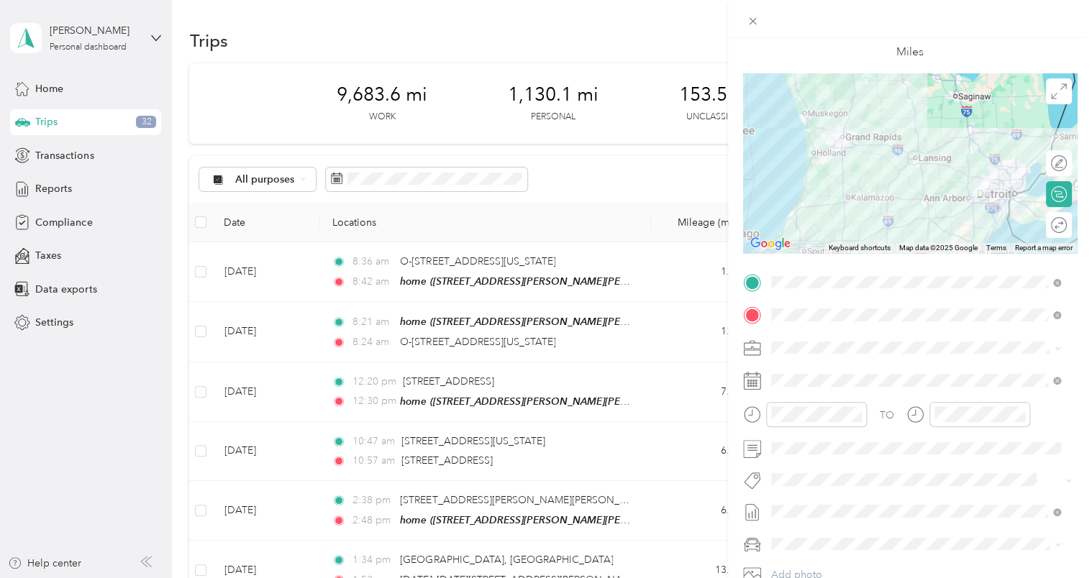
scroll to position [0, 0]
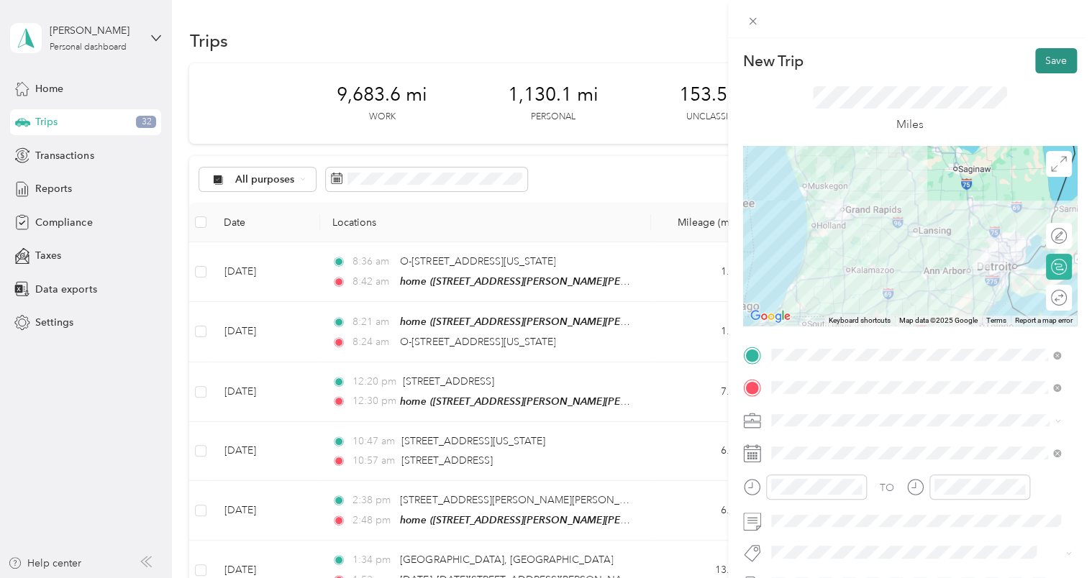
click at [1043, 67] on button "Save" at bounding box center [1056, 60] width 42 height 25
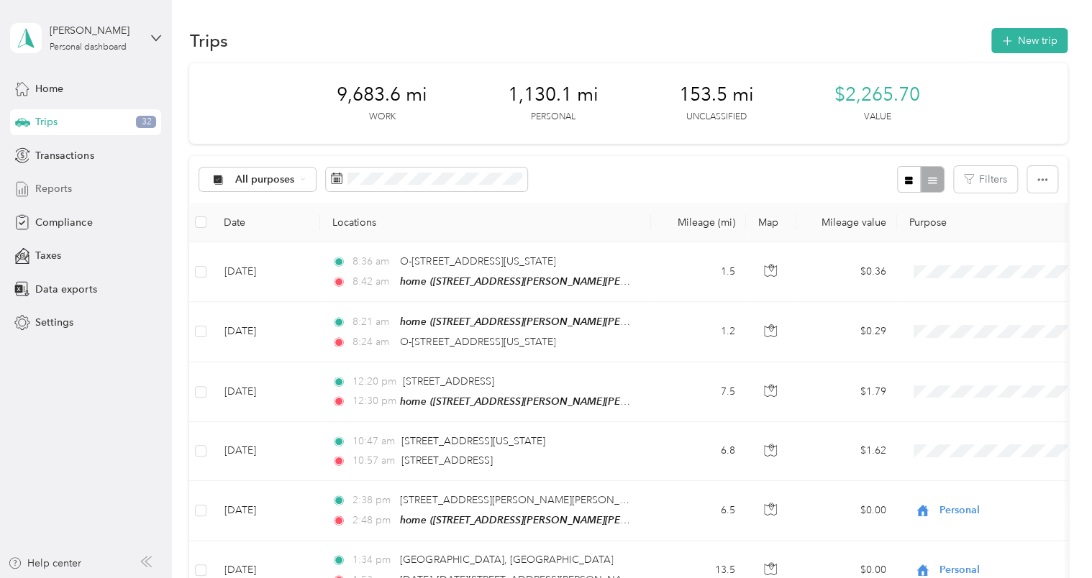
click at [73, 191] on div "Reports" at bounding box center [85, 189] width 151 height 26
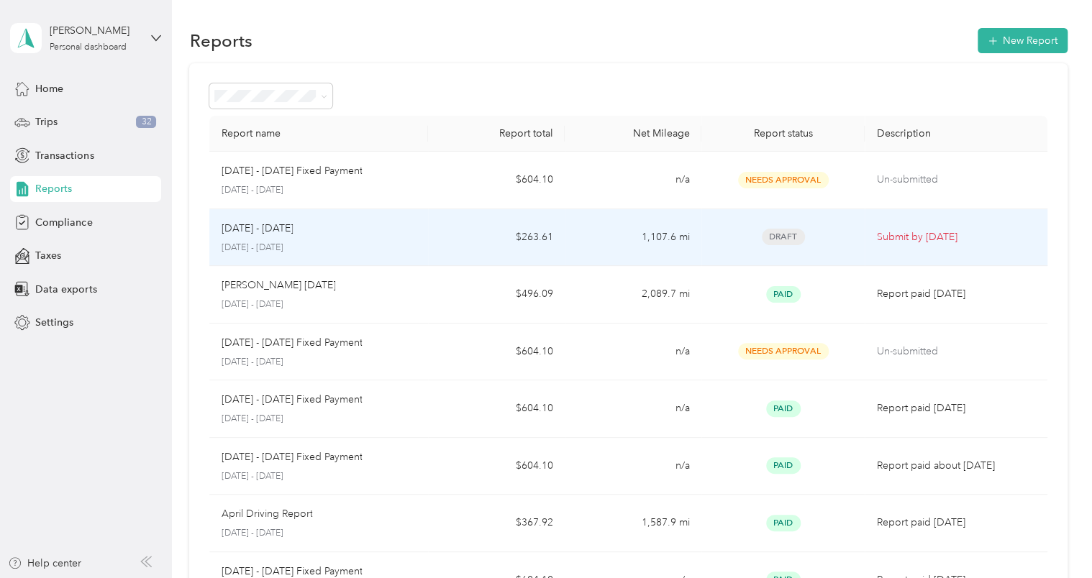
click at [365, 249] on p "[DATE] - [DATE]" at bounding box center [319, 248] width 196 height 13
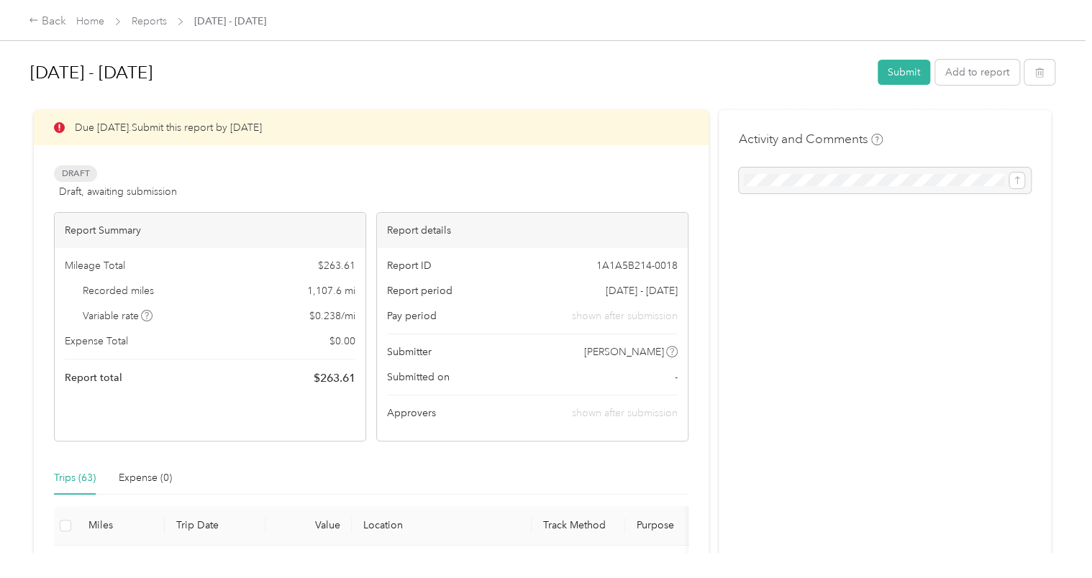
click at [342, 168] on div "Draft Draft, awaiting submission View activity & comments" at bounding box center [371, 182] width 635 height 35
click at [883, 73] on button "Submit" at bounding box center [904, 72] width 53 height 25
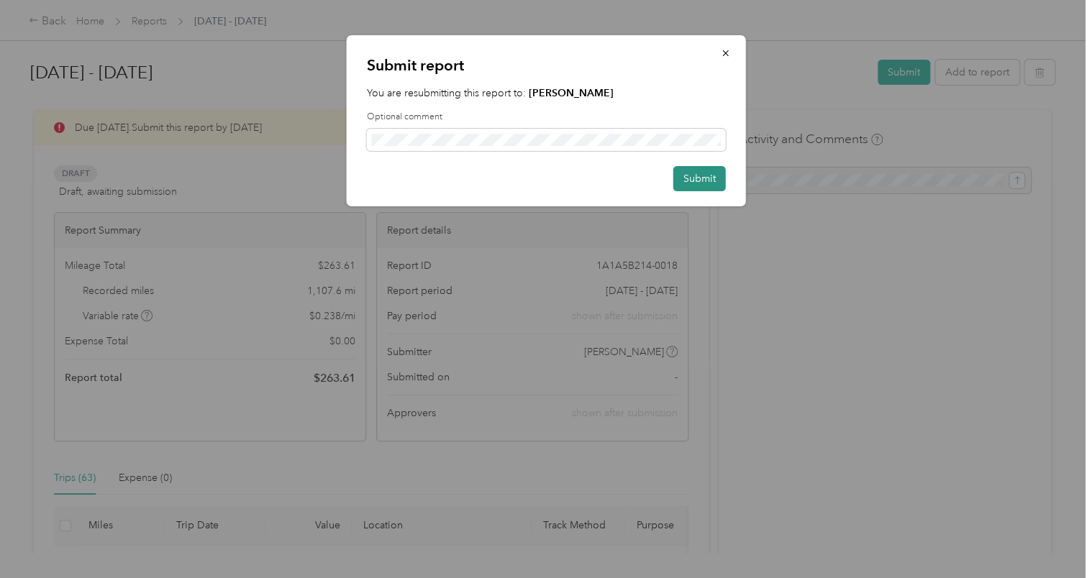
click at [698, 181] on button "Submit" at bounding box center [699, 178] width 53 height 25
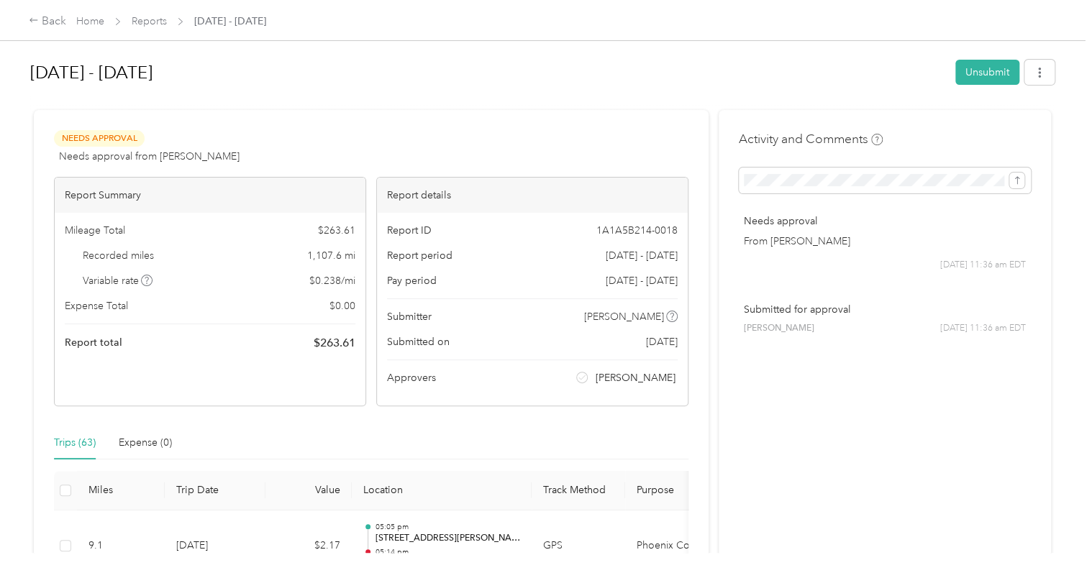
click at [390, 84] on h1 "[DATE] - [DATE]" at bounding box center [487, 72] width 915 height 35
